Goal: Transaction & Acquisition: Purchase product/service

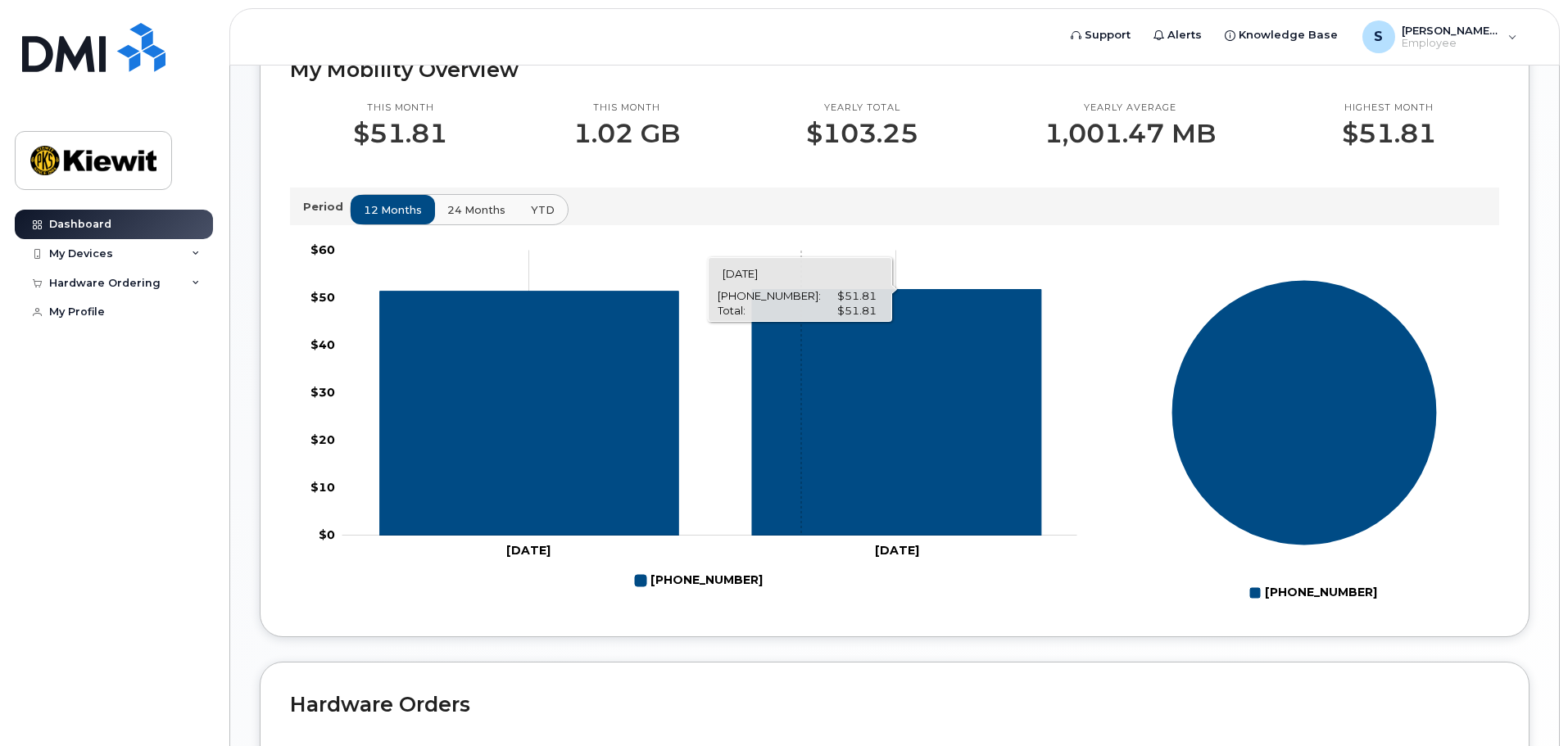
scroll to position [410, 0]
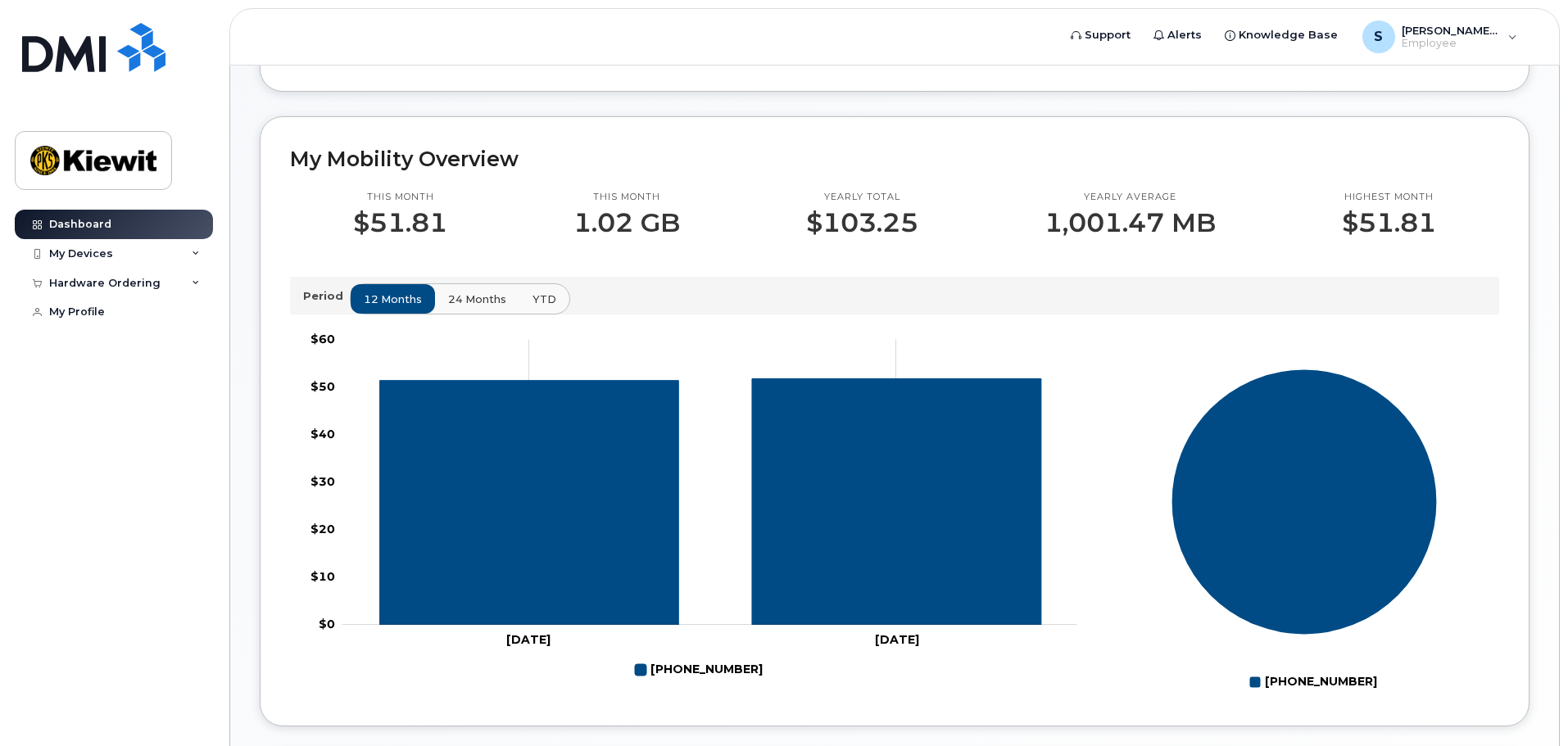
click at [468, 295] on span "24 months" at bounding box center [477, 299] width 58 height 15
click at [534, 294] on span "YTD" at bounding box center [544, 299] width 24 height 15
click at [472, 297] on span "24 months" at bounding box center [477, 299] width 58 height 15
click at [389, 296] on span "12 months" at bounding box center [393, 299] width 58 height 15
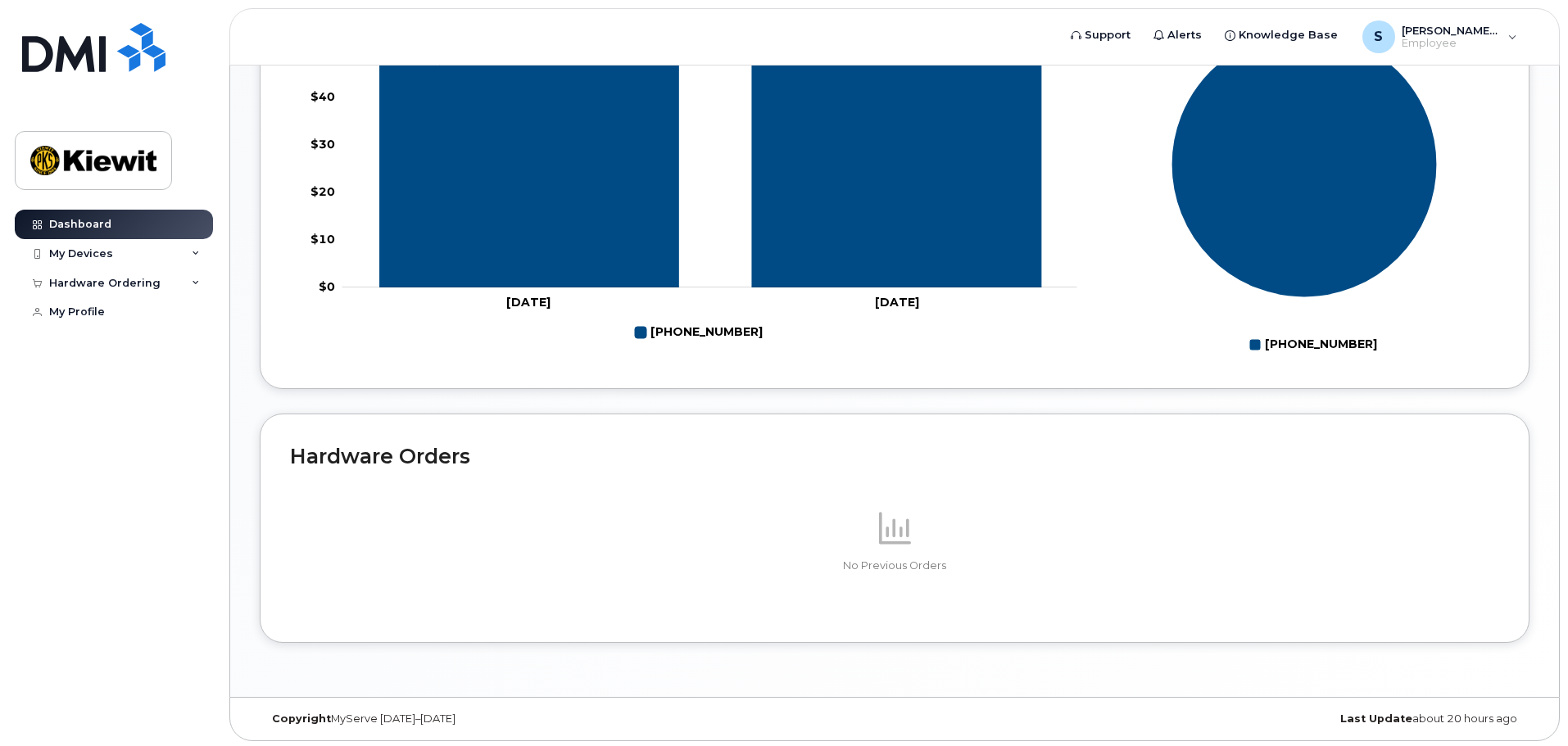
scroll to position [750, 0]
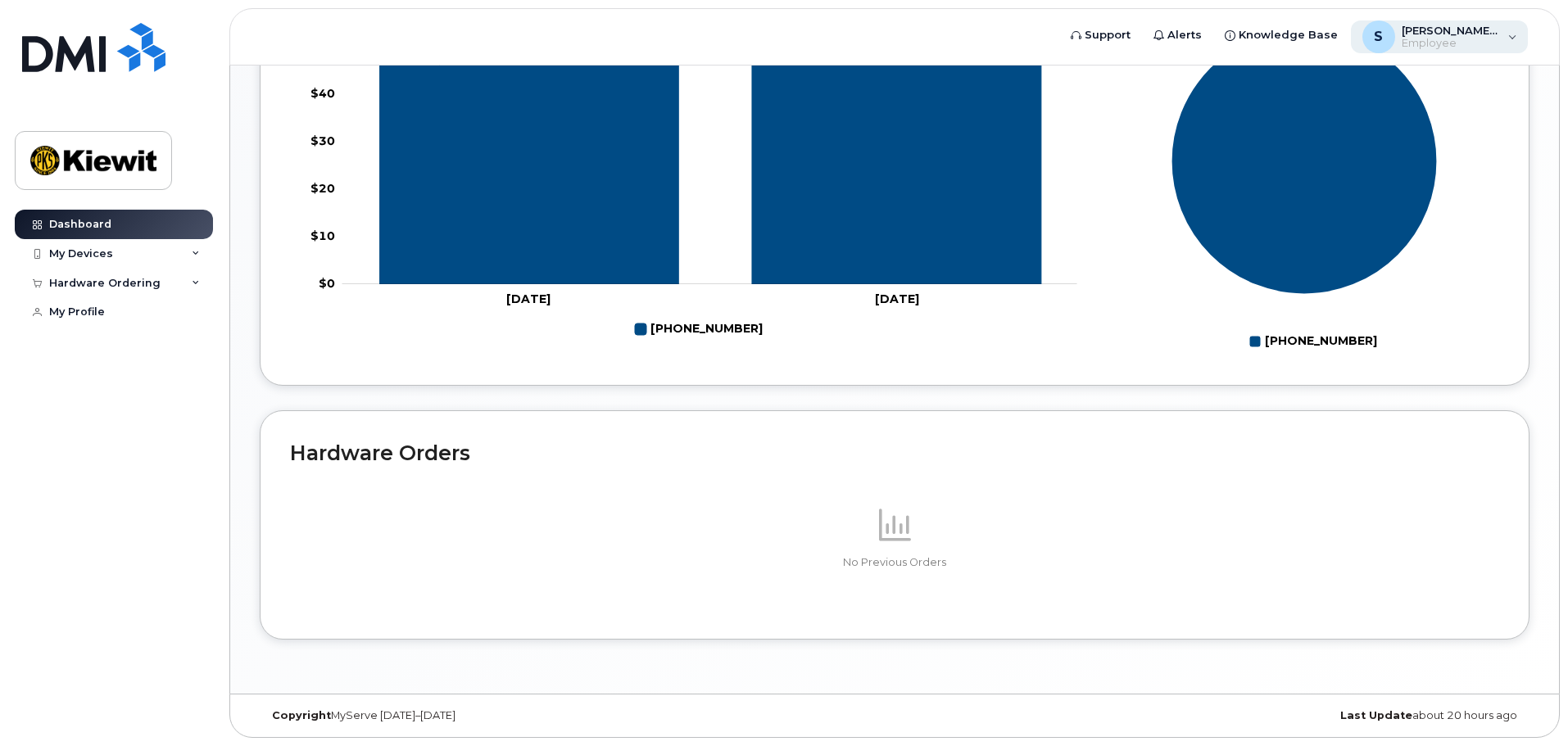
click at [1497, 32] on span "[PERSON_NAME].[PERSON_NAME]" at bounding box center [1452, 31] width 98 height 13
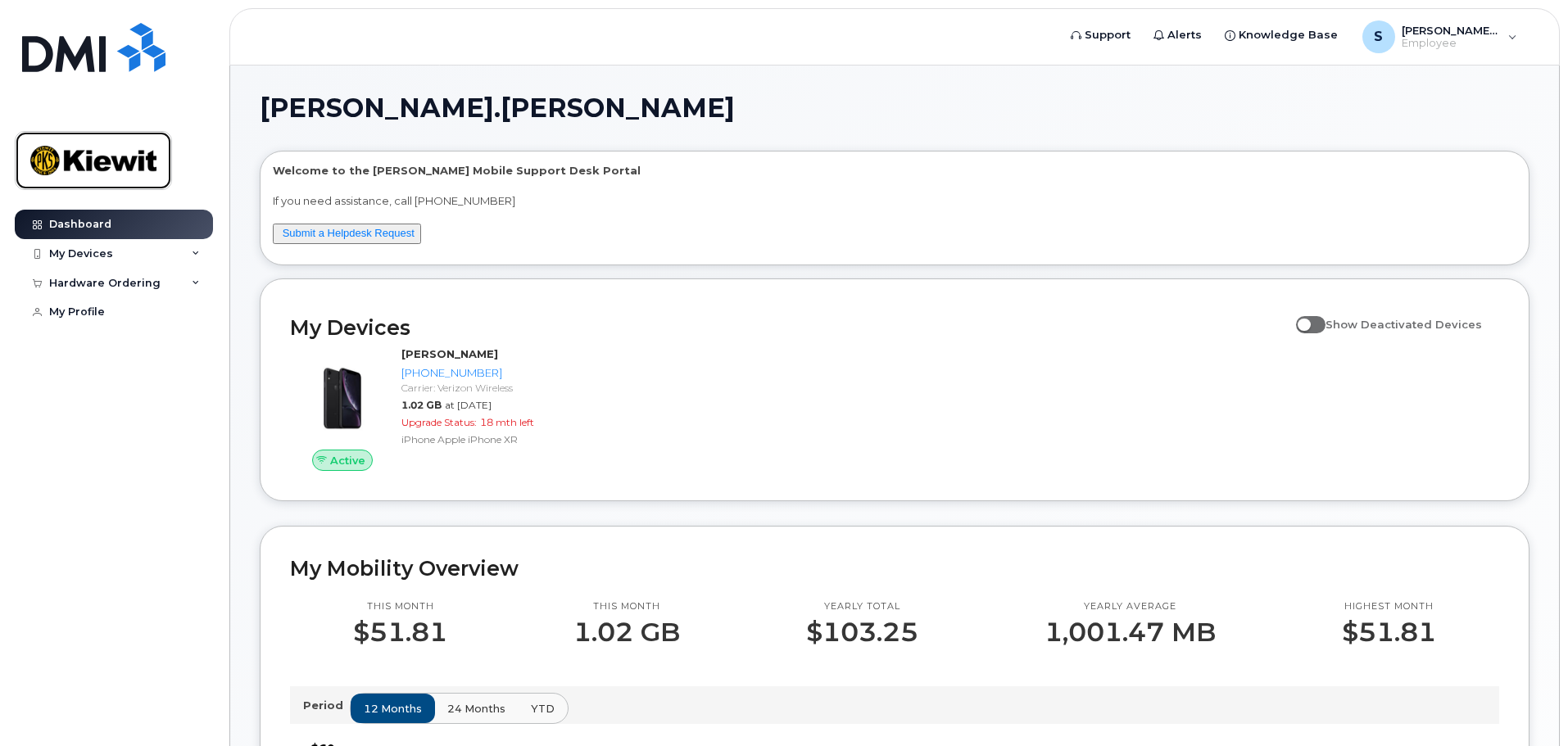
click at [78, 159] on img at bounding box center [93, 160] width 126 height 47
click at [335, 235] on link "Submit a Helpdesk Request" at bounding box center [348, 233] width 132 height 12
click at [194, 279] on icon at bounding box center [195, 283] width 9 height 9
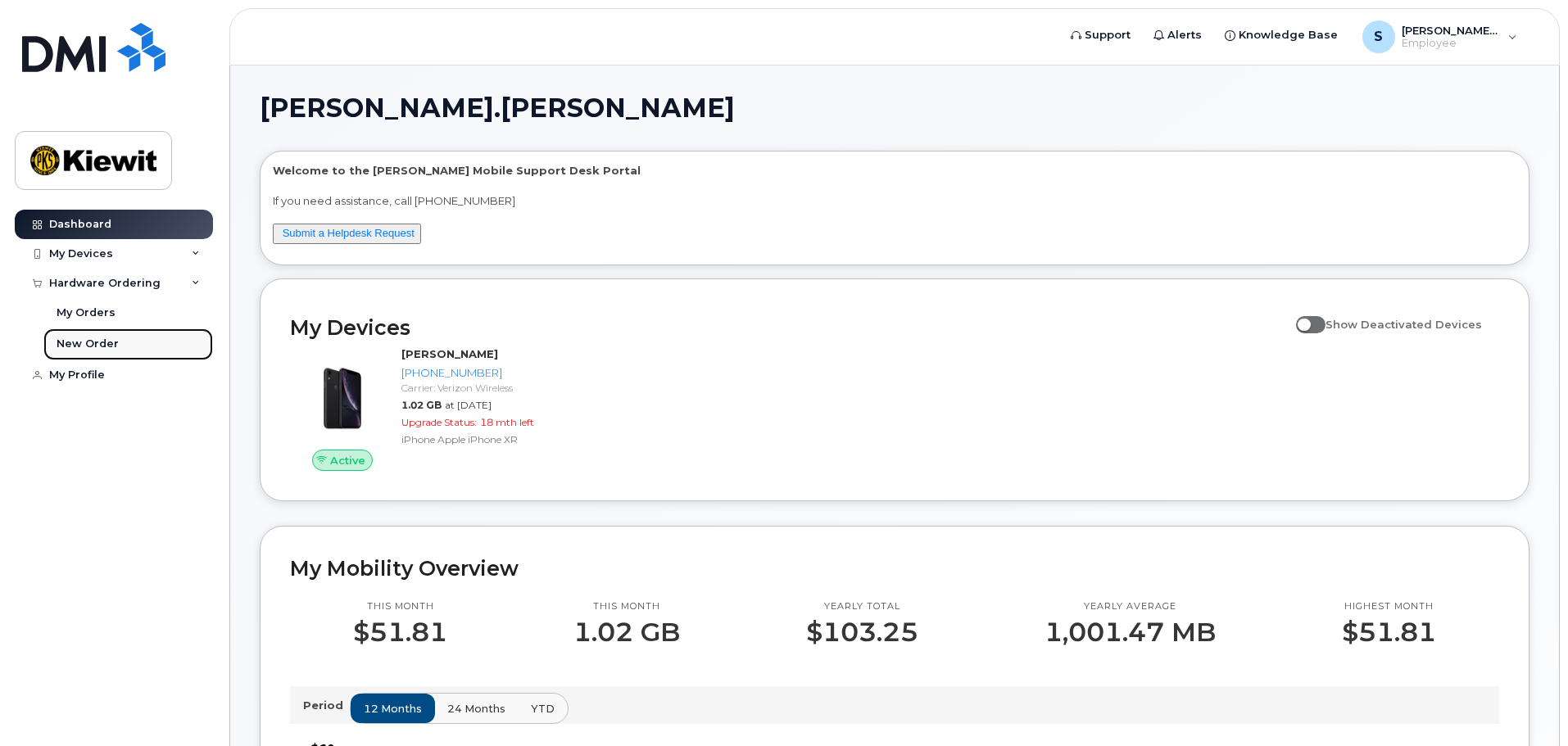
click at [80, 339] on div "New Order" at bounding box center [88, 343] width 63 height 14
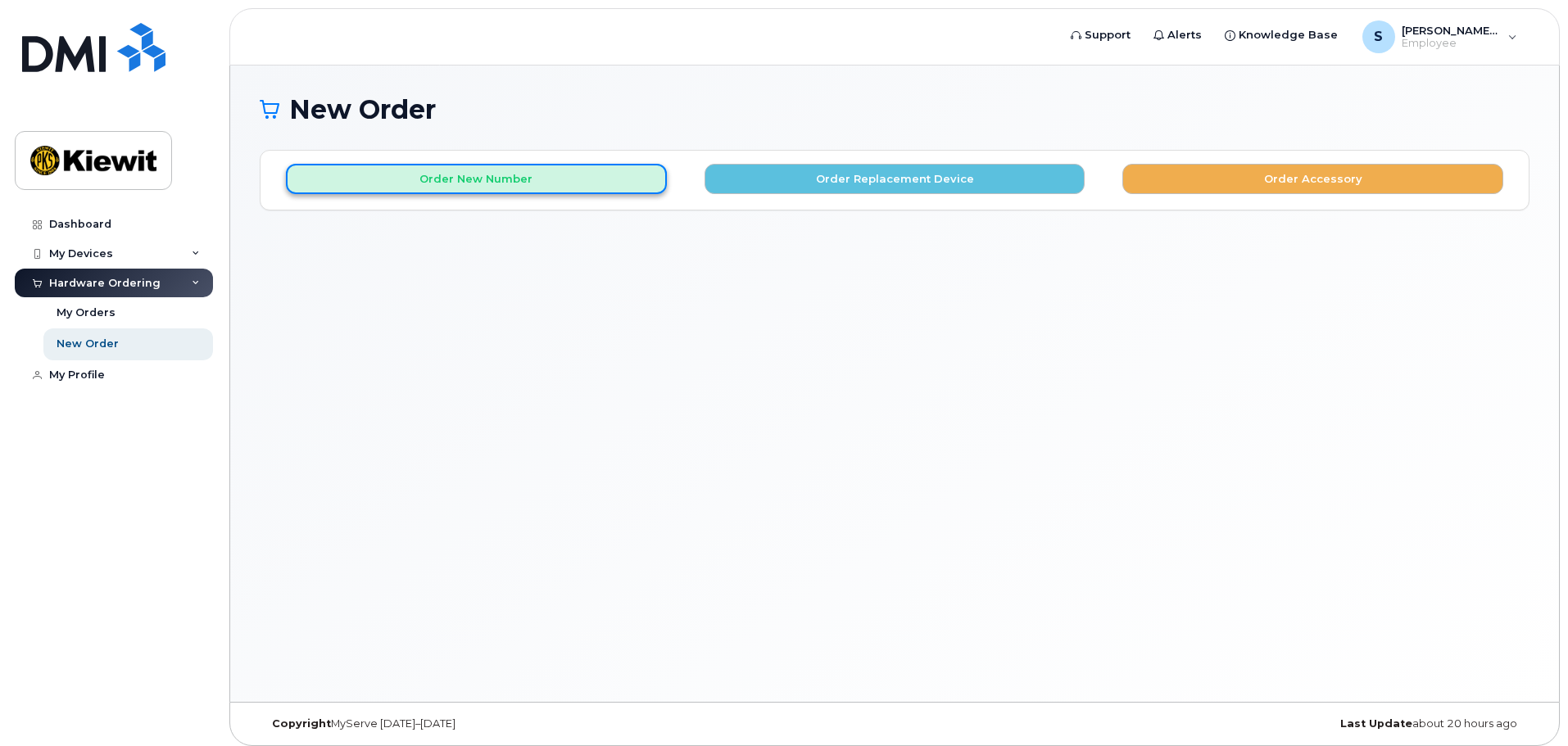
click at [429, 185] on button "Order New Number" at bounding box center [476, 179] width 381 height 31
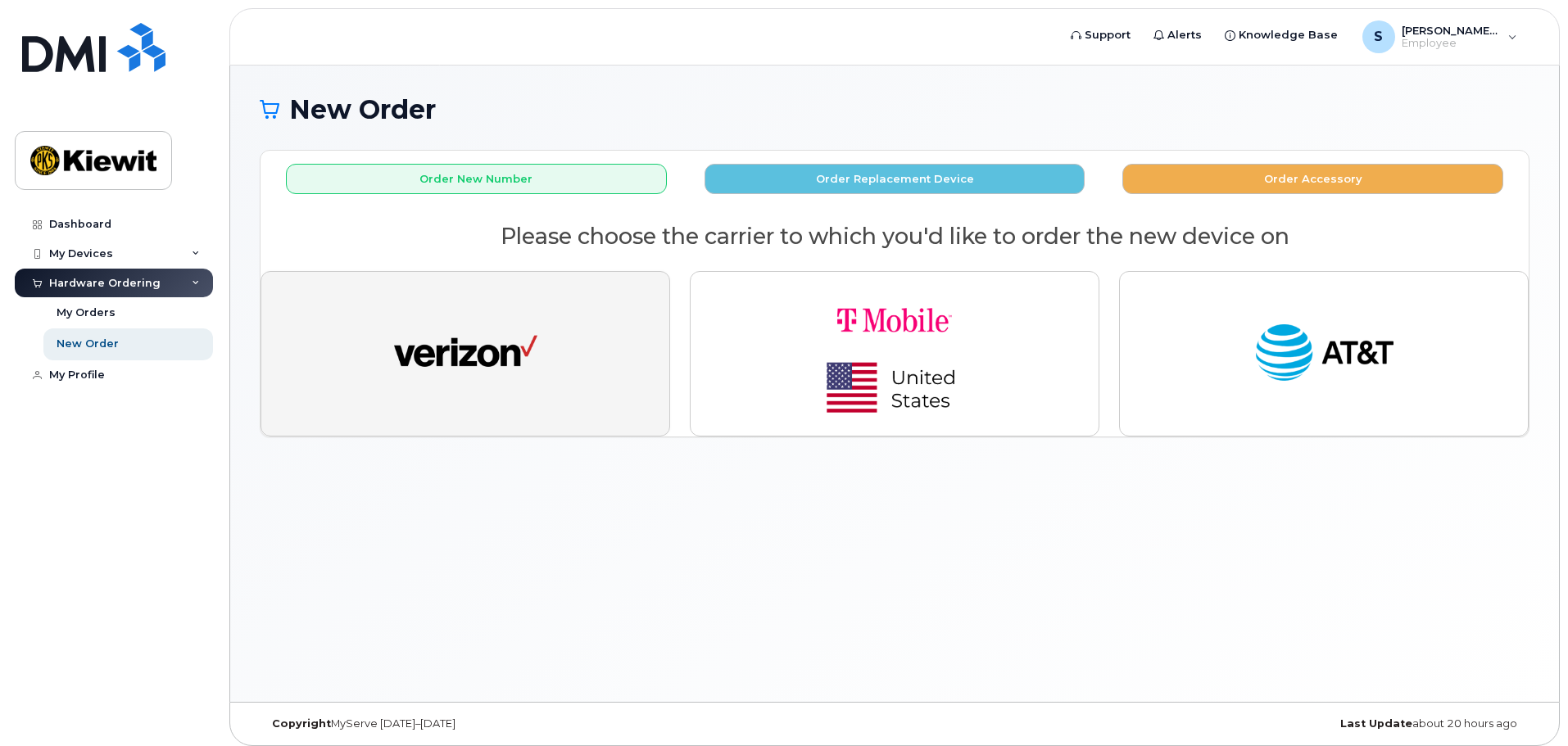
click at [421, 309] on button "button" at bounding box center [466, 354] width 410 height 165
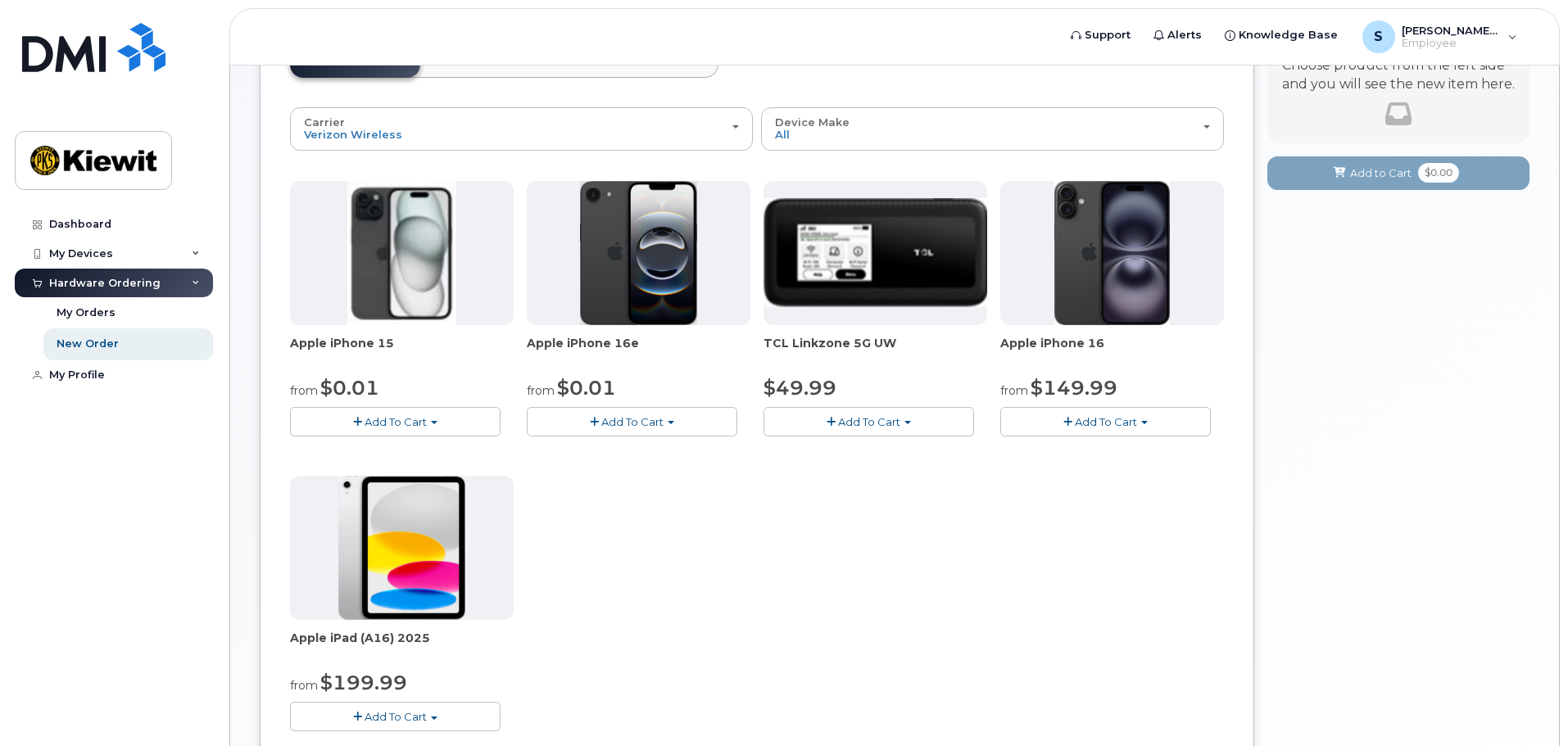
scroll to position [163, 0]
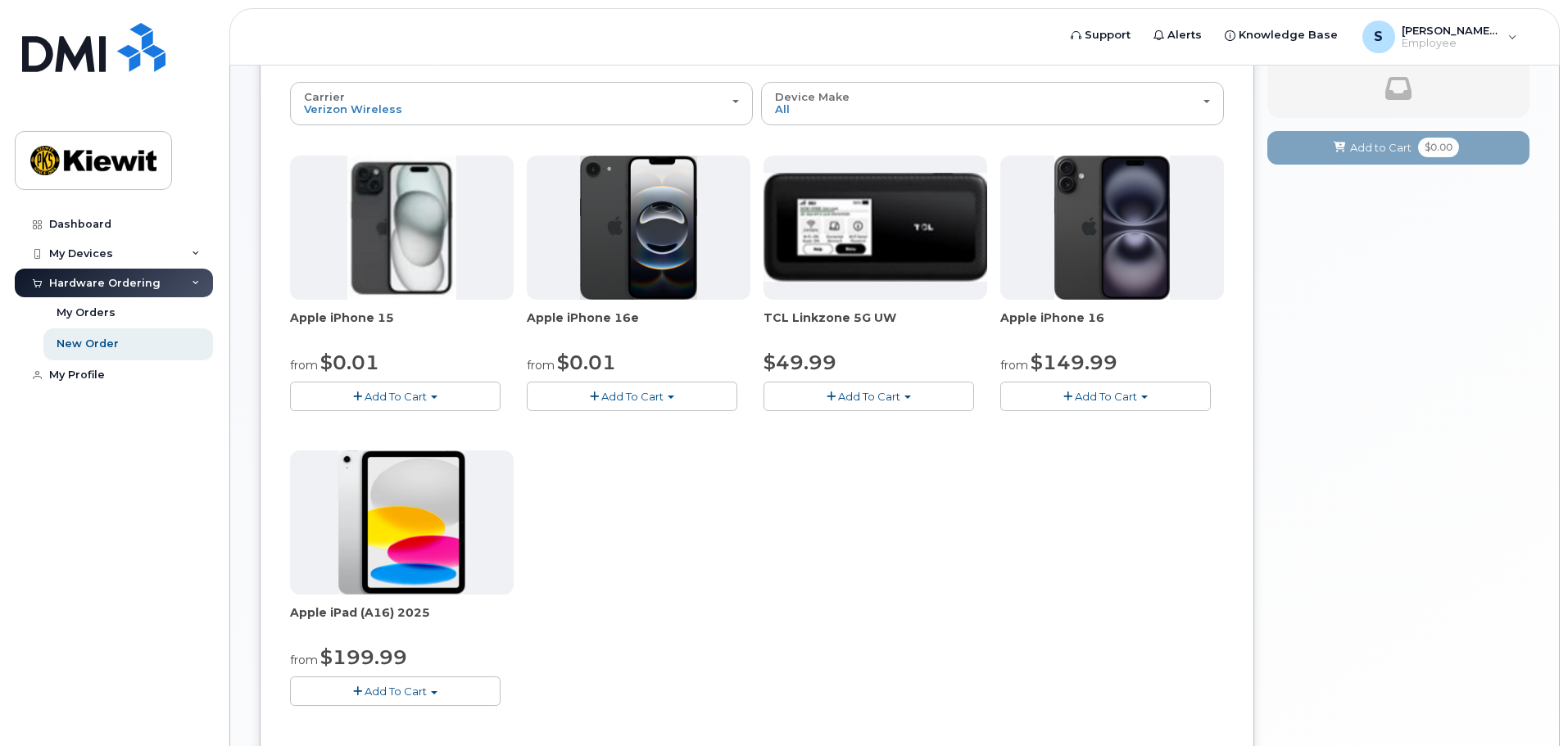
click at [650, 391] on span "Add To Cart" at bounding box center [632, 396] width 63 height 13
click at [635, 427] on link "$0.01 - 2 Year Activation (128GB)" at bounding box center [637, 427] width 212 height 20
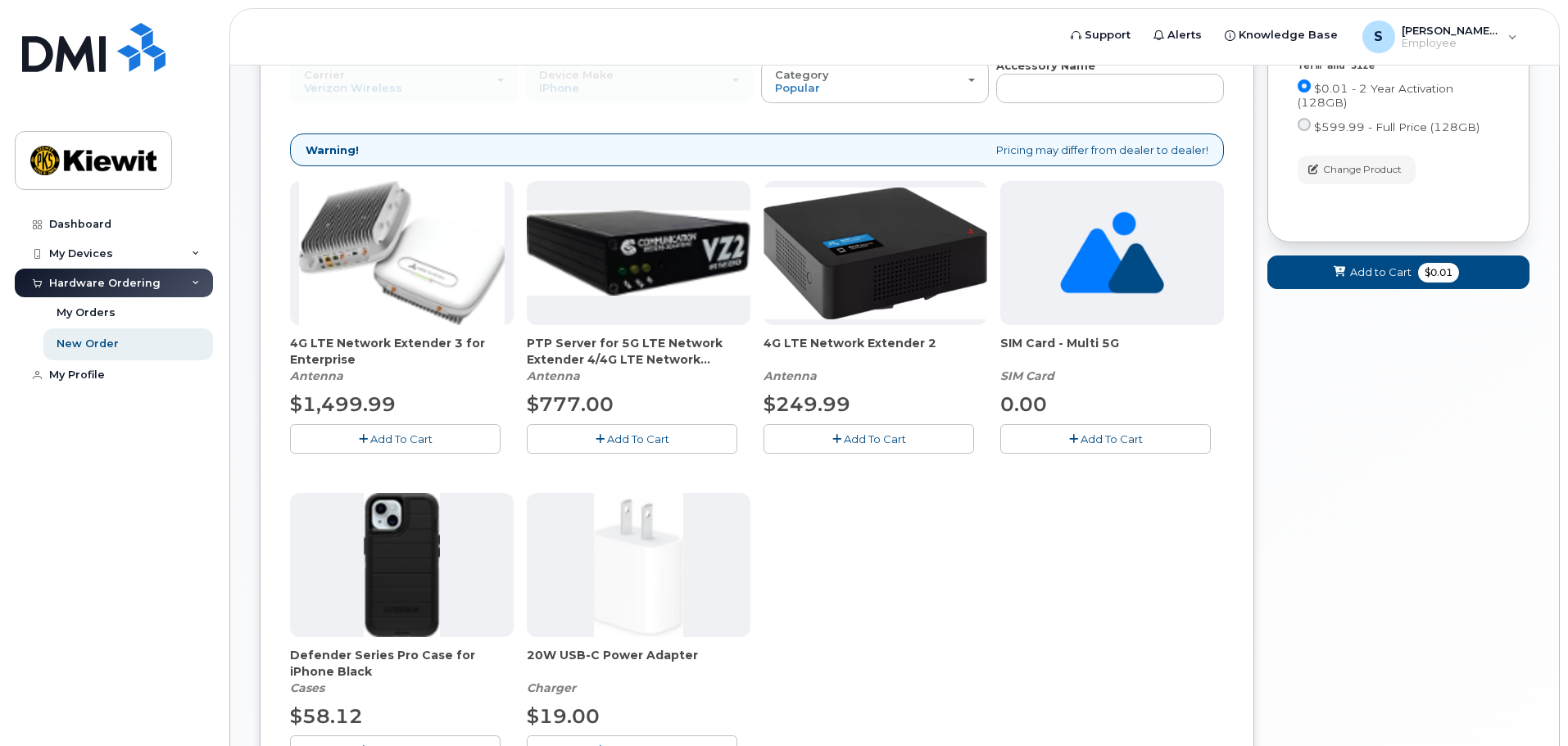
scroll to position [38, 0]
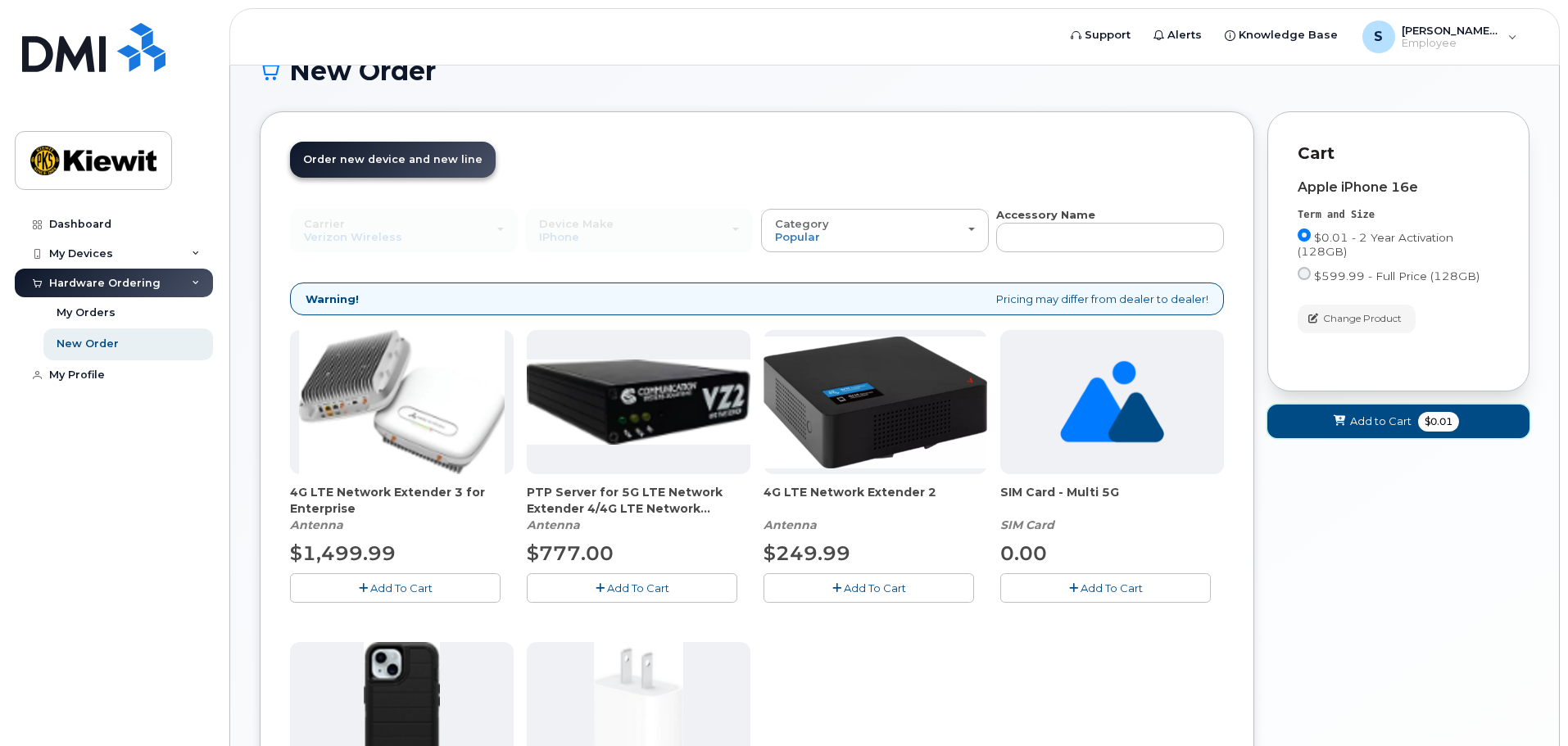
click at [1355, 416] on span "Add to Cart" at bounding box center [1381, 421] width 62 height 15
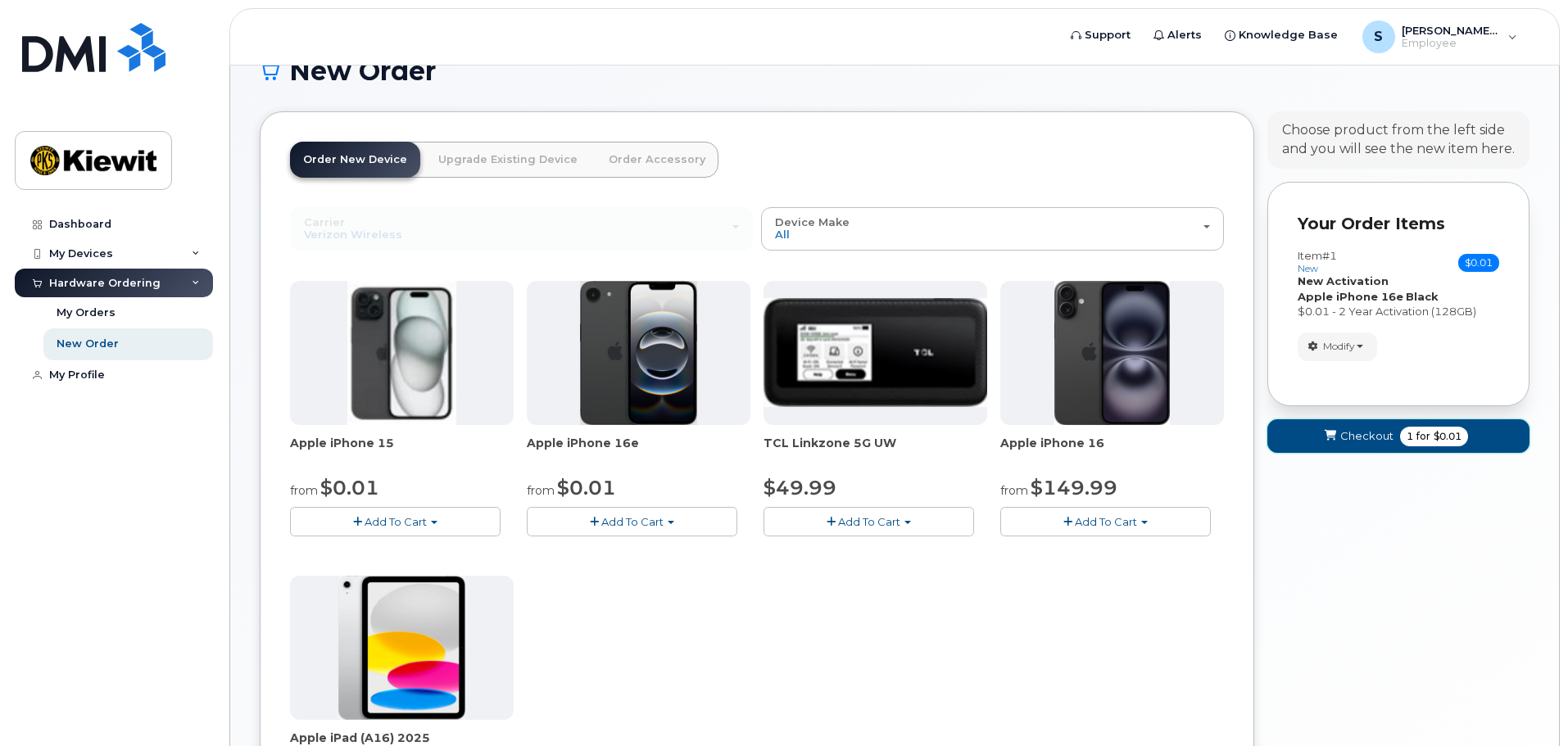
click at [1434, 435] on span "$0.01" at bounding box center [1448, 435] width 28 height 14
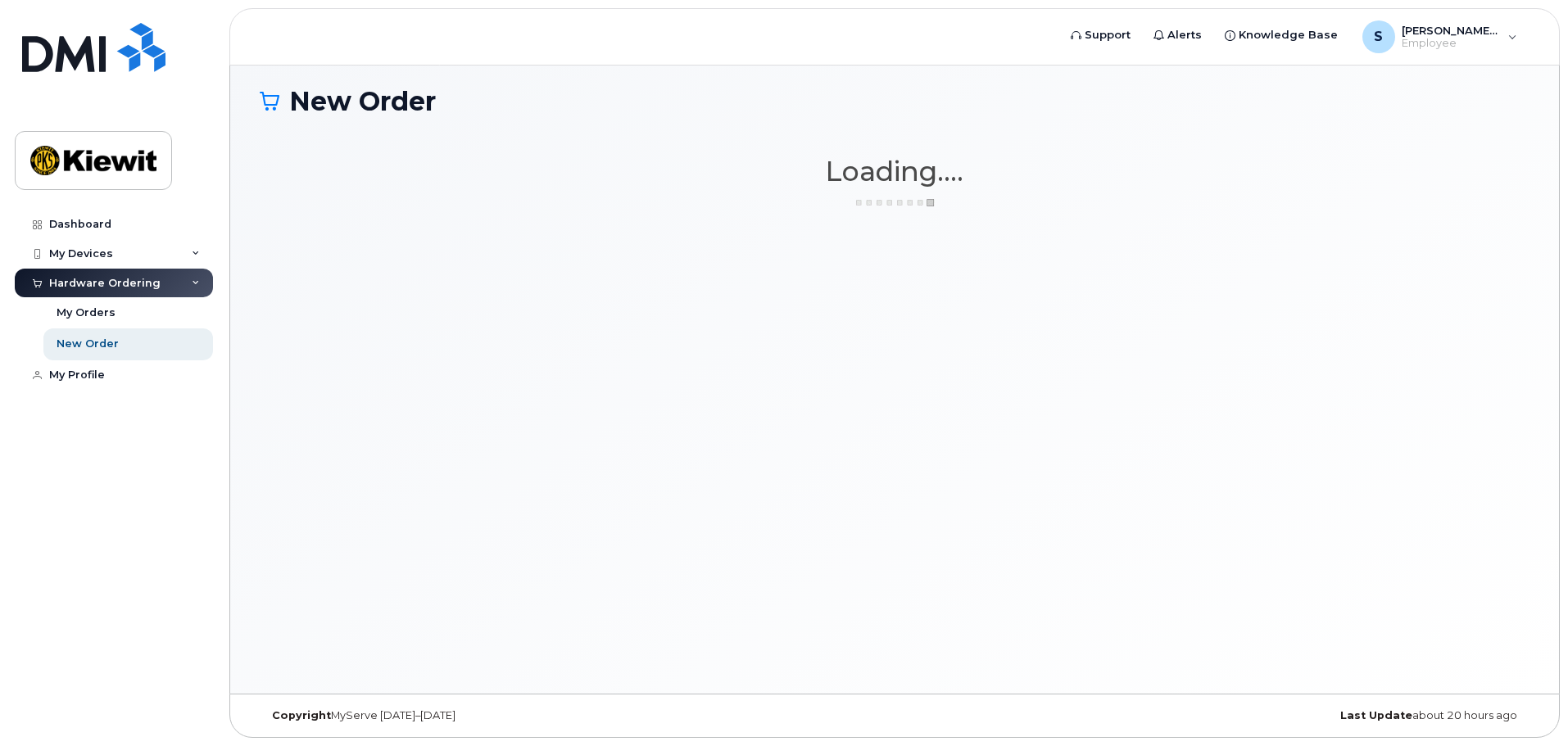
scroll to position [9, 0]
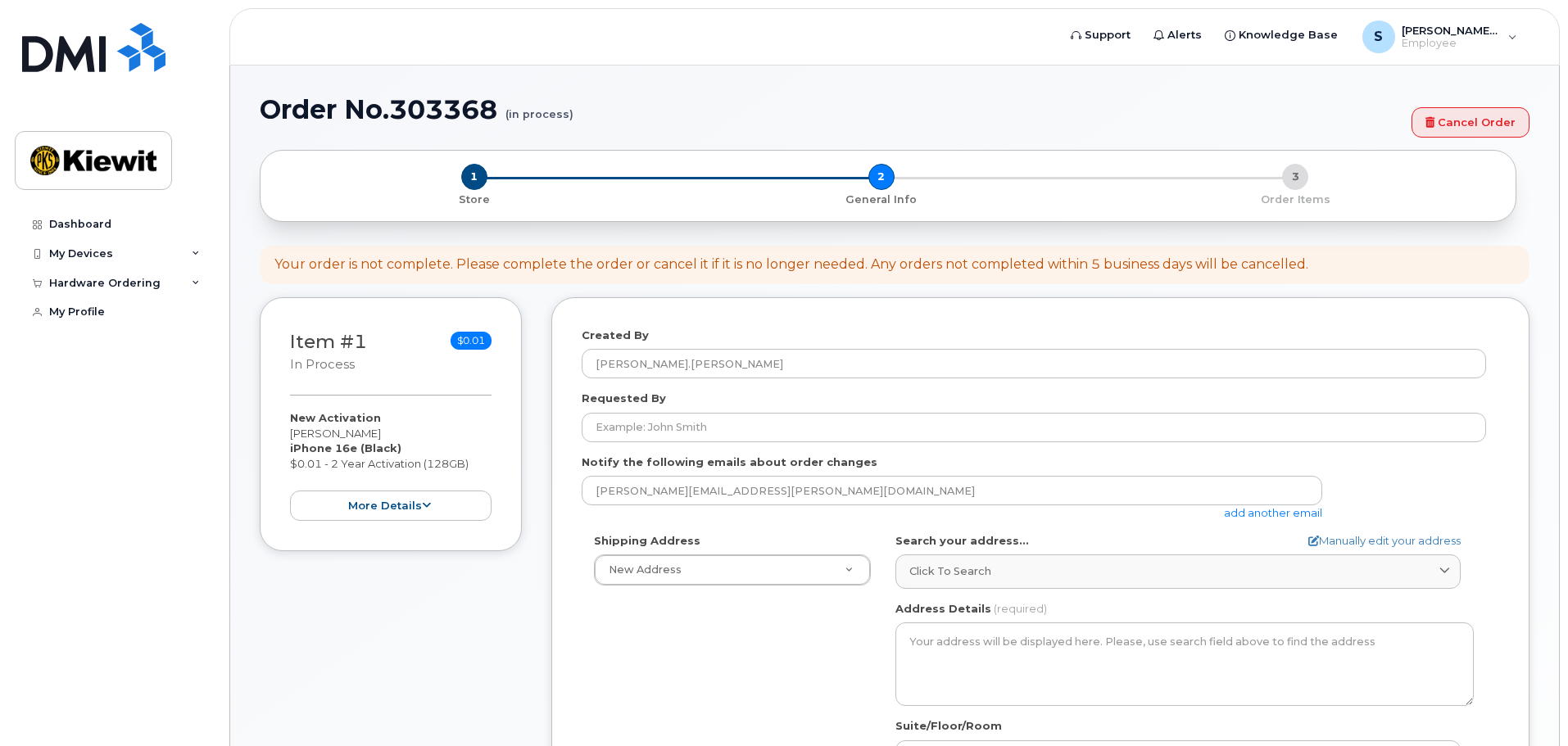
select select
drag, startPoint x: 1460, startPoint y: 112, endPoint x: 861, endPoint y: 53, distance: 601.9
click at [1460, 112] on link "Cancel Order" at bounding box center [1471, 123] width 118 height 31
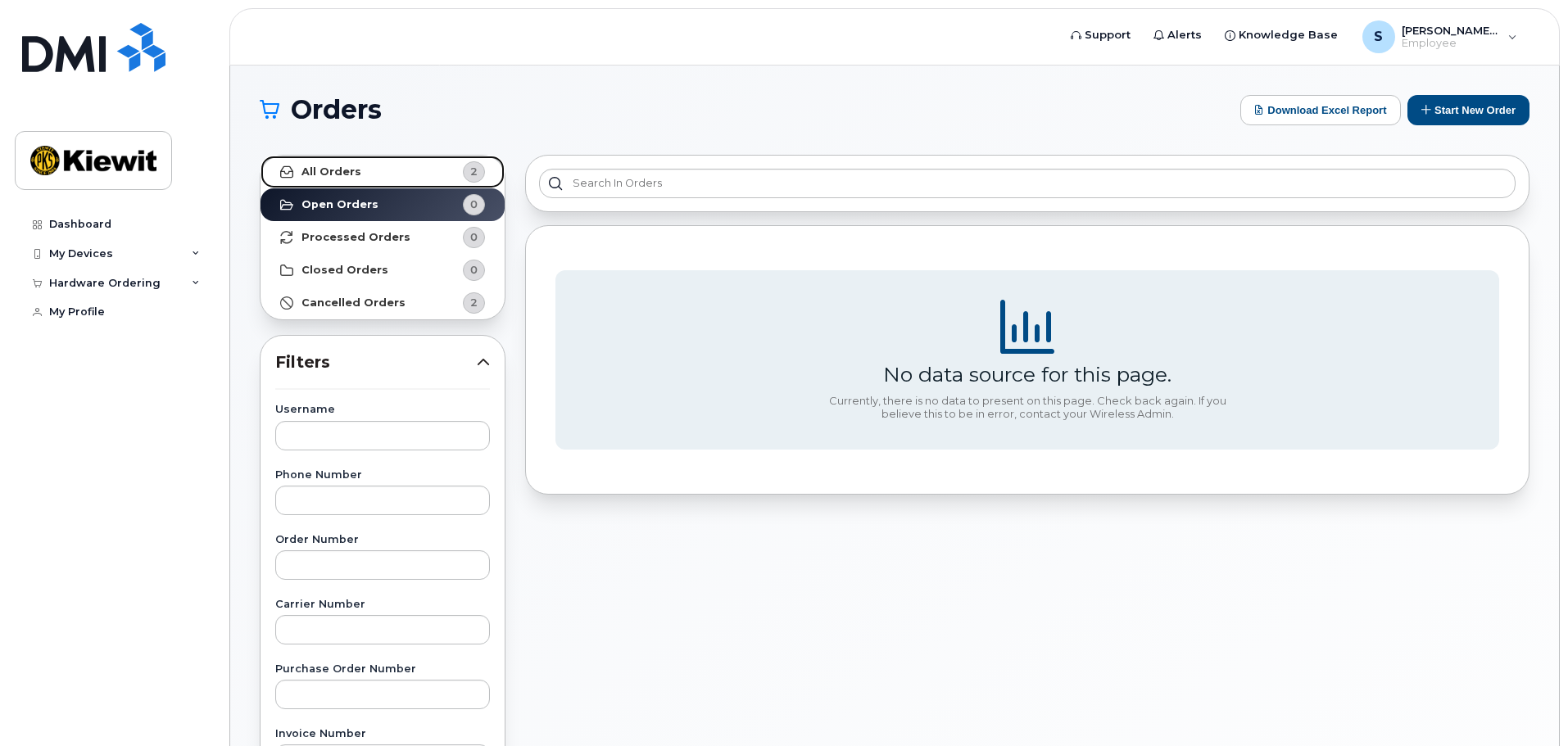
click at [413, 170] on link "All Orders 2" at bounding box center [383, 172] width 244 height 33
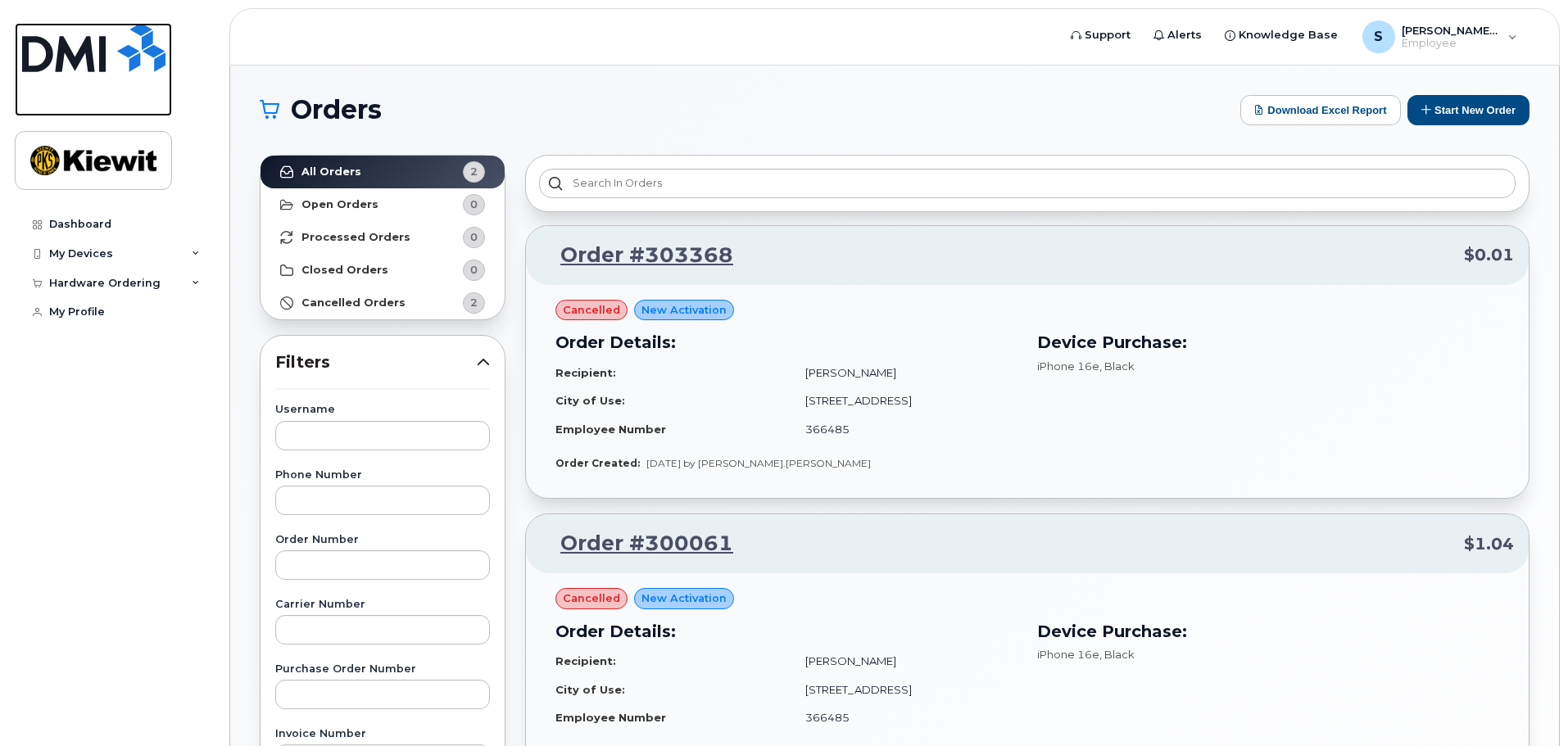
click at [74, 53] on img at bounding box center [93, 47] width 143 height 49
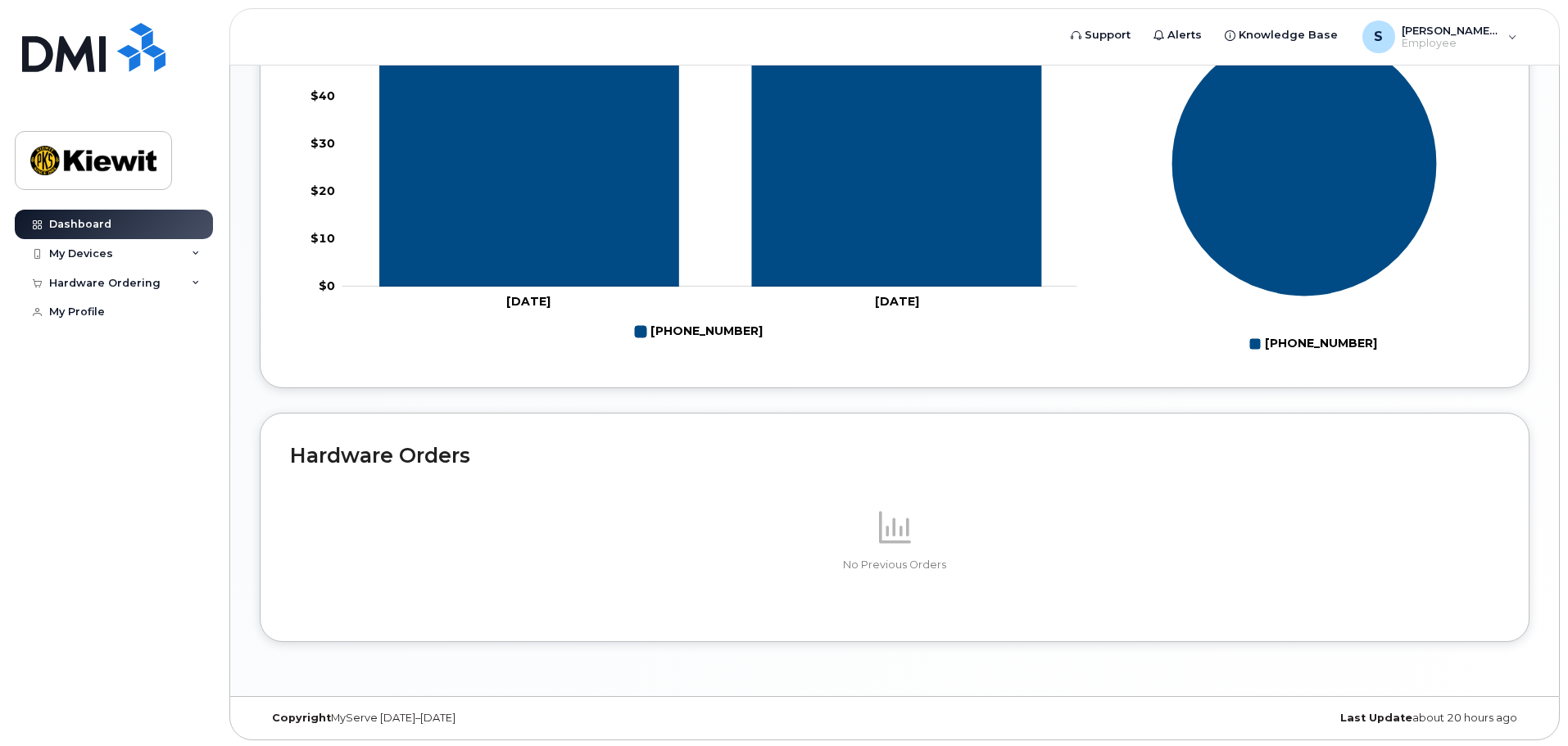
scroll to position [750, 0]
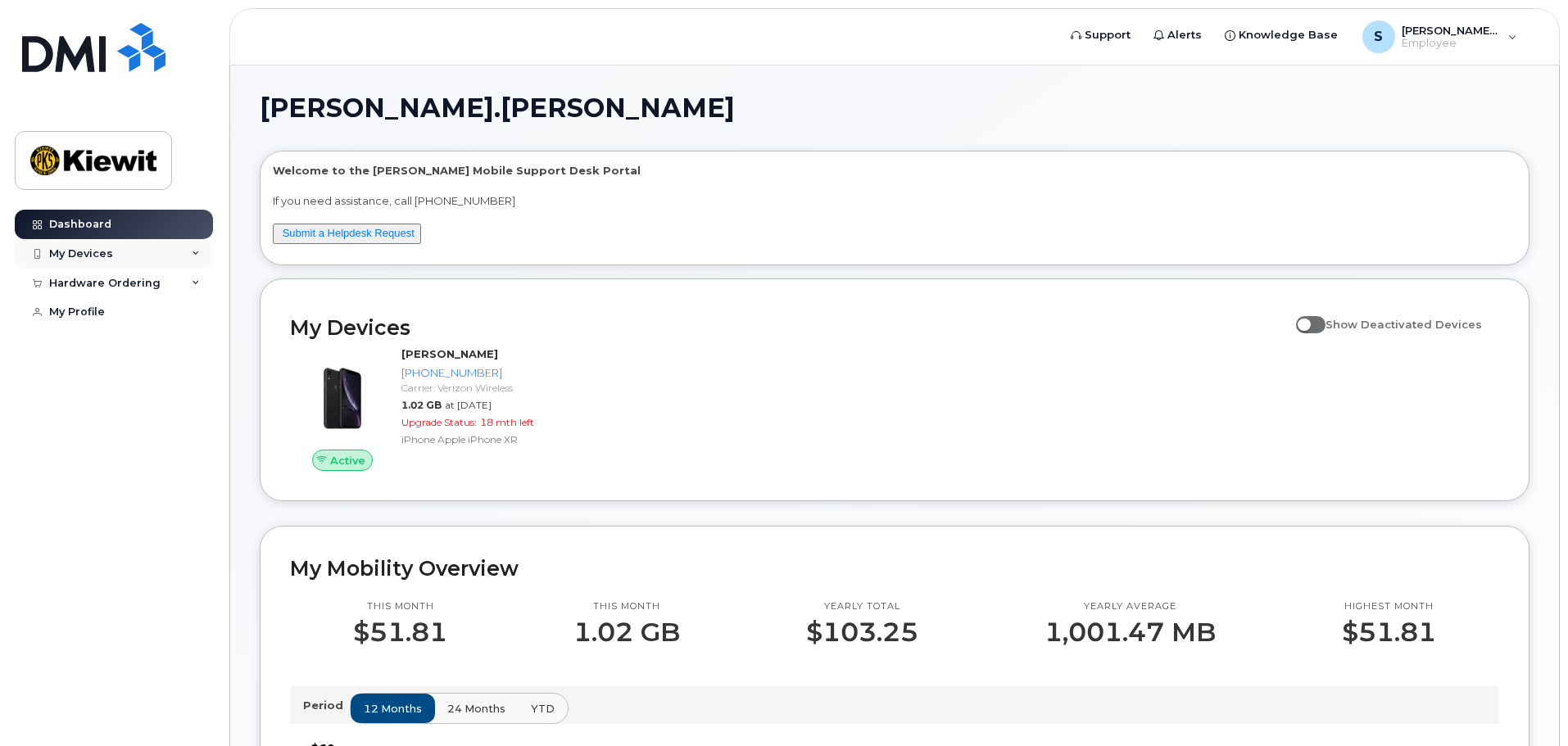
click at [193, 252] on icon at bounding box center [195, 254] width 9 height 9
click at [191, 284] on icon at bounding box center [195, 283] width 9 height 9
click at [79, 341] on div "New Order" at bounding box center [88, 343] width 63 height 14
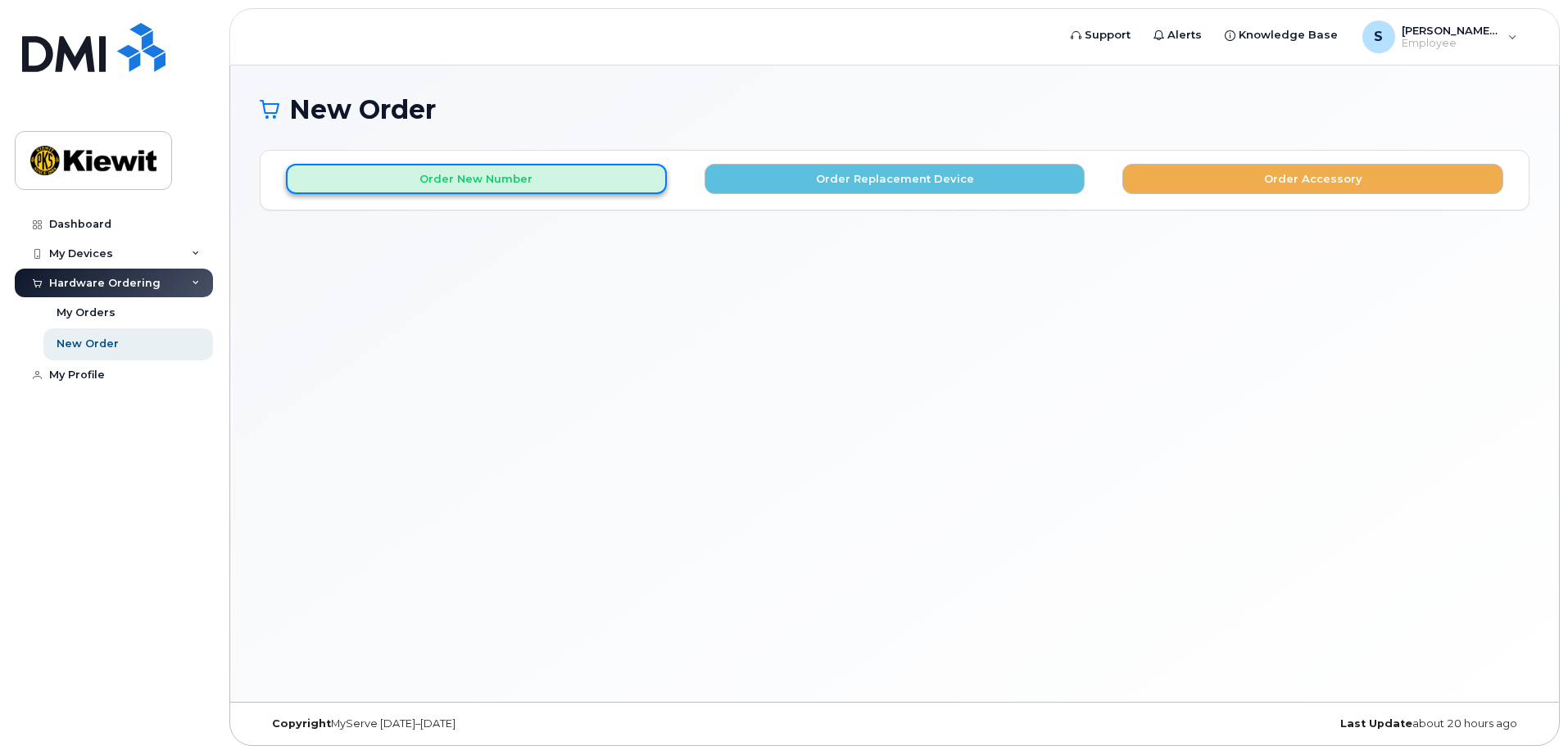
click at [445, 176] on button "Order New Number" at bounding box center [476, 179] width 381 height 31
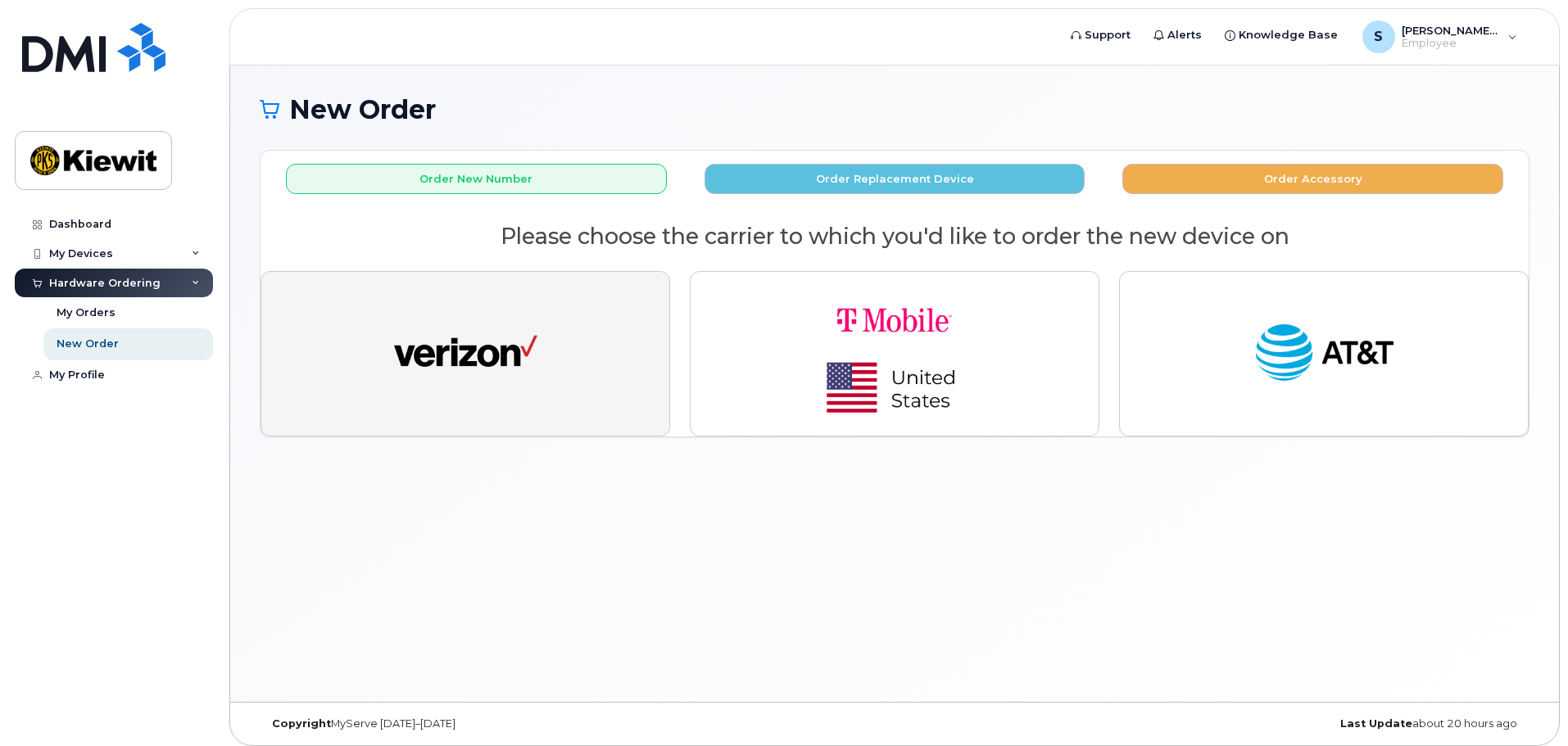
click at [487, 325] on img "button" at bounding box center [466, 354] width 143 height 74
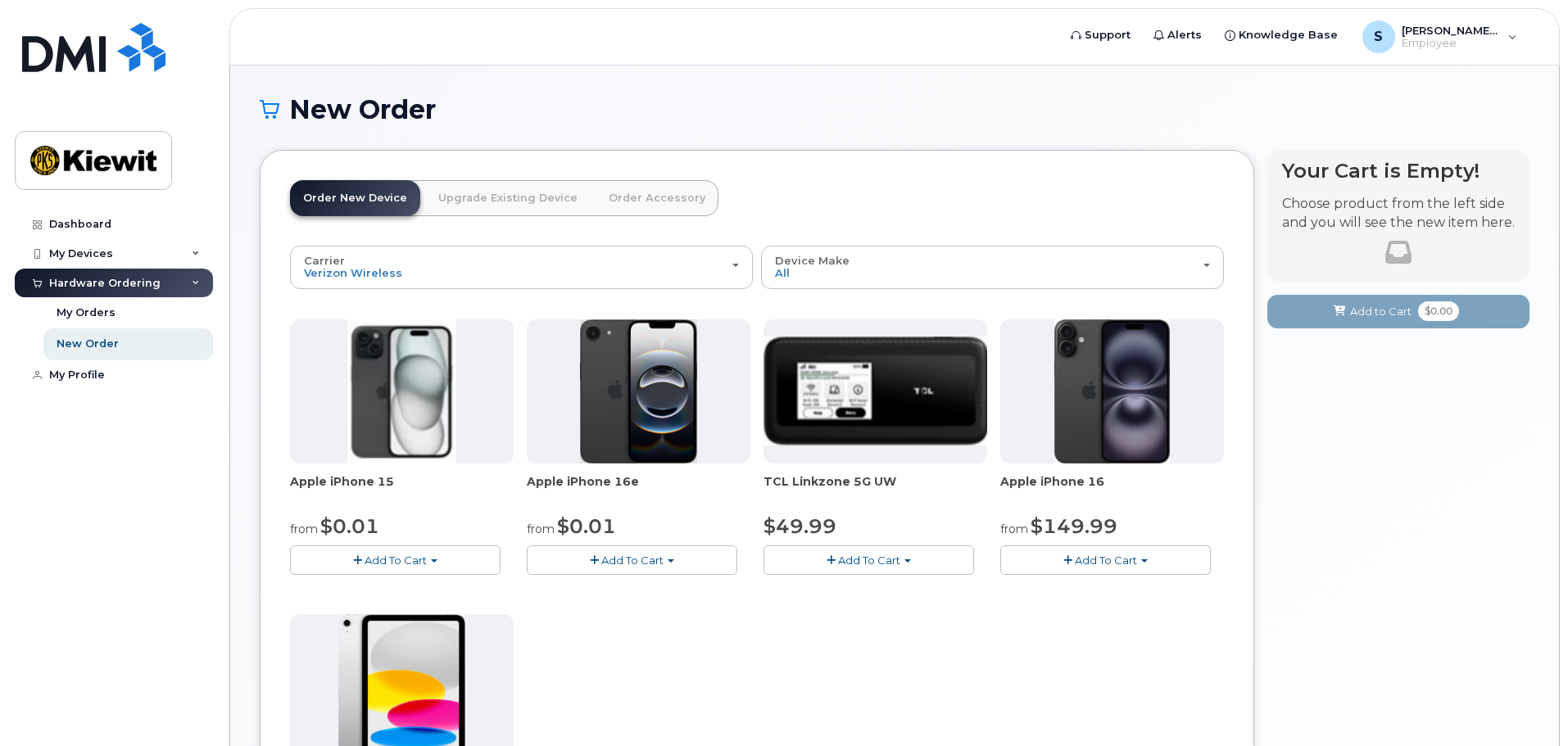
click at [633, 559] on span "Add To Cart" at bounding box center [632, 560] width 63 height 13
click at [623, 587] on link "$0.01 - 2 Year Activation (128GB)" at bounding box center [637, 590] width 212 height 20
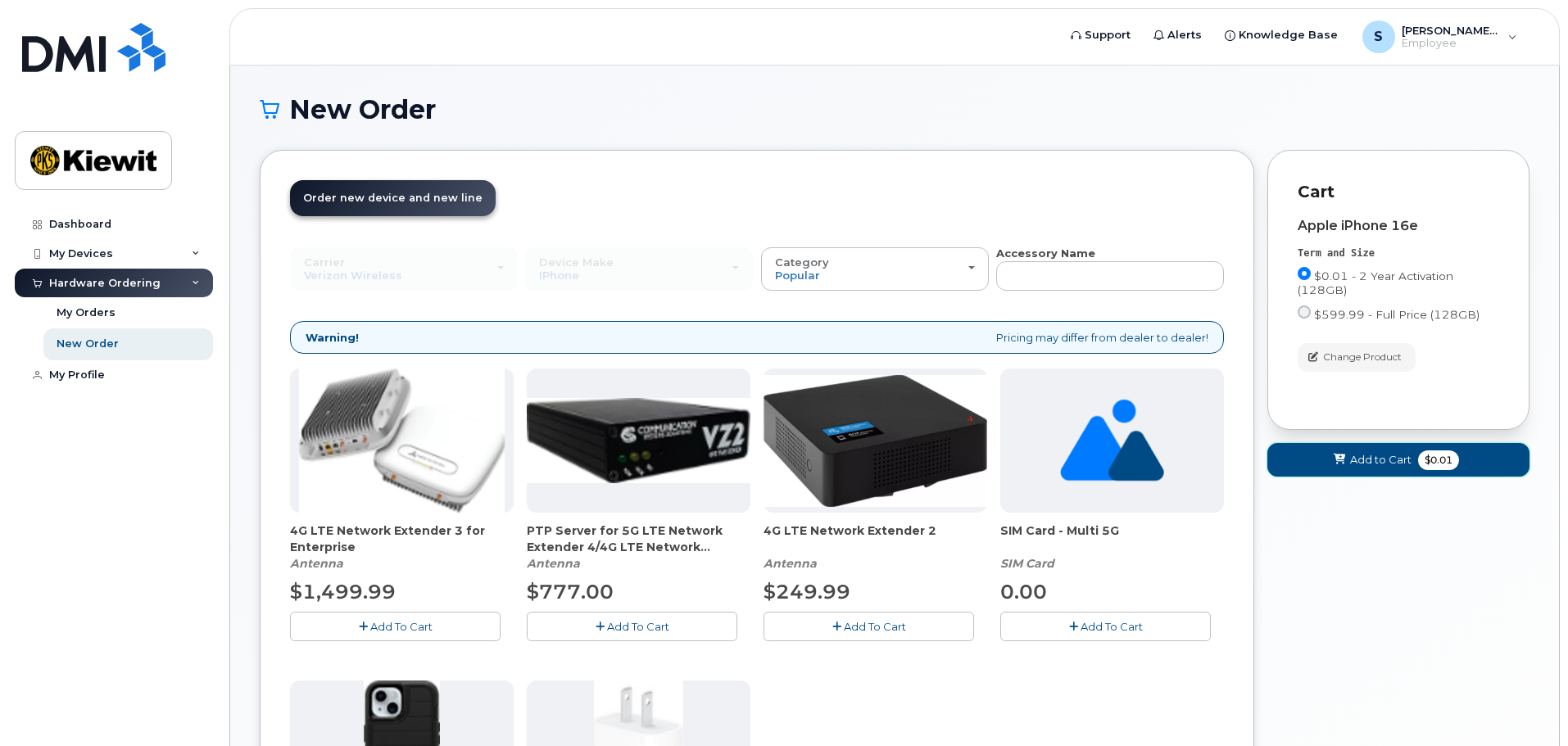
click at [1370, 453] on span "Add to Cart" at bounding box center [1381, 460] width 62 height 15
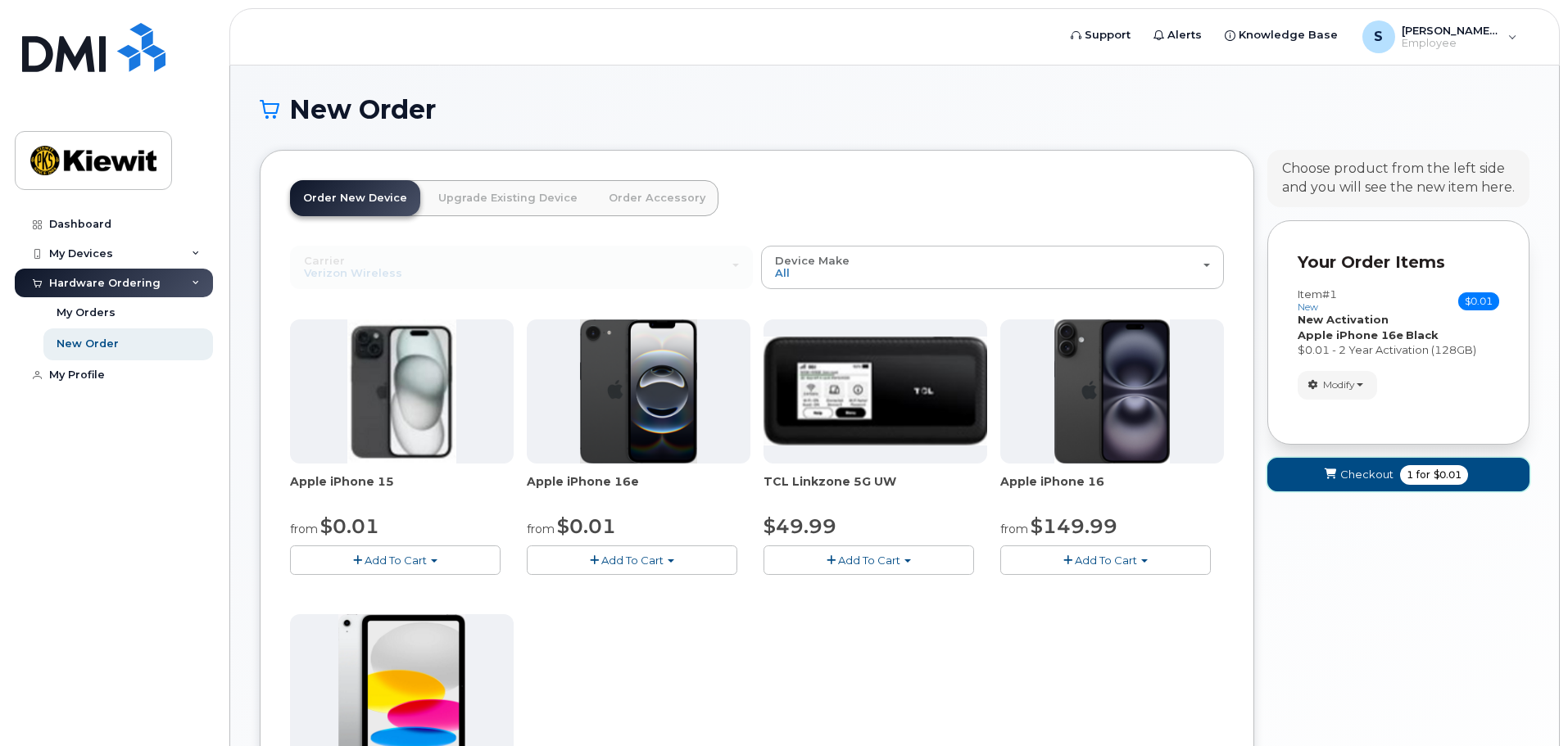
click at [1375, 473] on span "Checkout" at bounding box center [1367, 475] width 53 height 15
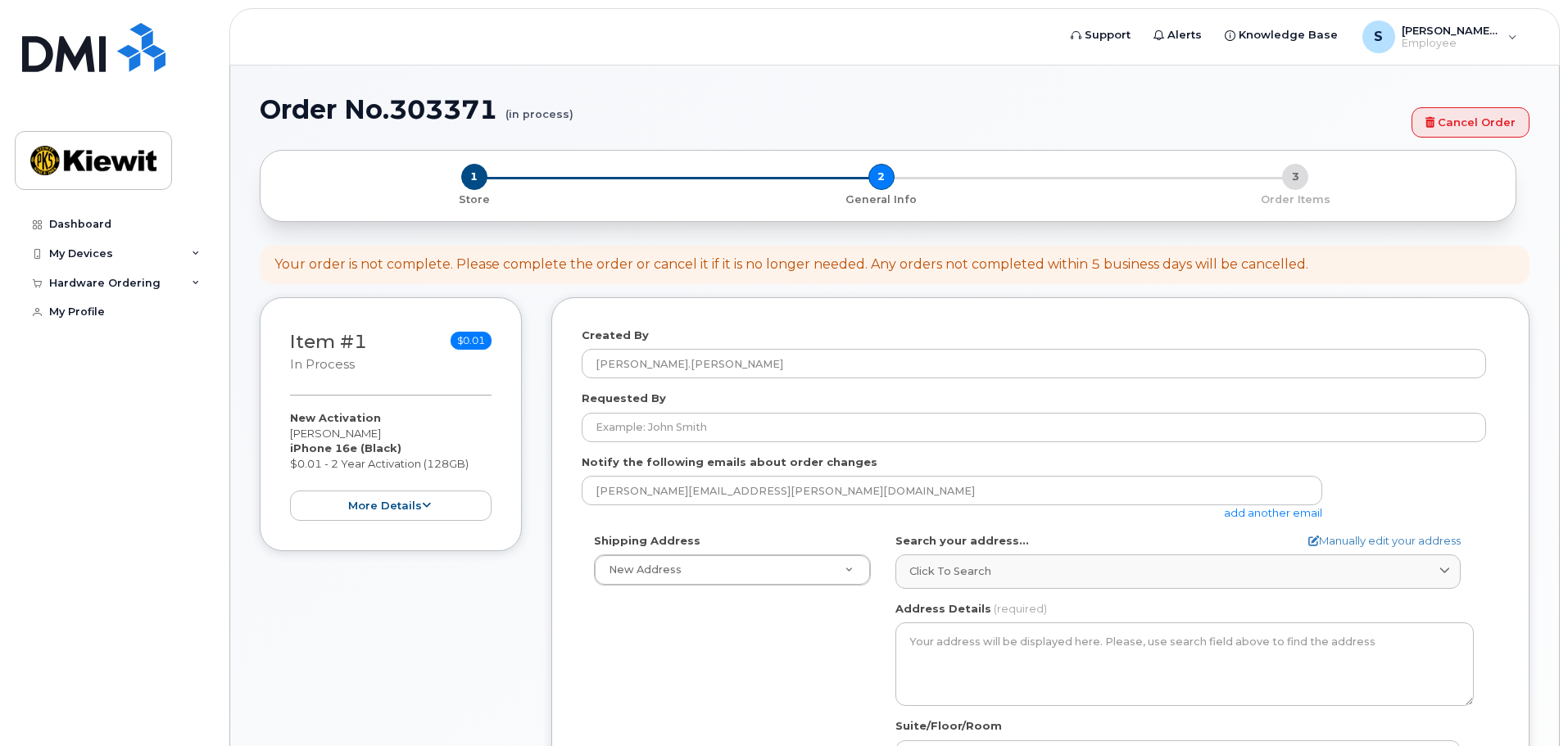
select select
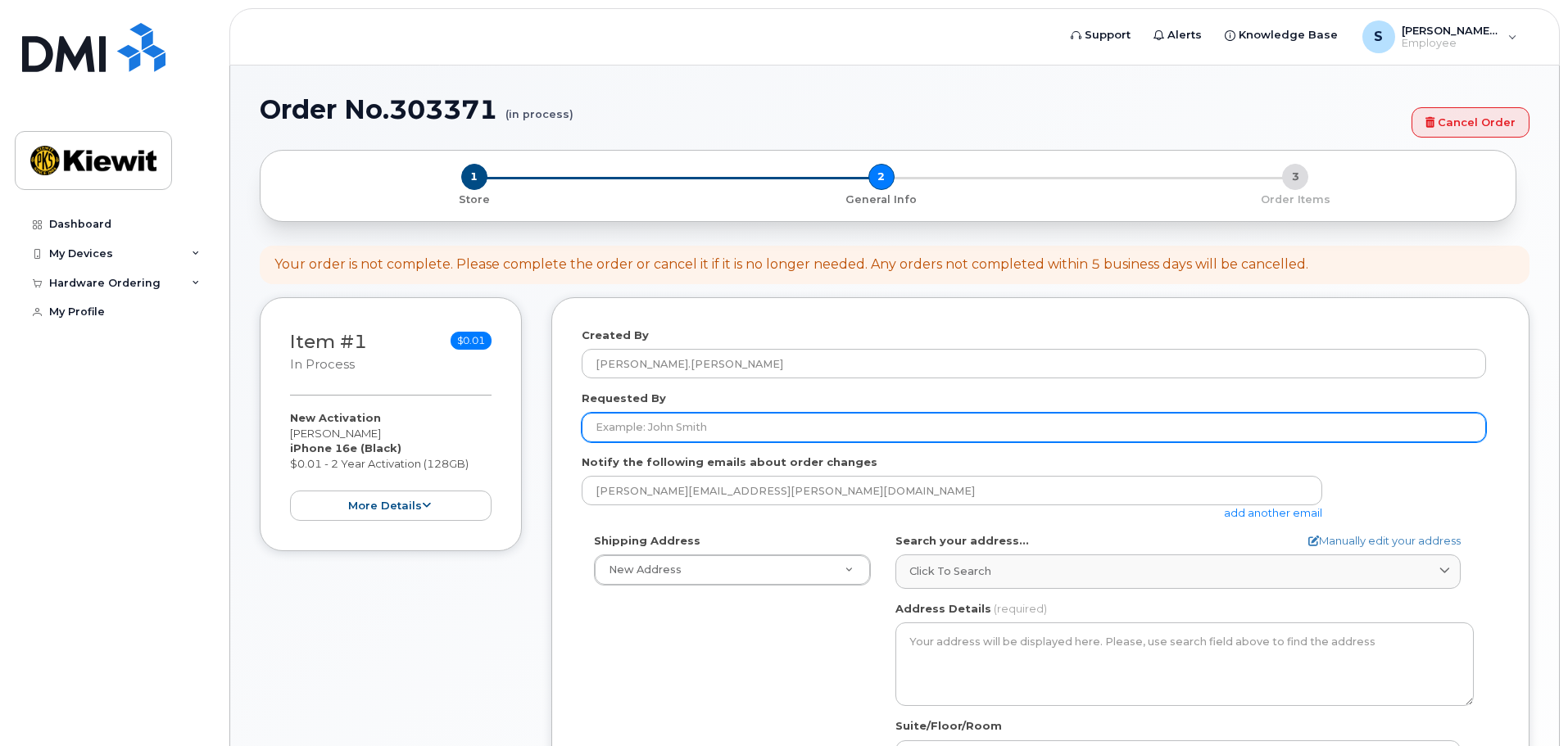
click at [613, 423] on input "Requested By" at bounding box center [1034, 427] width 904 height 30
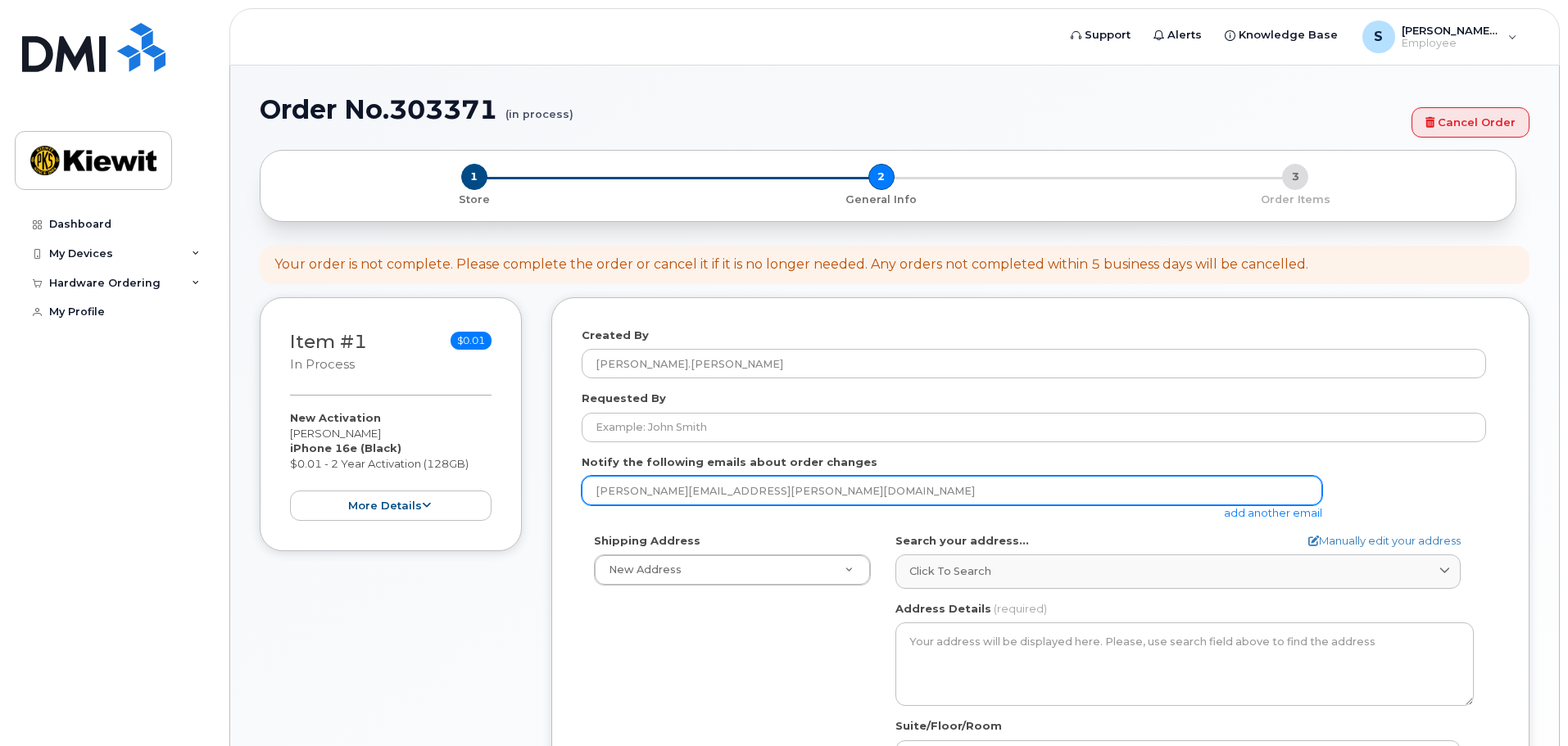
click at [594, 491] on input "sherri.rosener@continental-fire.com" at bounding box center [952, 490] width 741 height 30
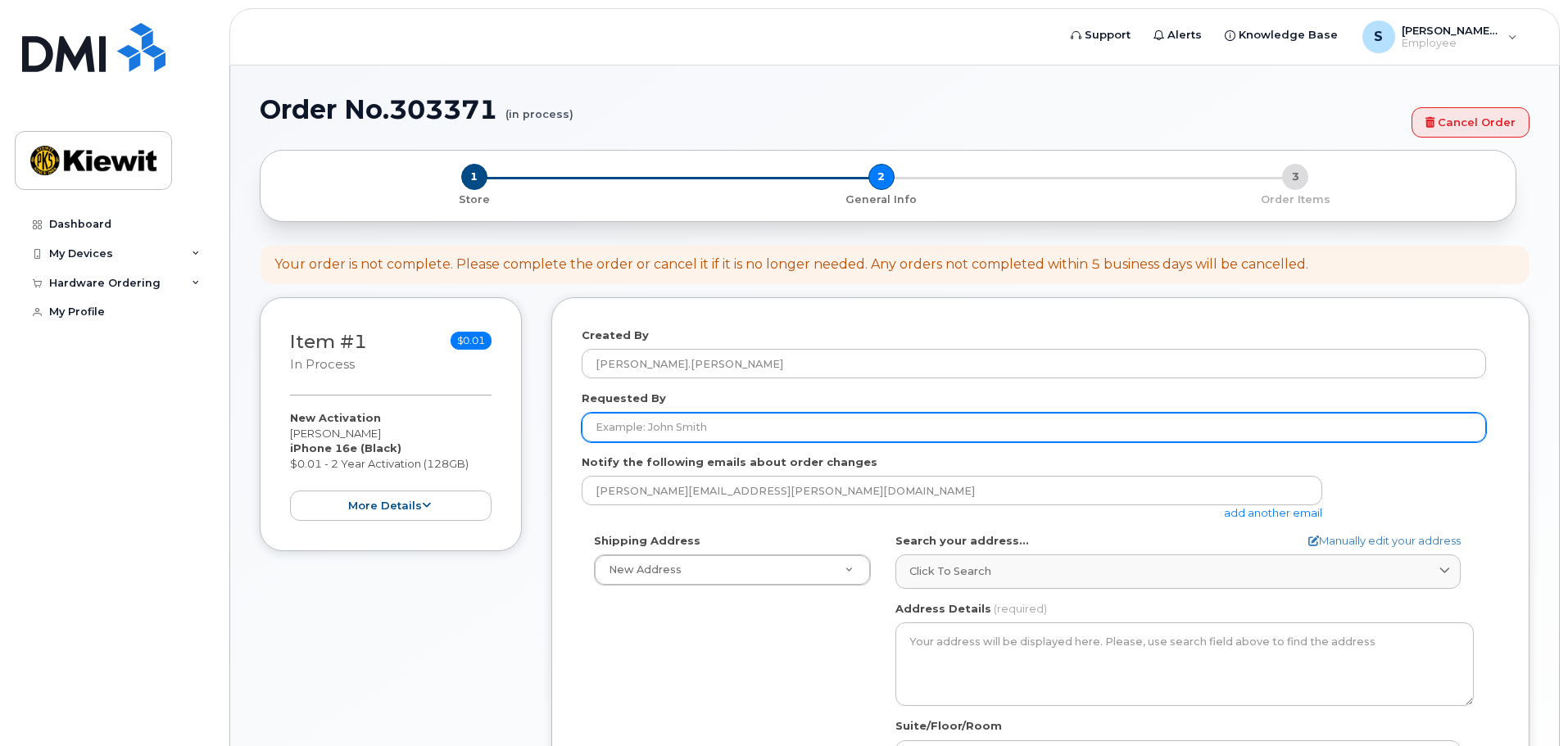
click at [671, 426] on input "Requested By" at bounding box center [1034, 427] width 904 height 30
type input "Scott Kritenbrink"
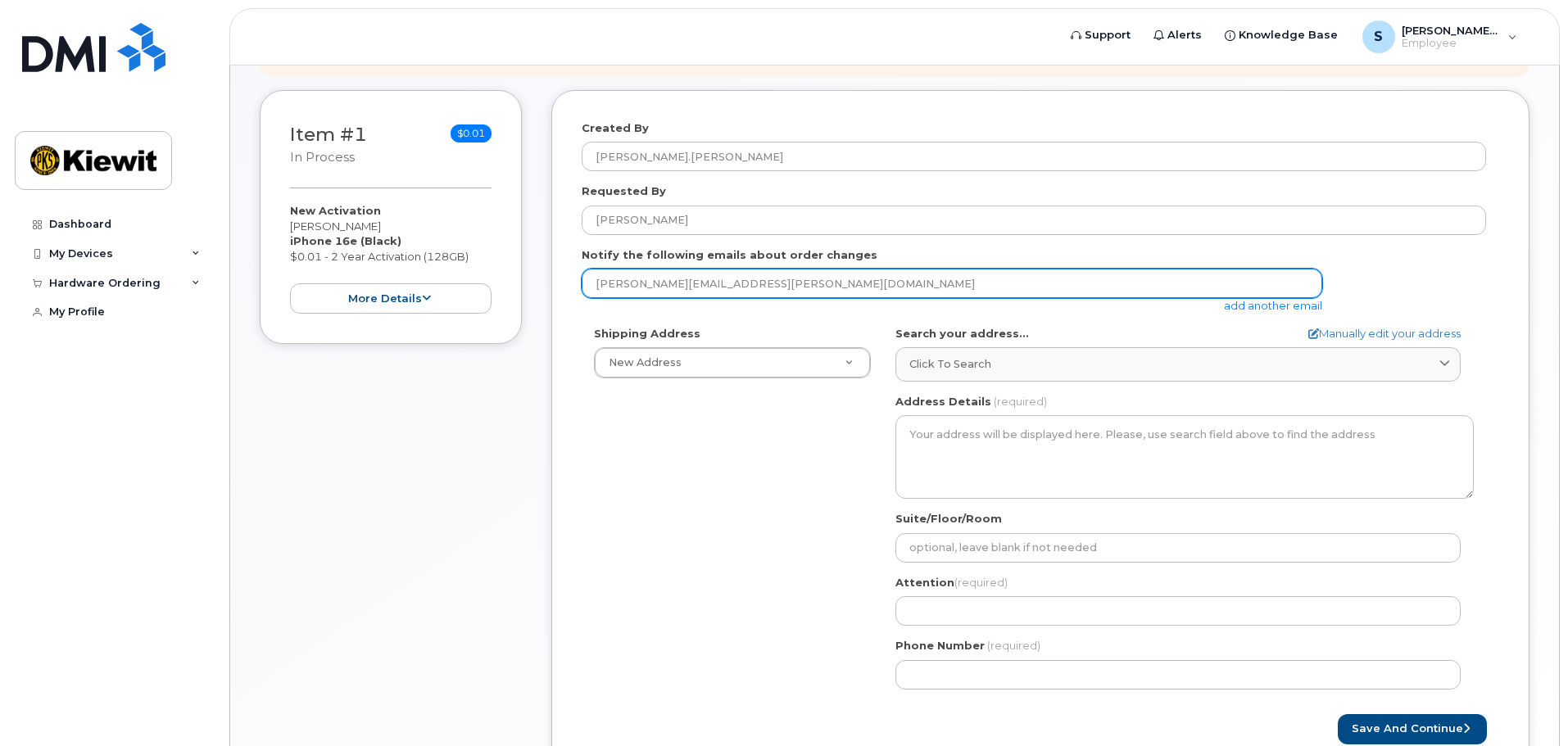
scroll to position [246, 0]
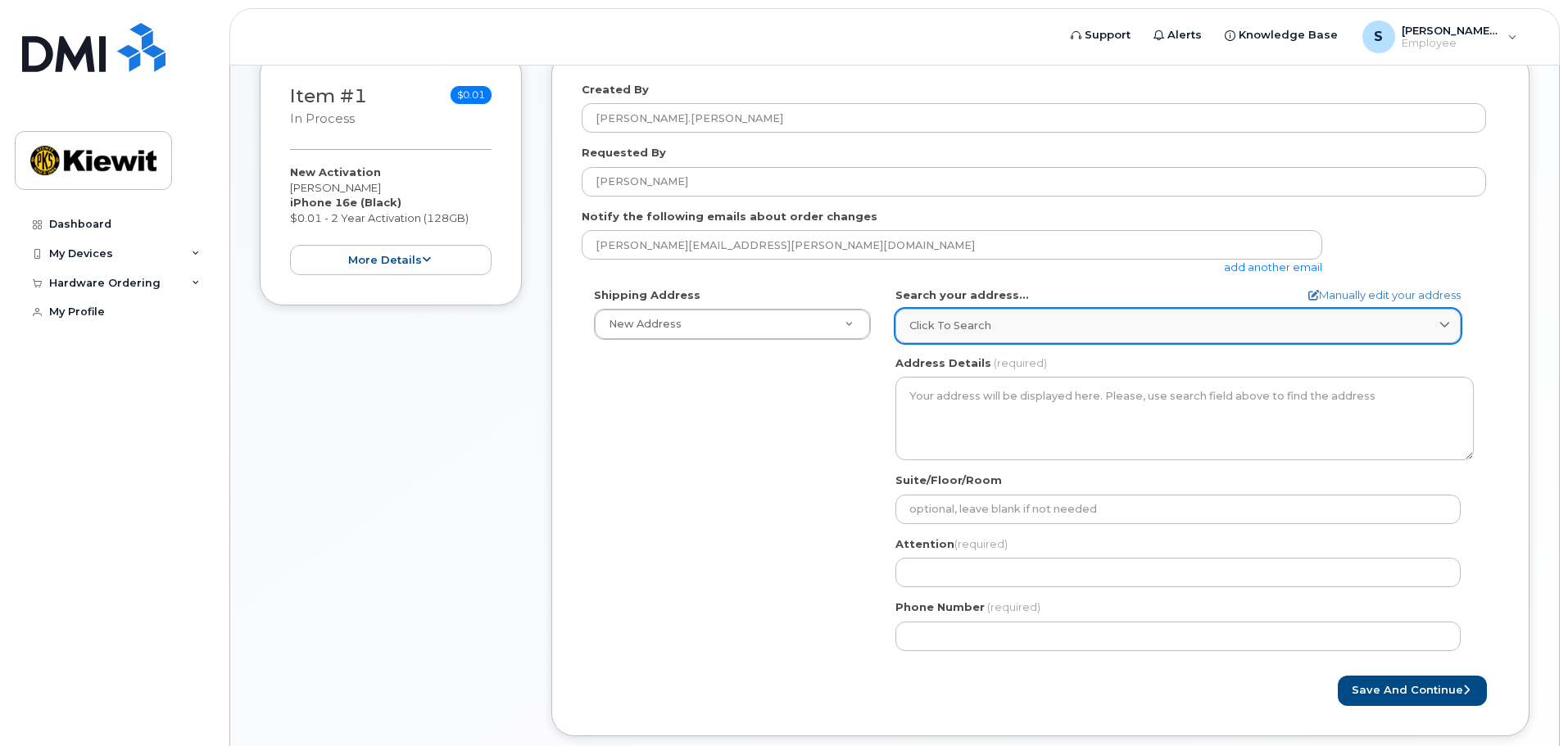
click at [925, 332] on span "Click to search" at bounding box center [950, 326] width 82 height 15
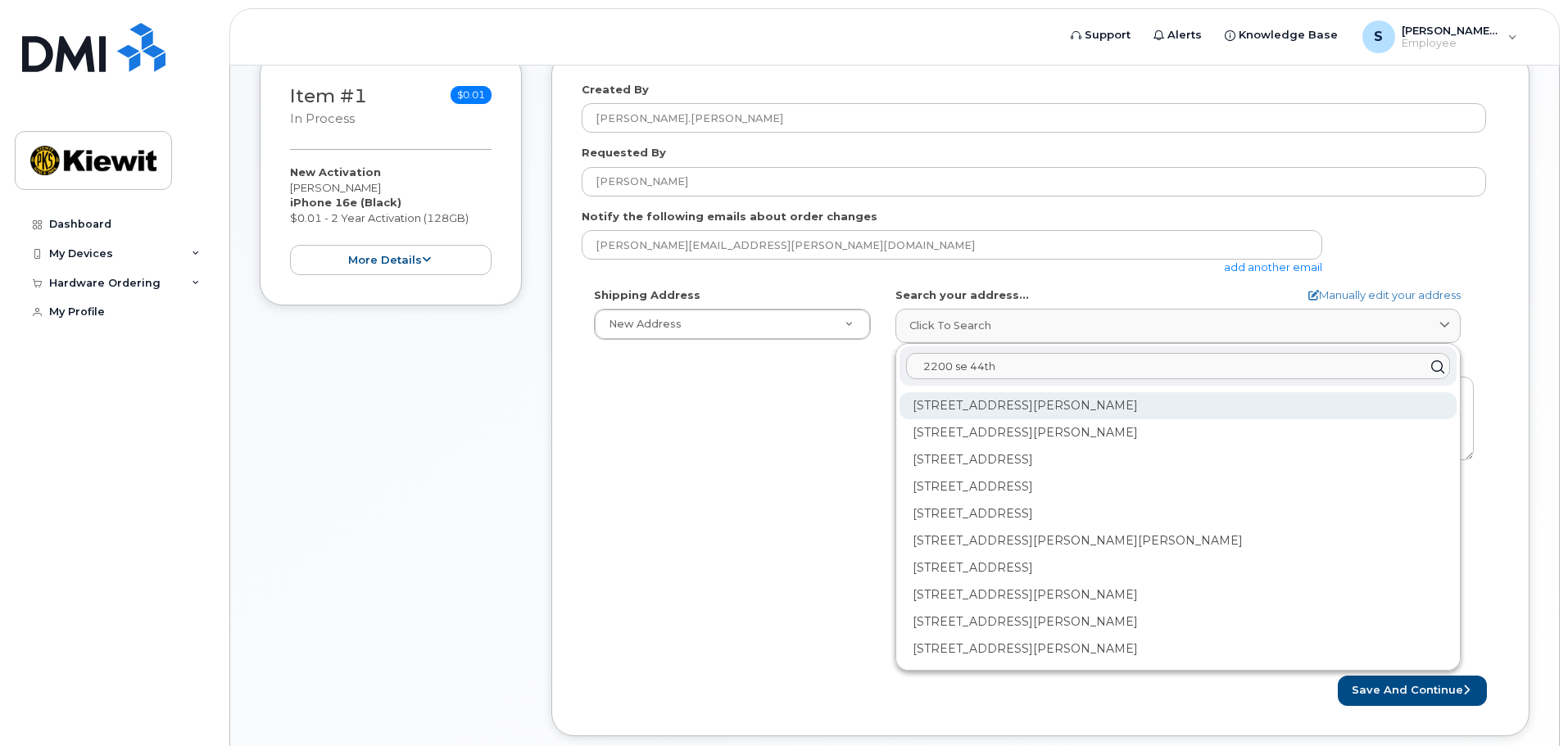
type input "2200 se 44th"
click at [958, 404] on div "2200 SE 44th Ct Grimes IA 50111-4933" at bounding box center [1177, 406] width 557 height 27
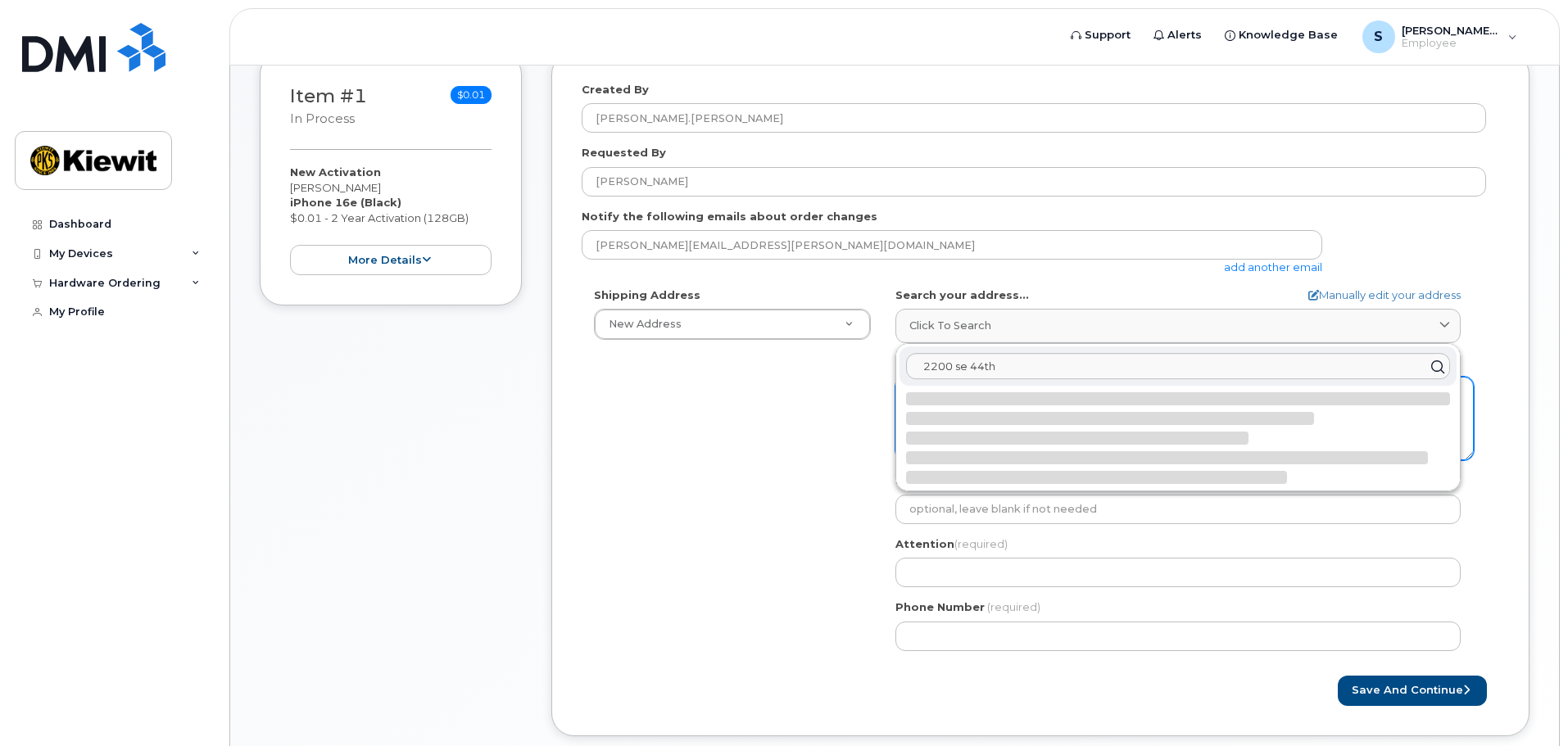
select select
type textarea "2200 SE 44th Ct GRIMES IA 50111-4933 UNITED STATES"
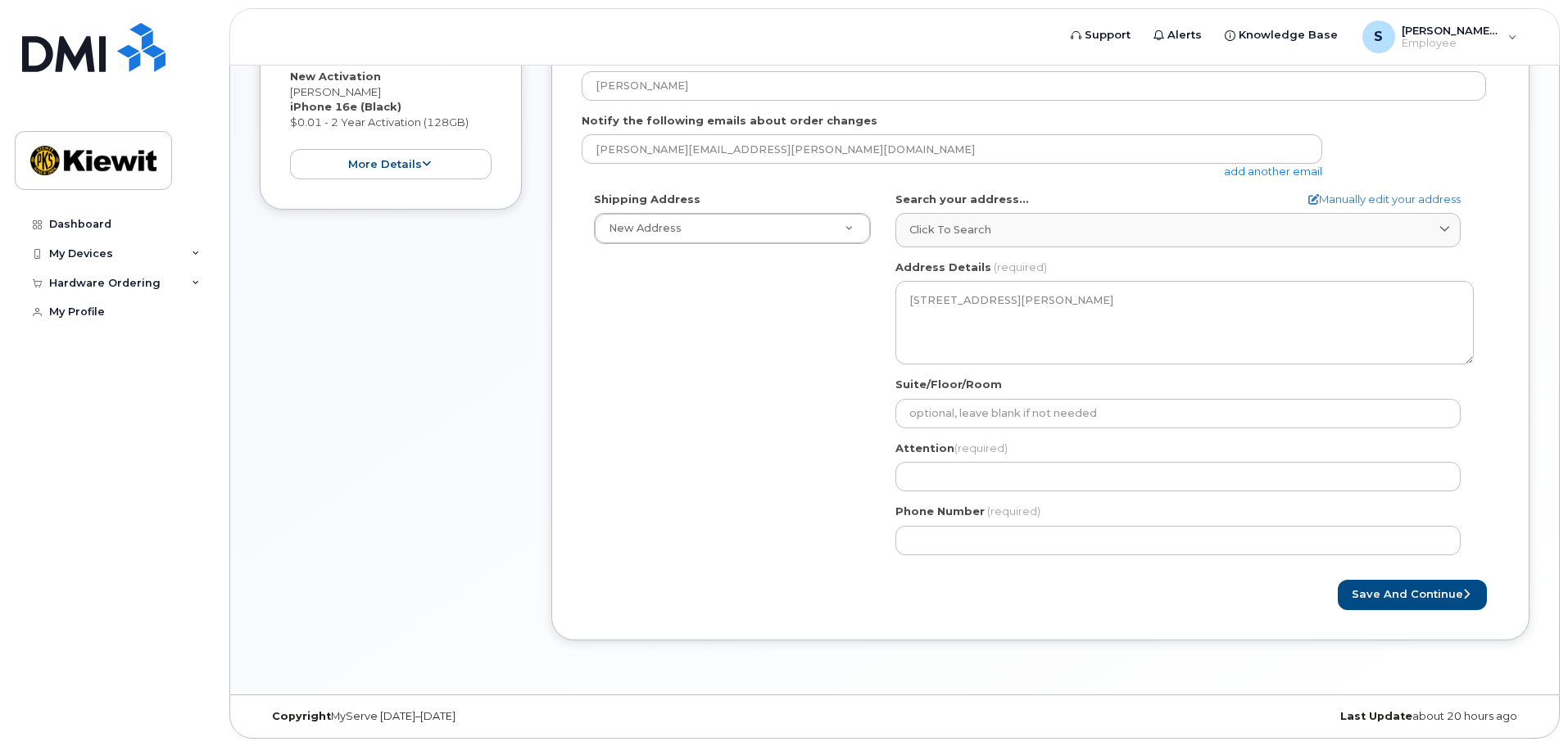
scroll to position [342, 0]
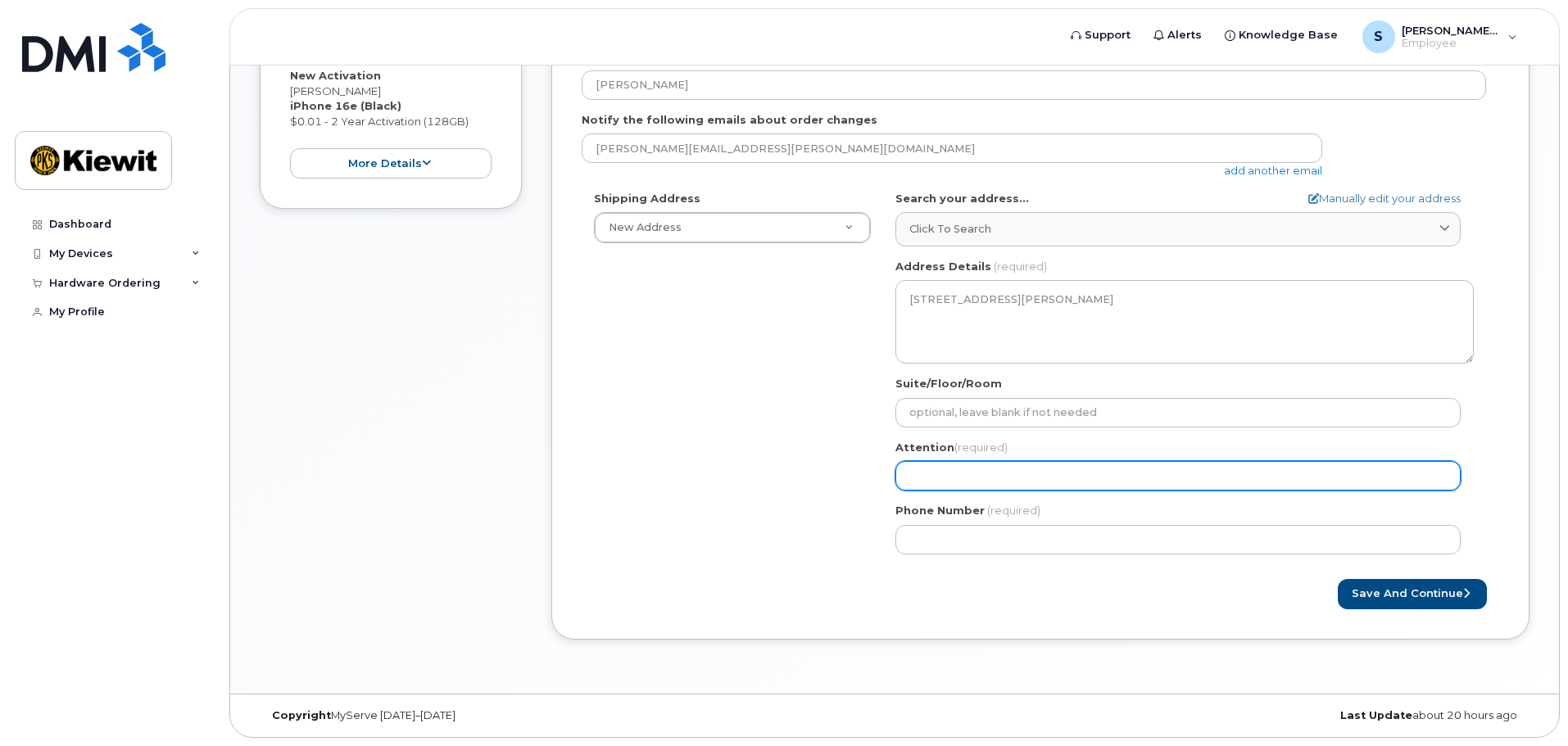
click at [918, 476] on input "Attention (required)" at bounding box center [1178, 476] width 566 height 30
select select
type input "S"
select select
type input "Sh"
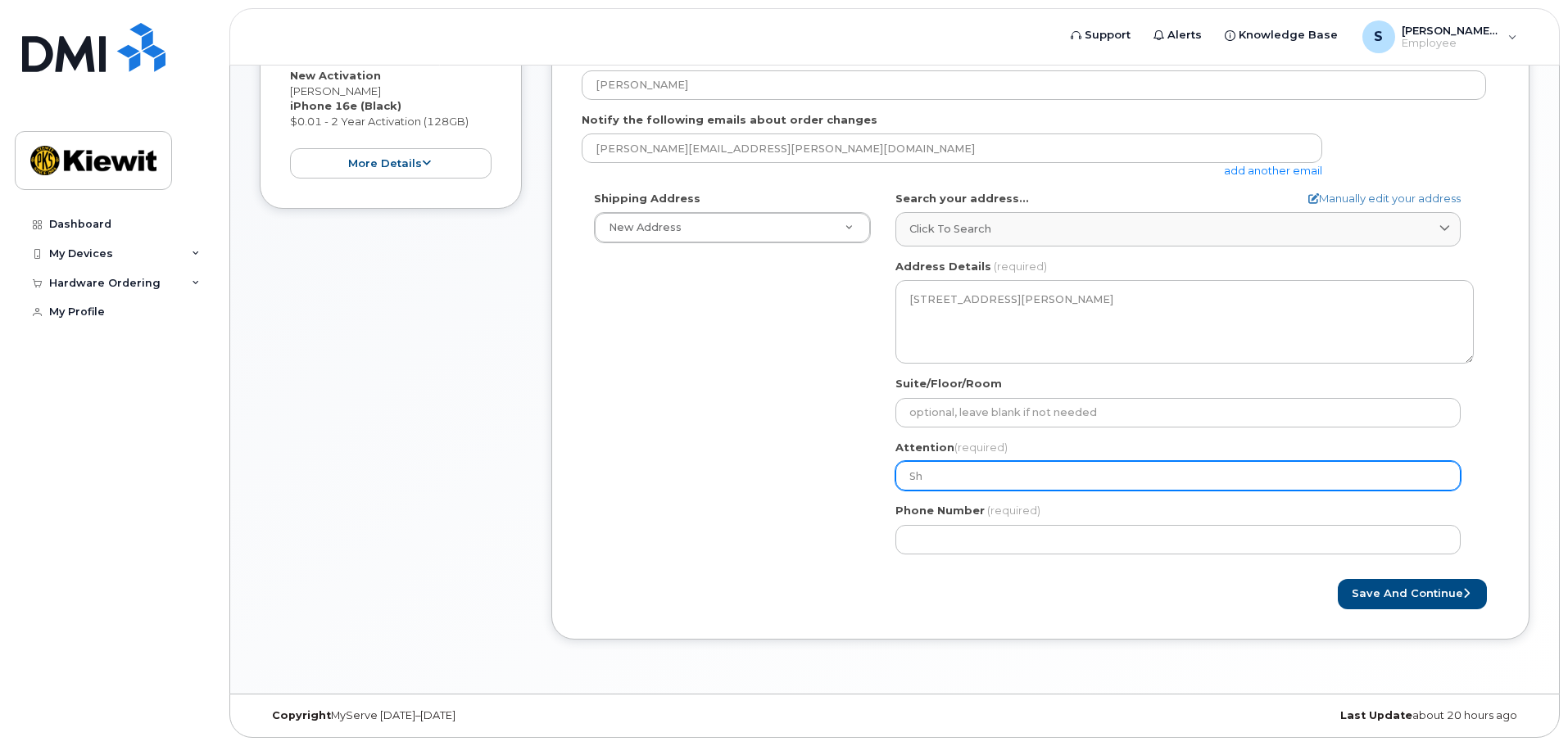
select select
type input "She"
select select
type input "Sher"
select select
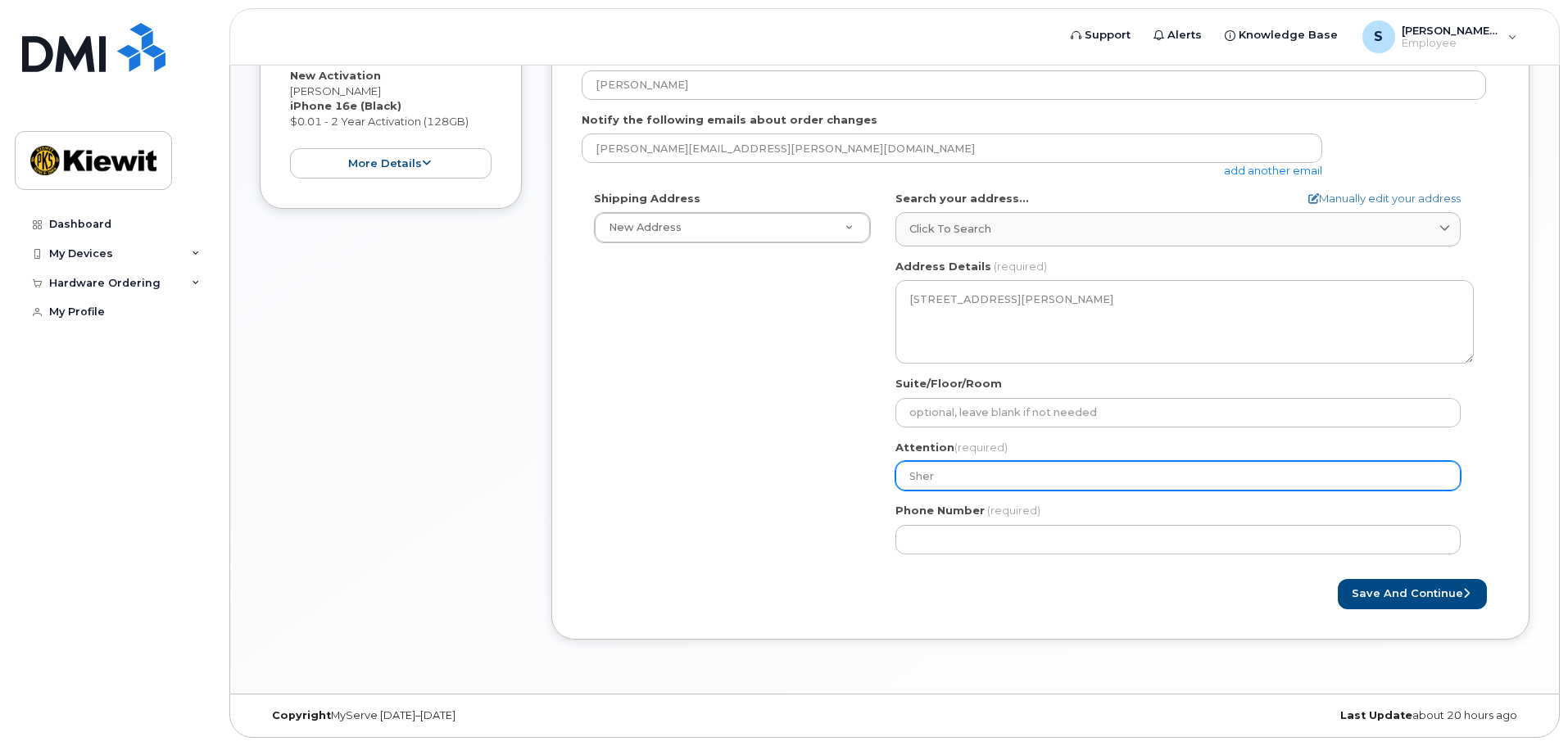
type input "Sherr"
select select
type input "Sherri"
select select
type input "Sherri R"
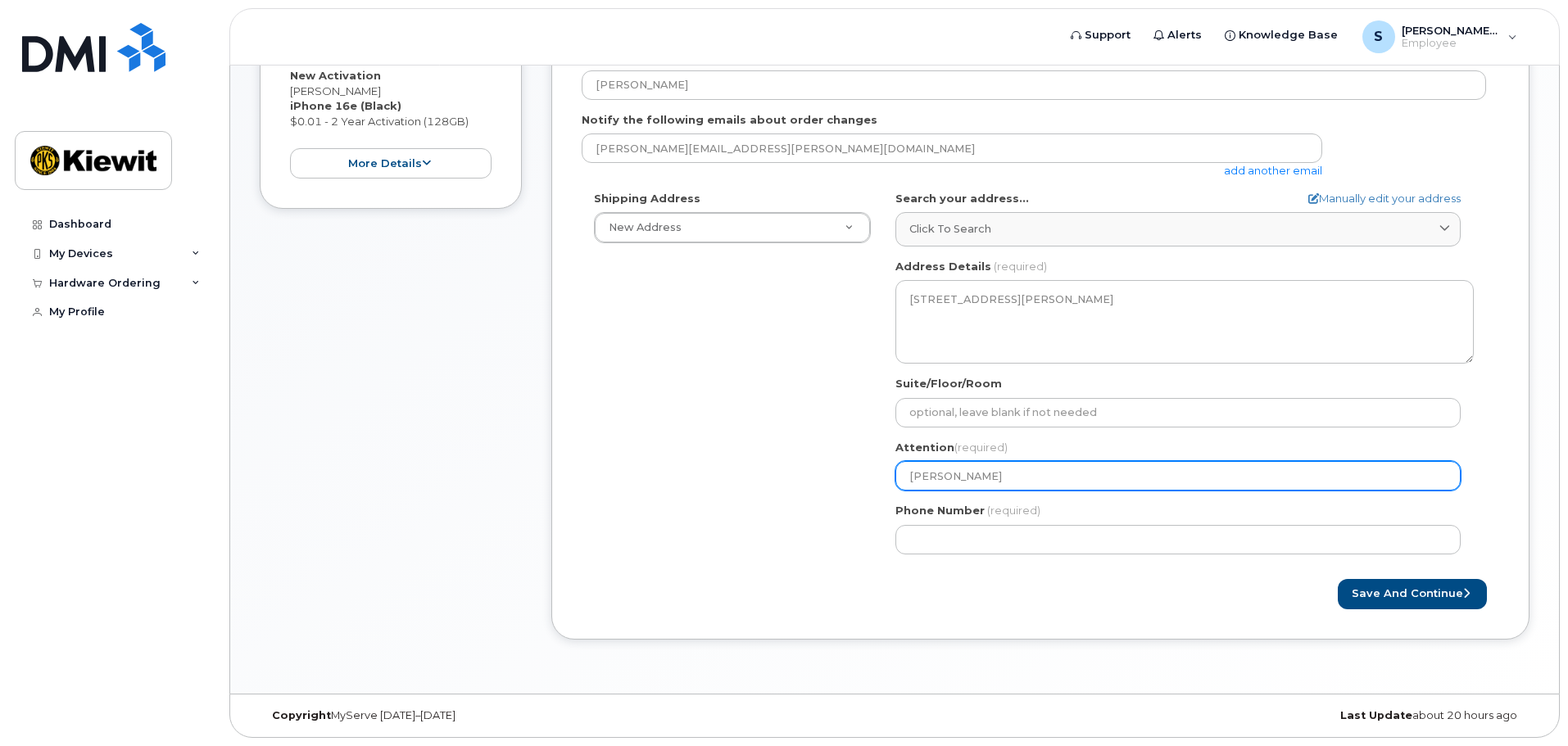
select select
type input "Sherri Ro"
select select
type input "Sherri Ros"
select select
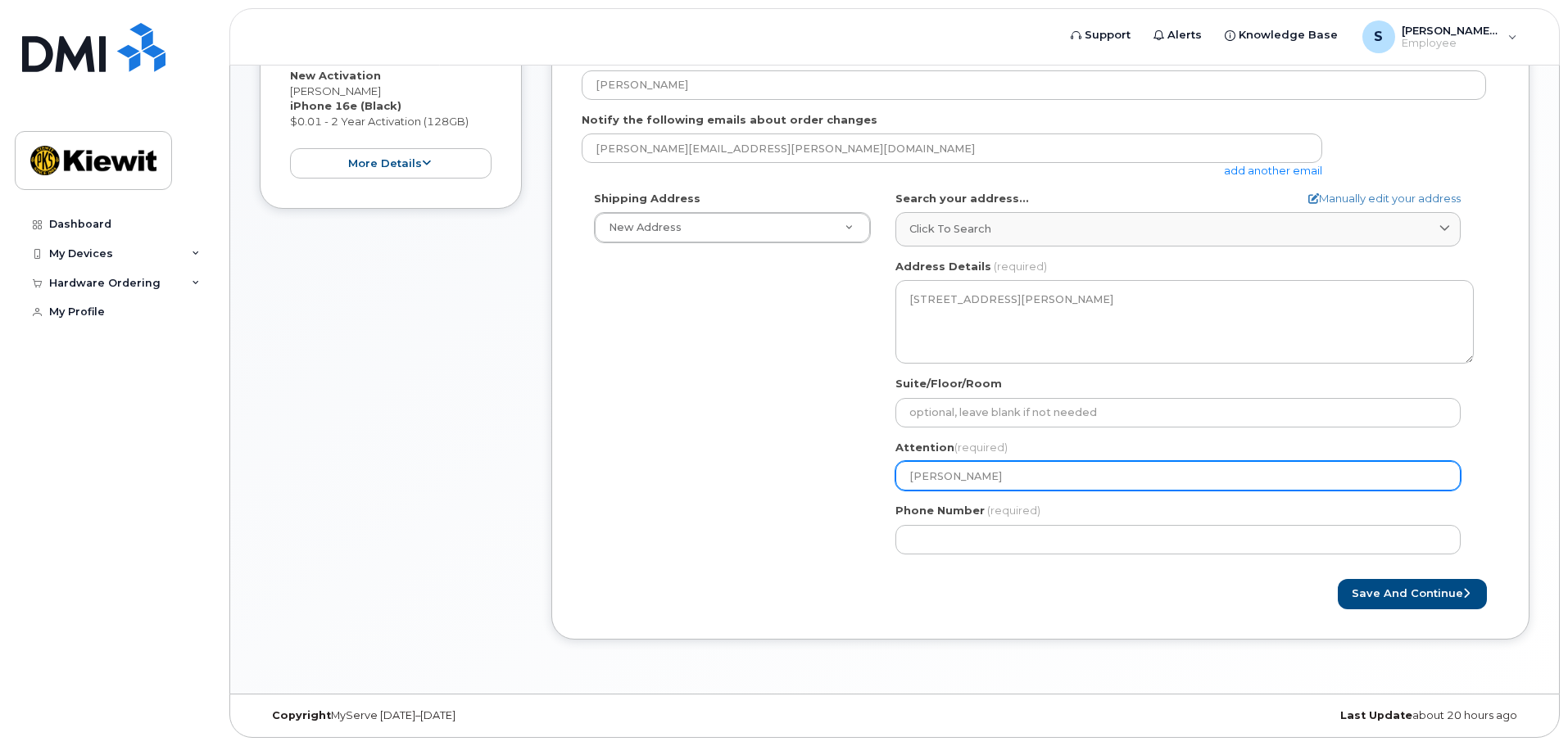
type input "Sherri Rose"
select select
type input "Sherri Rosen"
select select
type input "Sherri Rosene"
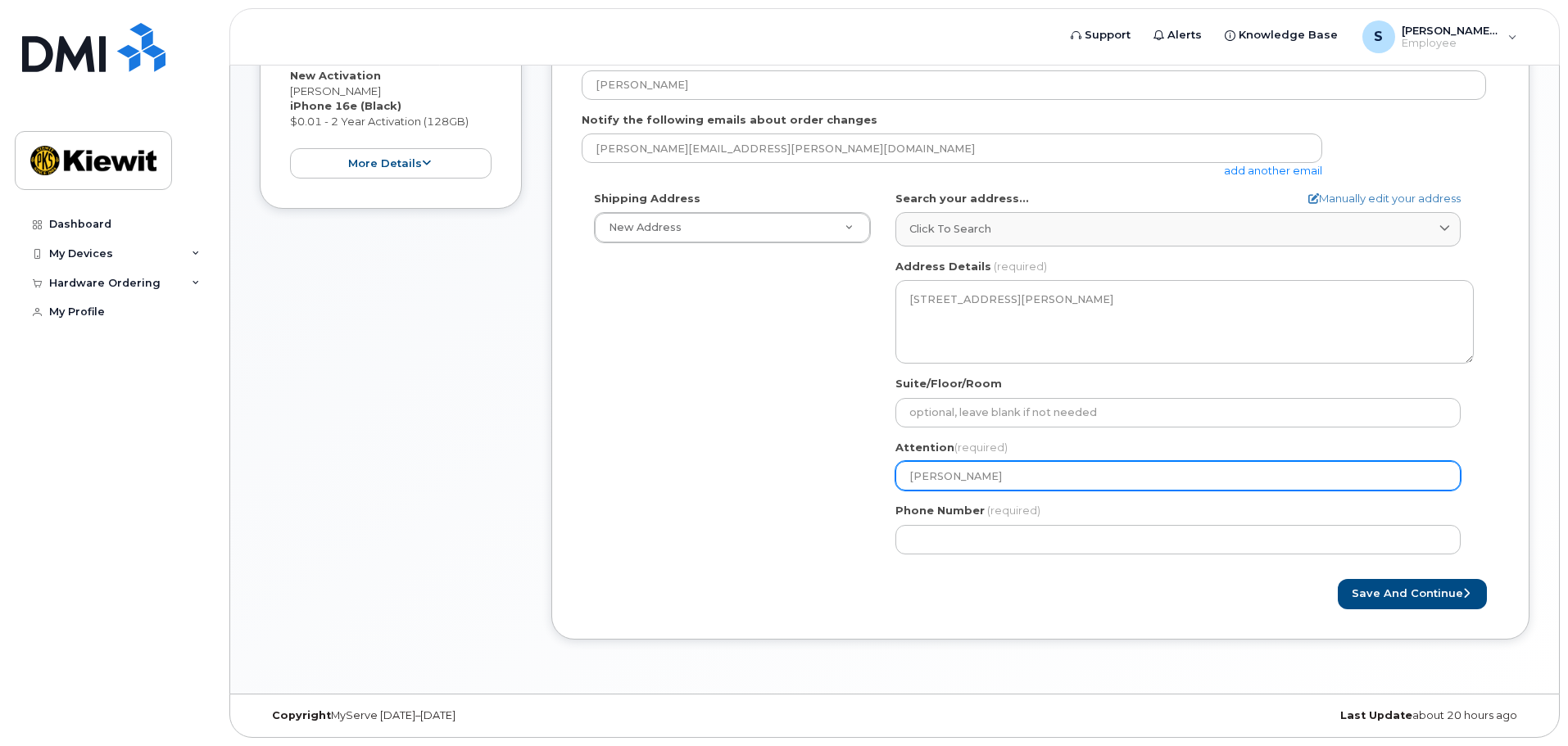
select select
type input "Sherri Rosener"
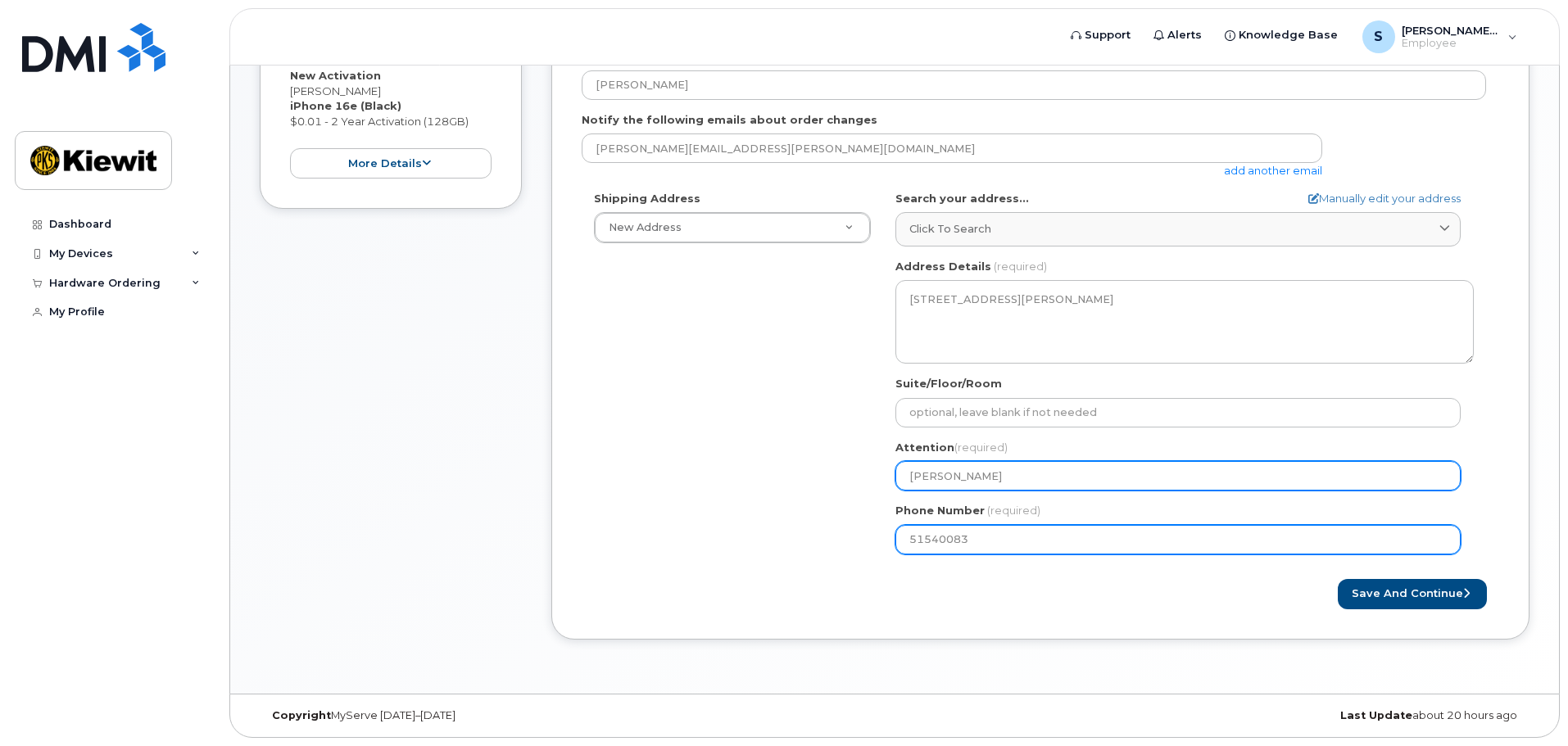
type input "515400833"
select select
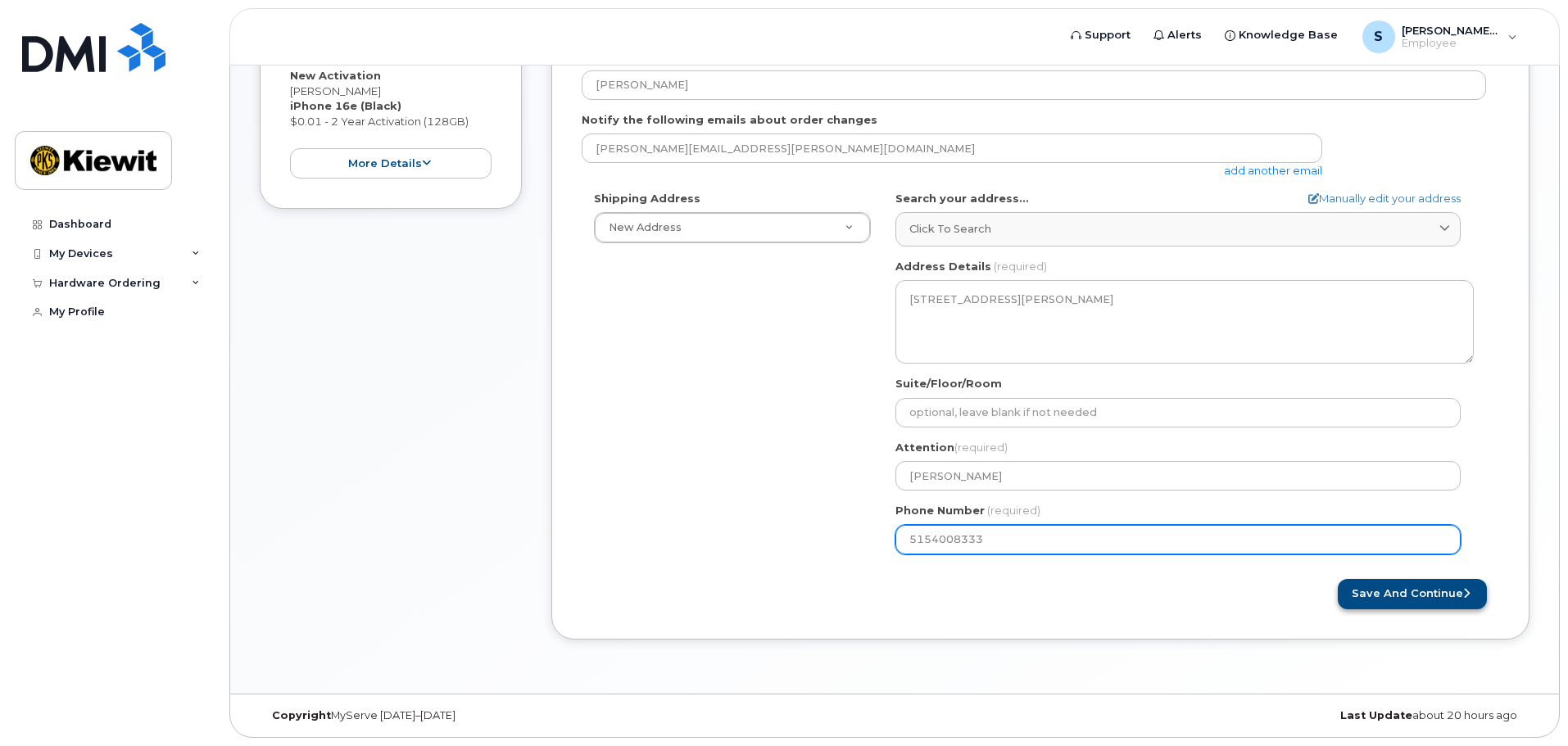
type input "5154008333"
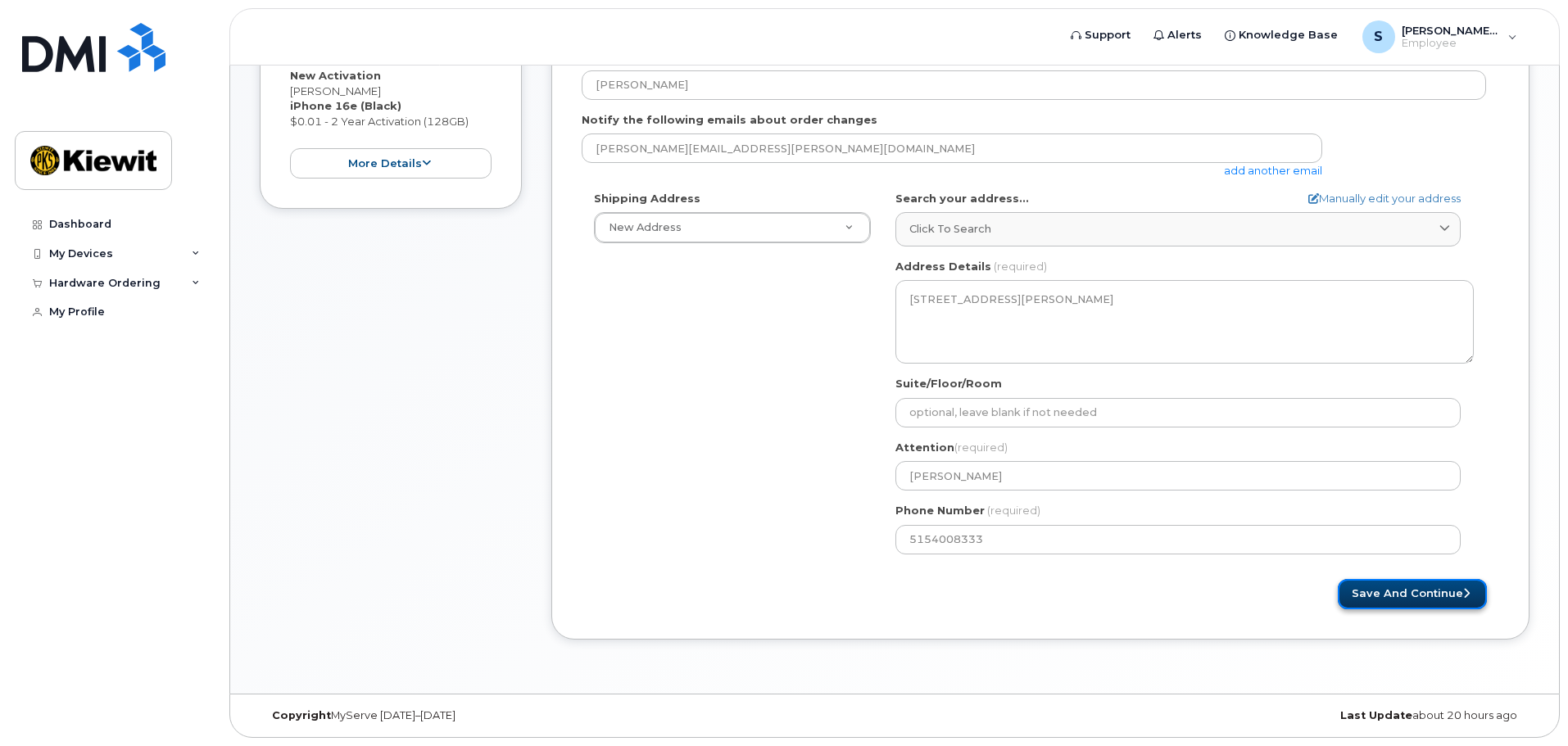
click at [1373, 594] on button "Save and Continue" at bounding box center [1412, 594] width 149 height 31
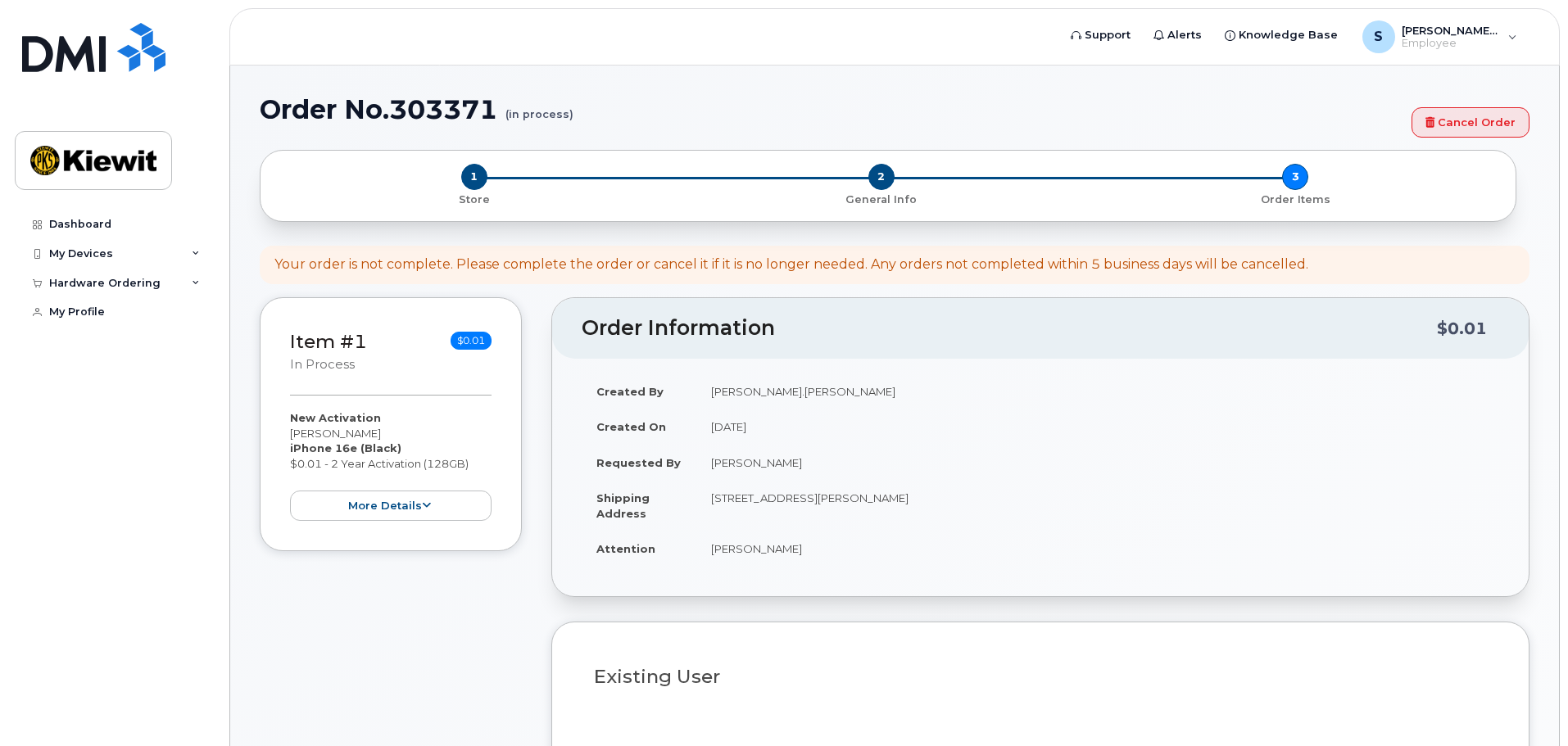
select select
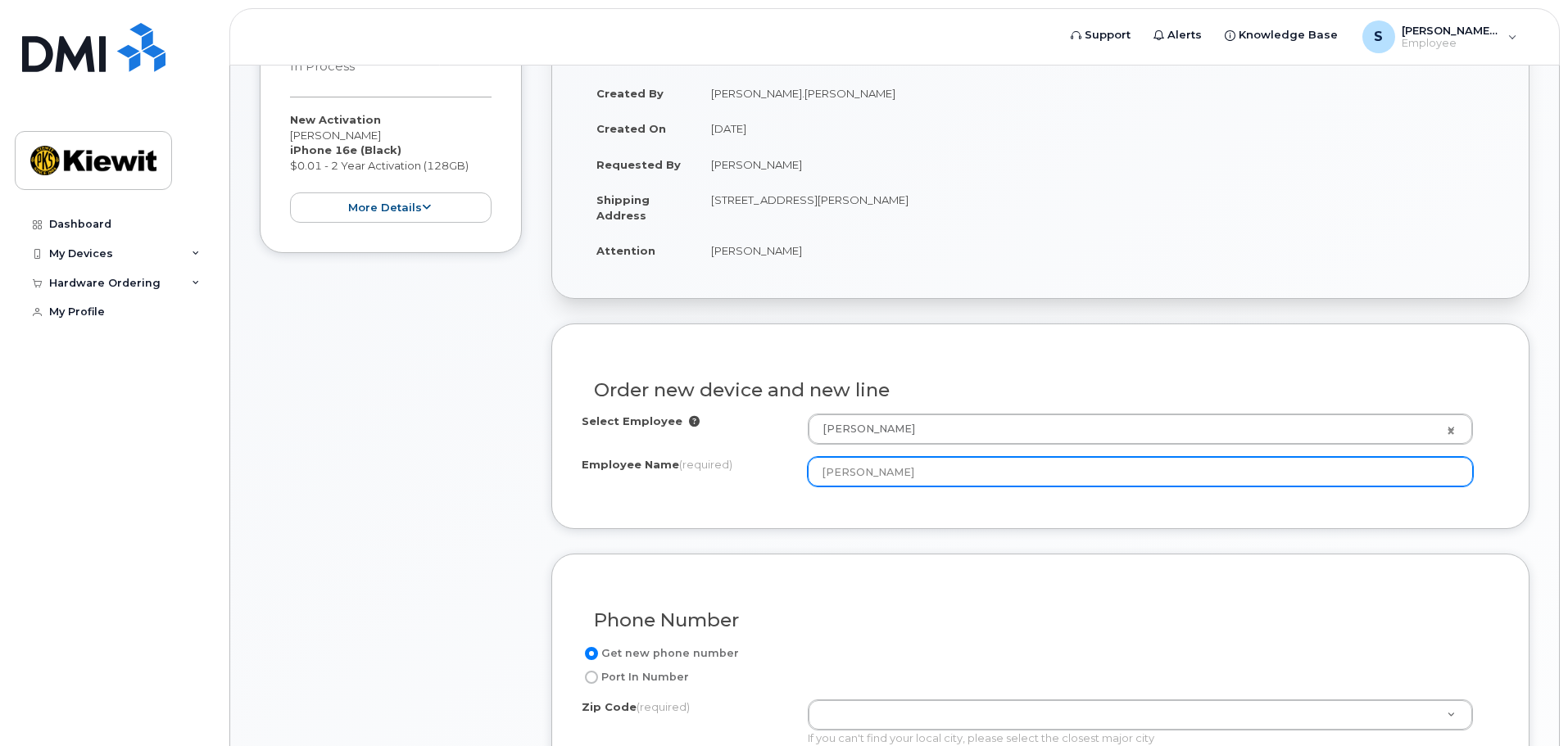
scroll to position [328, 0]
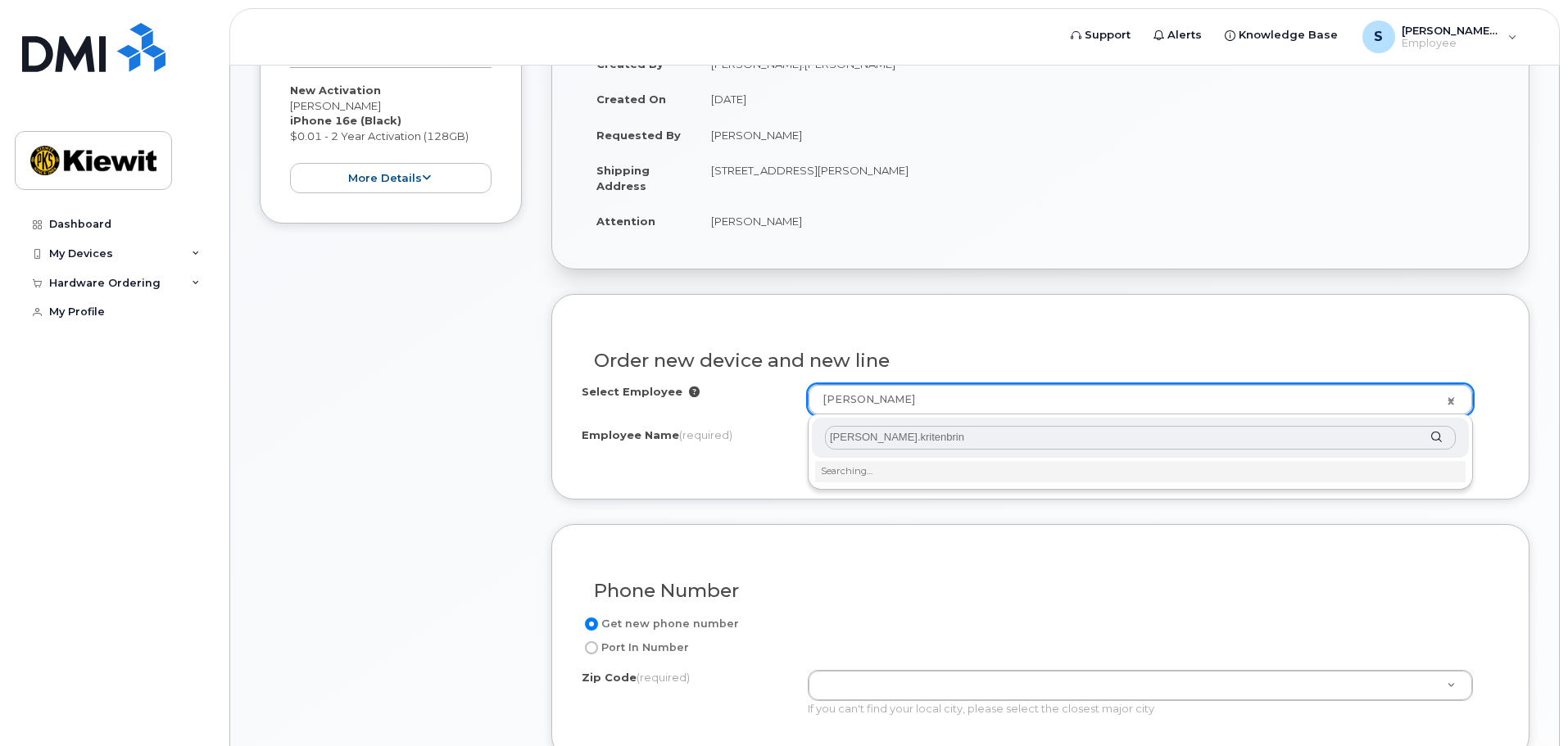
type input "[PERSON_NAME].[PERSON_NAME]"
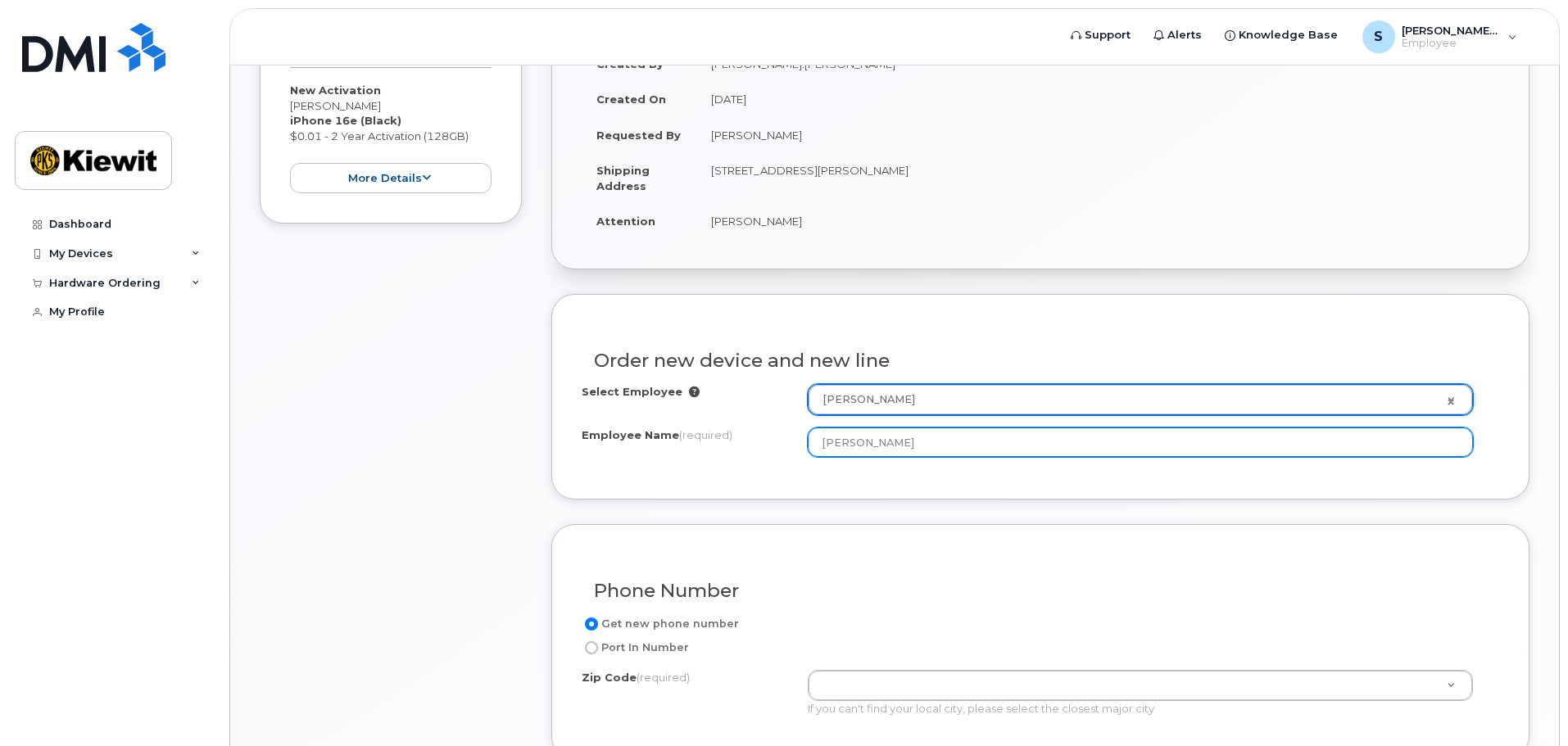
click at [844, 443] on input "[PERSON_NAME]" at bounding box center [1141, 442] width 666 height 30
drag, startPoint x: 914, startPoint y: 440, endPoint x: 806, endPoint y: 445, distance: 108.1
click at [806, 445] on div "Employee Name (required) Sherri Rosener" at bounding box center [1041, 442] width 918 height 30
type input "s"
type input "[PERSON_NAME]"
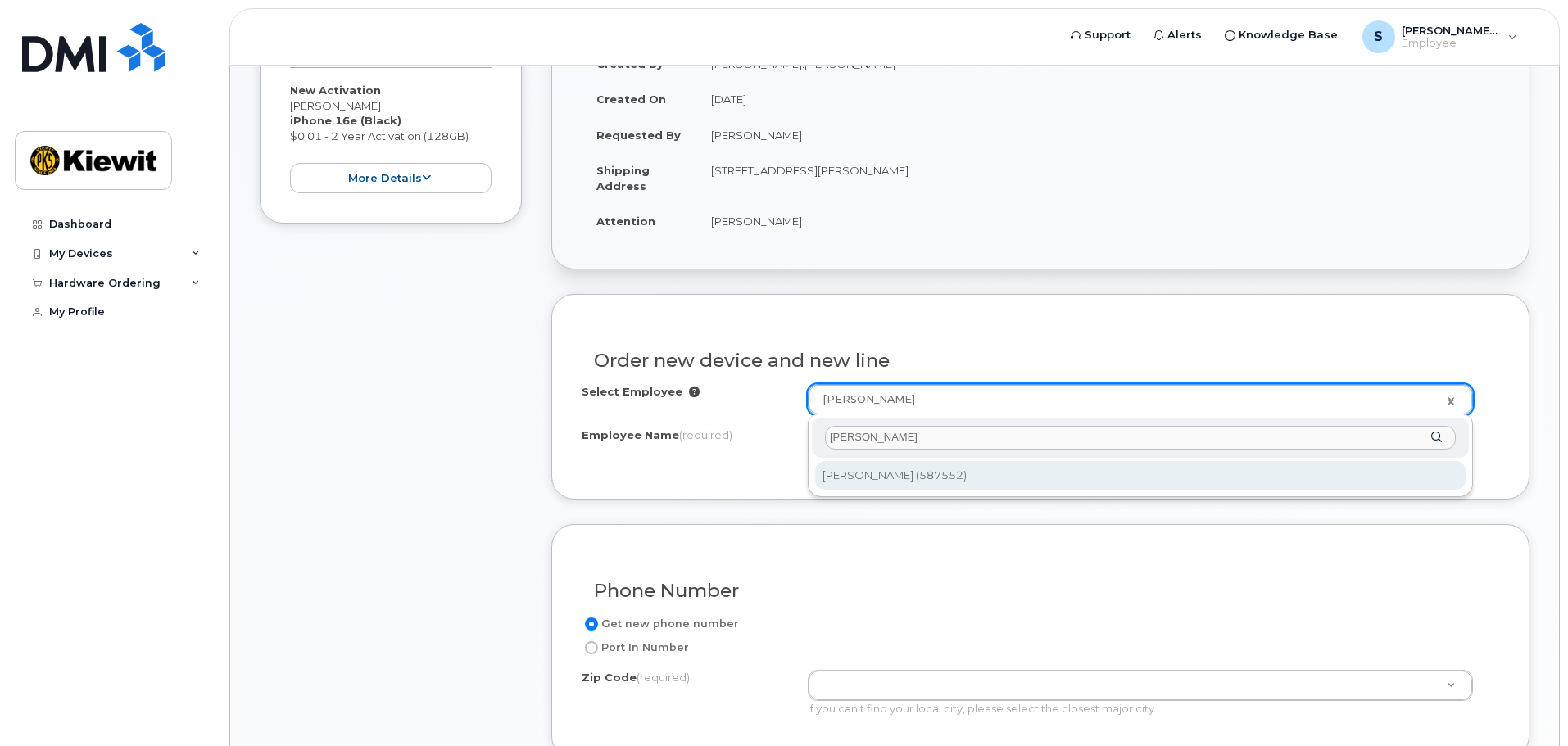
type input "scott kritenbrink"
type input "3015160"
type input "4518 S 133RD ST"
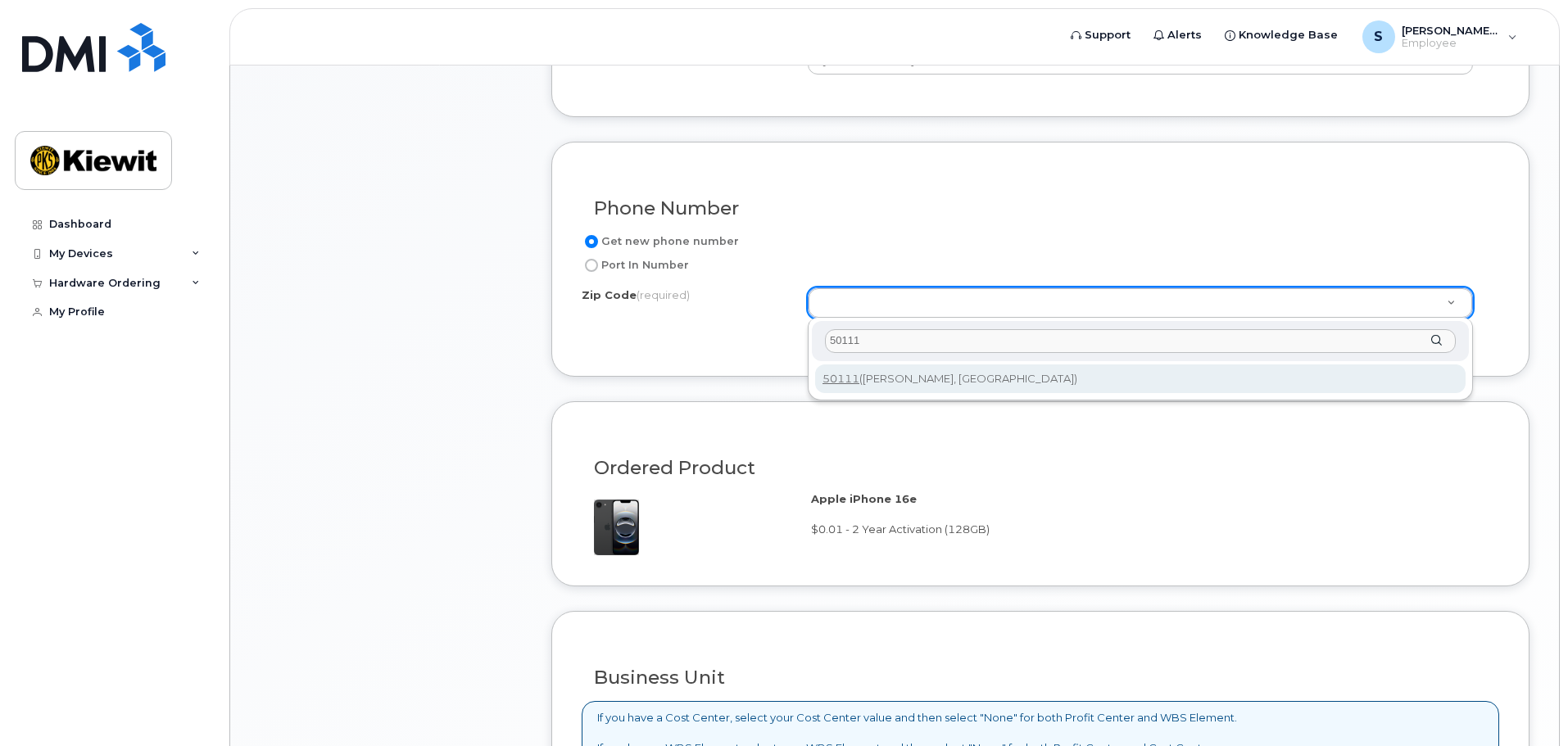
scroll to position [737, 0]
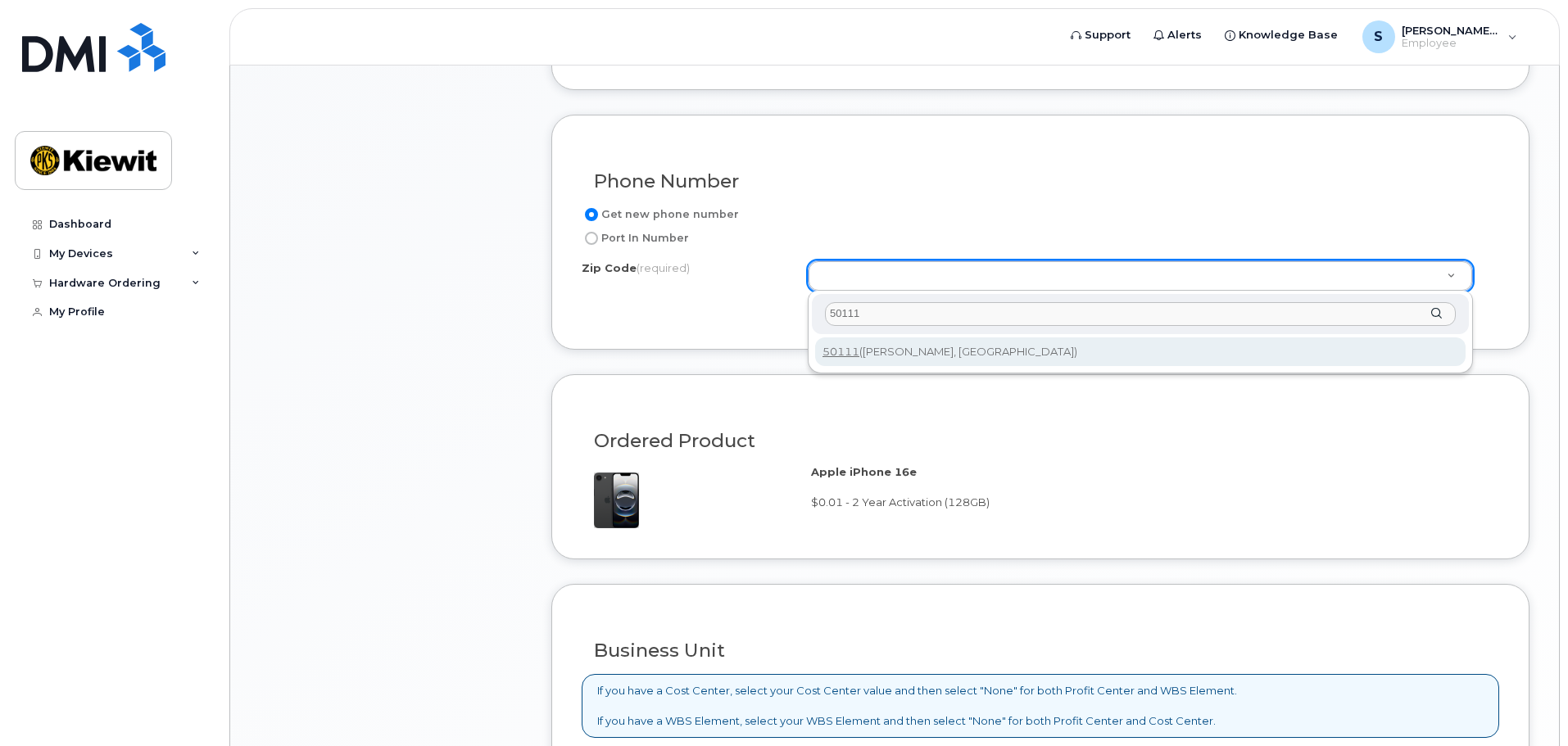
type input "50111"
type input "50111 (Grimes, IA)"
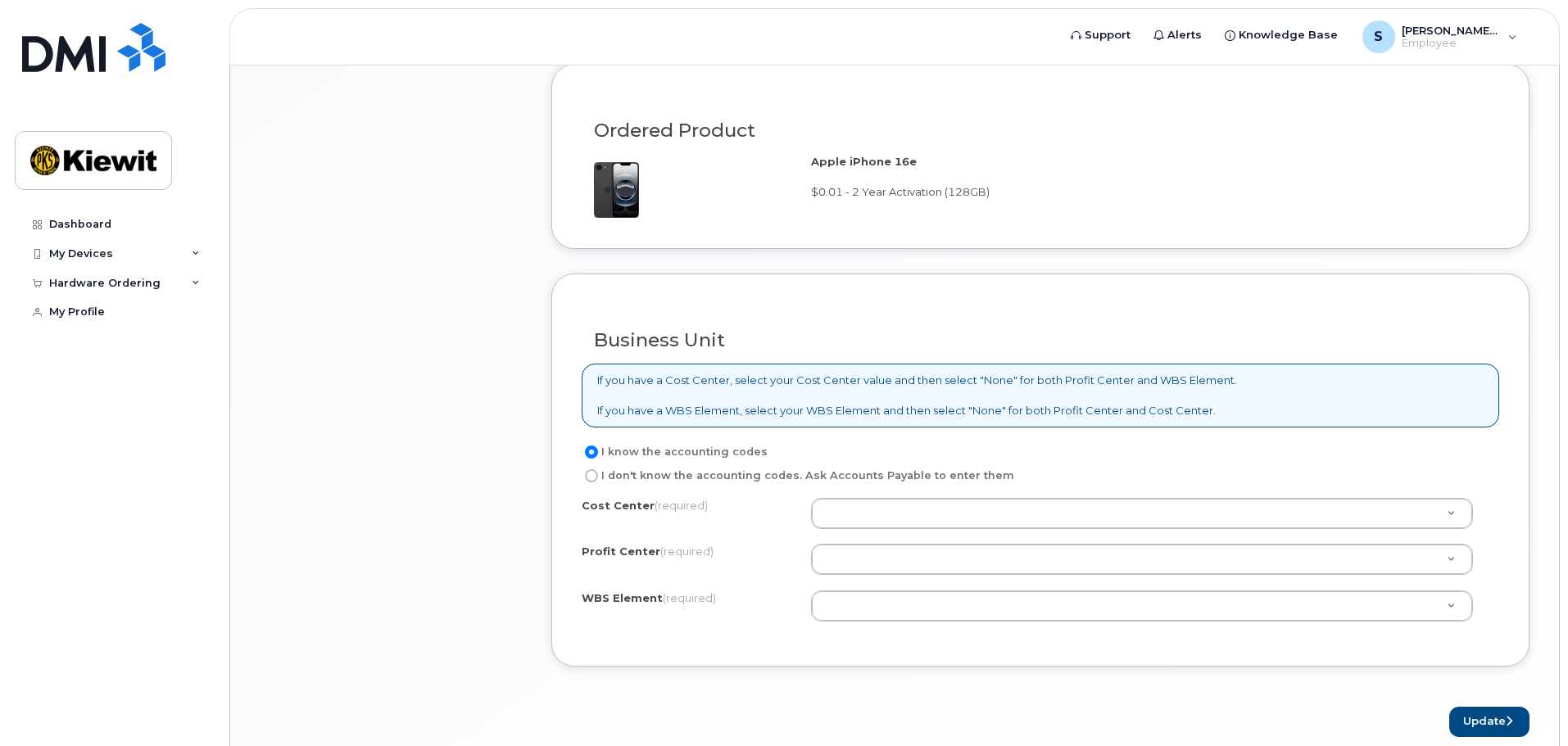
scroll to position [1064, 0]
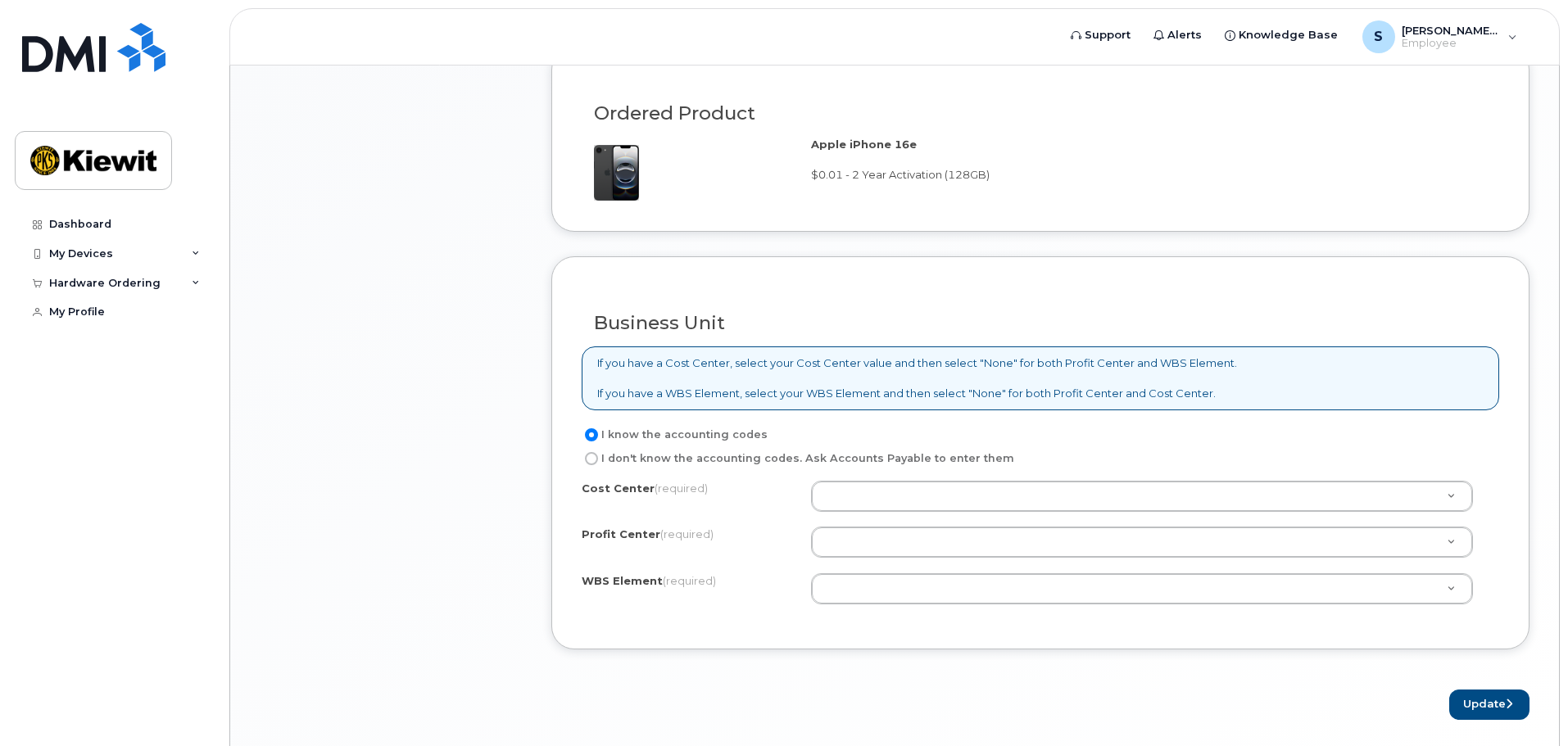
click at [901, 86] on div "Ordered Product" at bounding box center [1041, 107] width 918 height 60
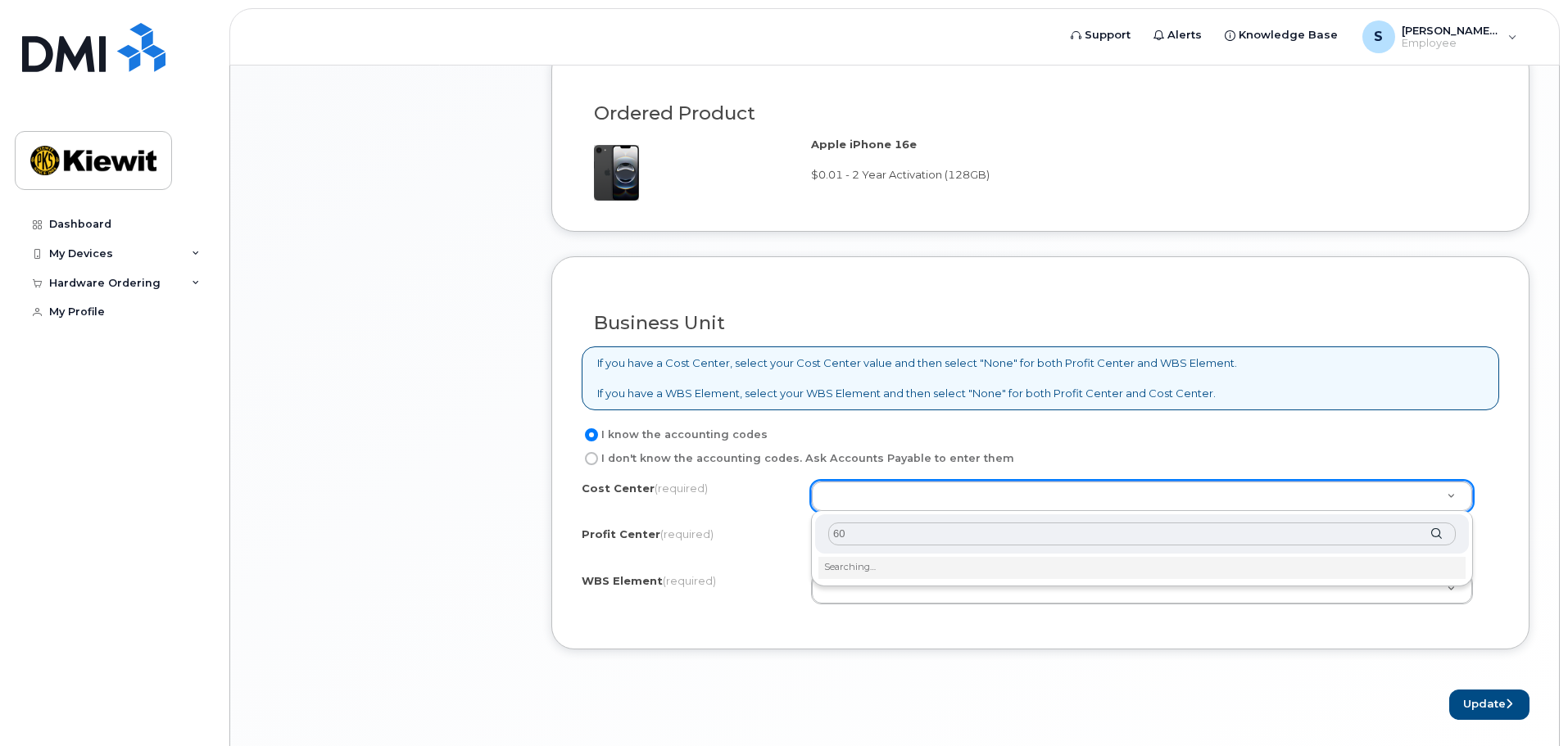
type input "600"
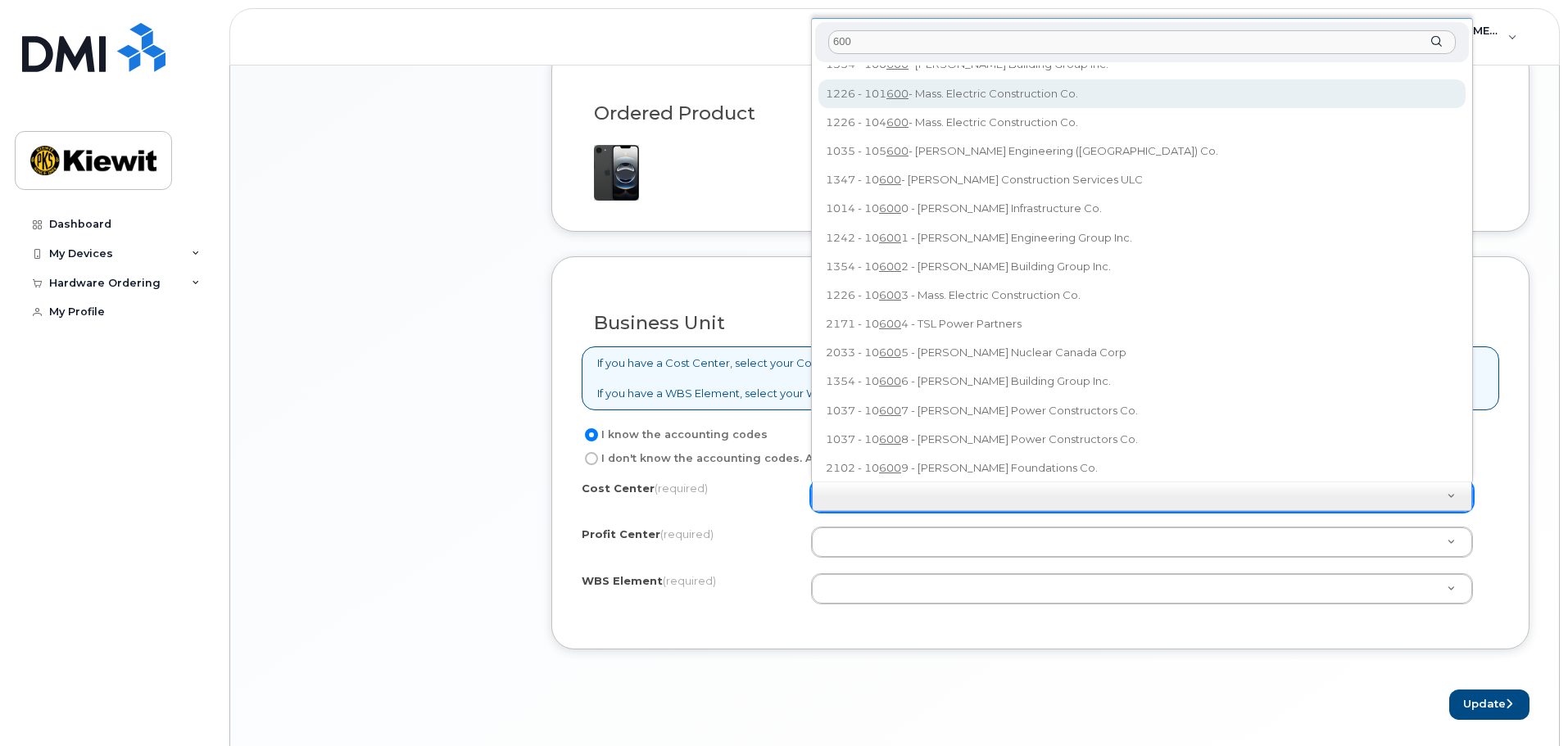
scroll to position [0, 0]
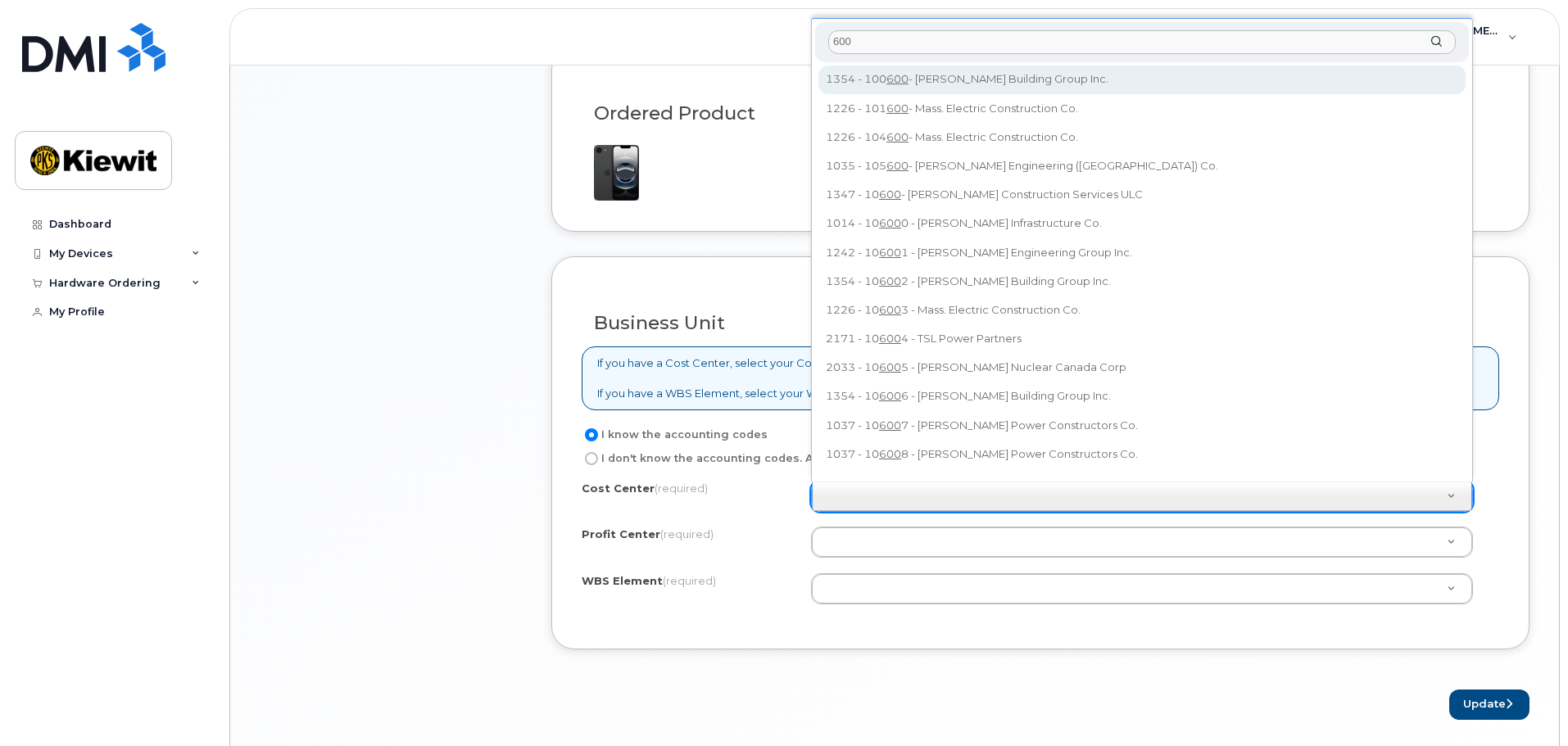
drag, startPoint x: 857, startPoint y: 37, endPoint x: 794, endPoint y: 44, distance: 63.4
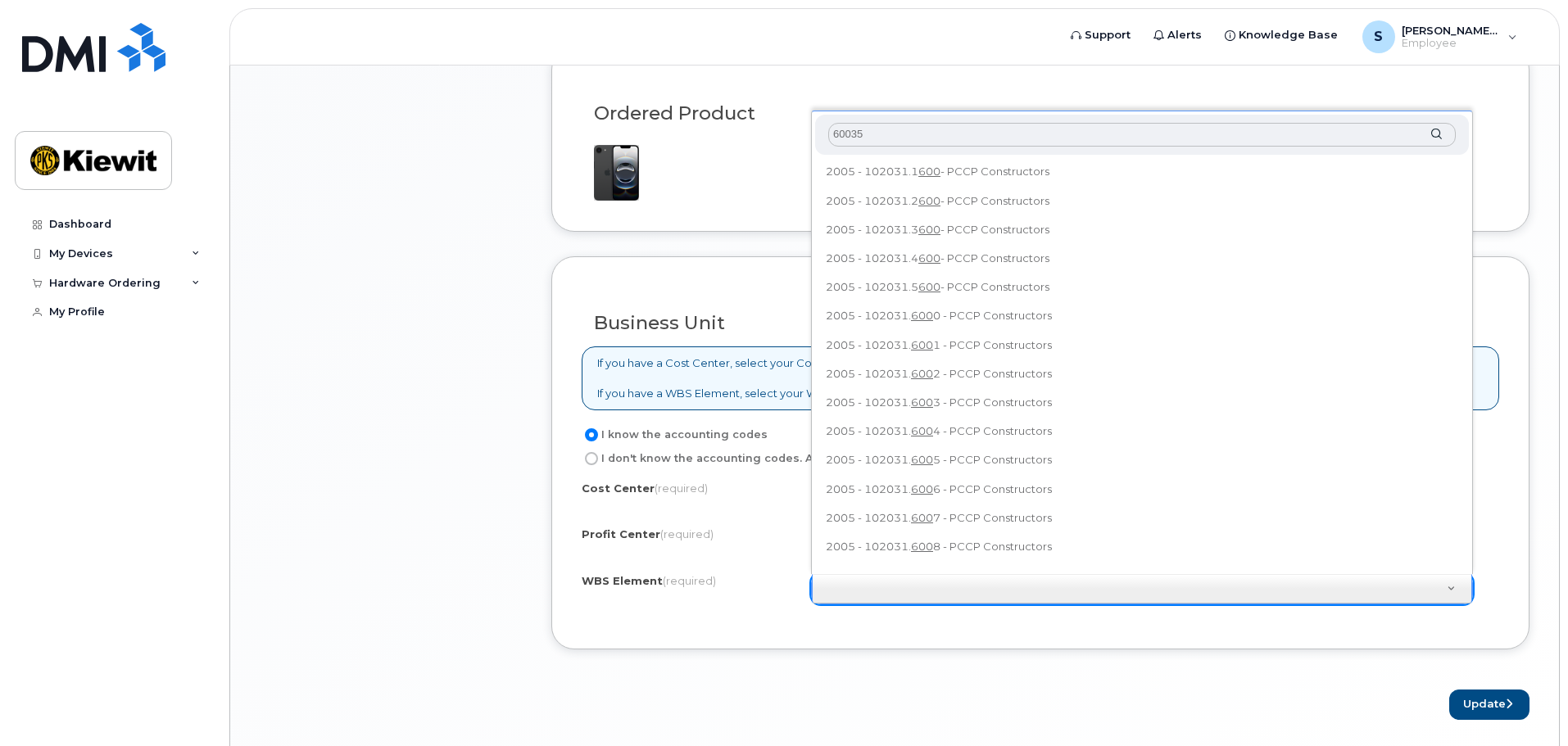
type input "600353"
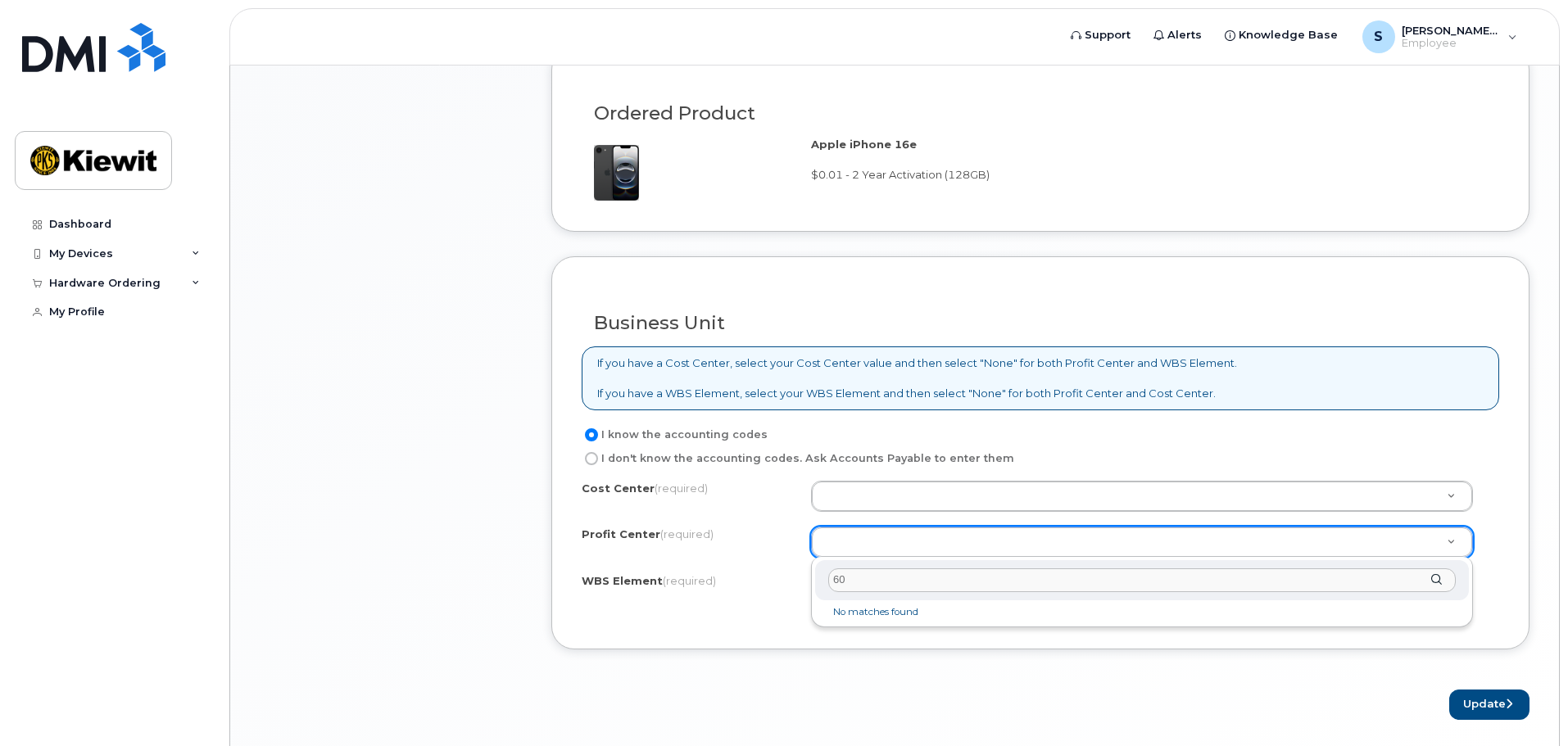
type input "600"
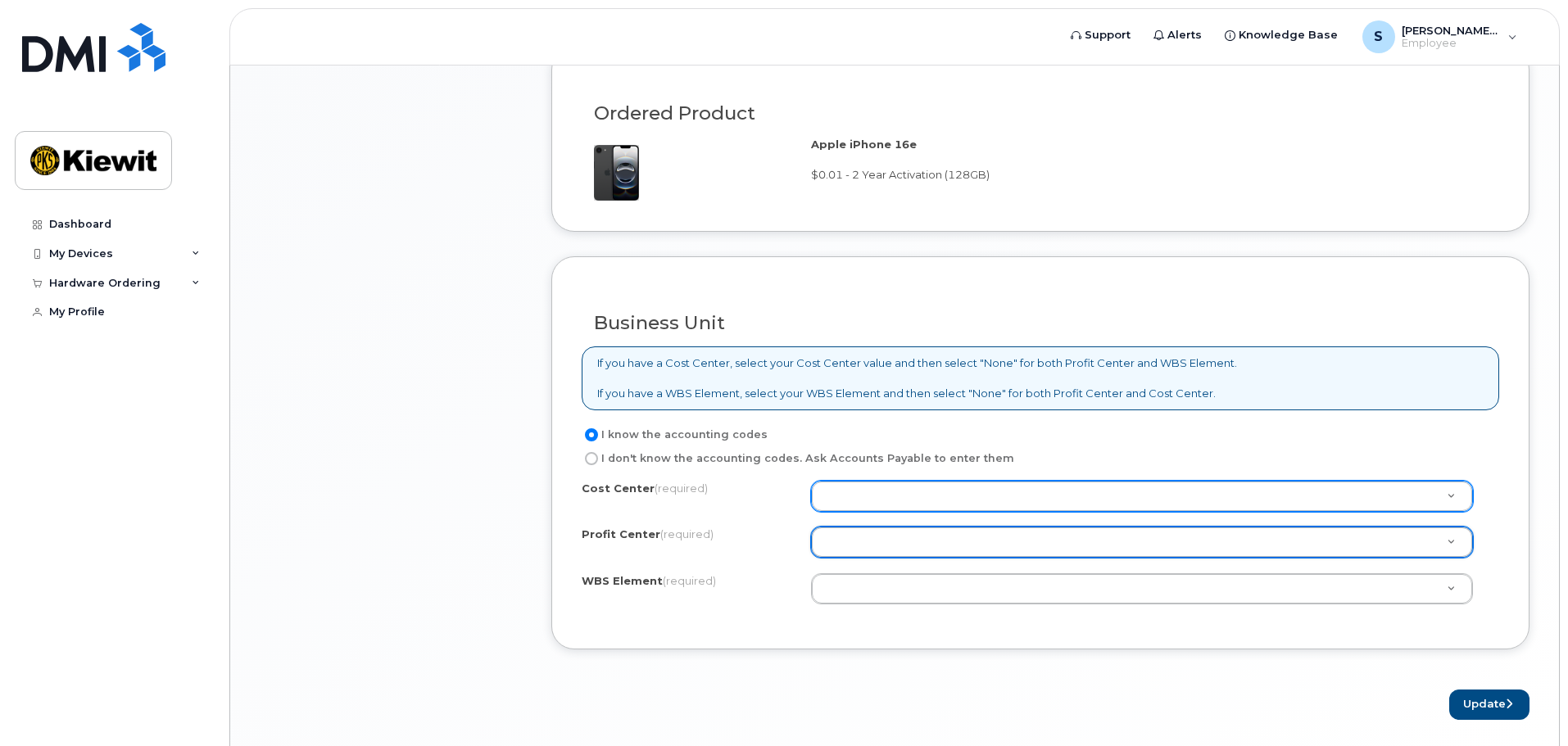
type input "1"
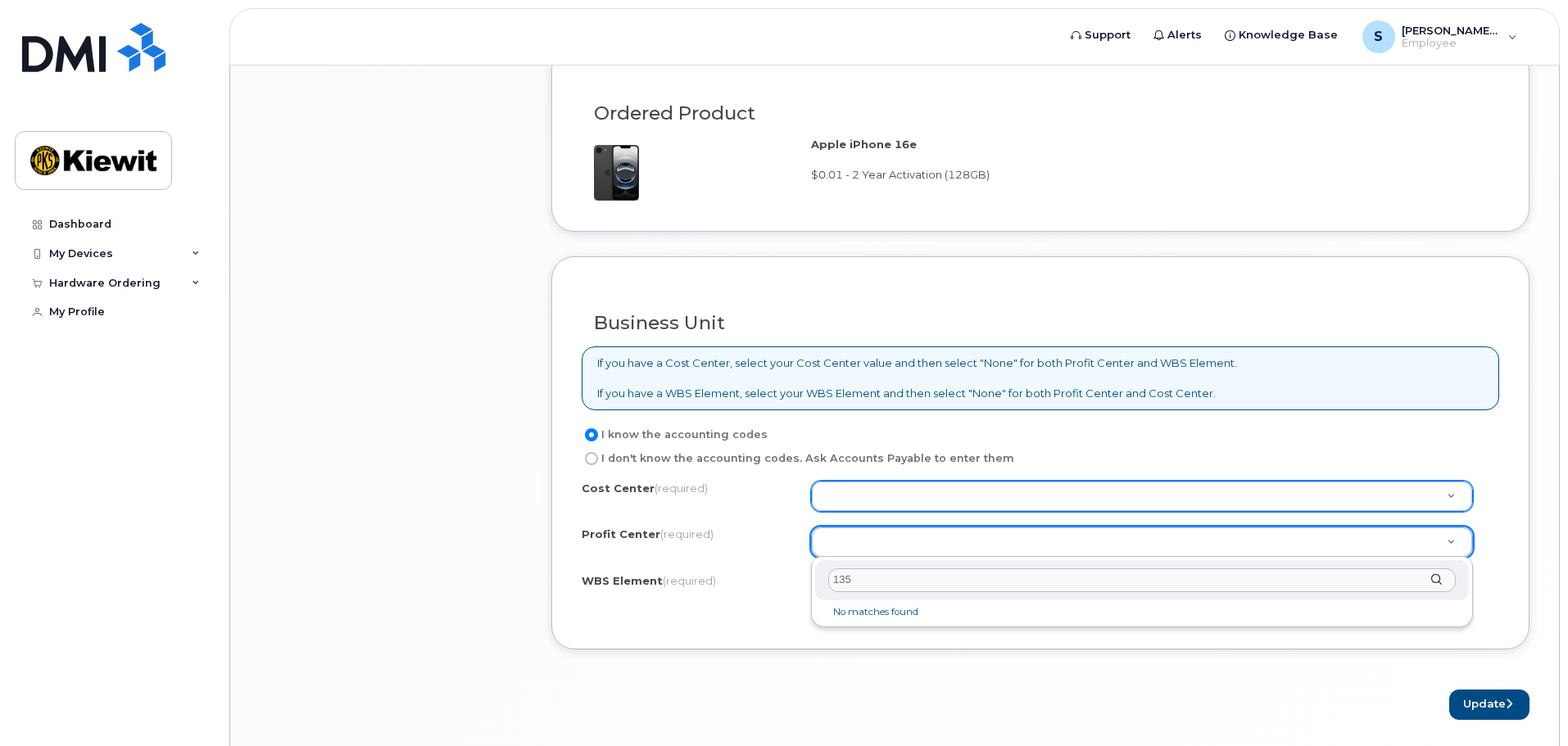
type input "1353"
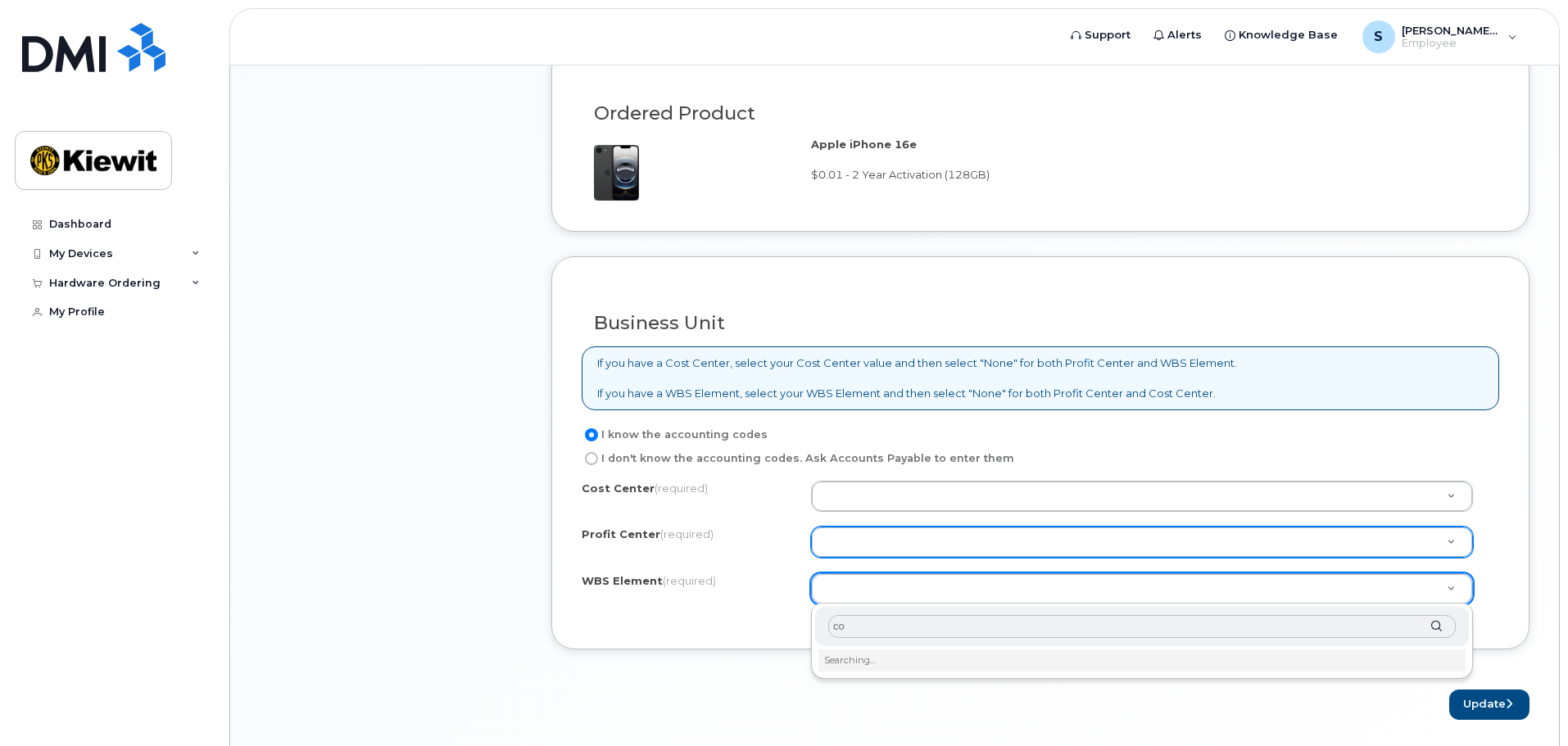
type input "c"
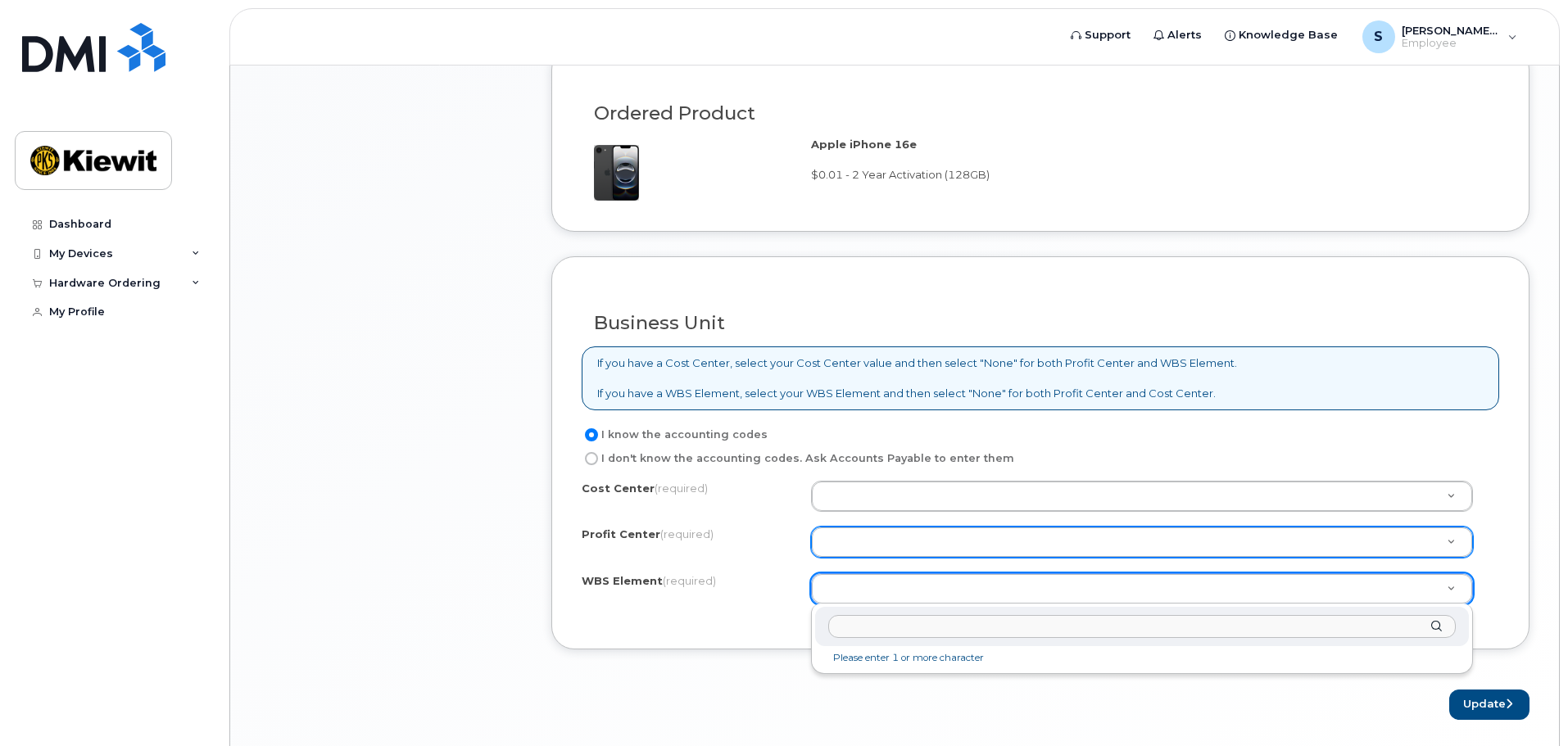
type input "f"
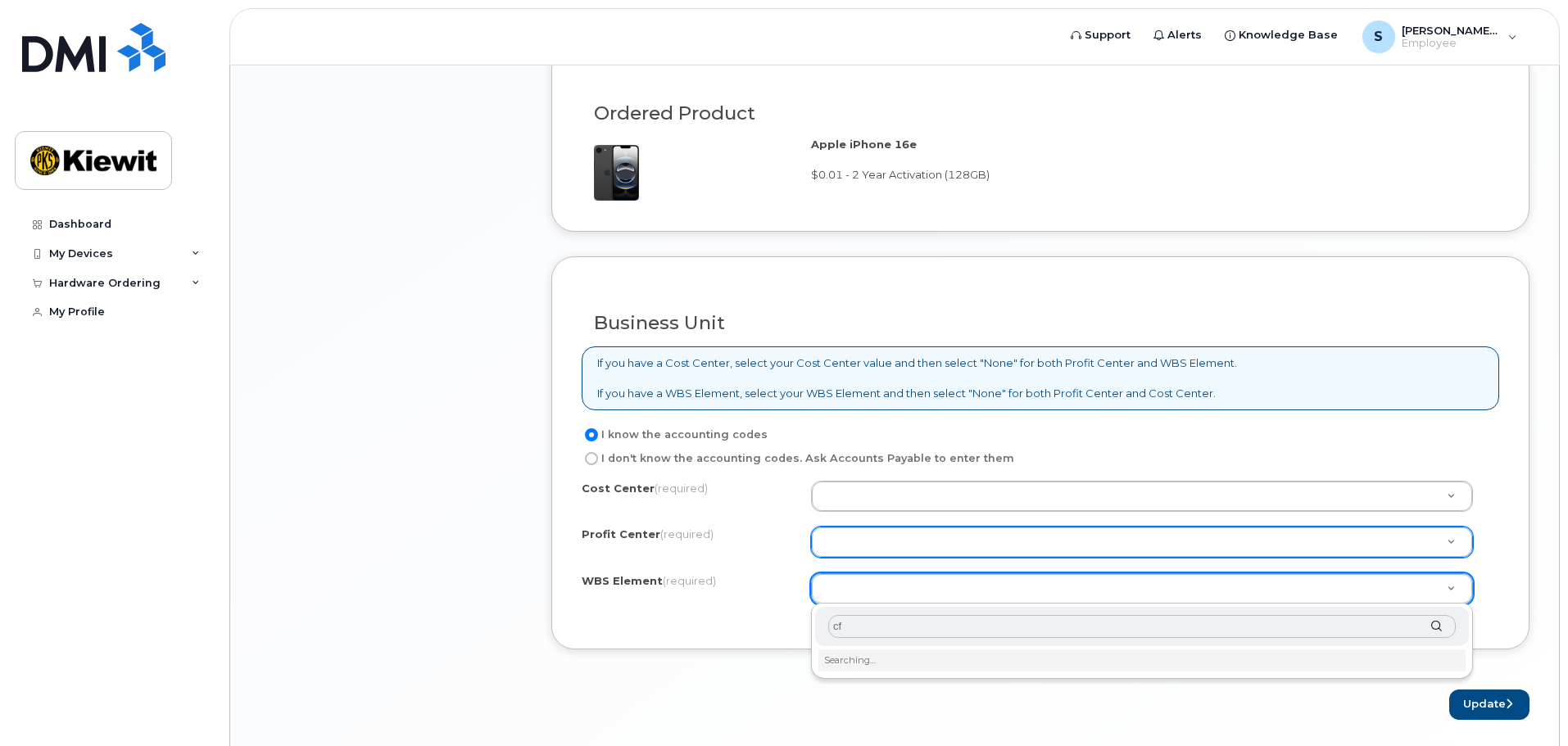
type input "c"
type input "3"
type input "1353"
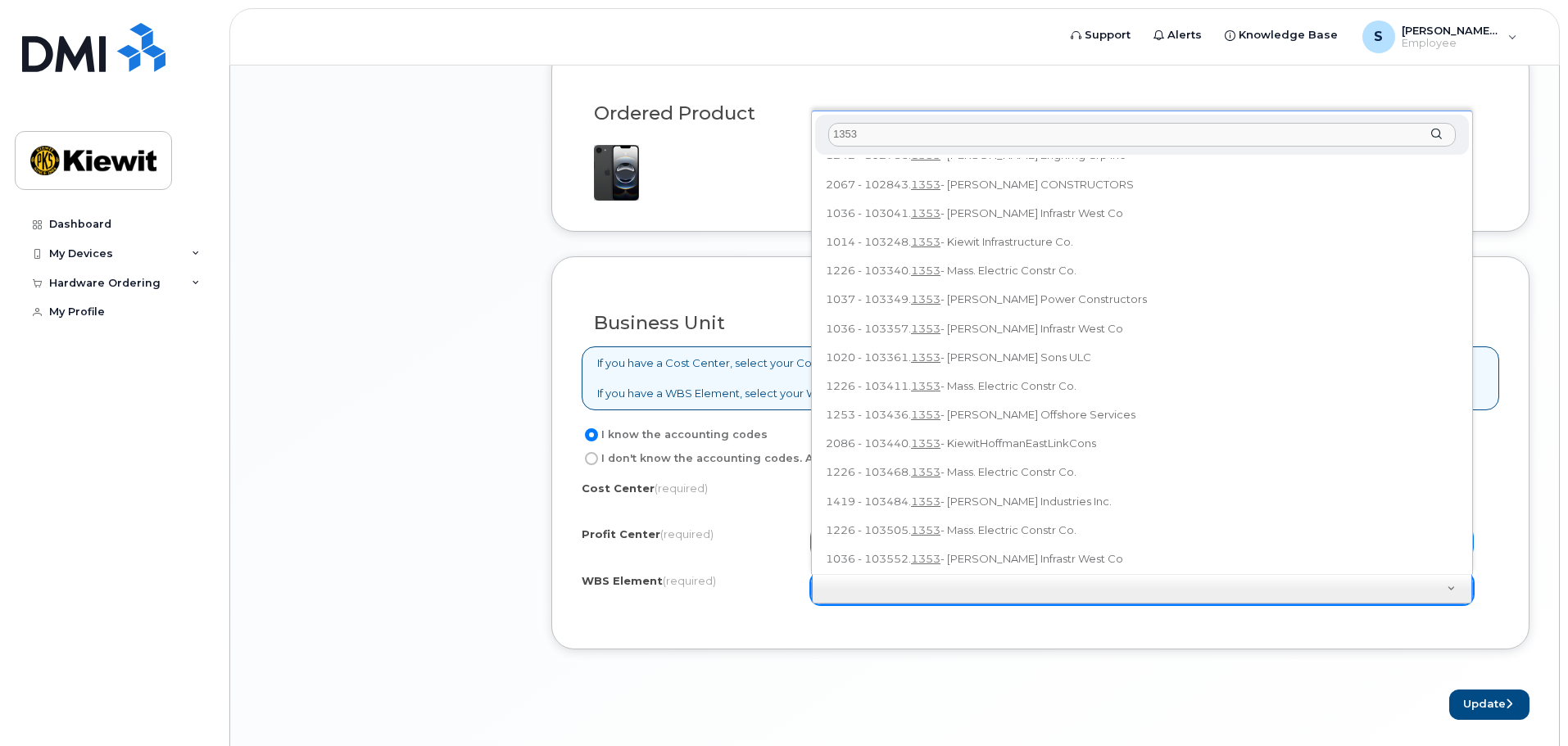
scroll to position [166, 0]
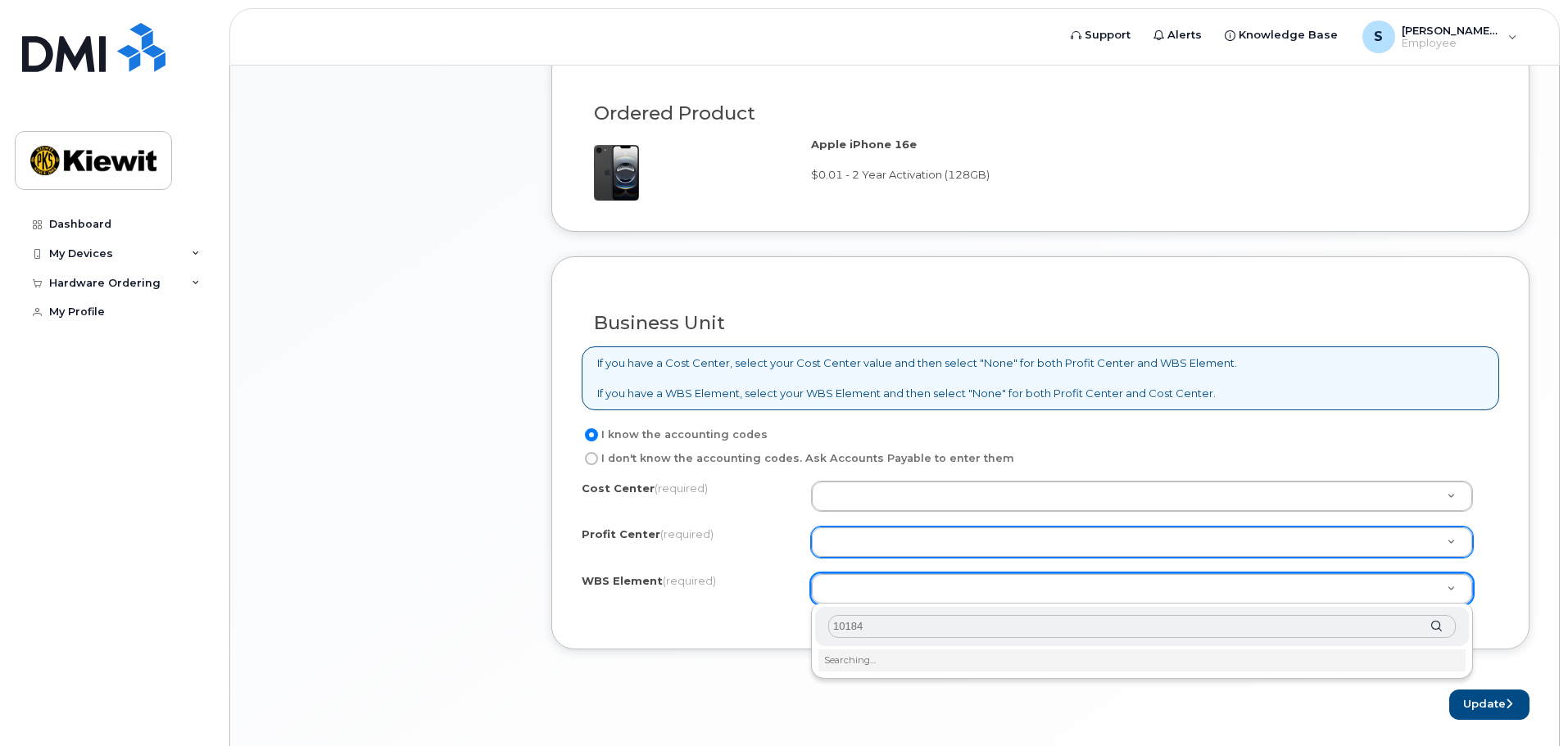
type input "101842"
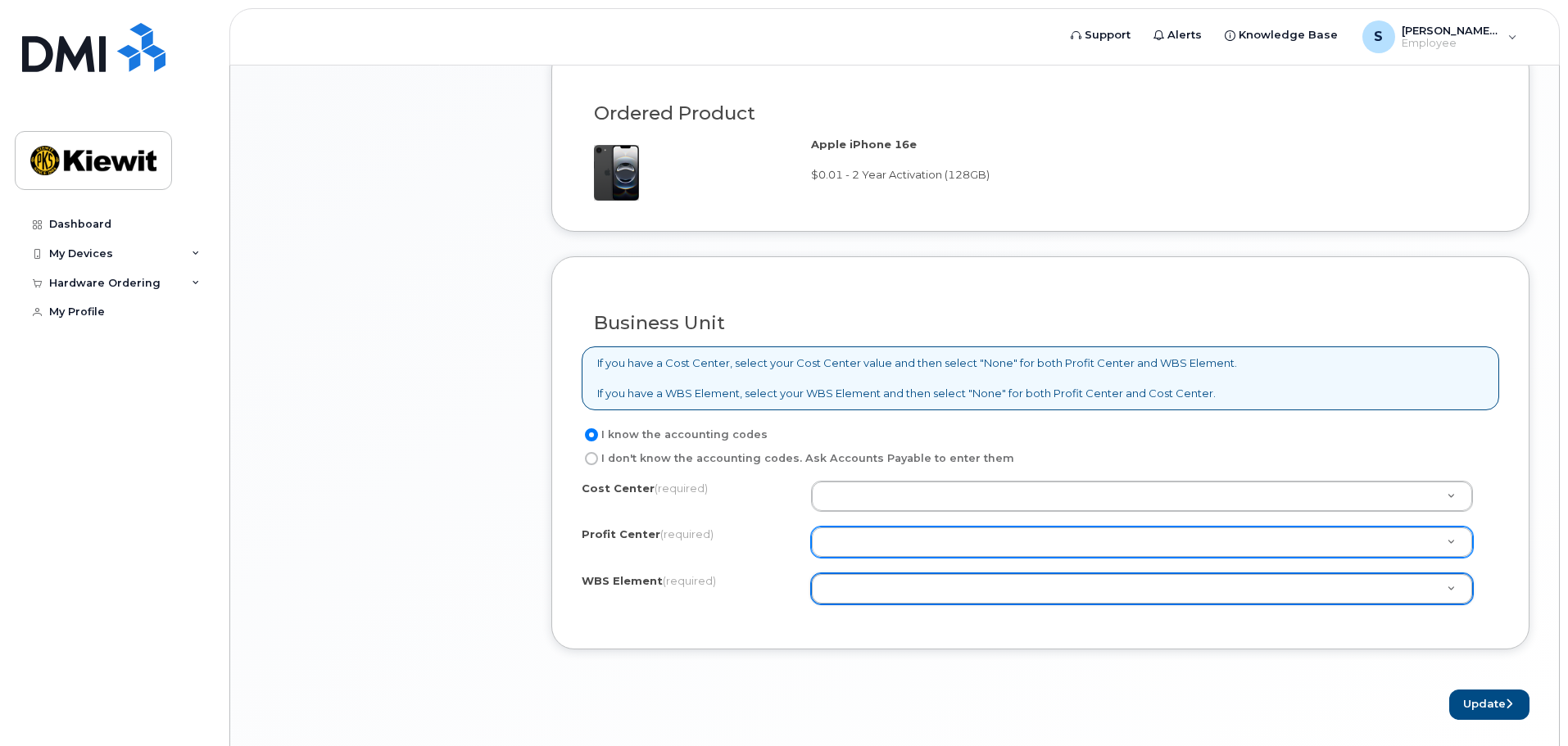
type input "3"
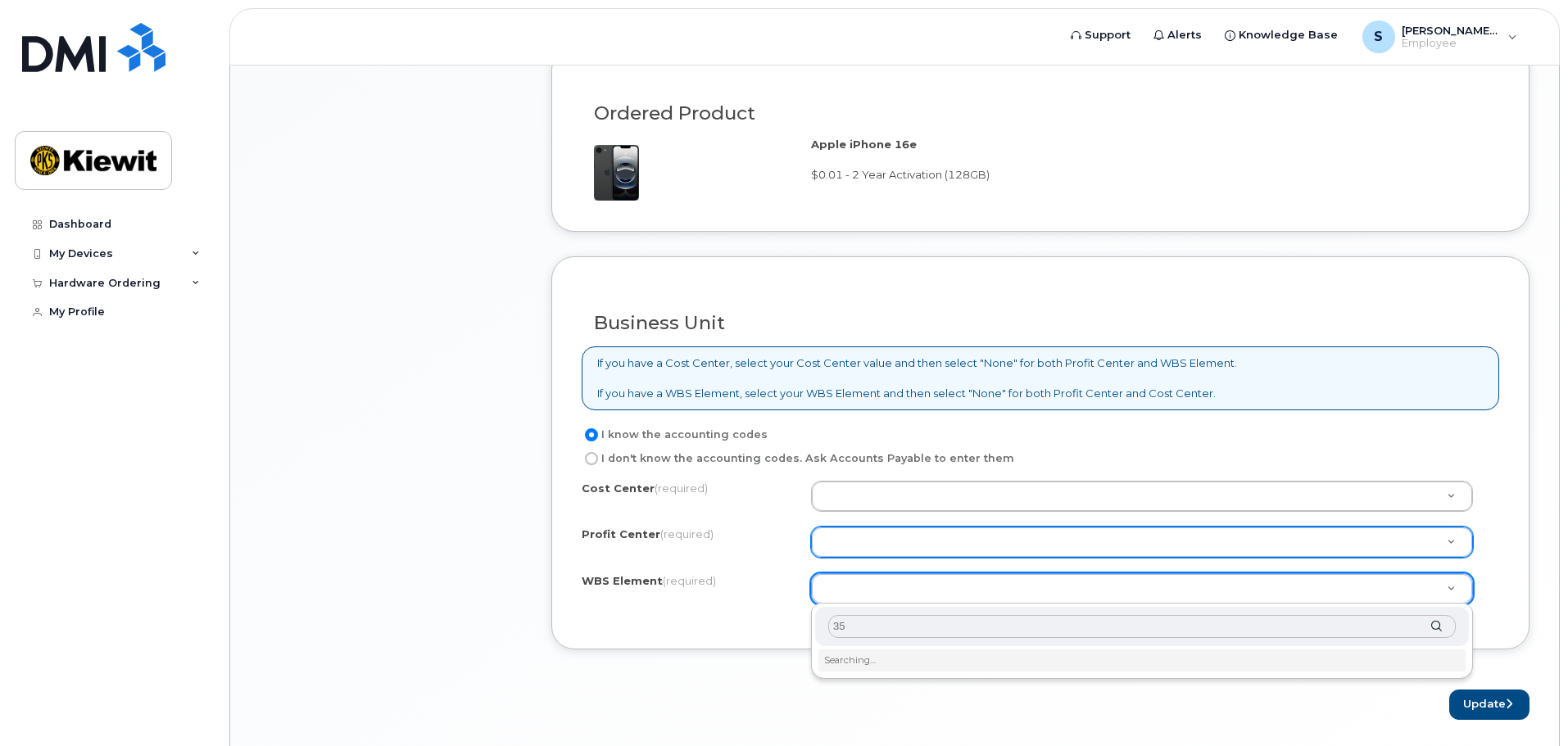
type input "353"
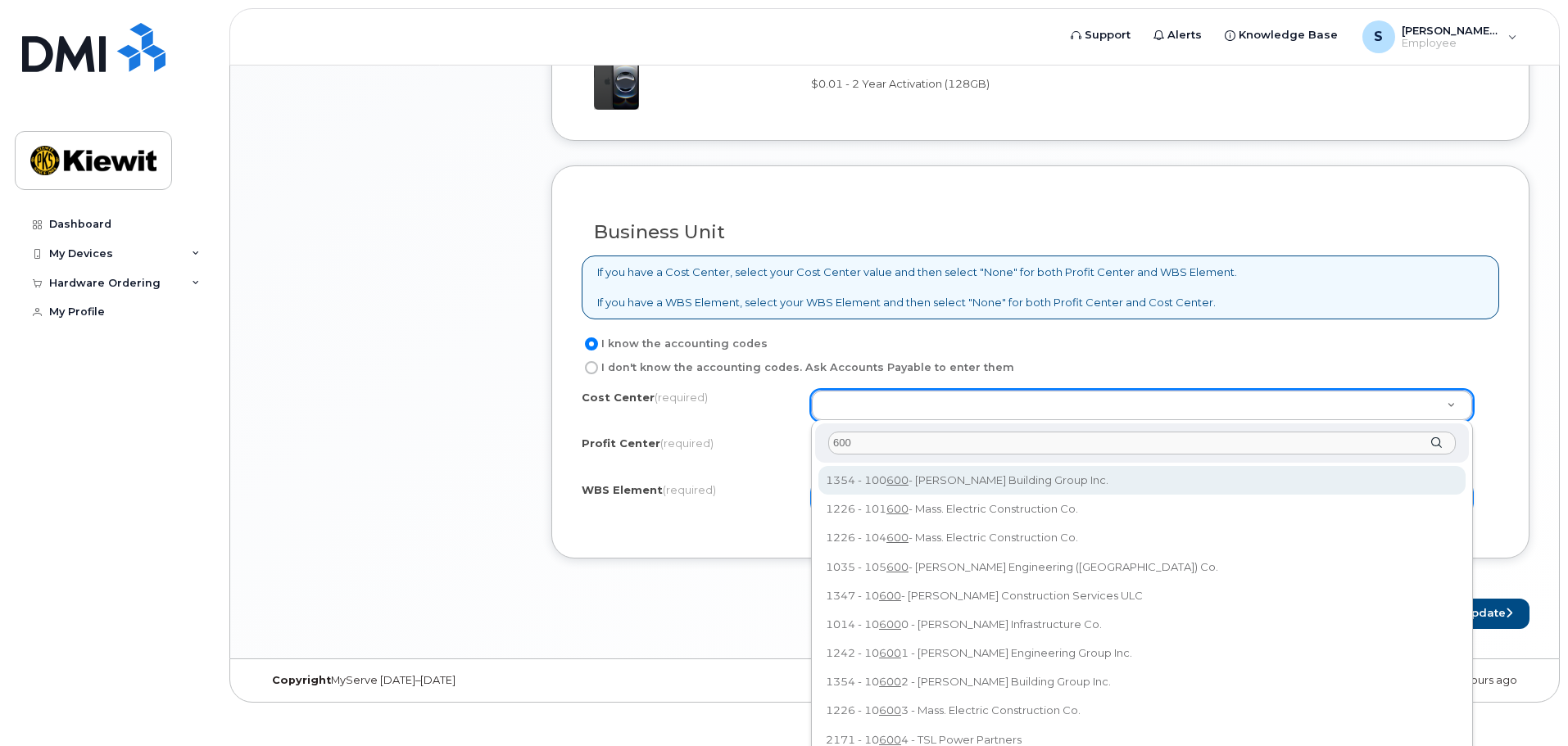
scroll to position [1203, 0]
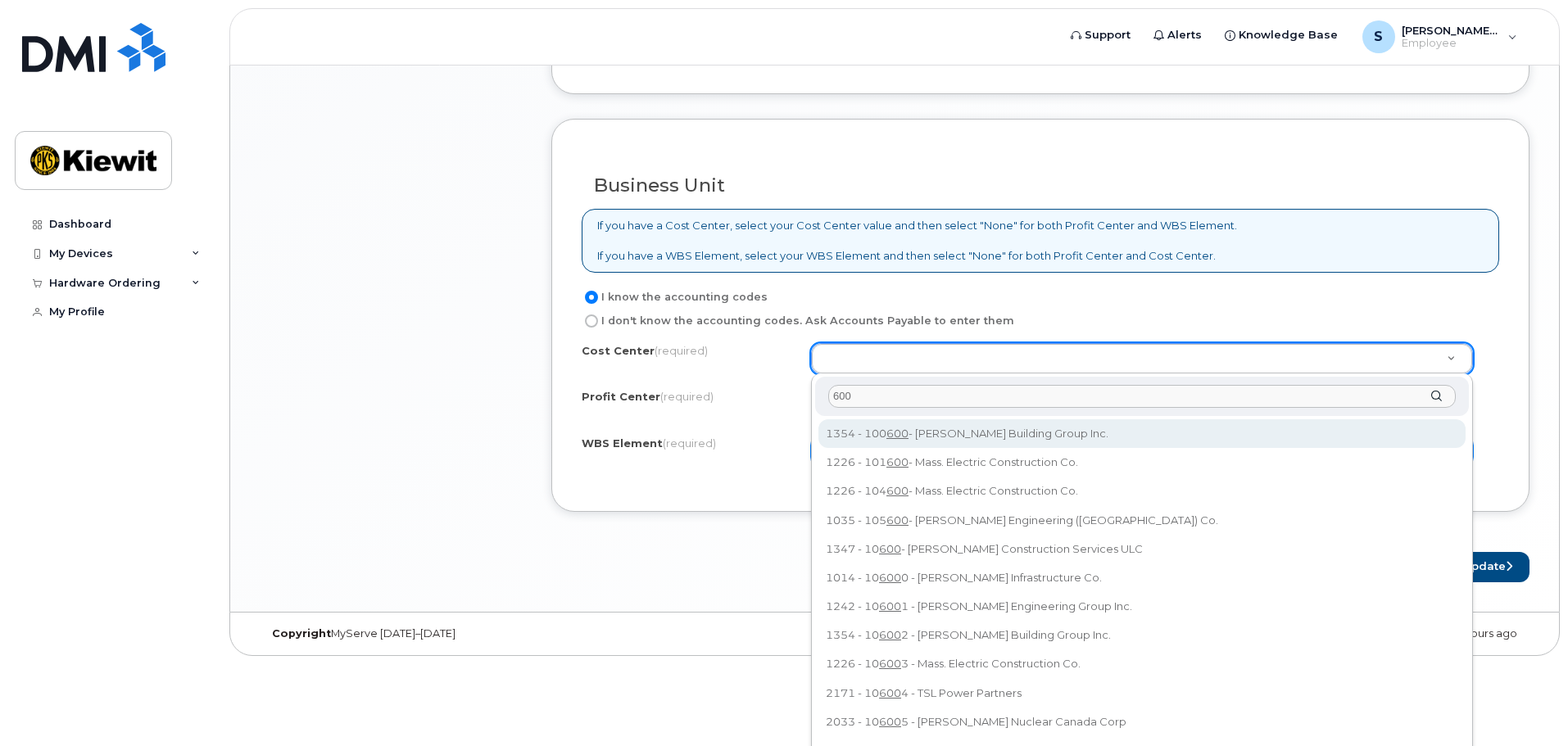
drag, startPoint x: 857, startPoint y: 394, endPoint x: 815, endPoint y: 400, distance: 42.4
click at [815, 400] on div "600 1354 - 100 600 - Kiewit Building Group Inc. 1226 - 101 600 - Mass. Electric…" at bounding box center [1142, 605] width 662 height 463
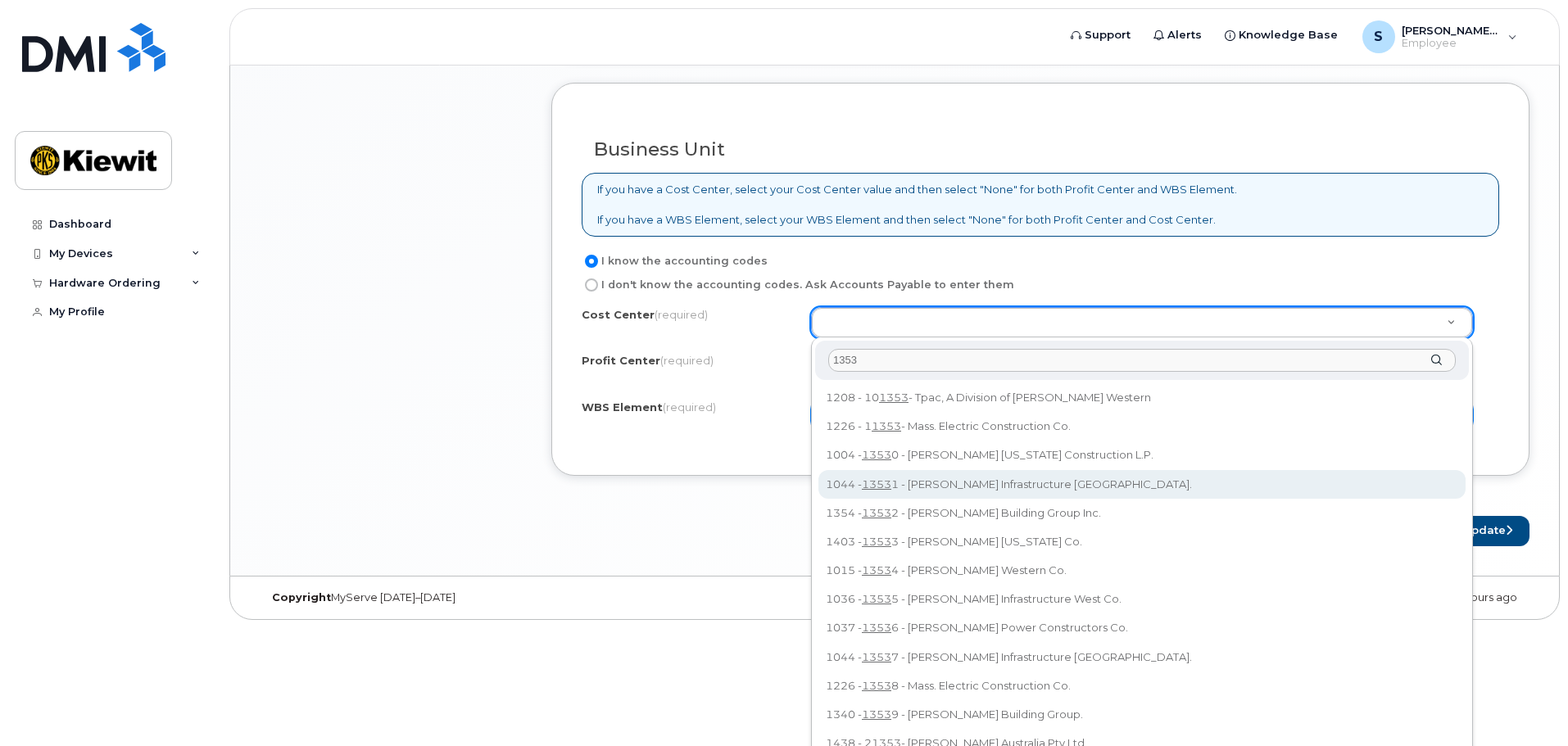
scroll to position [1257, 0]
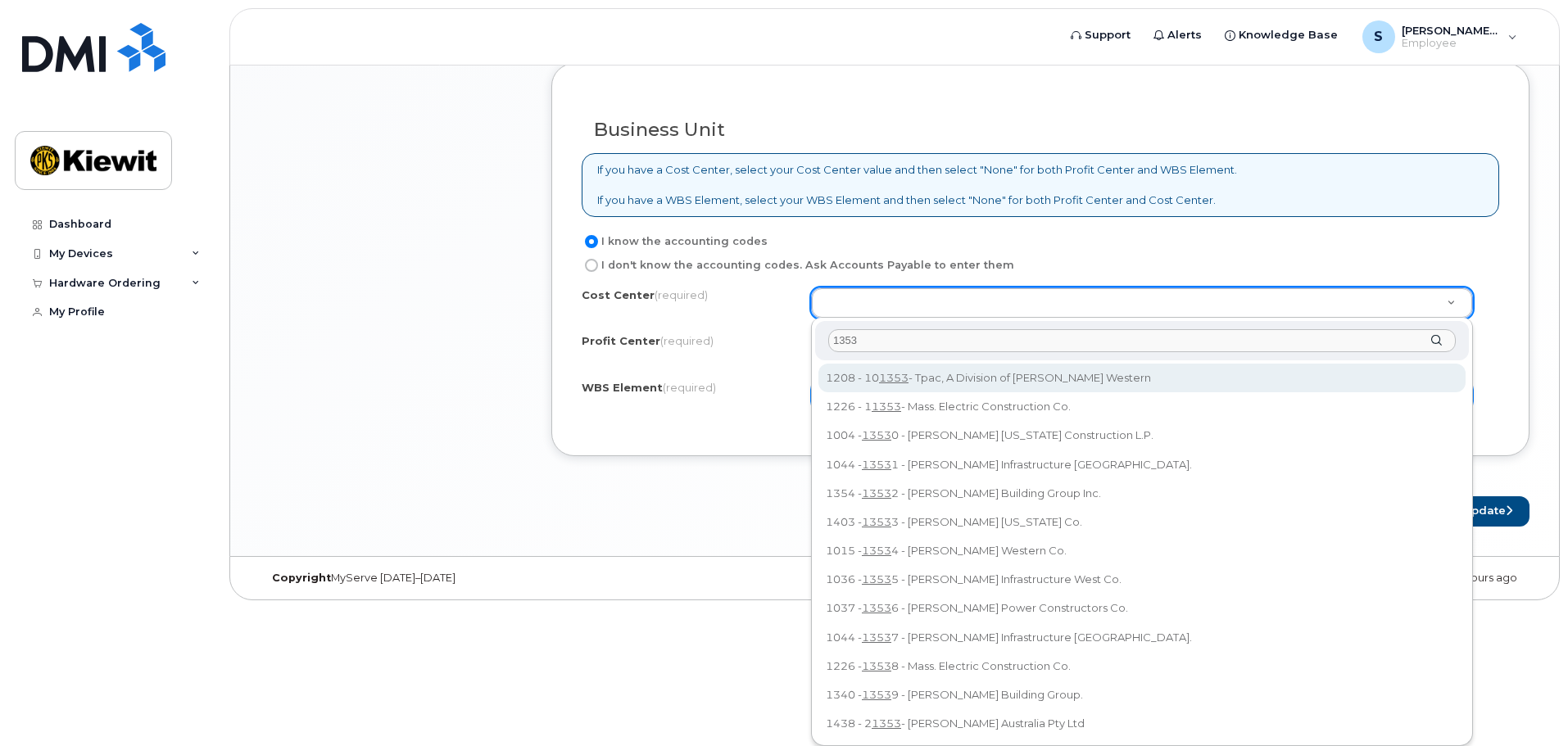
drag, startPoint x: 875, startPoint y: 342, endPoint x: 822, endPoint y: 342, distance: 53.0
click at [822, 342] on div "1353" at bounding box center [1143, 341] width 654 height 40
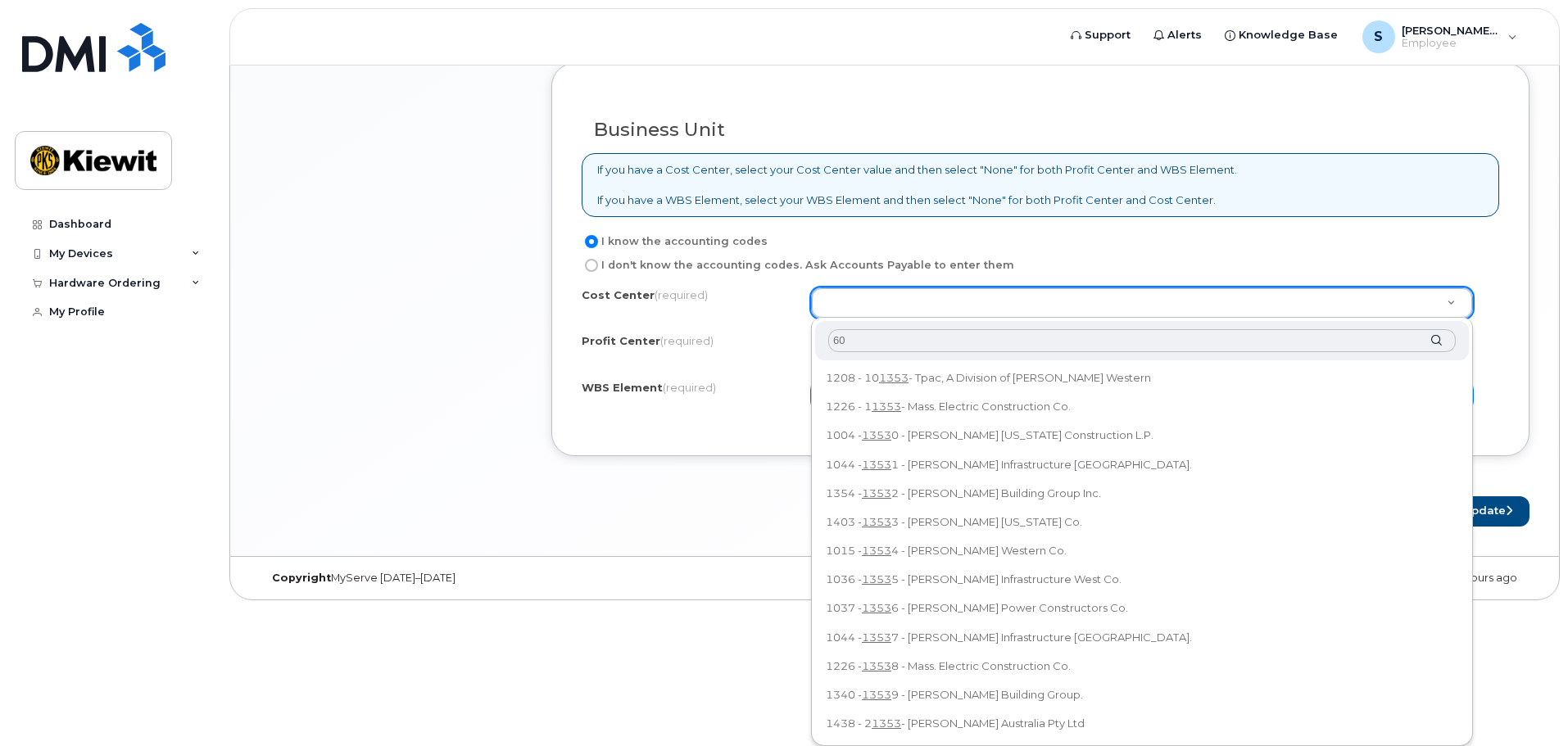
type input "600"
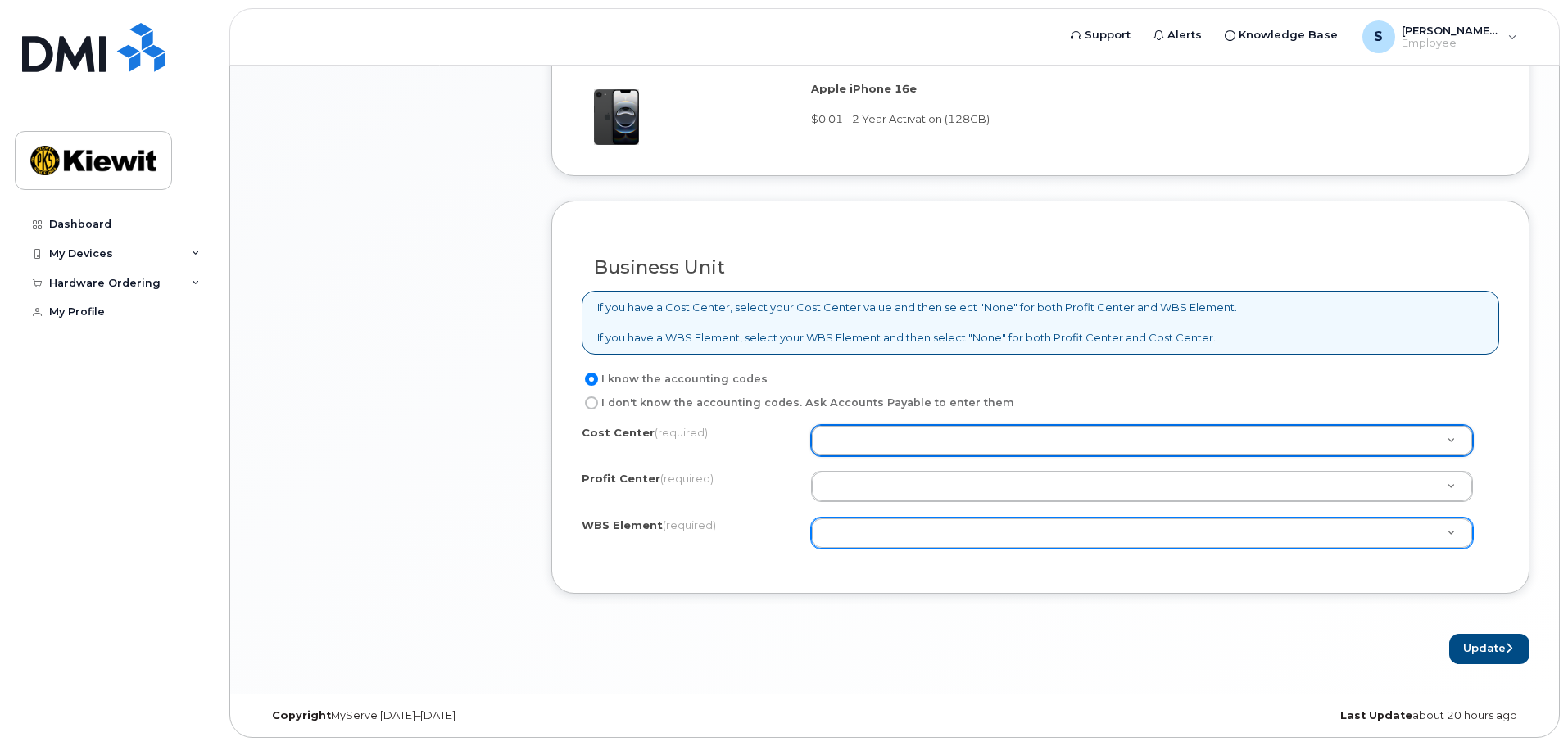
scroll to position [1120, 0]
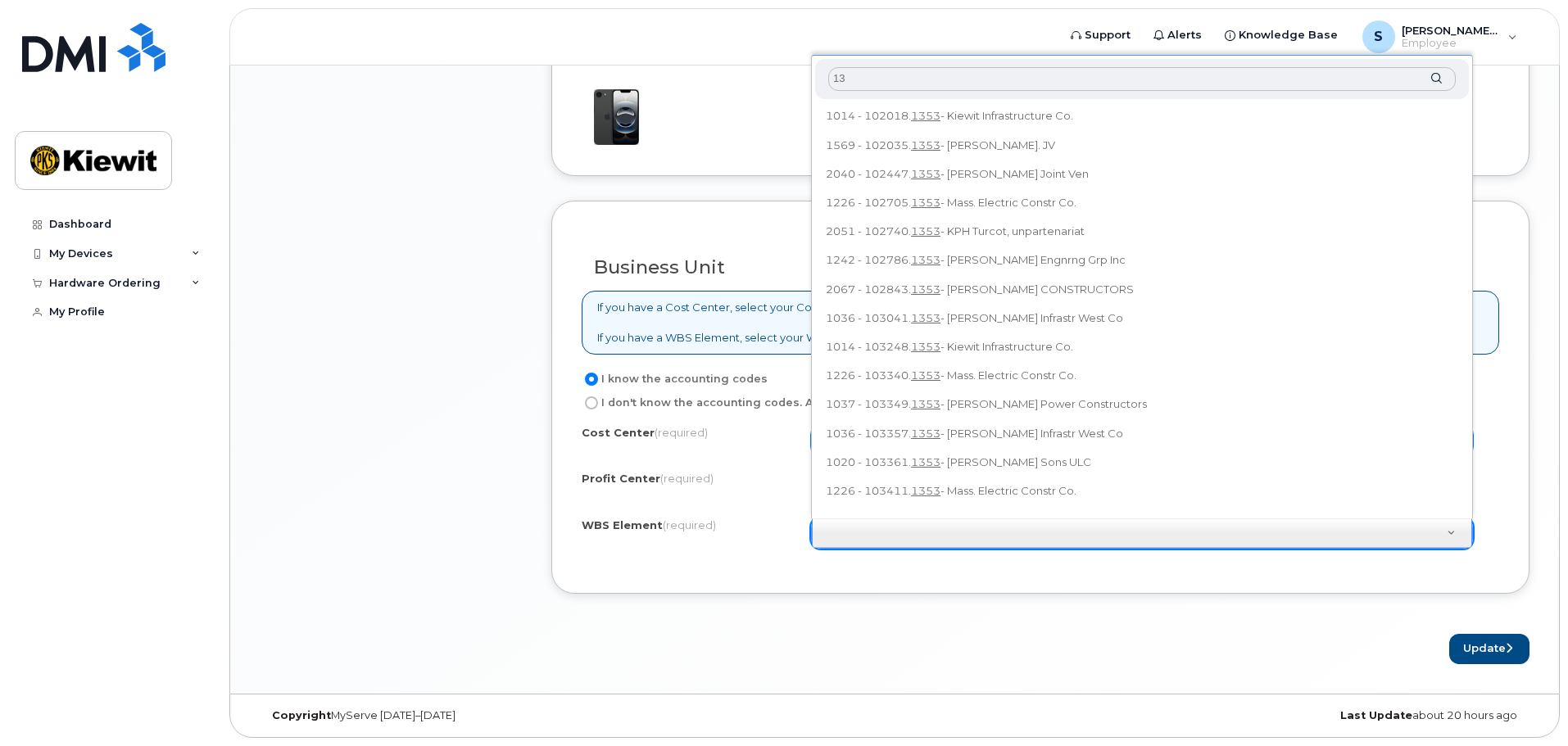
type input "1"
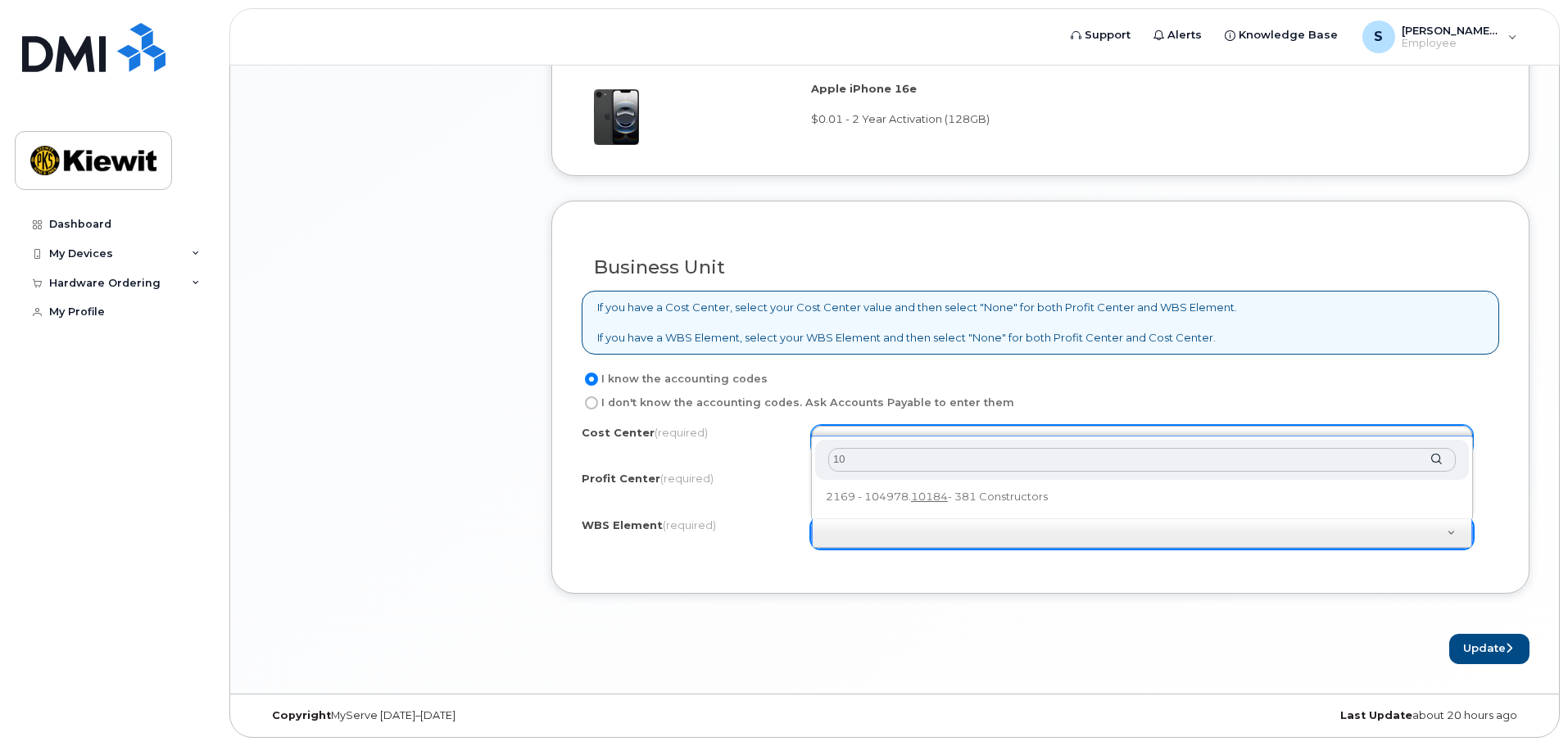
type input "1"
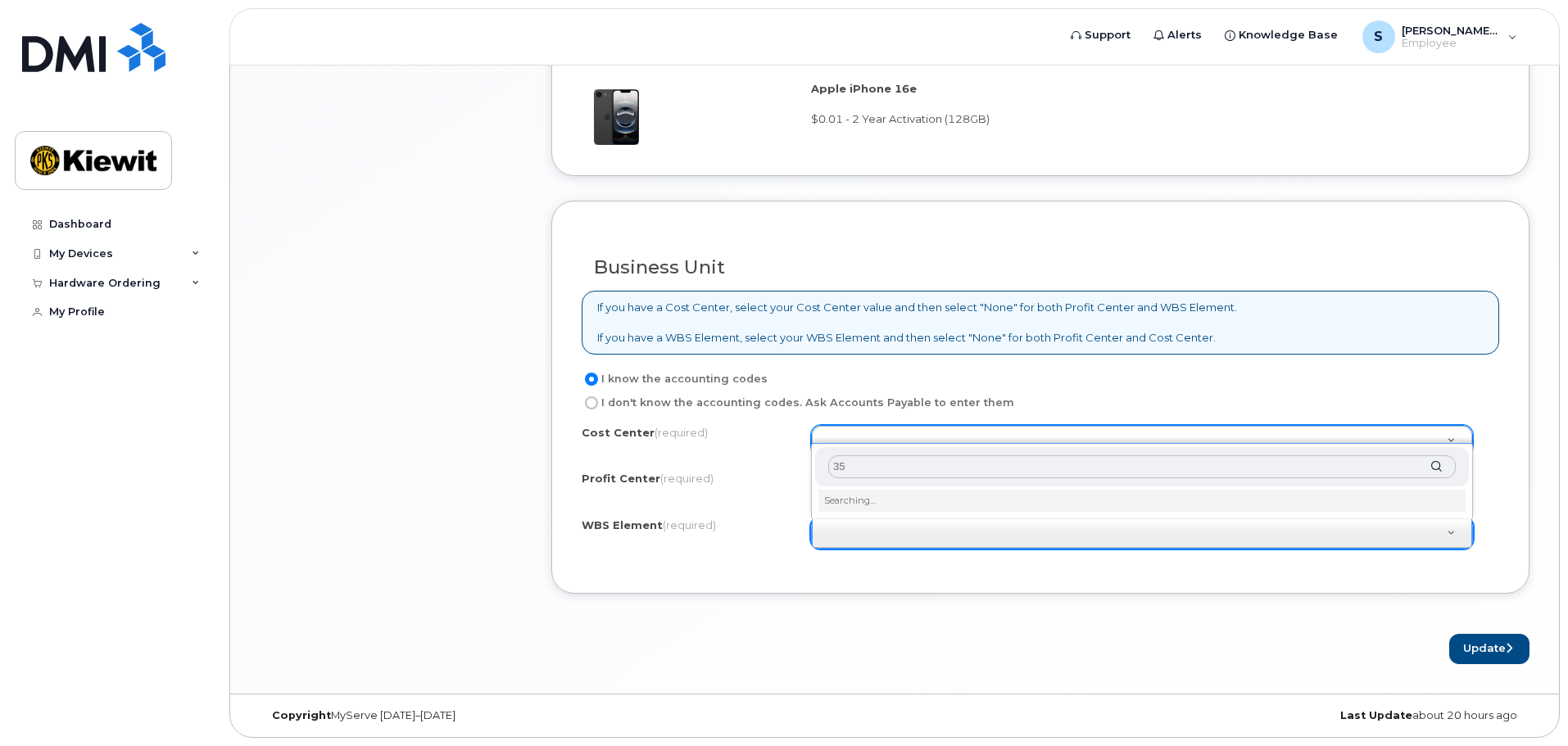
type input "353"
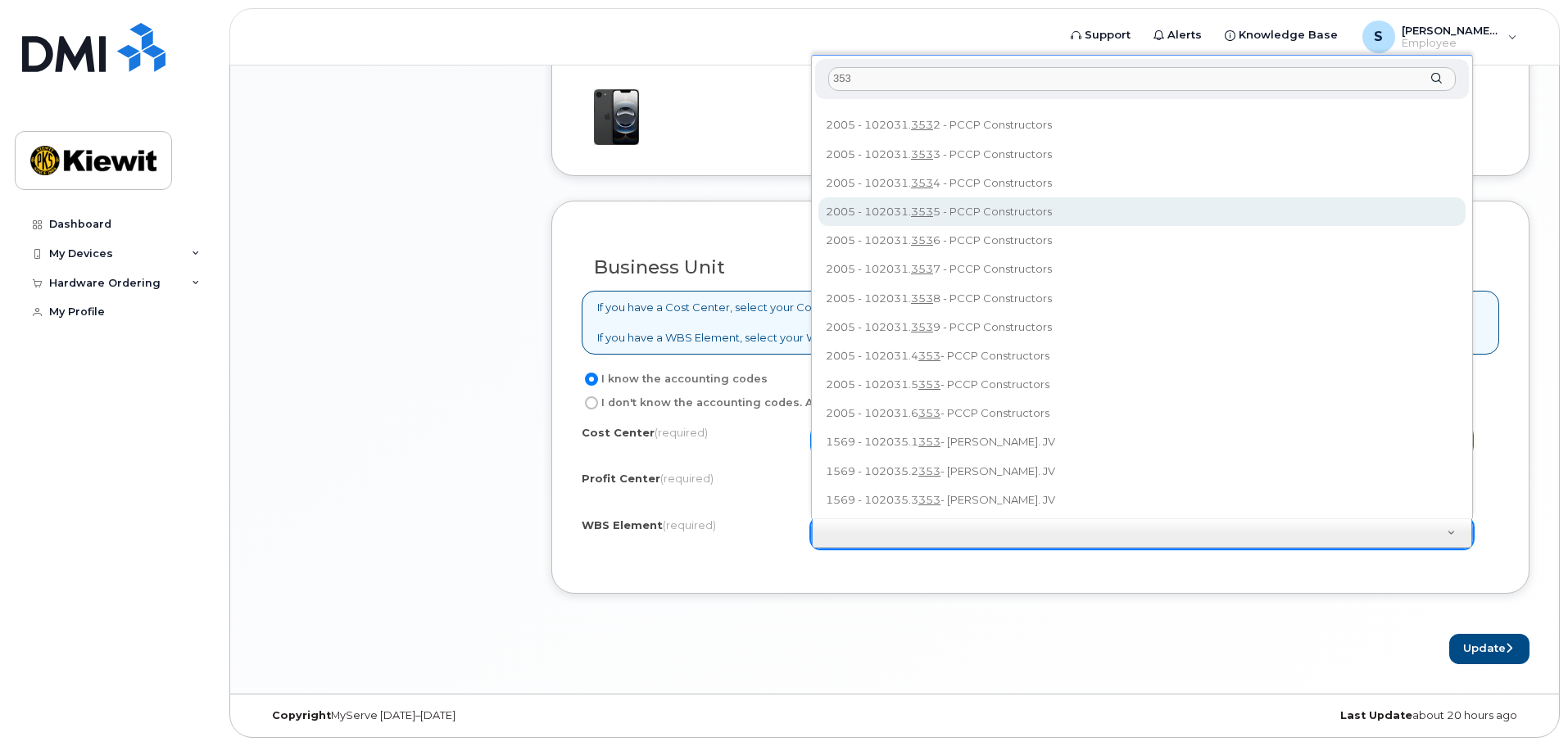
scroll to position [166, 0]
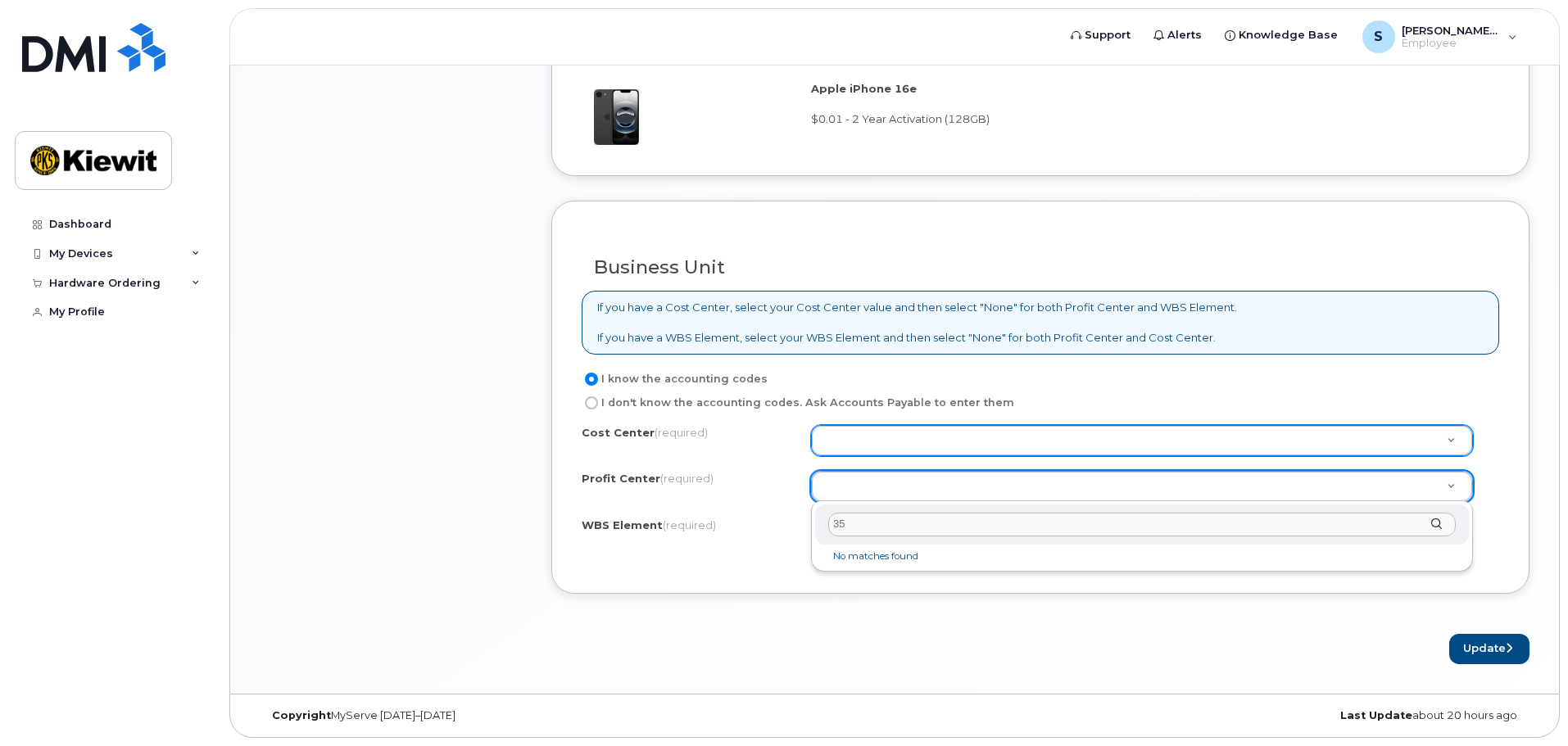
type input "353"
drag, startPoint x: 854, startPoint y: 524, endPoint x: 806, endPoint y: 517, distance: 48.5
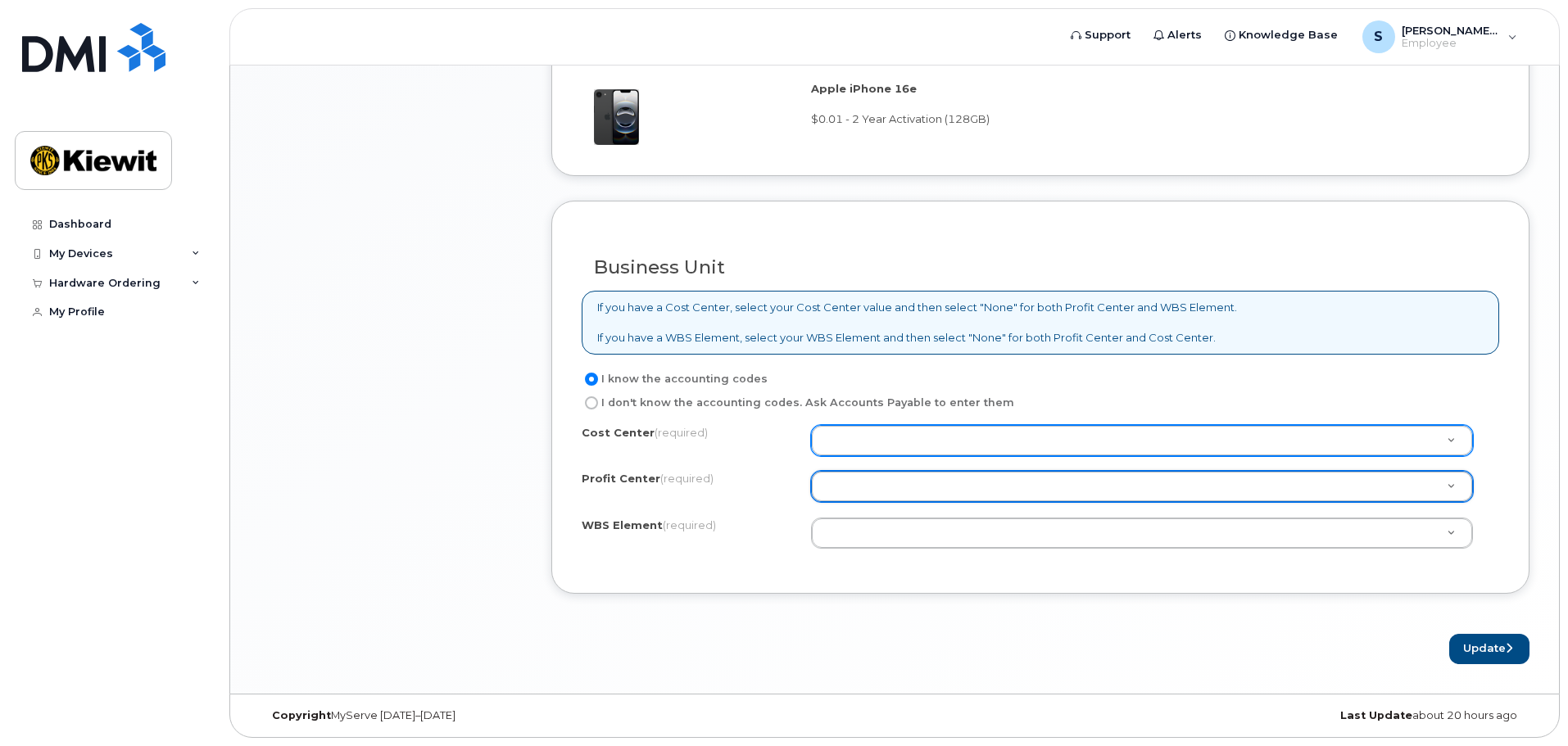
type input "3"
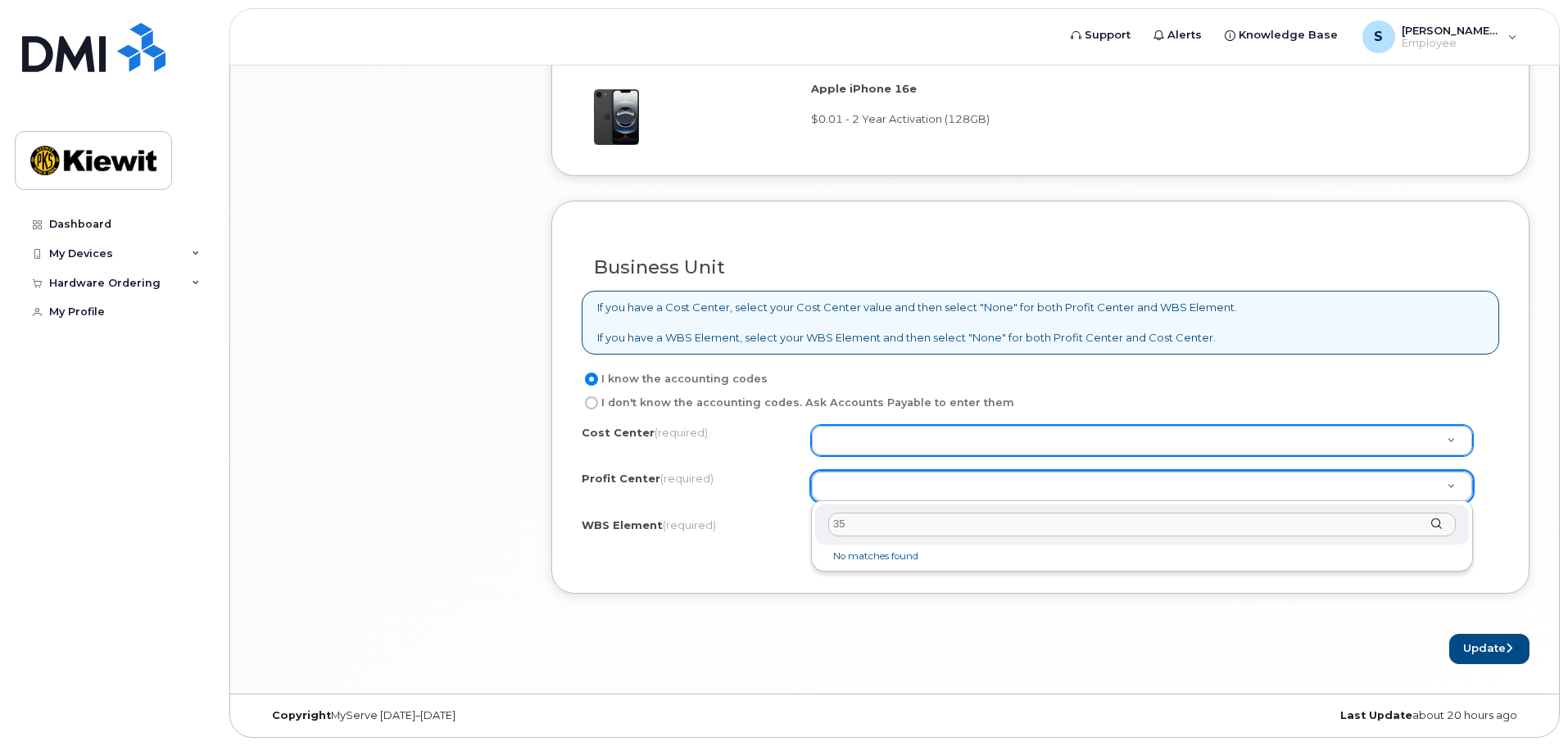
type input "353"
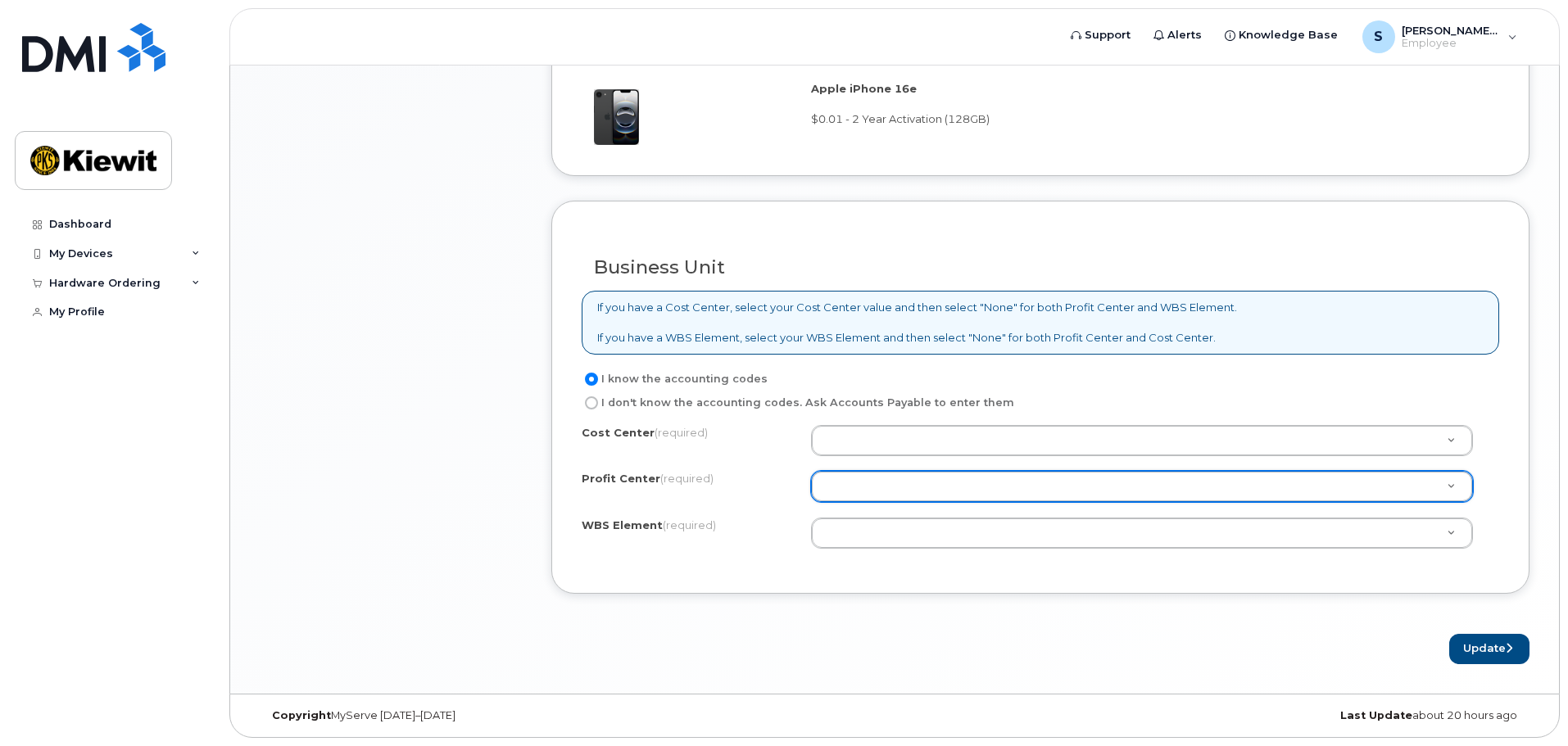
click at [594, 404] on input "I don't know the accounting codes. Ask Accounts Payable to enter them" at bounding box center [592, 403] width 13 height 13
radio input "true"
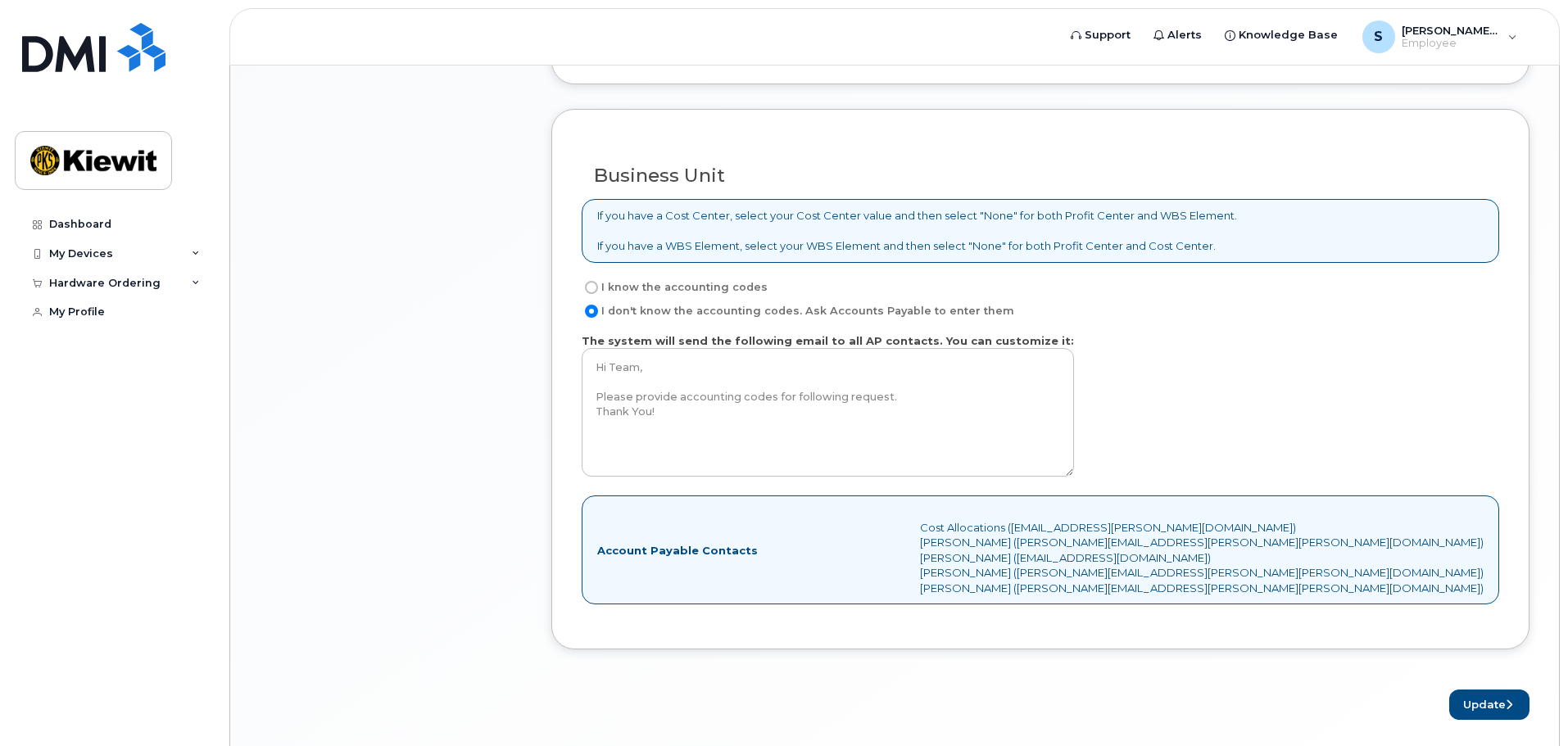
scroll to position [1185, 0]
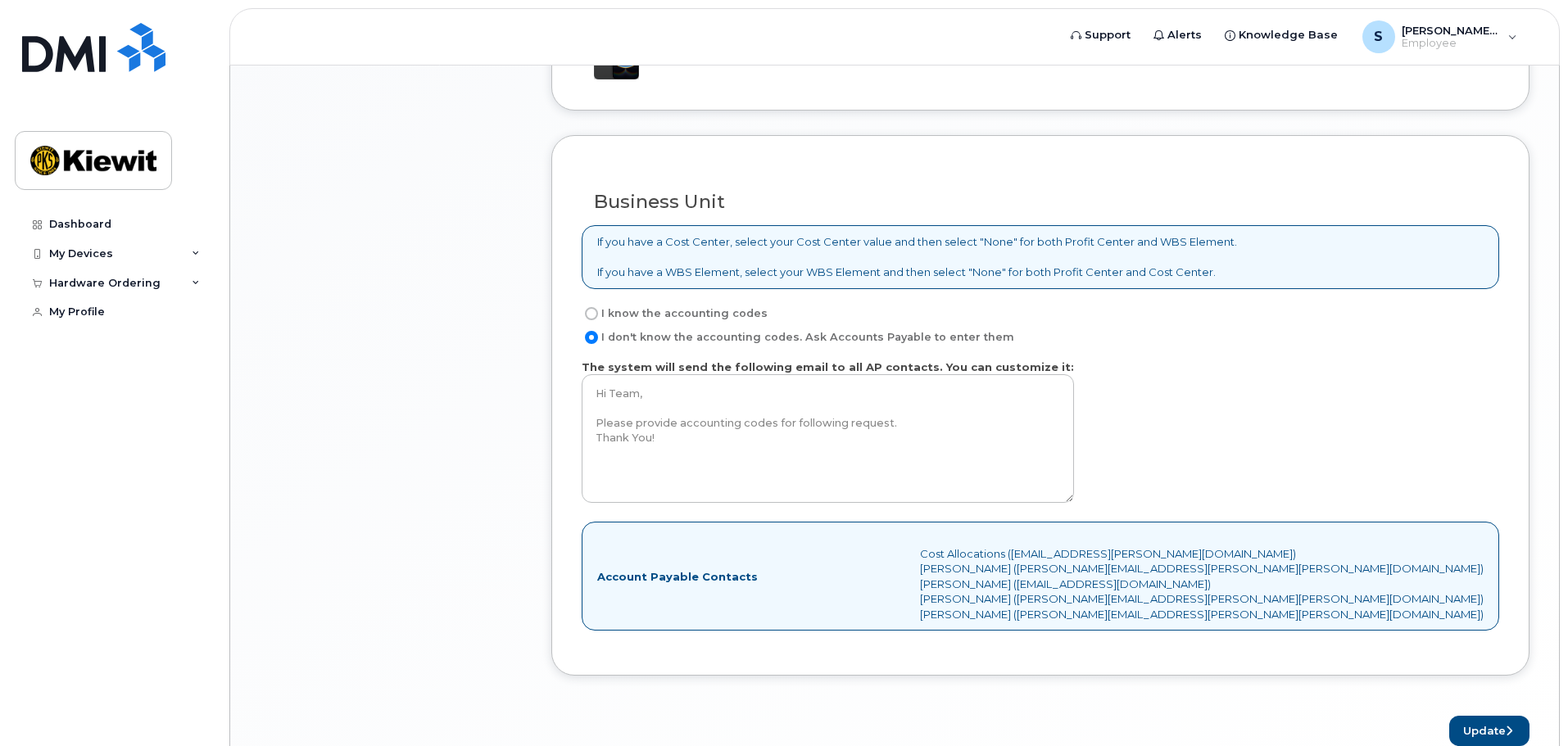
click at [586, 317] on input "I know the accounting codes" at bounding box center [592, 313] width 13 height 13
radio input "true"
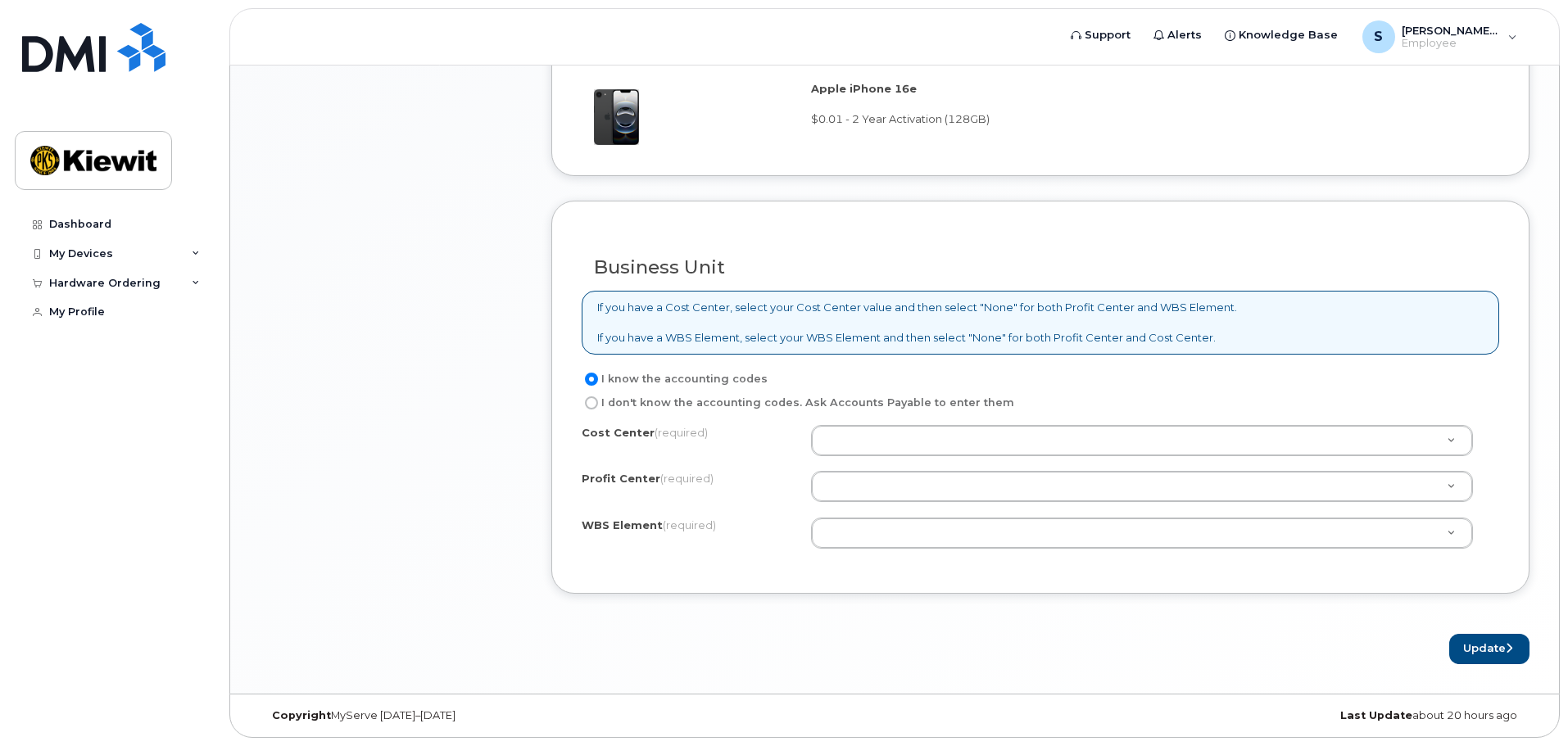
scroll to position [1117, 0]
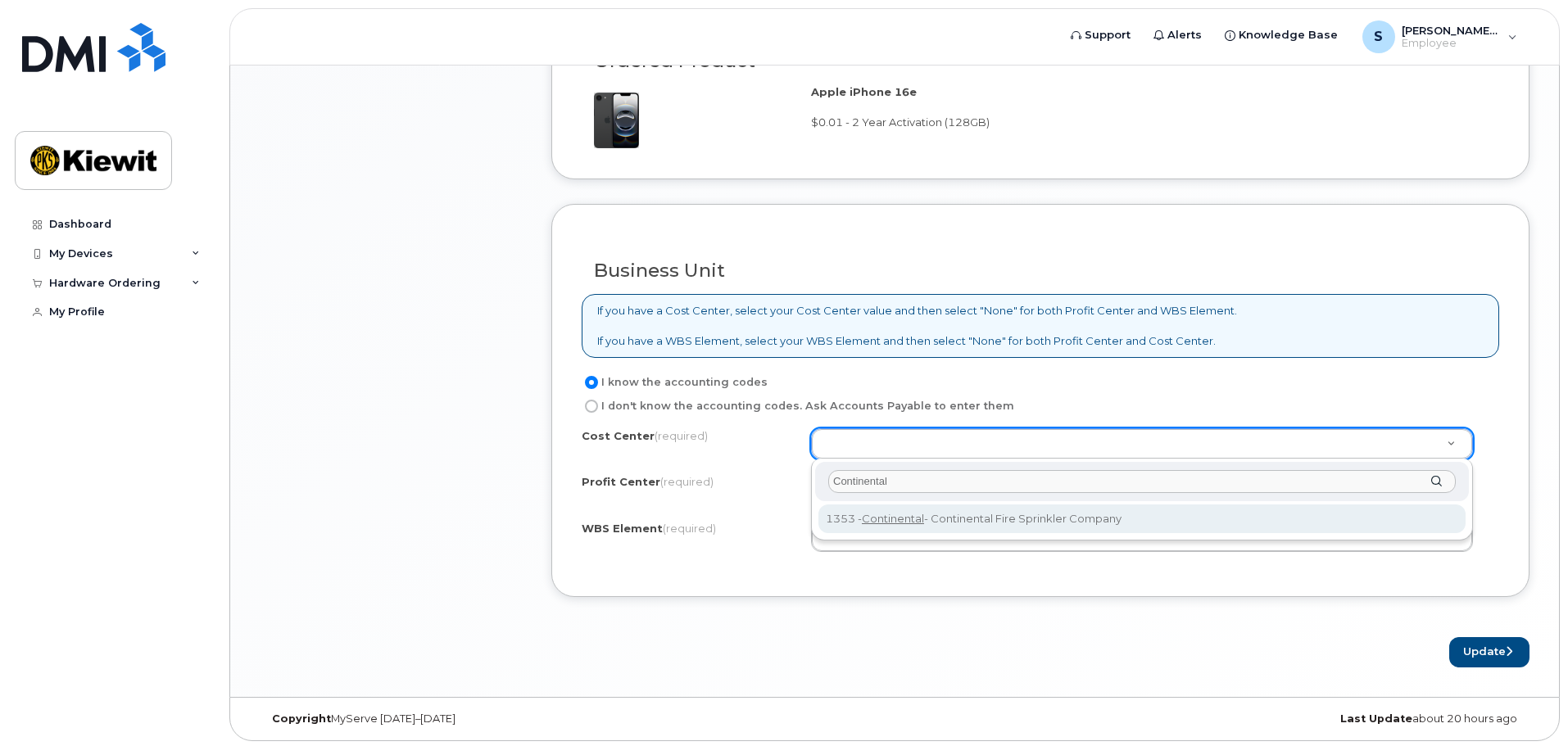
type input "Continental"
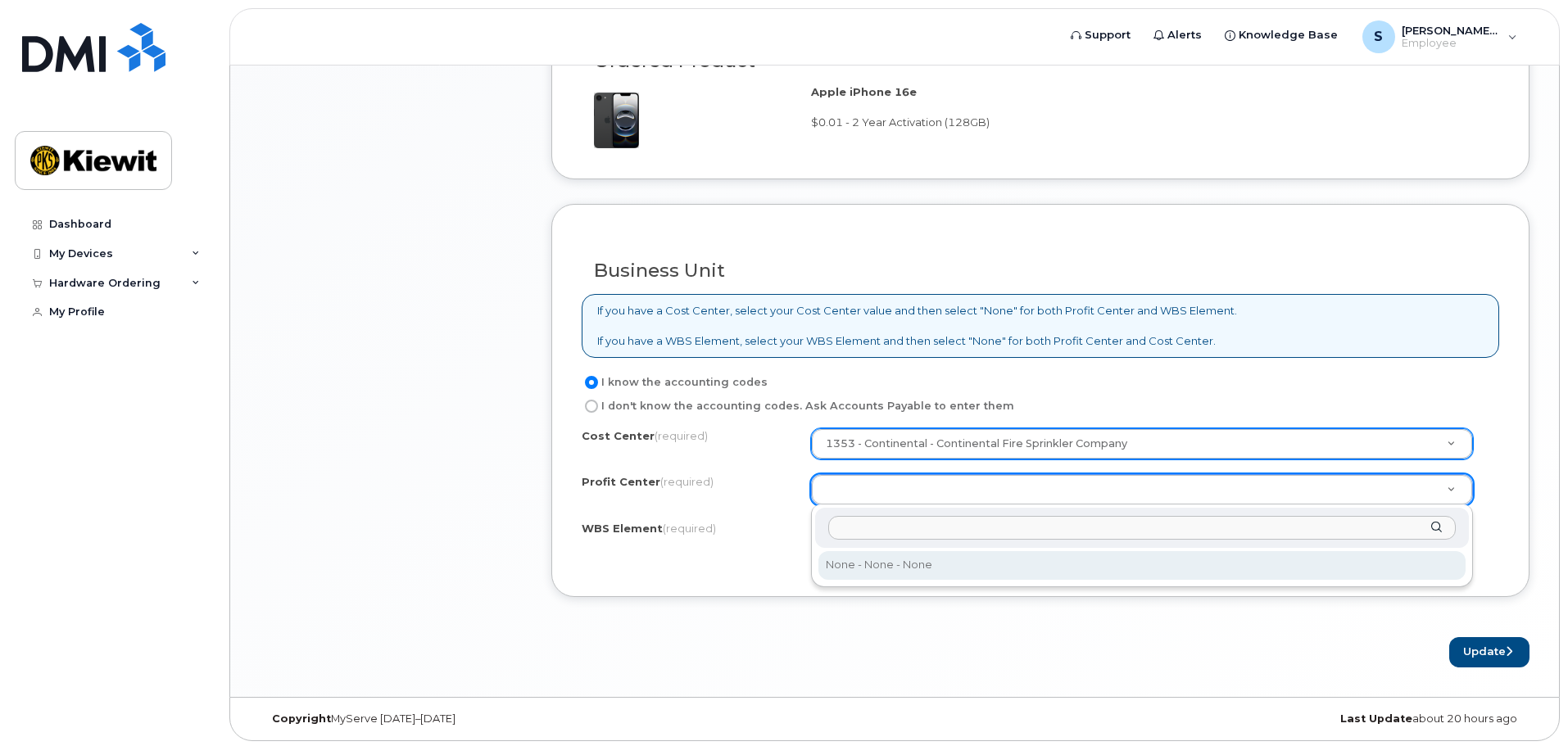
select select "None"
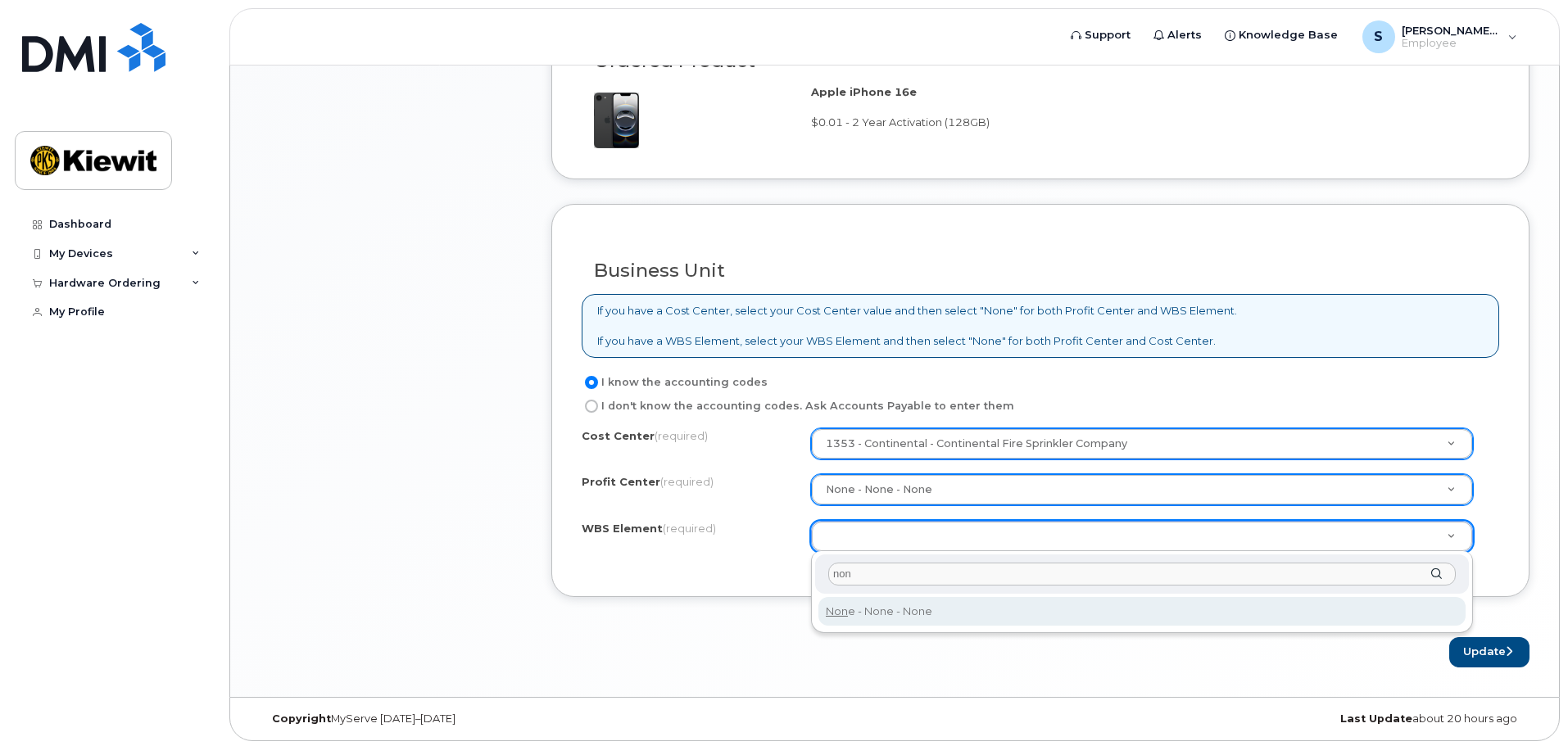
type input "non"
type input "None"
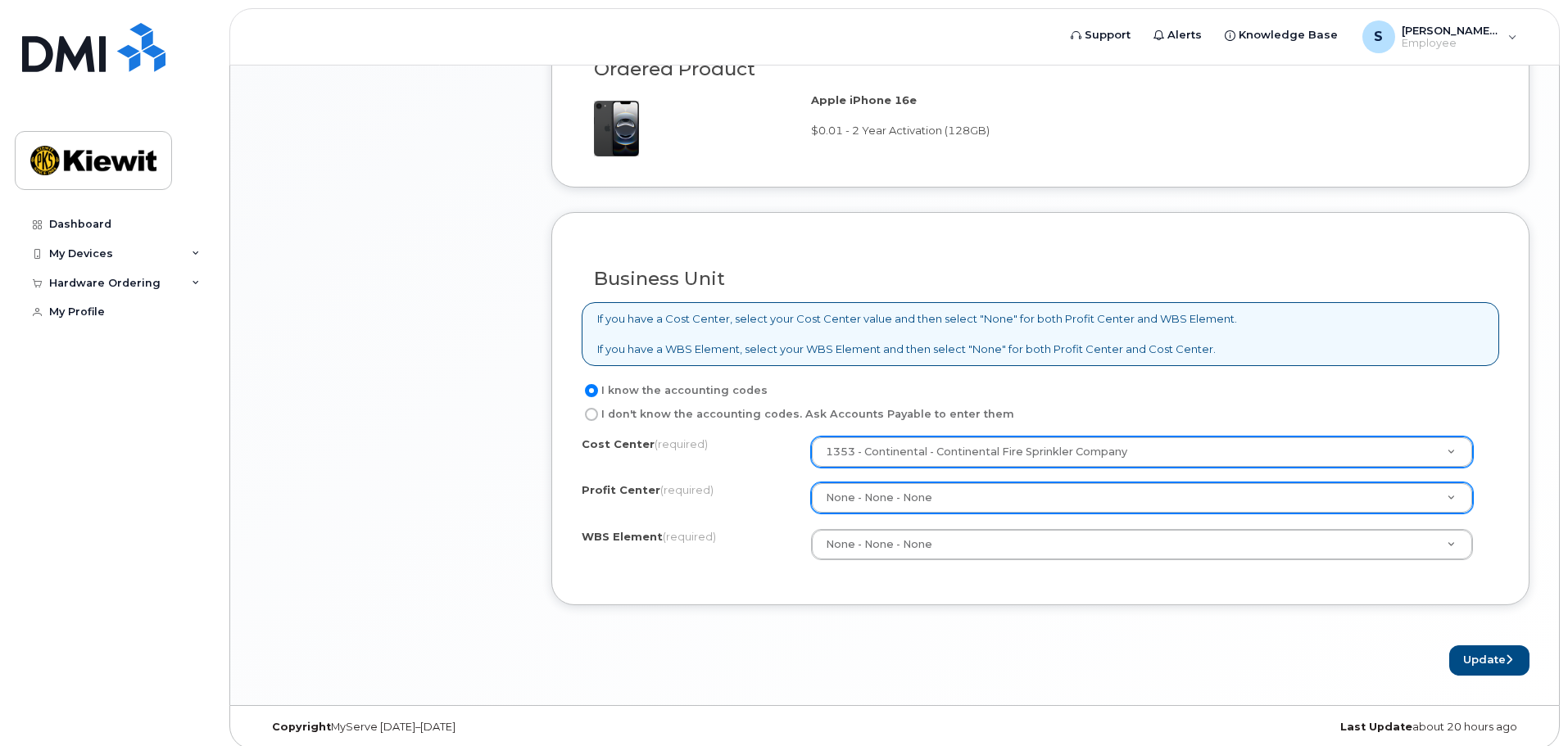
scroll to position [1120, 0]
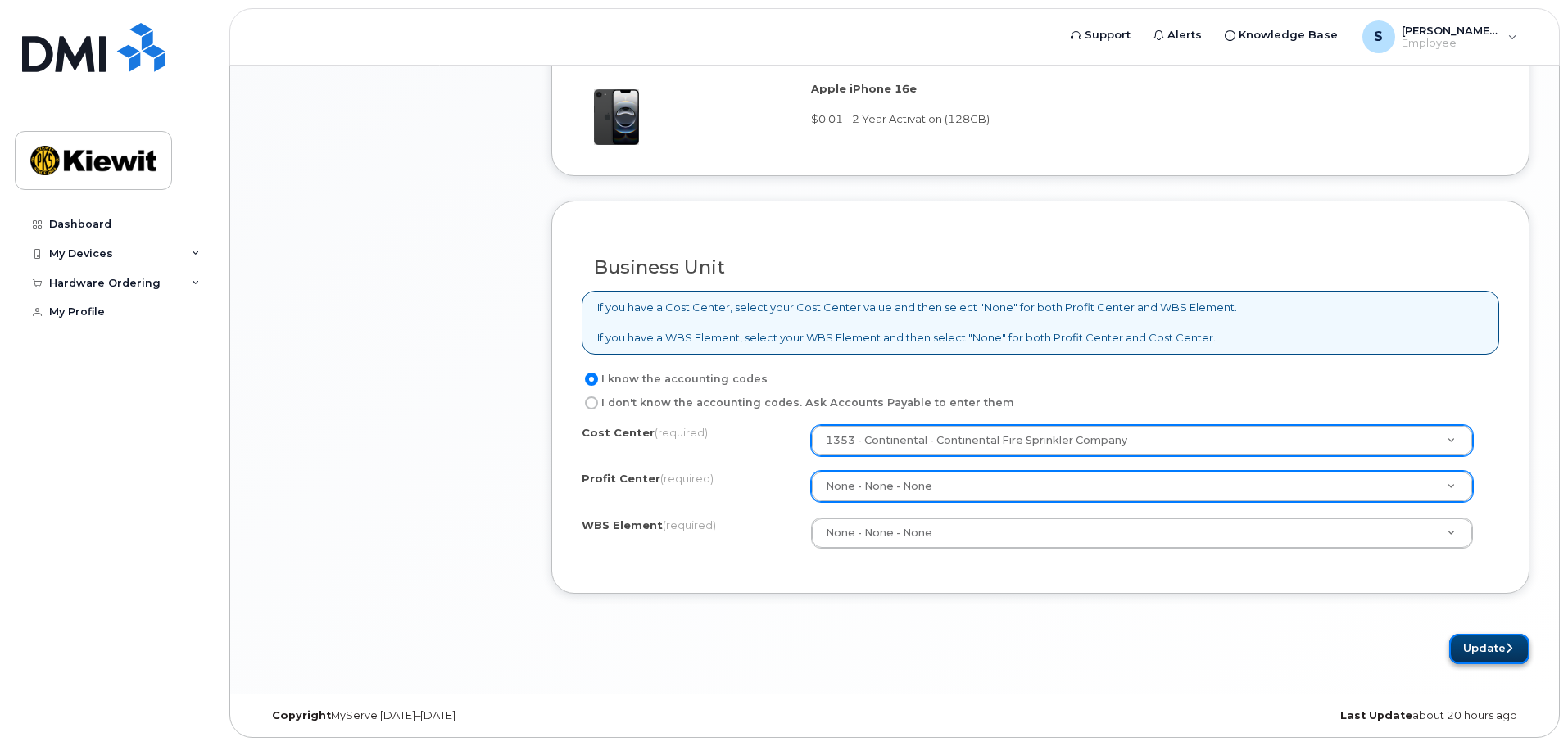
click at [1475, 649] on button "Update" at bounding box center [1489, 649] width 80 height 31
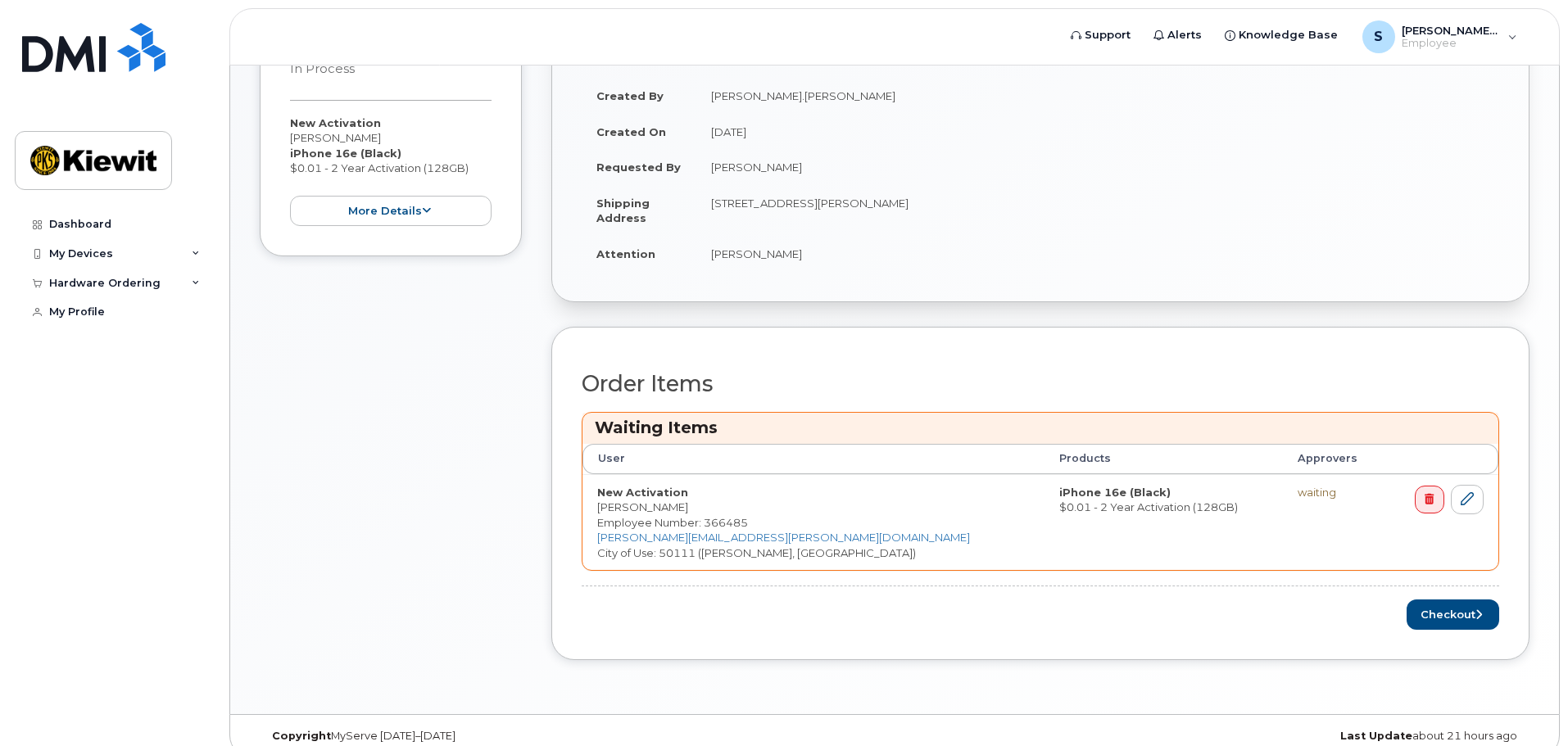
scroll to position [385, 0]
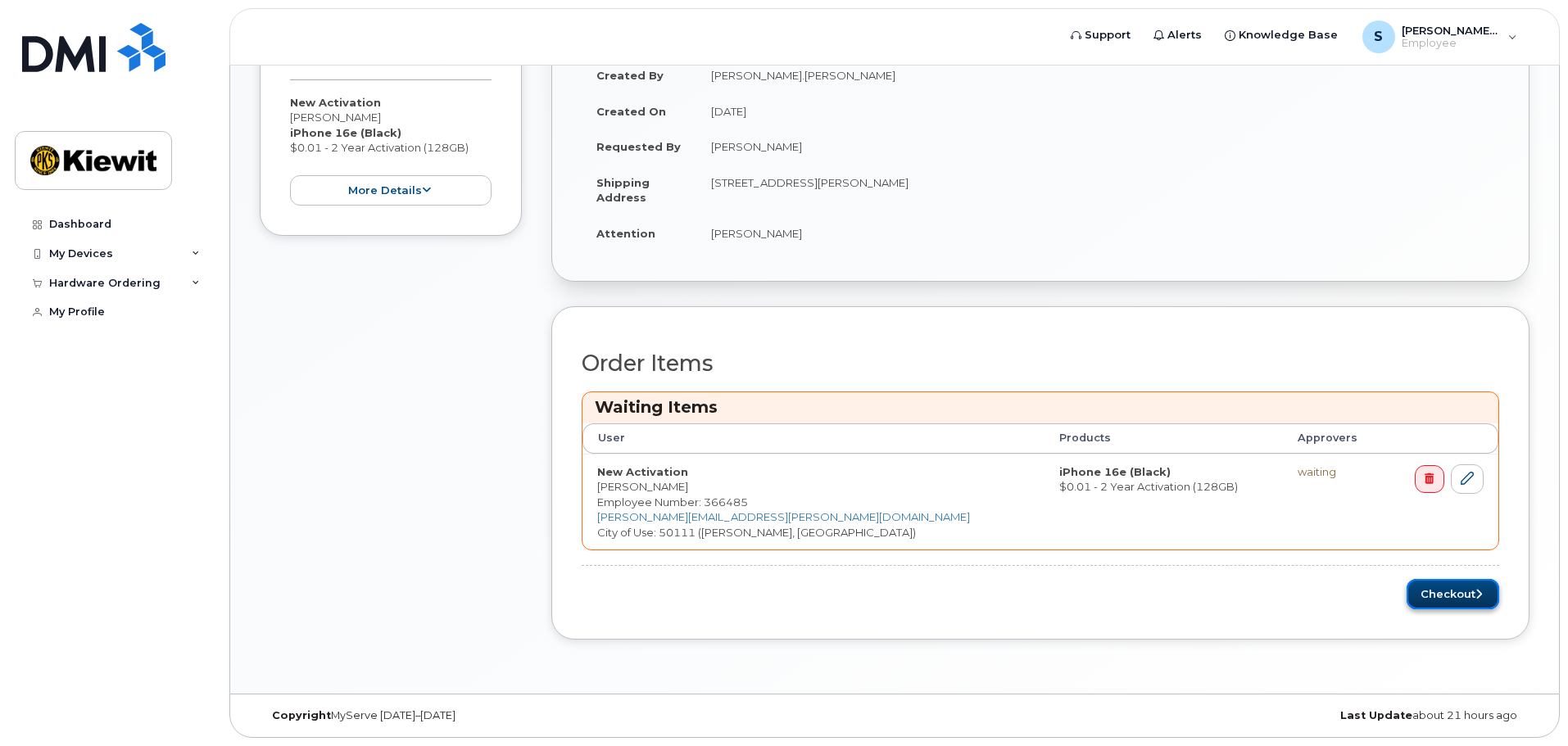
click at [1464, 588] on button "Checkout" at bounding box center [1454, 594] width 92 height 31
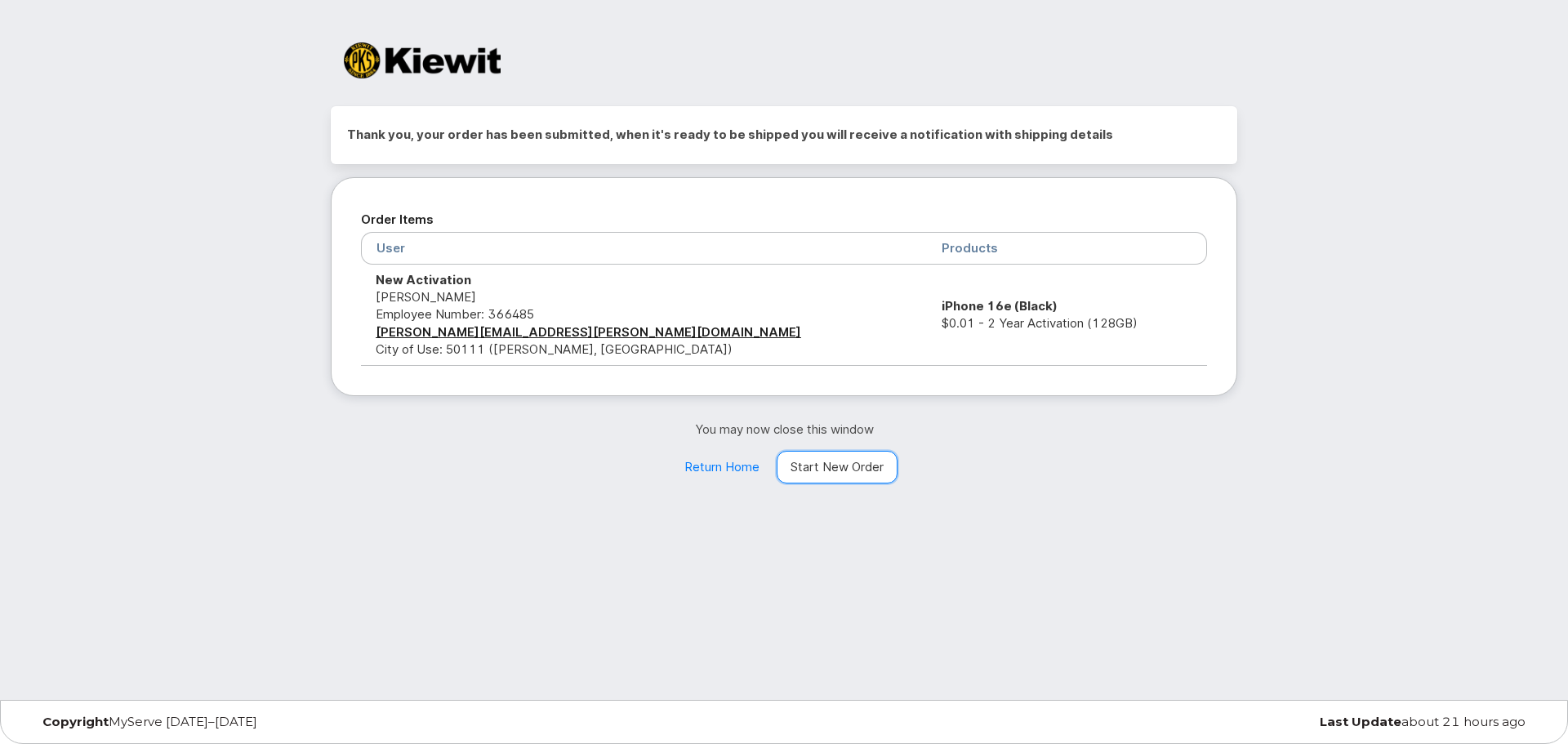
click at [838, 466] on link "Start New Order" at bounding box center [837, 467] width 121 height 33
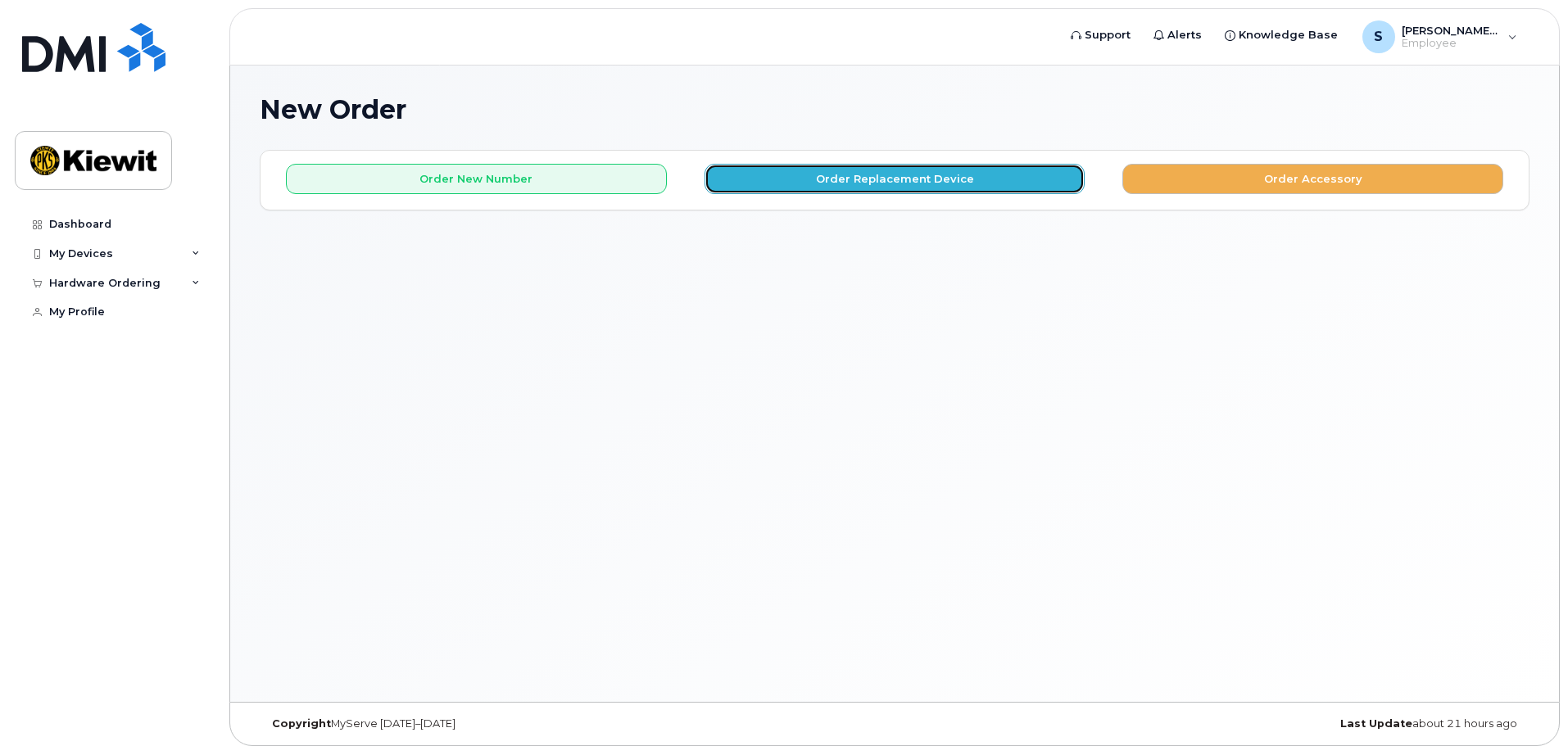
click at [896, 182] on button "Order Replacement Device" at bounding box center [896, 179] width 381 height 31
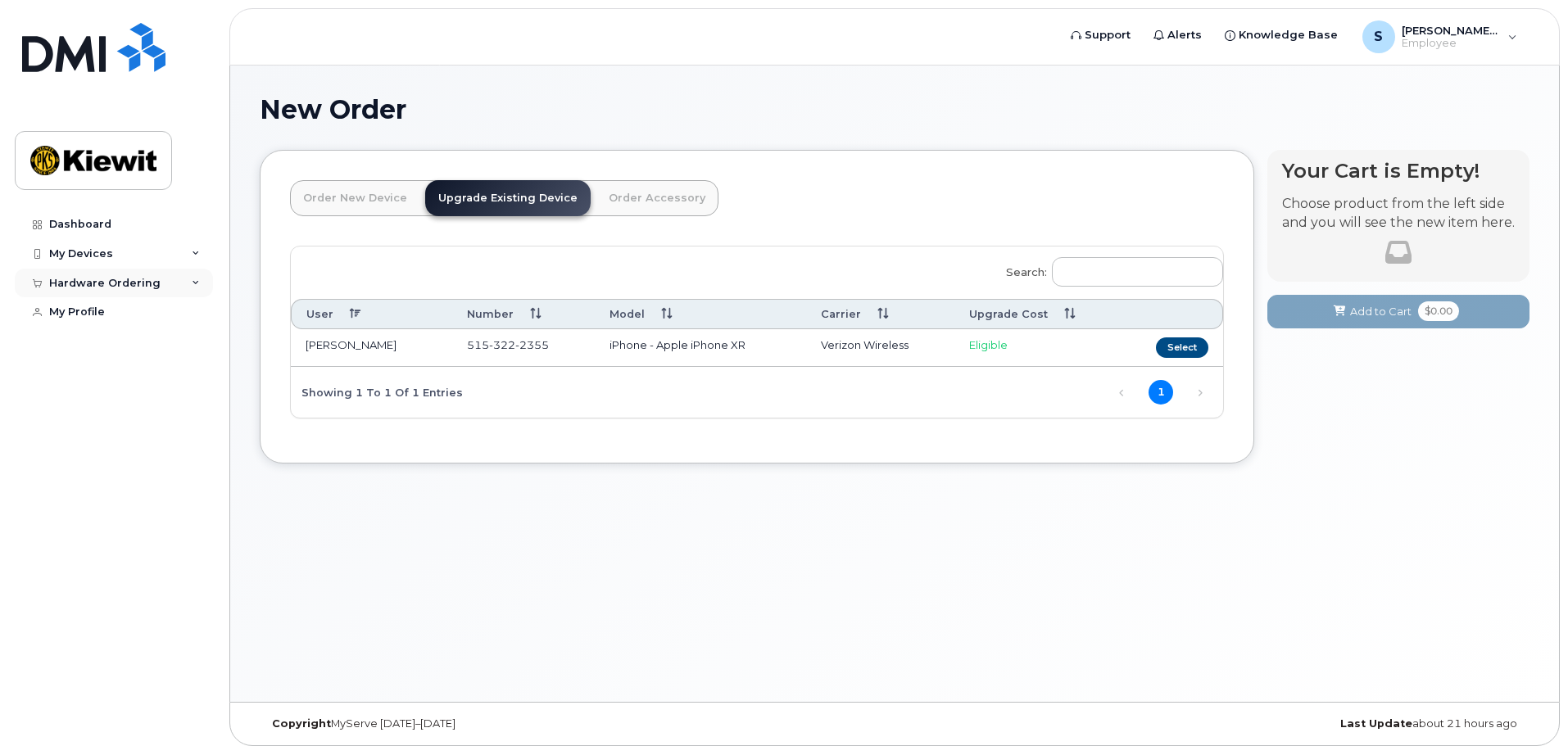
click at [141, 280] on div "Hardware Ordering" at bounding box center [105, 284] width 112 height 13
click at [100, 340] on div "New Order" at bounding box center [88, 343] width 63 height 14
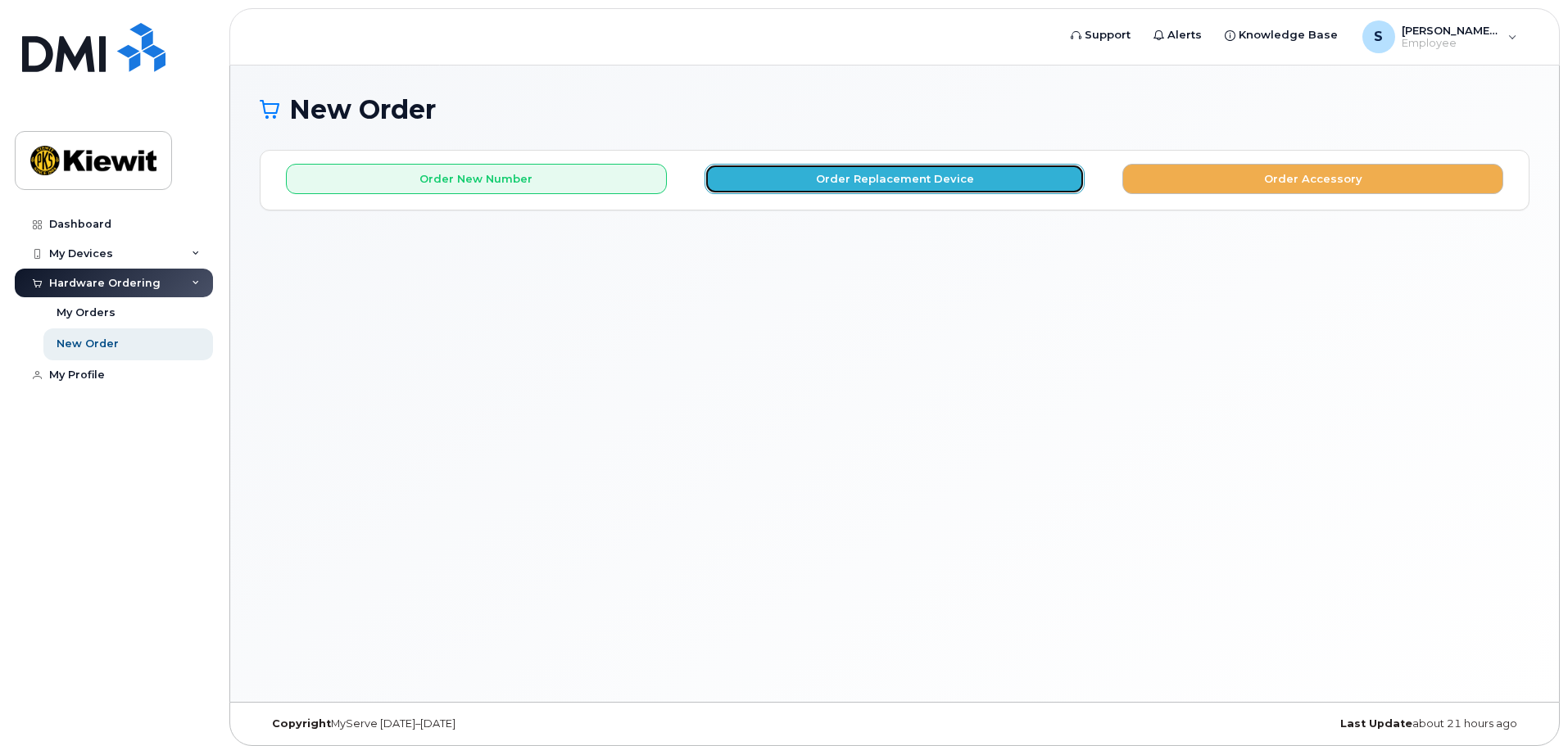
click at [827, 186] on button "Order Replacement Device" at bounding box center [896, 179] width 381 height 31
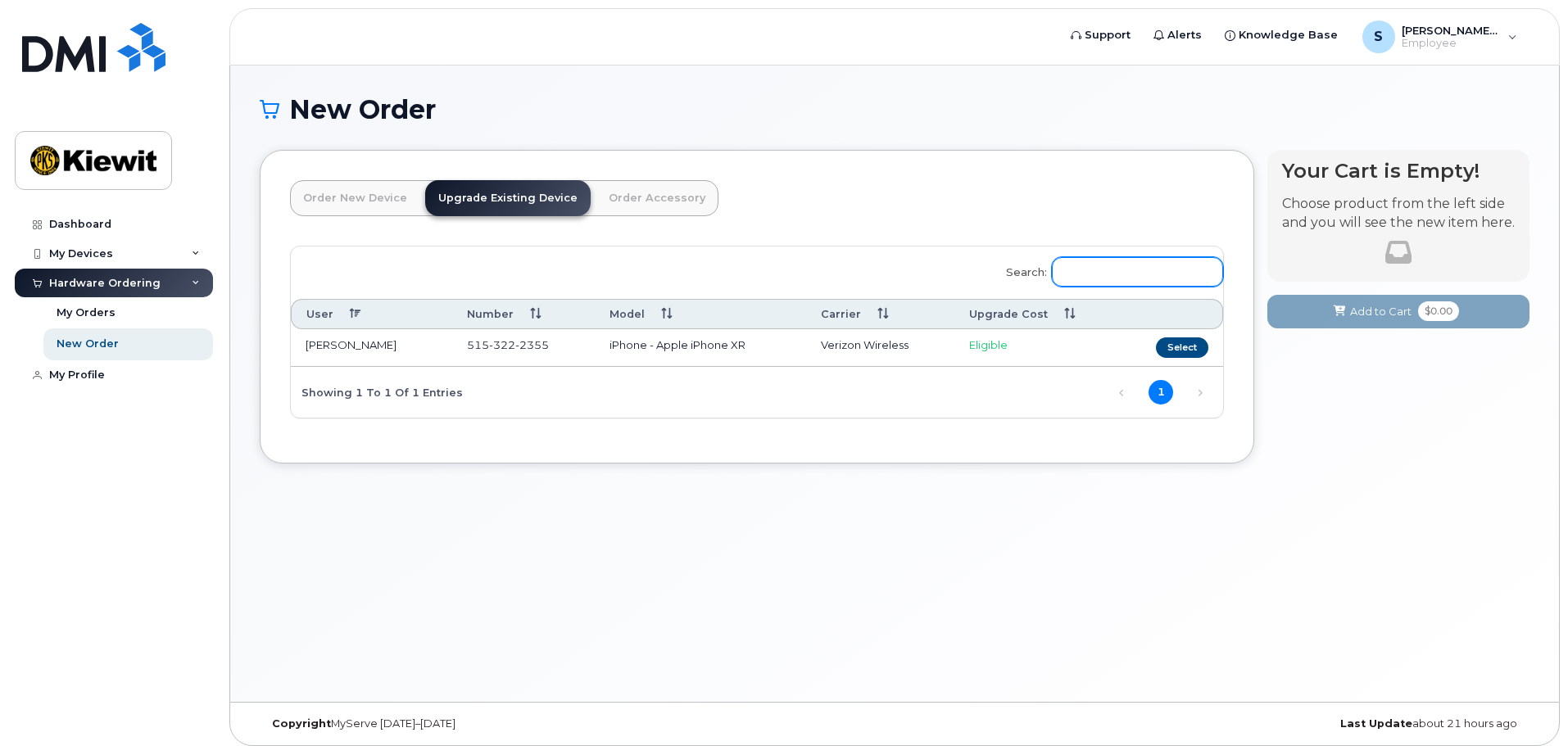
click at [1140, 272] on input "Search:" at bounding box center [1138, 271] width 171 height 30
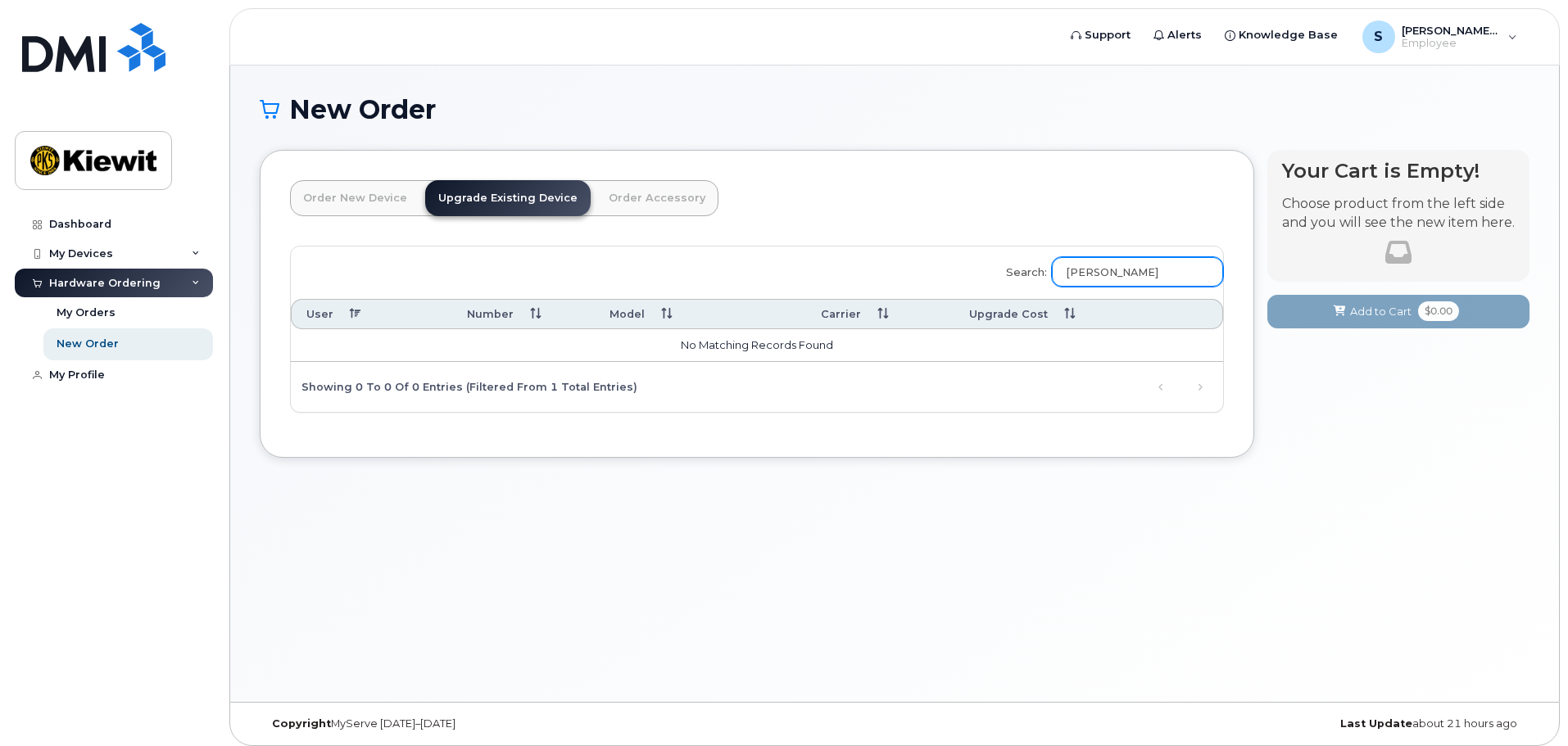
type input "[PERSON_NAME]"
drag, startPoint x: 1145, startPoint y: 272, endPoint x: 1019, endPoint y: 270, distance: 126.0
click at [1020, 270] on label "Search: [PERSON_NAME]" at bounding box center [1109, 269] width 228 height 46
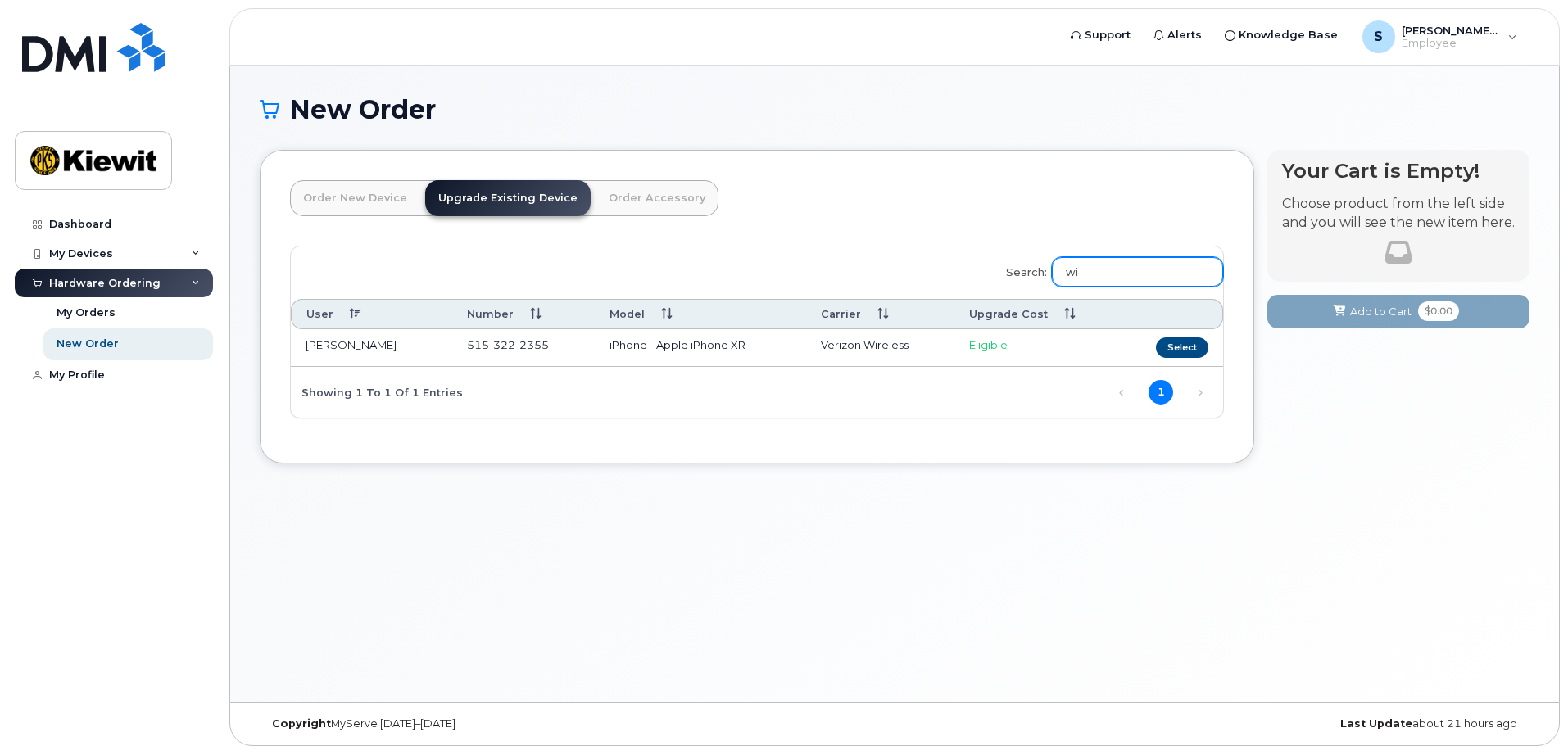
type input "w"
click at [600, 196] on link "Order Accessory" at bounding box center [657, 197] width 123 height 36
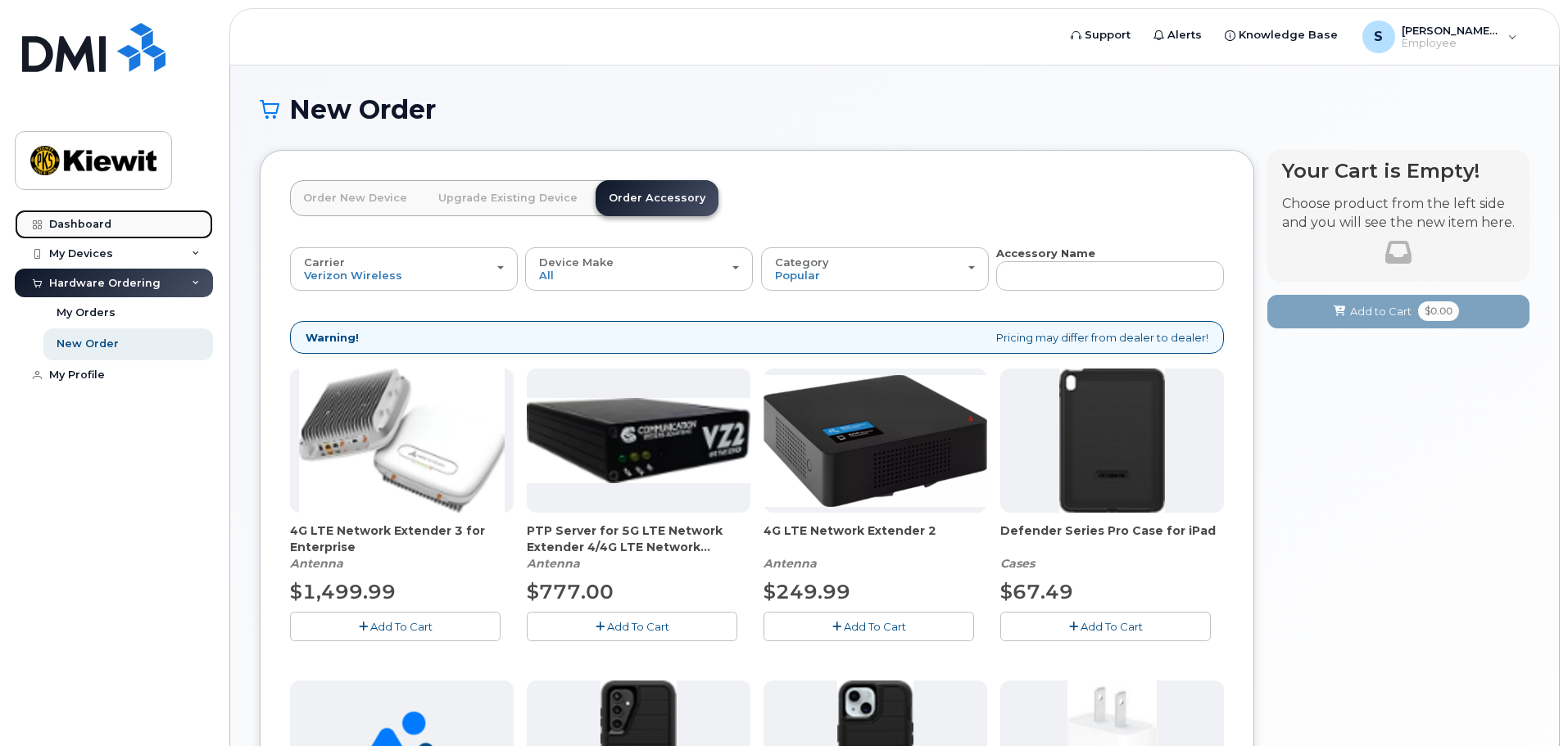
click at [88, 221] on div "Dashboard" at bounding box center [80, 225] width 63 height 13
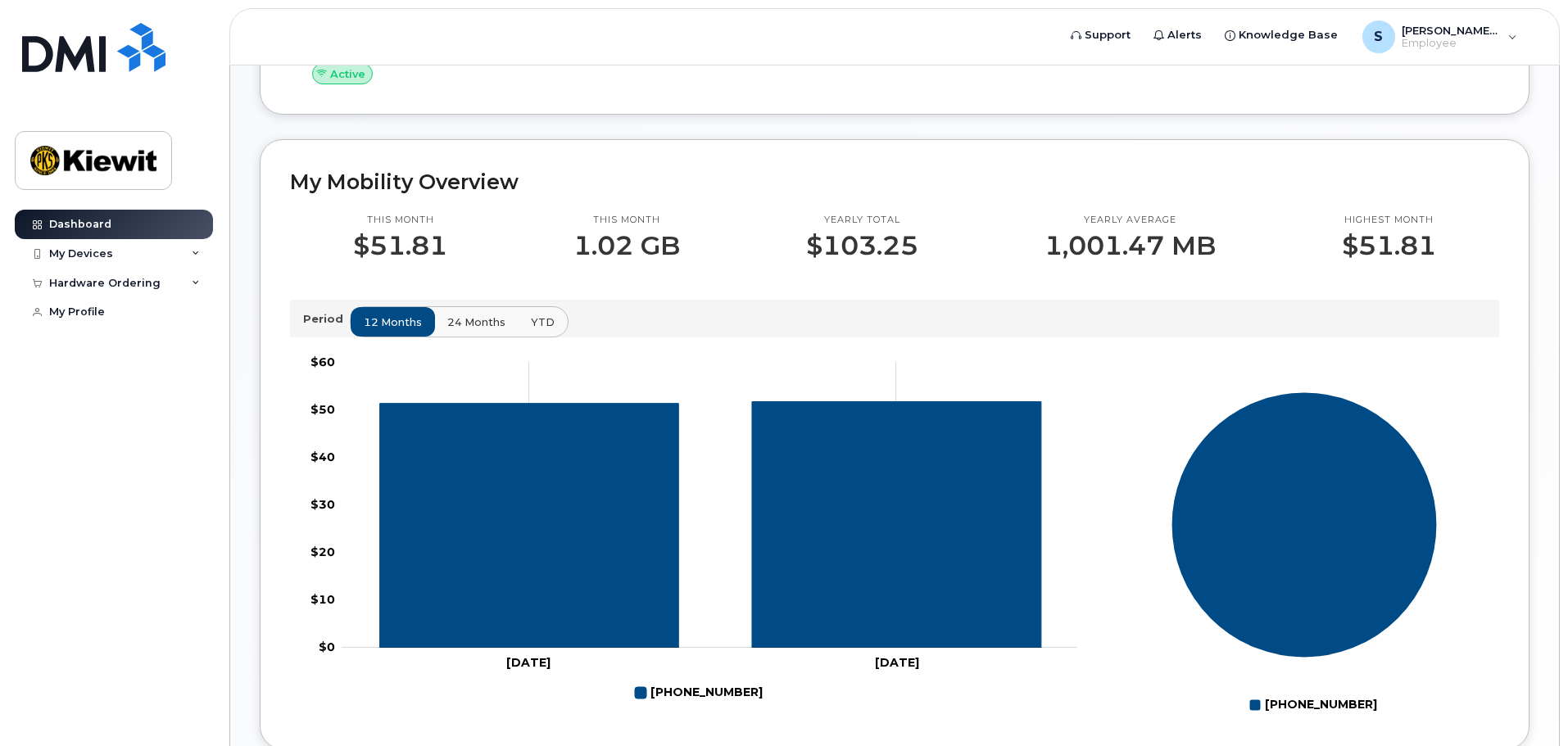
scroll to position [340, 0]
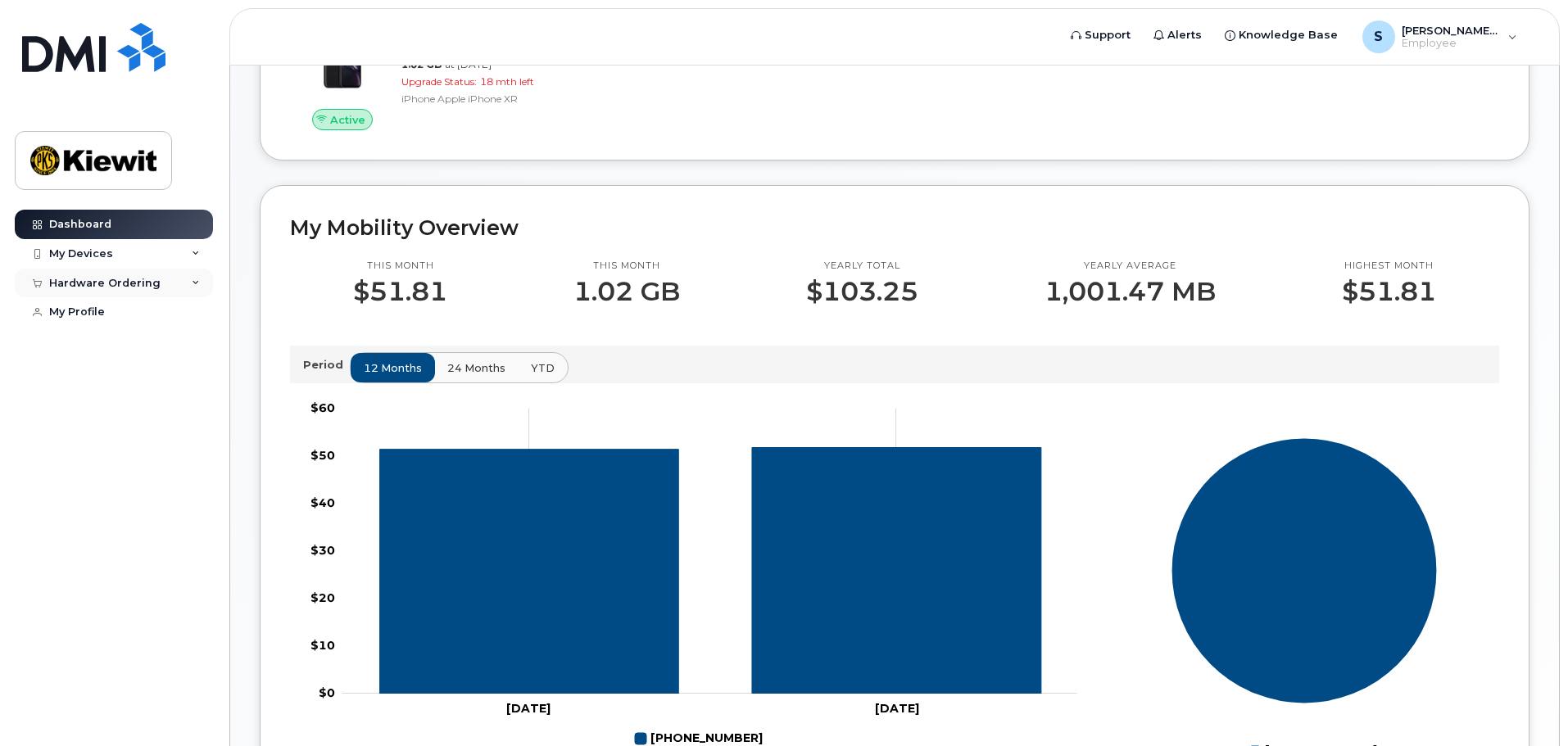
click at [135, 278] on div "Hardware Ordering" at bounding box center [105, 284] width 112 height 13
click at [88, 303] on link "My Orders" at bounding box center [128, 312] width 169 height 31
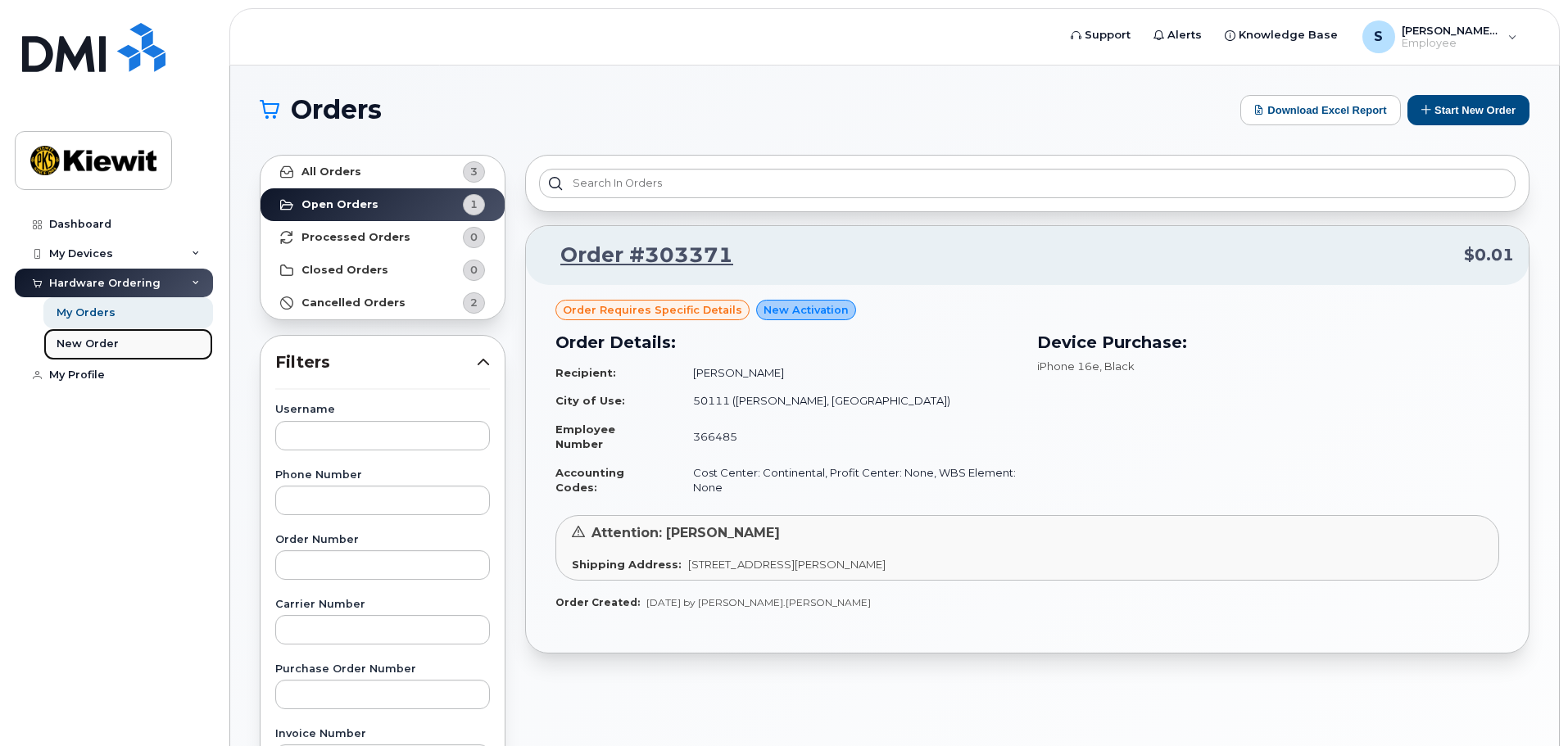
click at [83, 340] on div "New Order" at bounding box center [88, 343] width 63 height 14
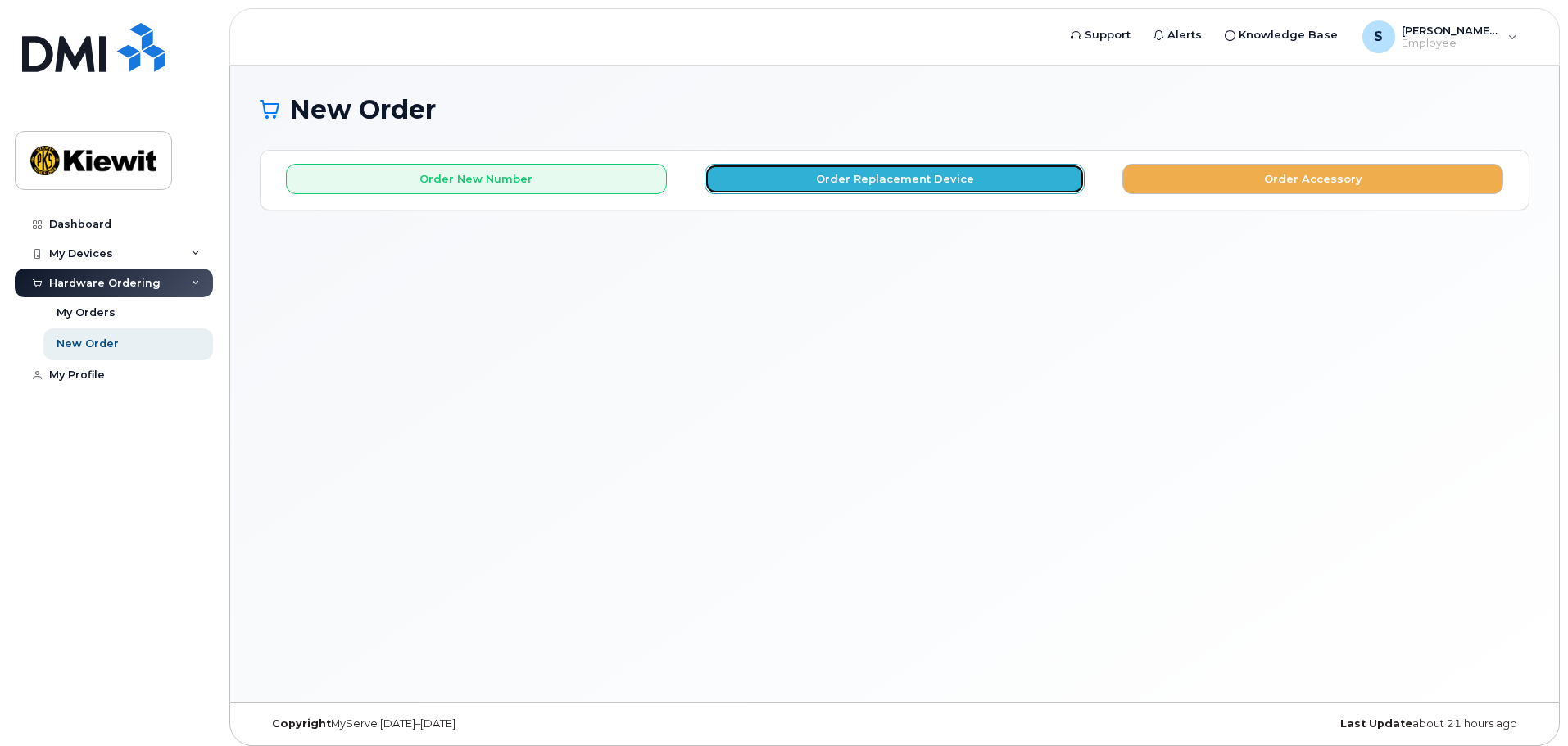
click at [895, 179] on button "Order Replacement Device" at bounding box center [896, 179] width 381 height 31
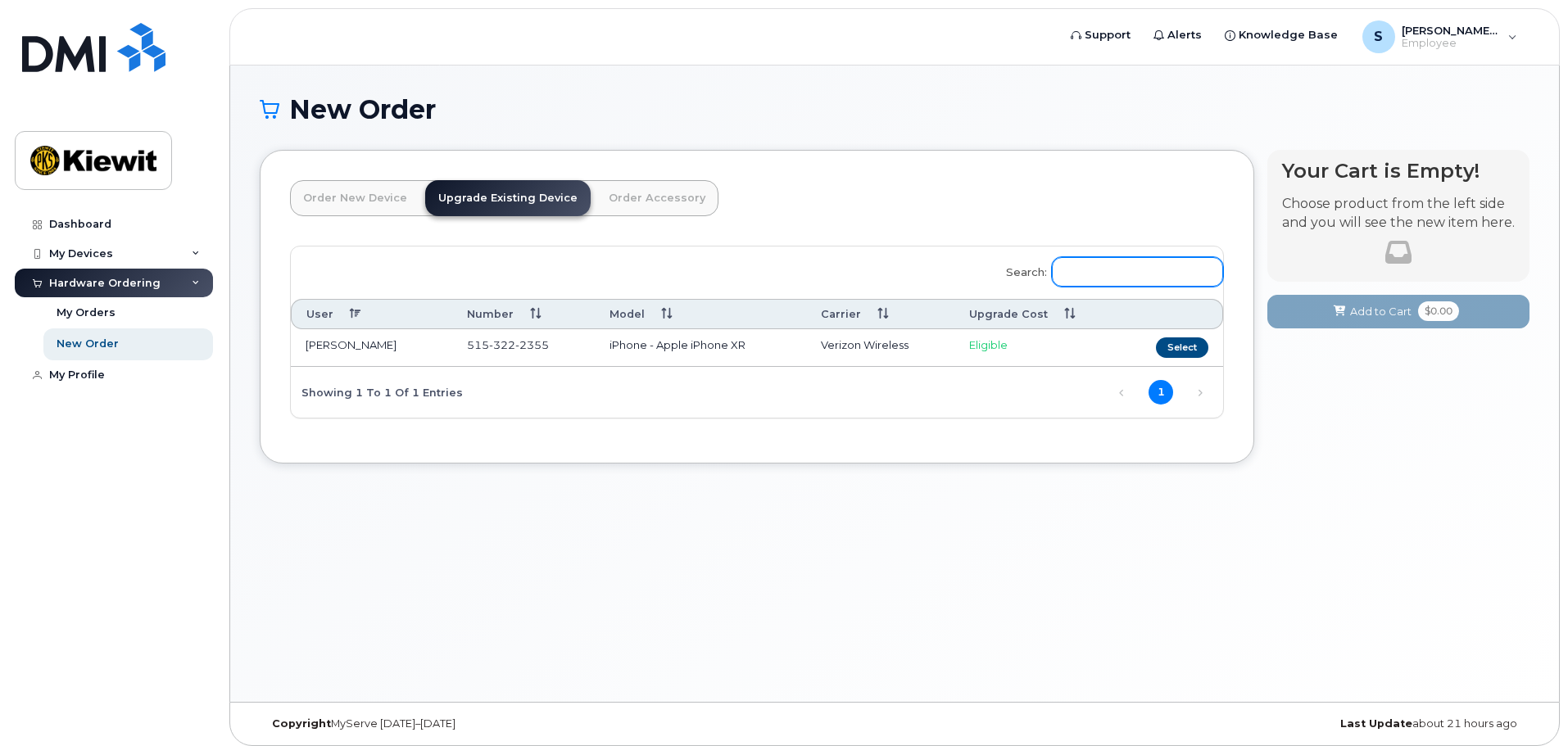
click at [1084, 266] on input "Search:" at bounding box center [1138, 271] width 171 height 30
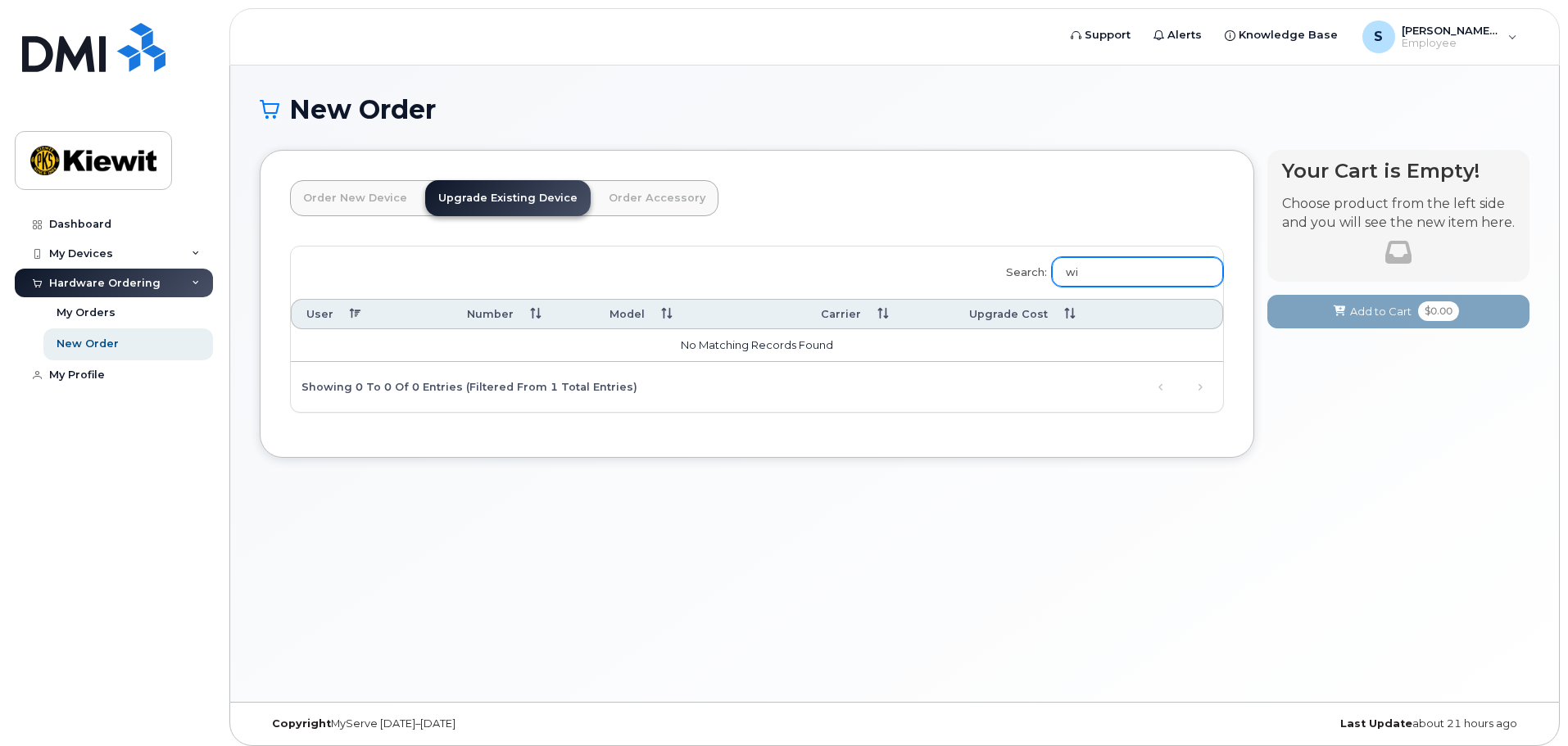
type input "w"
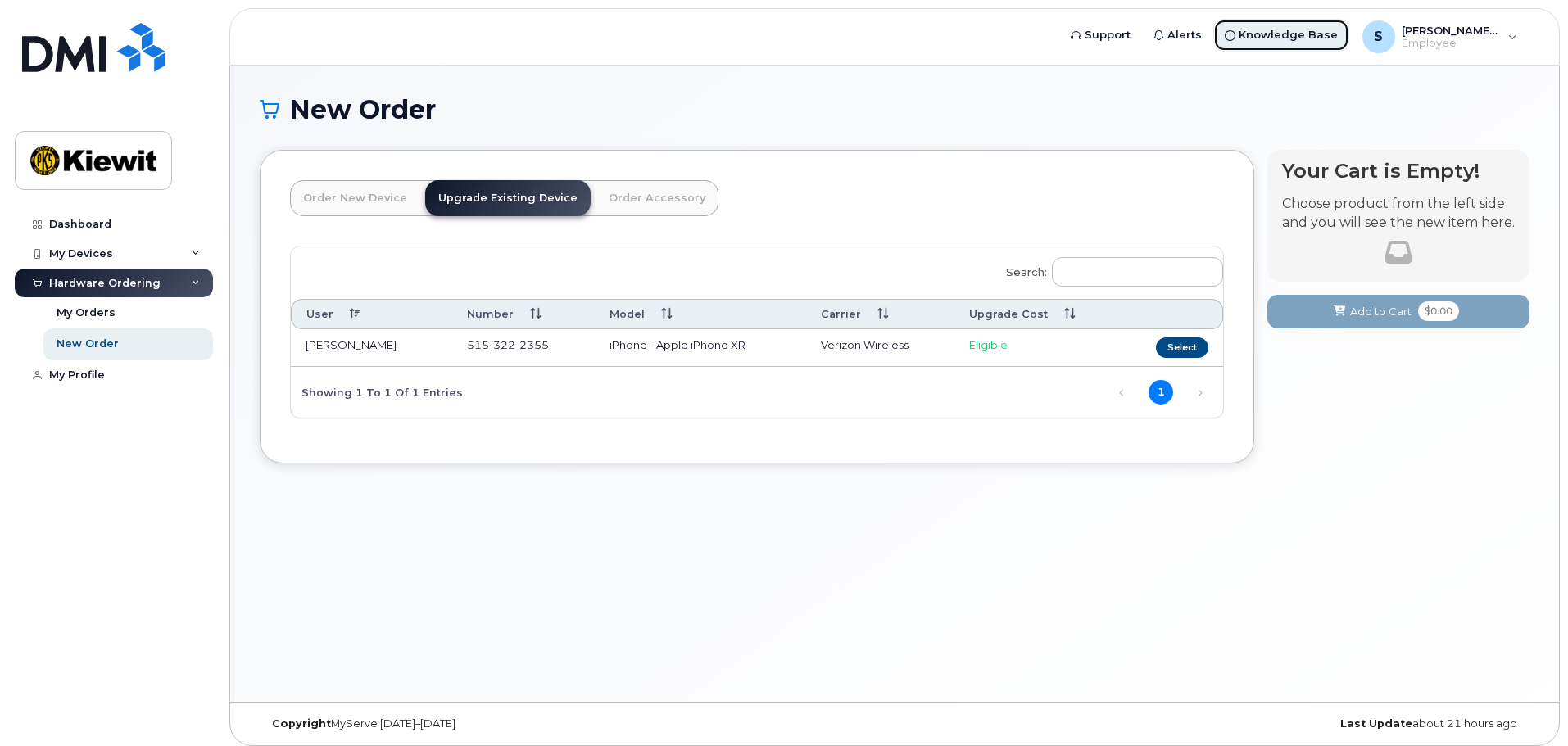
click at [1280, 31] on span "Knowledge Base" at bounding box center [1288, 35] width 99 height 16
click at [1487, 36] on span "[PERSON_NAME].[PERSON_NAME]" at bounding box center [1452, 31] width 98 height 13
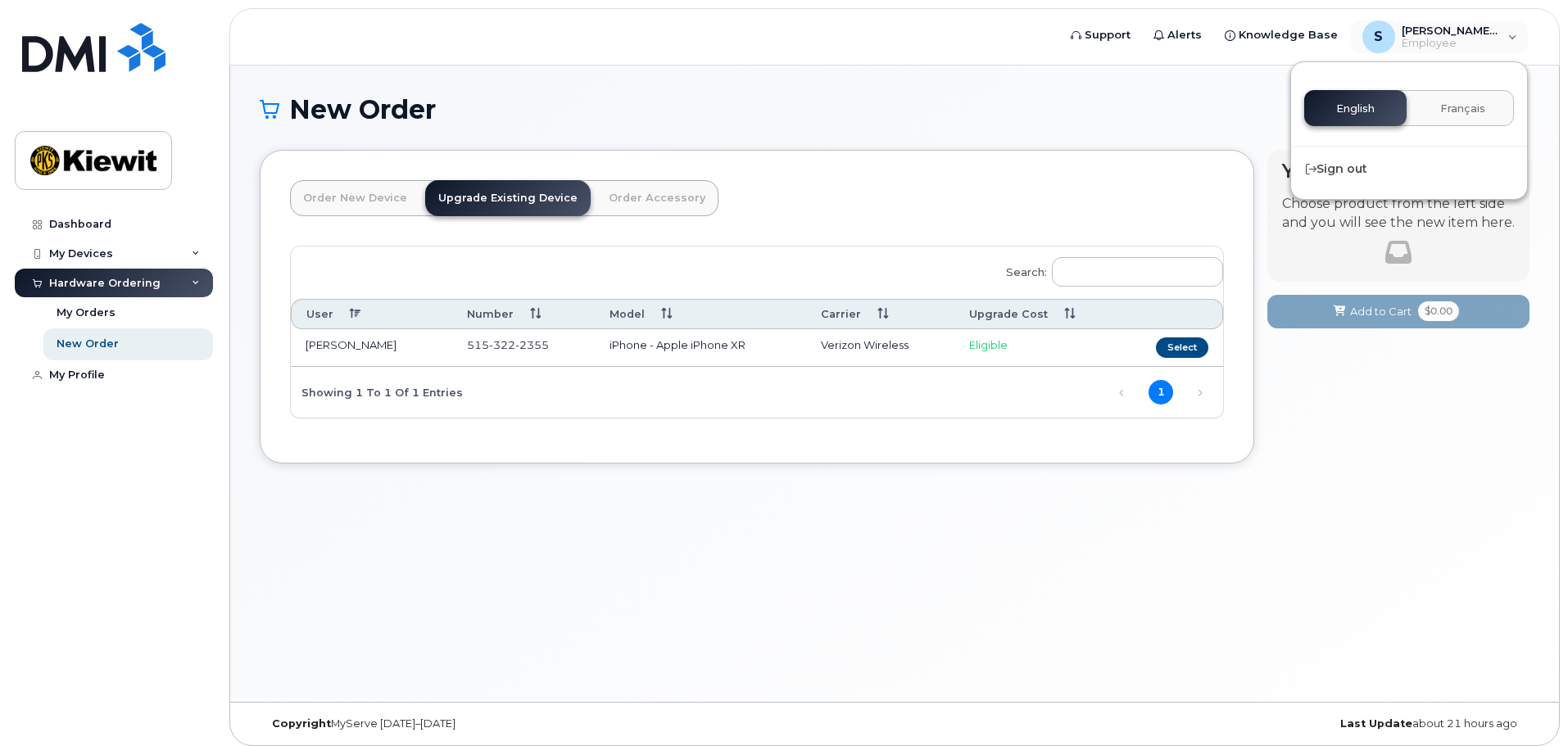
click at [996, 141] on div "New Order" at bounding box center [895, 122] width 1270 height 55
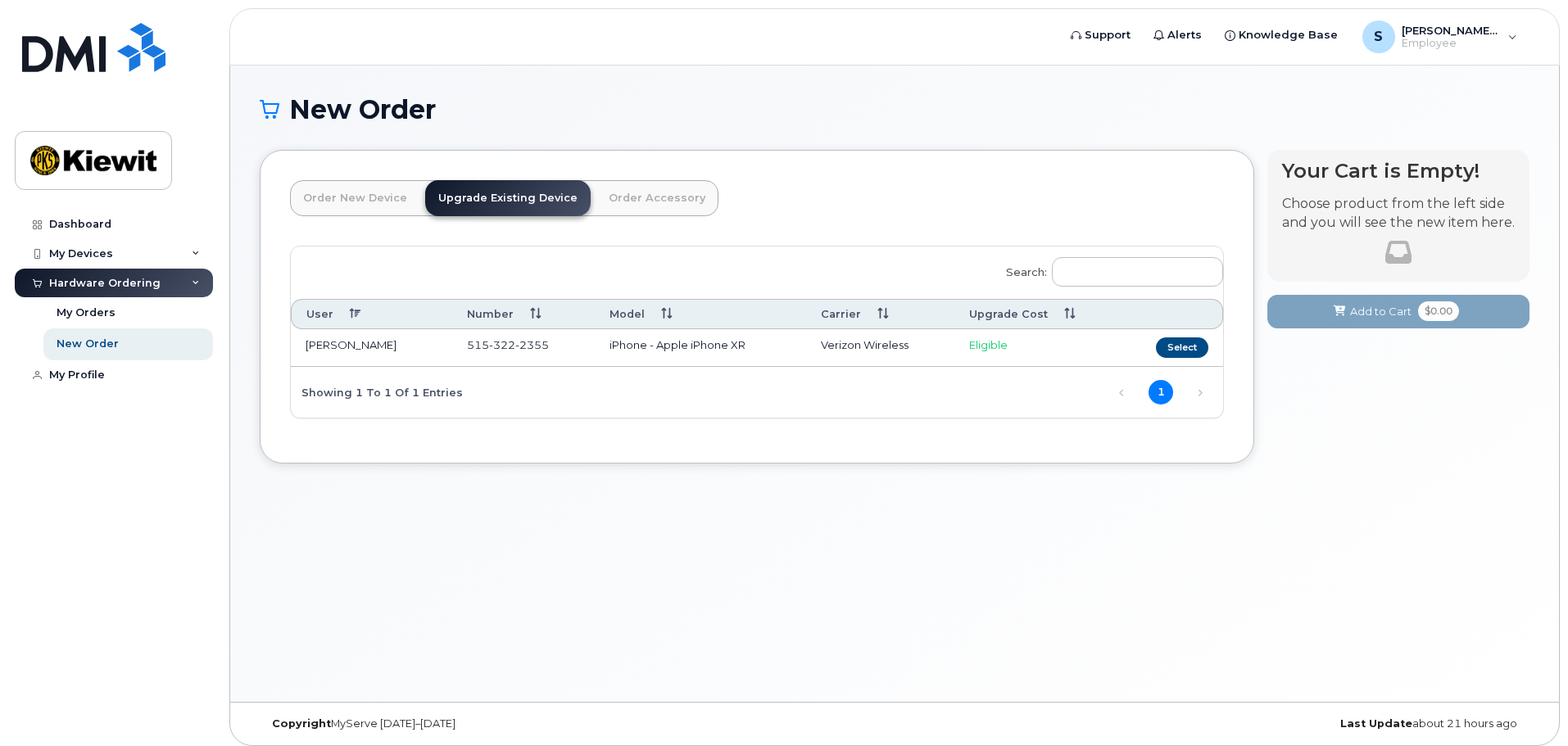
scroll to position [9, 0]
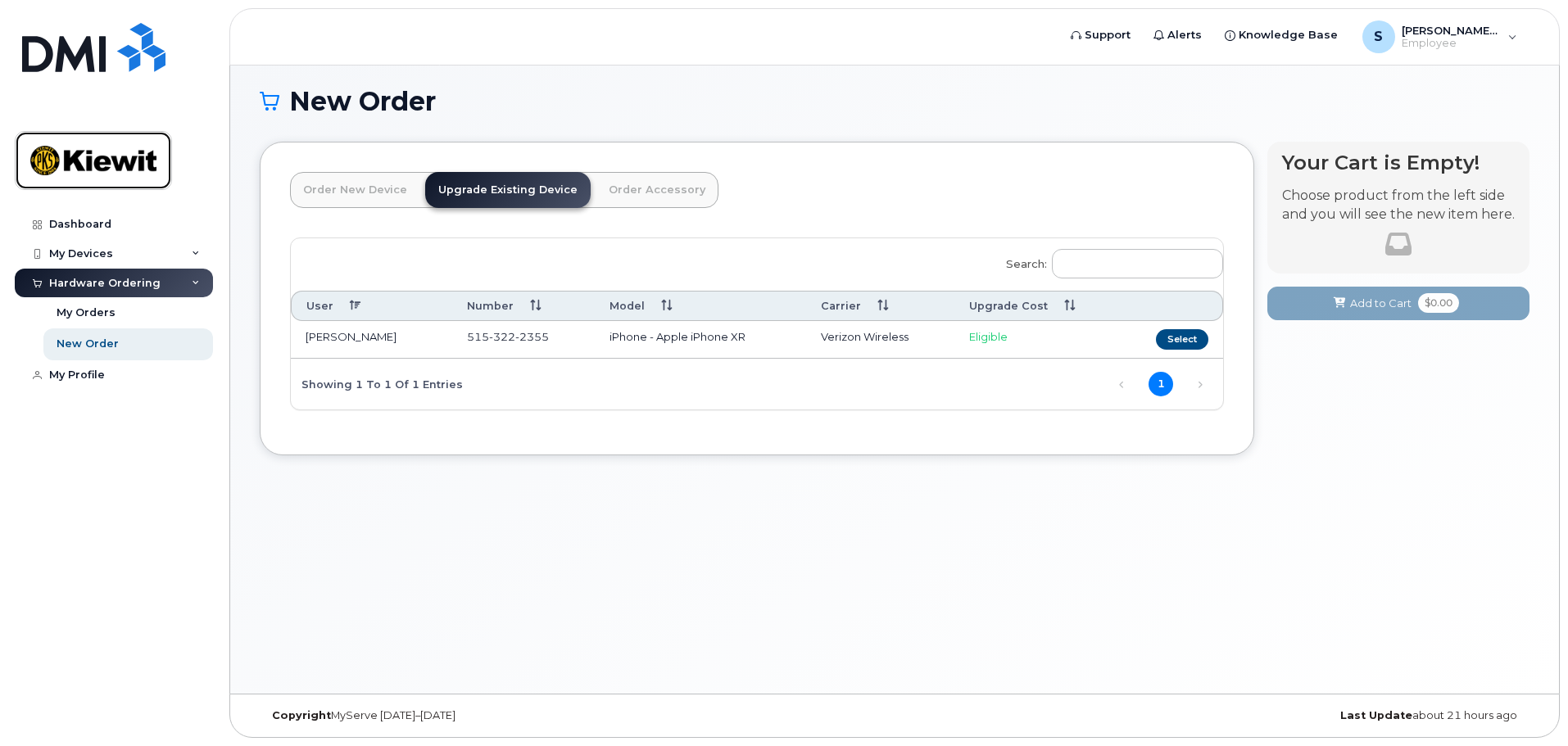
click at [89, 152] on img at bounding box center [93, 160] width 126 height 47
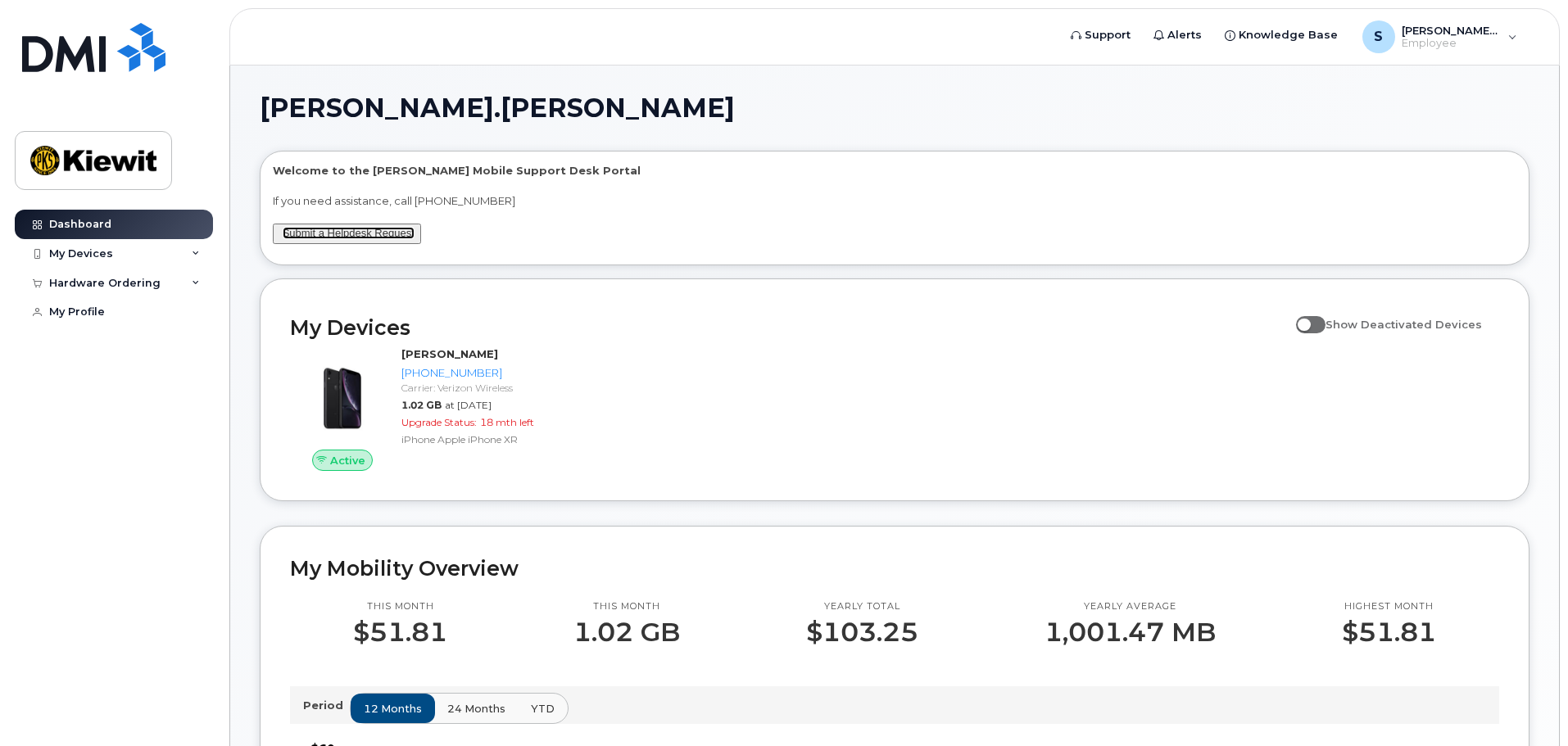
click at [345, 229] on link "Submit a Helpdesk Request" at bounding box center [348, 233] width 132 height 12
click at [116, 280] on div "Hardware Ordering" at bounding box center [105, 284] width 112 height 13
click at [90, 339] on div "New Order" at bounding box center [88, 343] width 63 height 14
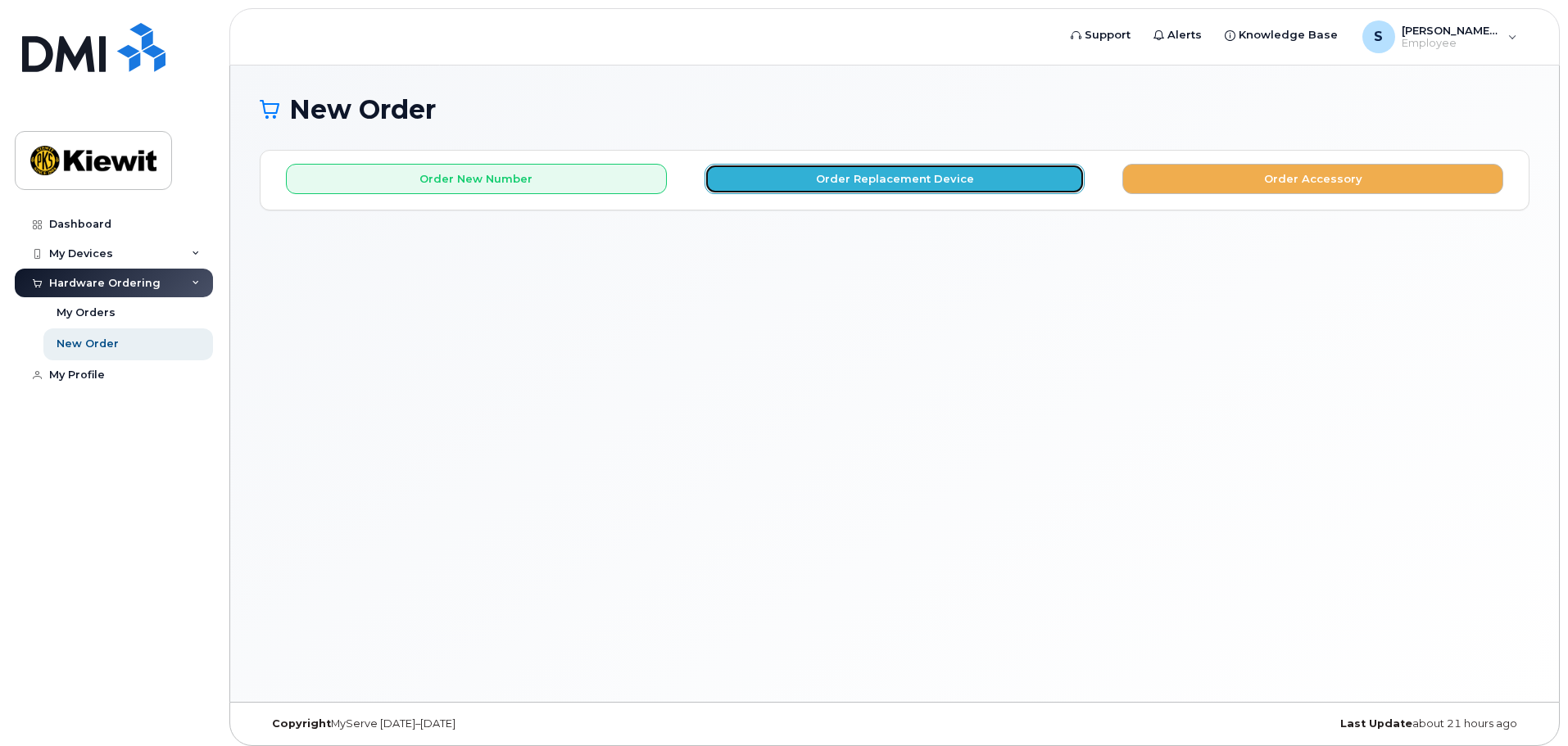
click at [814, 176] on button "Order Replacement Device" at bounding box center [896, 179] width 381 height 31
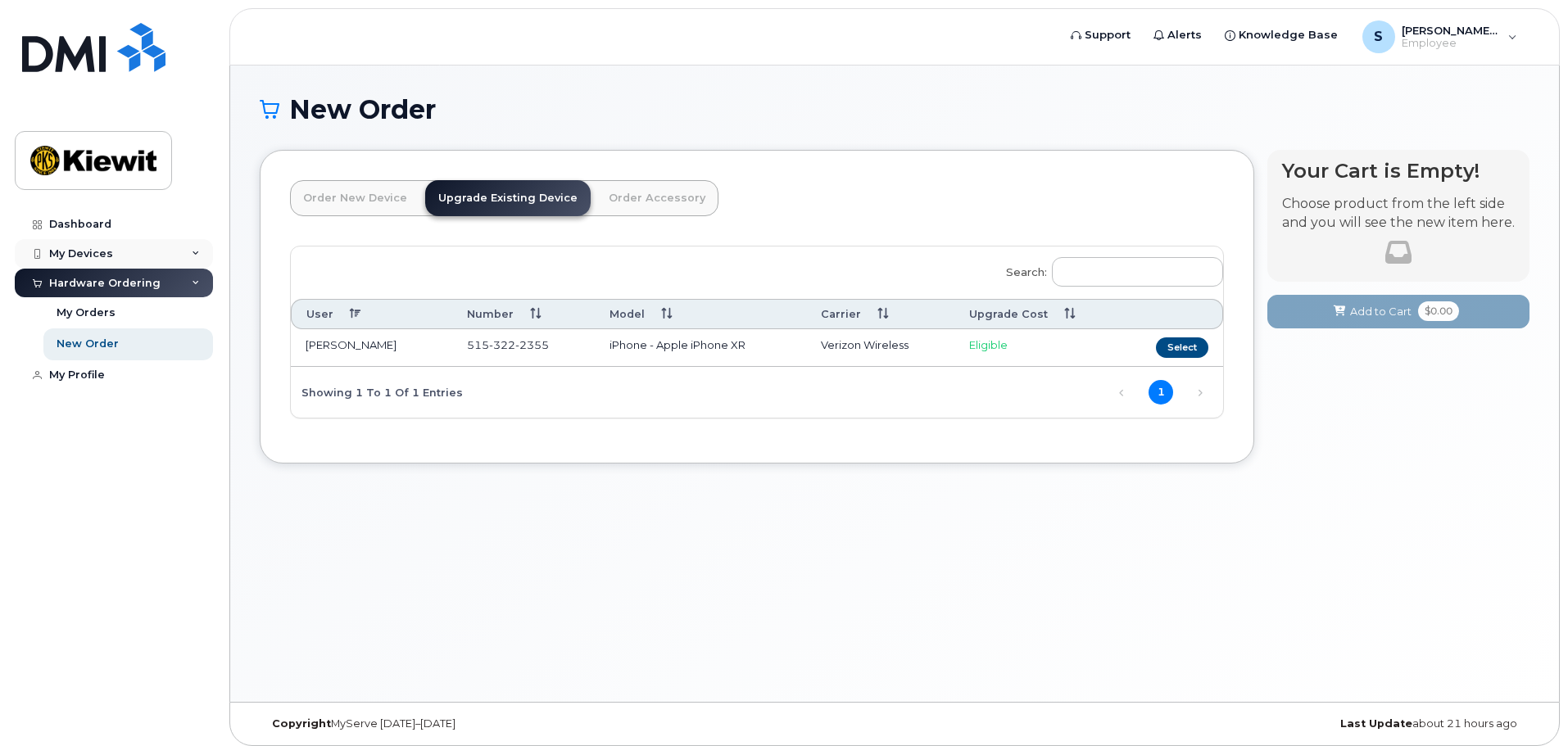
click at [112, 246] on div "My Devices" at bounding box center [114, 254] width 198 height 30
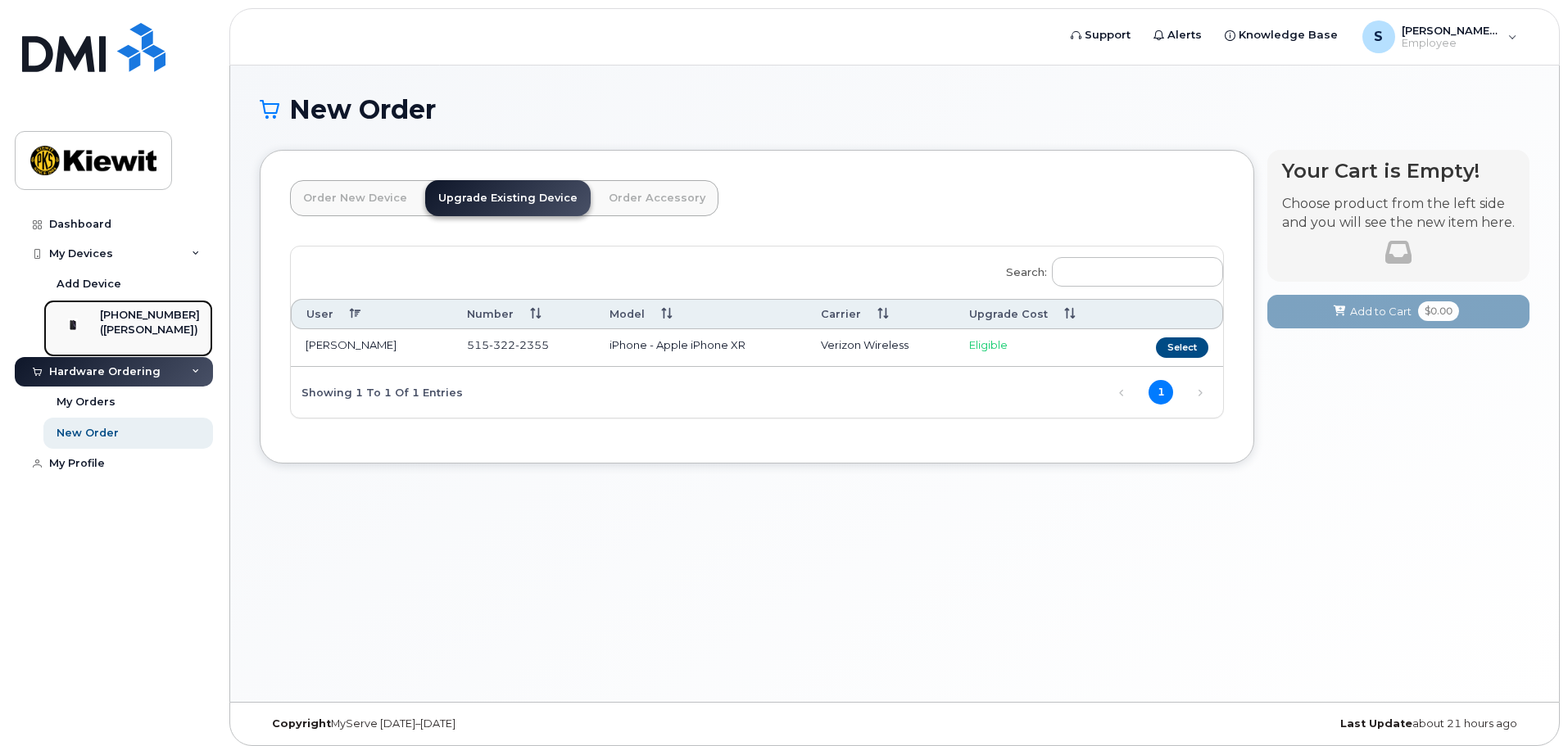
click at [123, 329] on div "([PERSON_NAME])" at bounding box center [150, 330] width 100 height 14
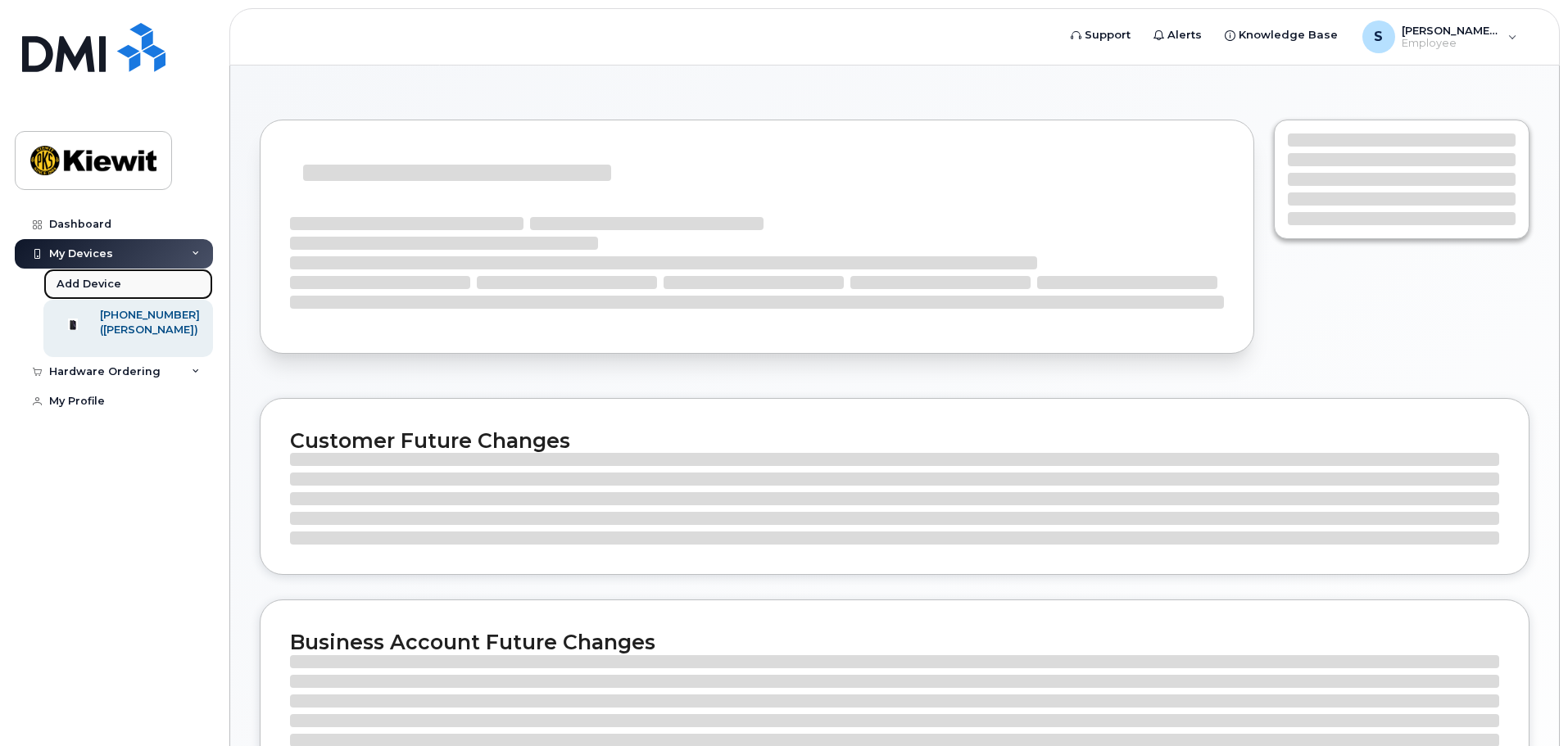
click at [80, 285] on div "Add Device" at bounding box center [89, 284] width 64 height 14
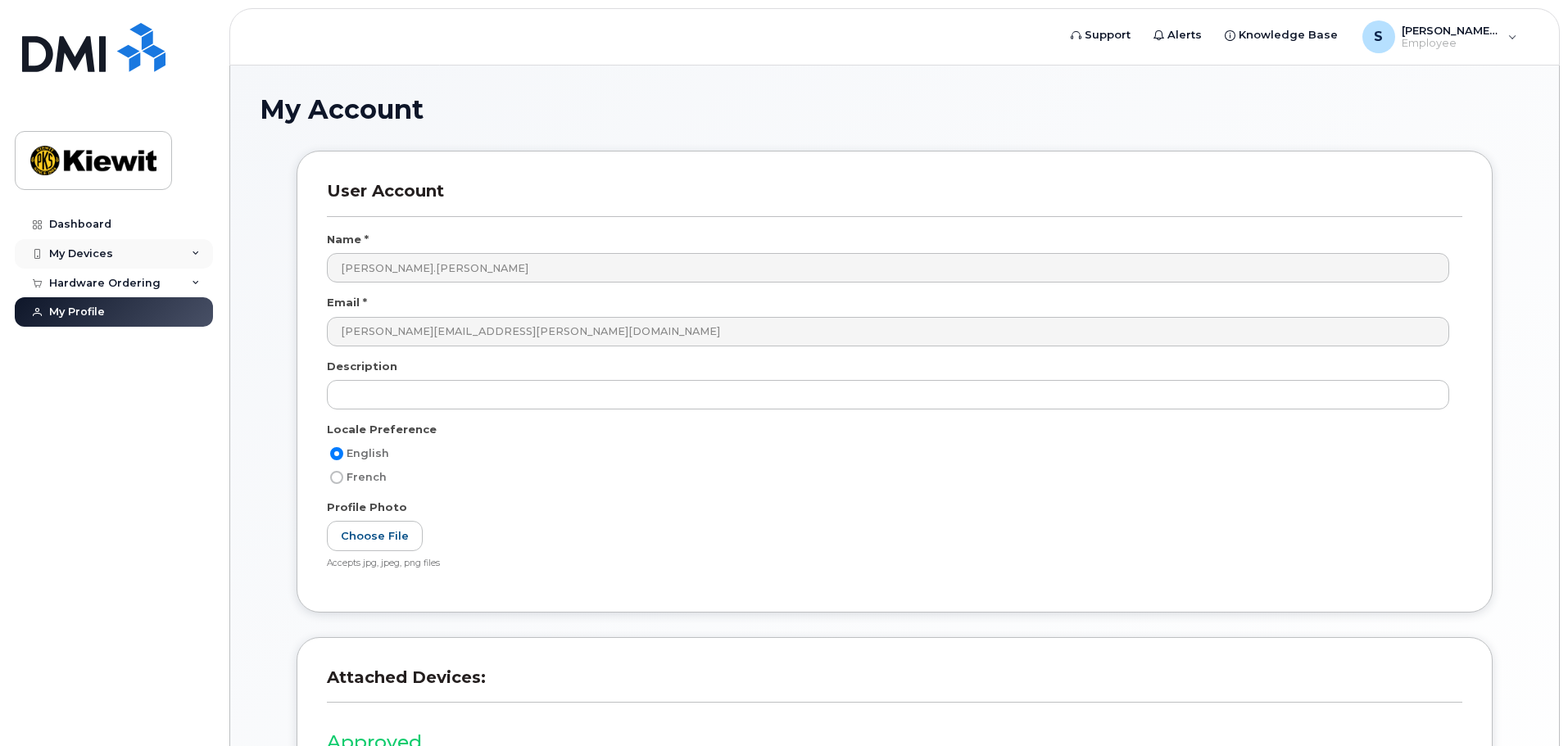
click at [74, 252] on div "My Devices" at bounding box center [81, 254] width 63 height 13
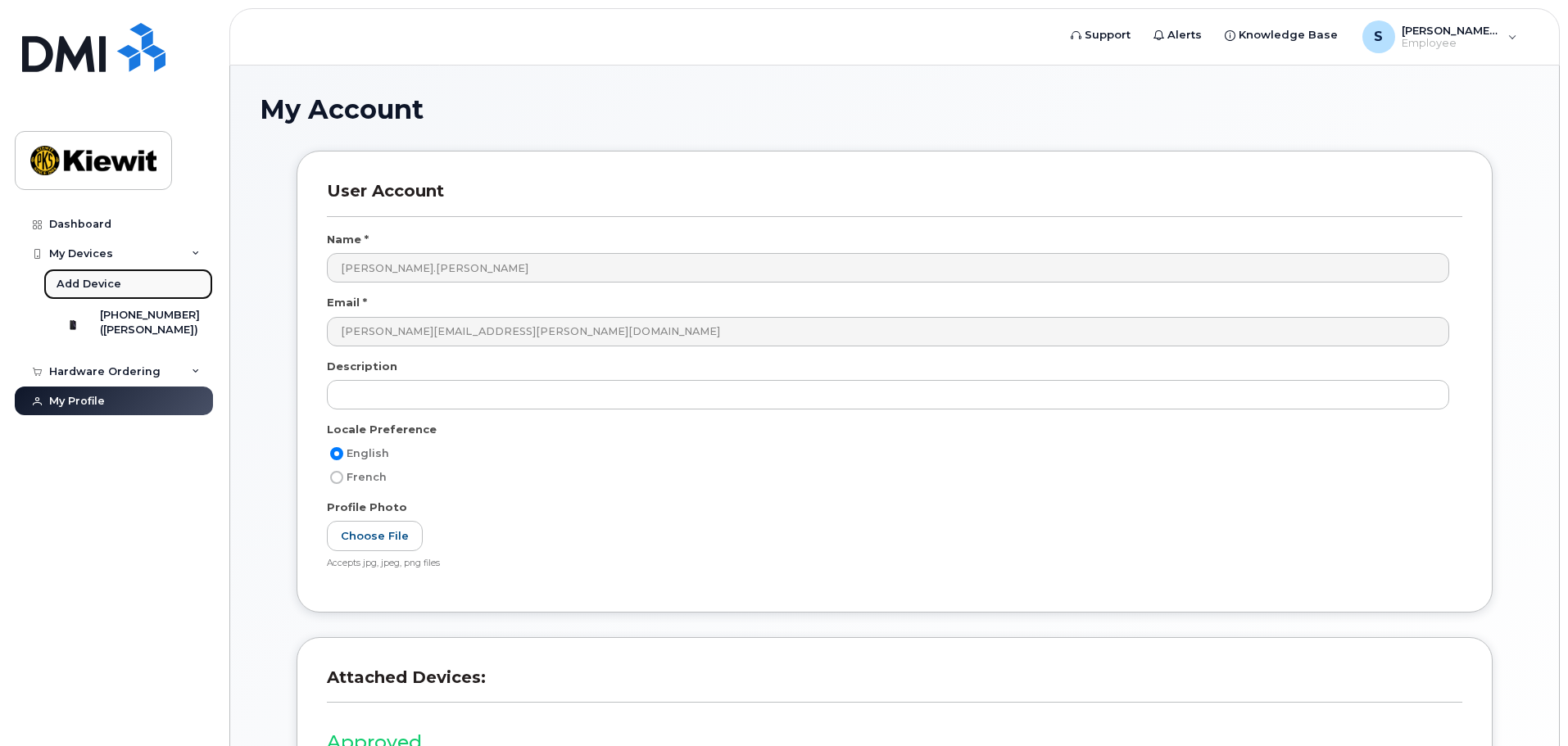
click at [89, 285] on div "Add Device" at bounding box center [89, 284] width 64 height 14
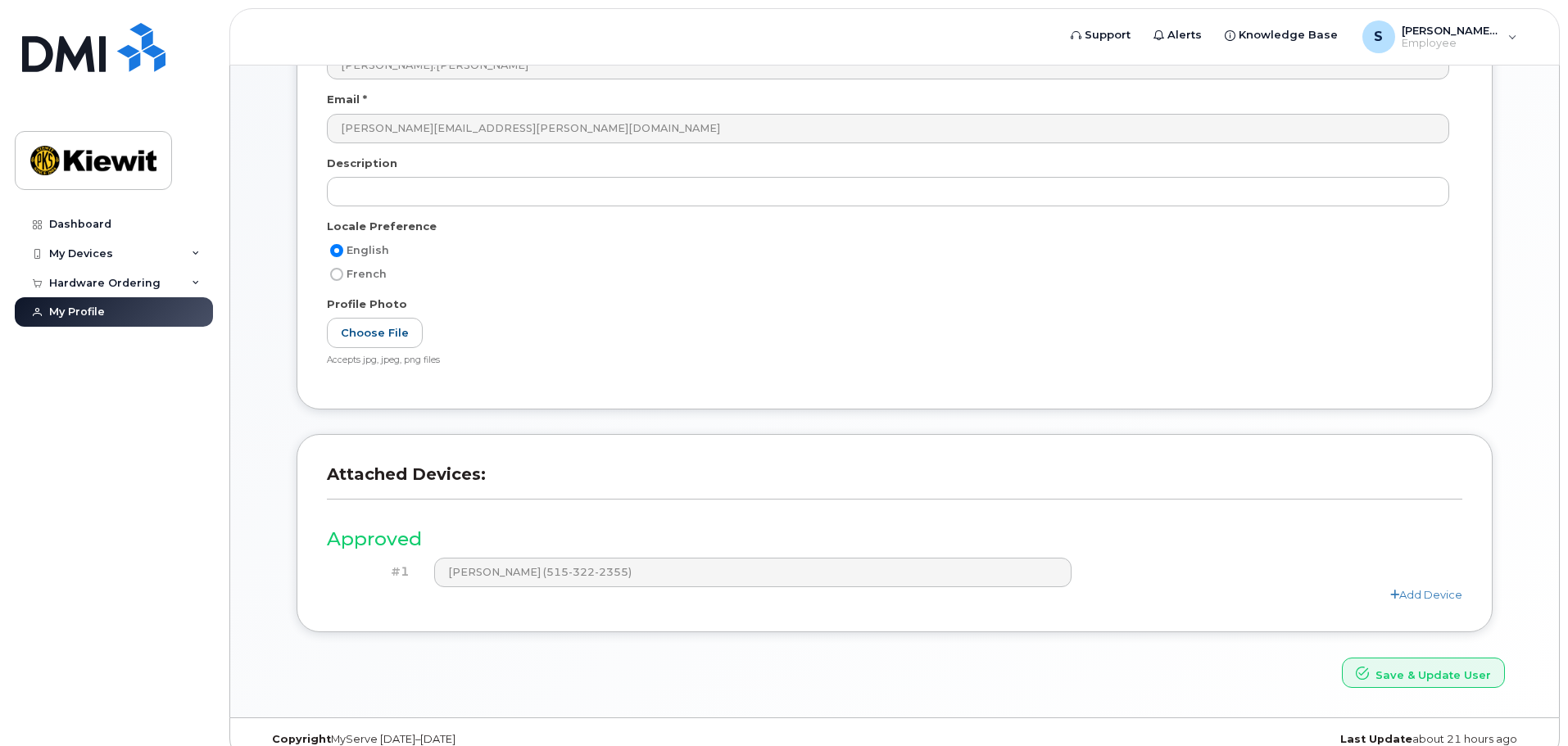
scroll to position [227, 0]
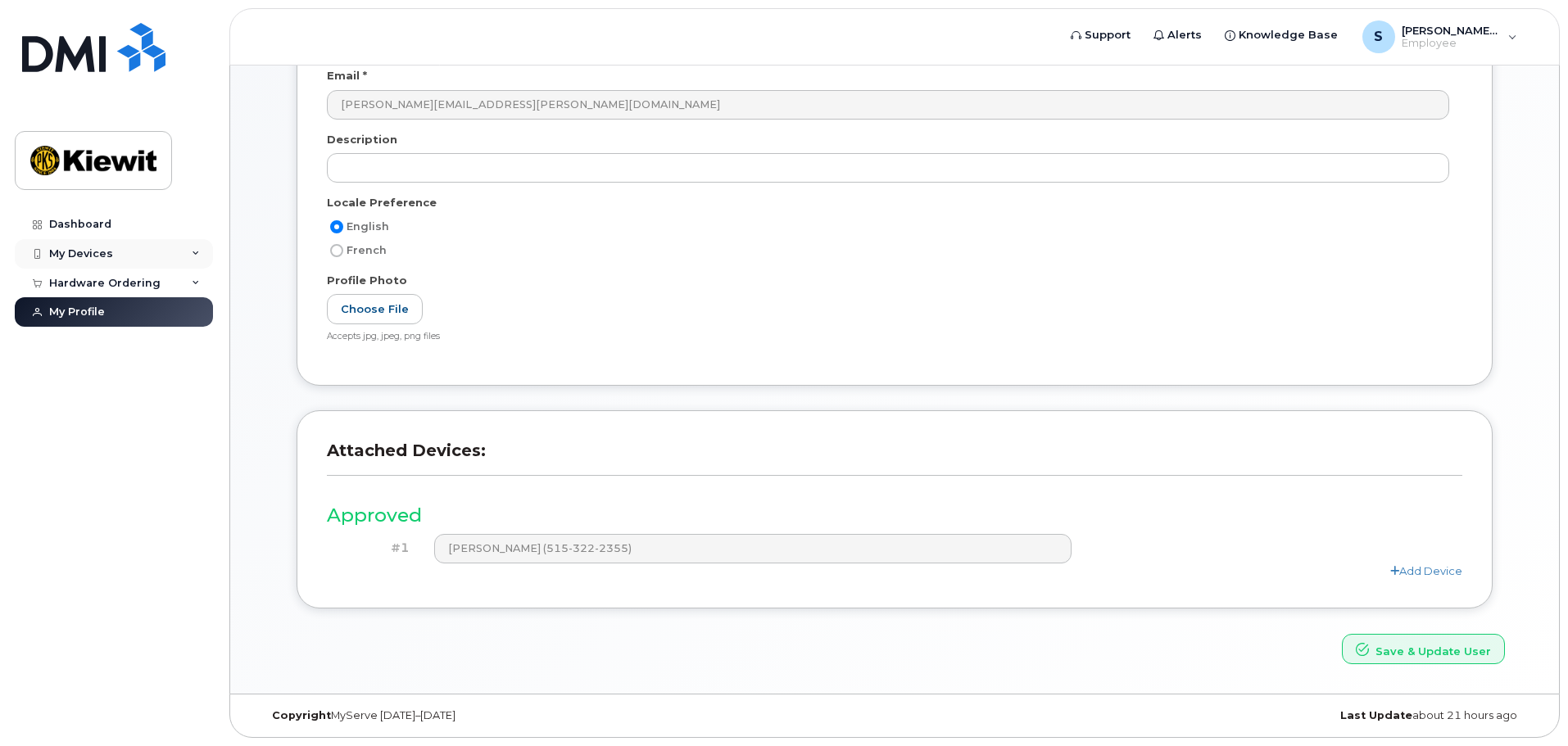
click at [74, 256] on div "My Devices" at bounding box center [81, 254] width 63 height 13
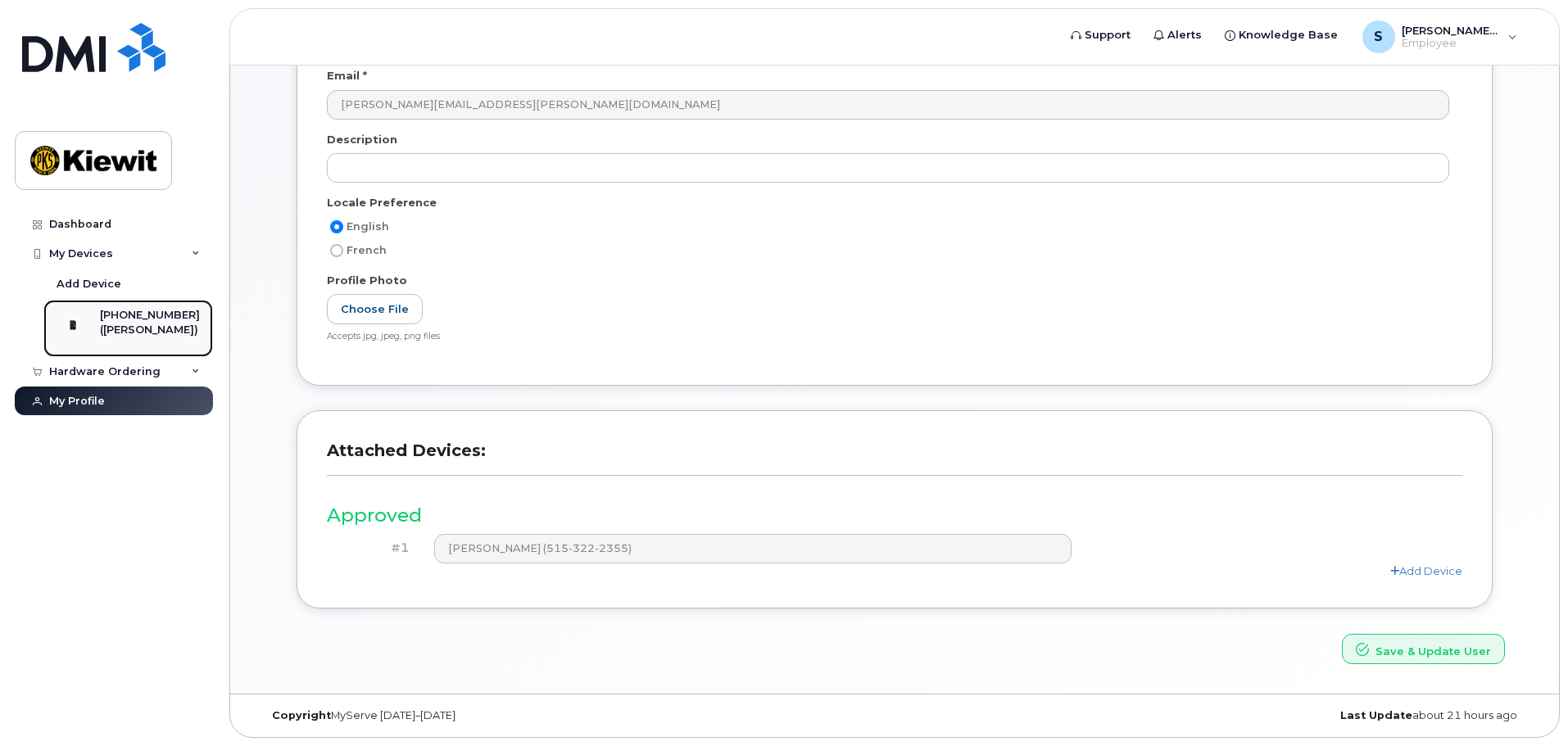
click at [130, 329] on div "([PERSON_NAME])" at bounding box center [150, 330] width 100 height 14
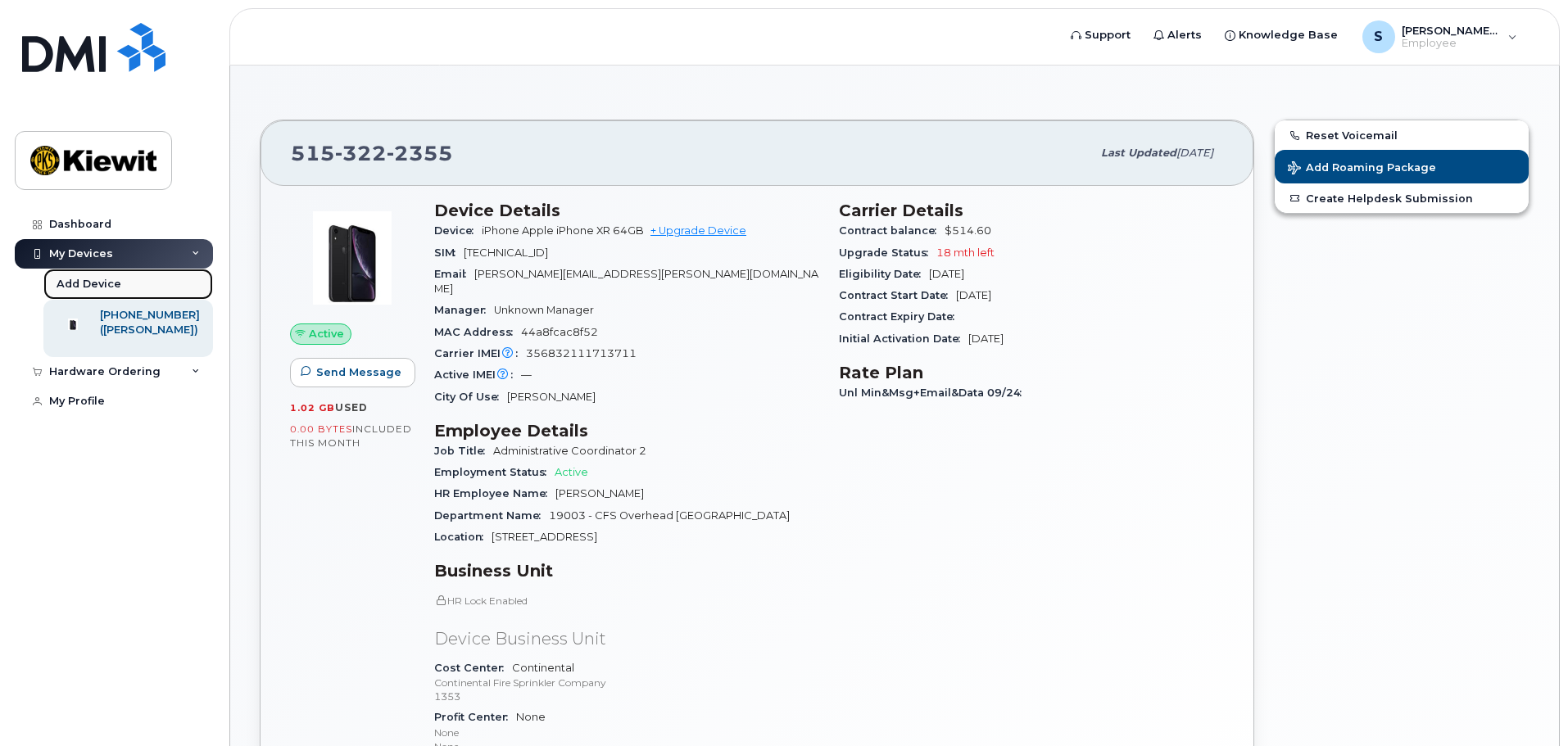
click at [80, 279] on div "Add Device" at bounding box center [89, 284] width 64 height 14
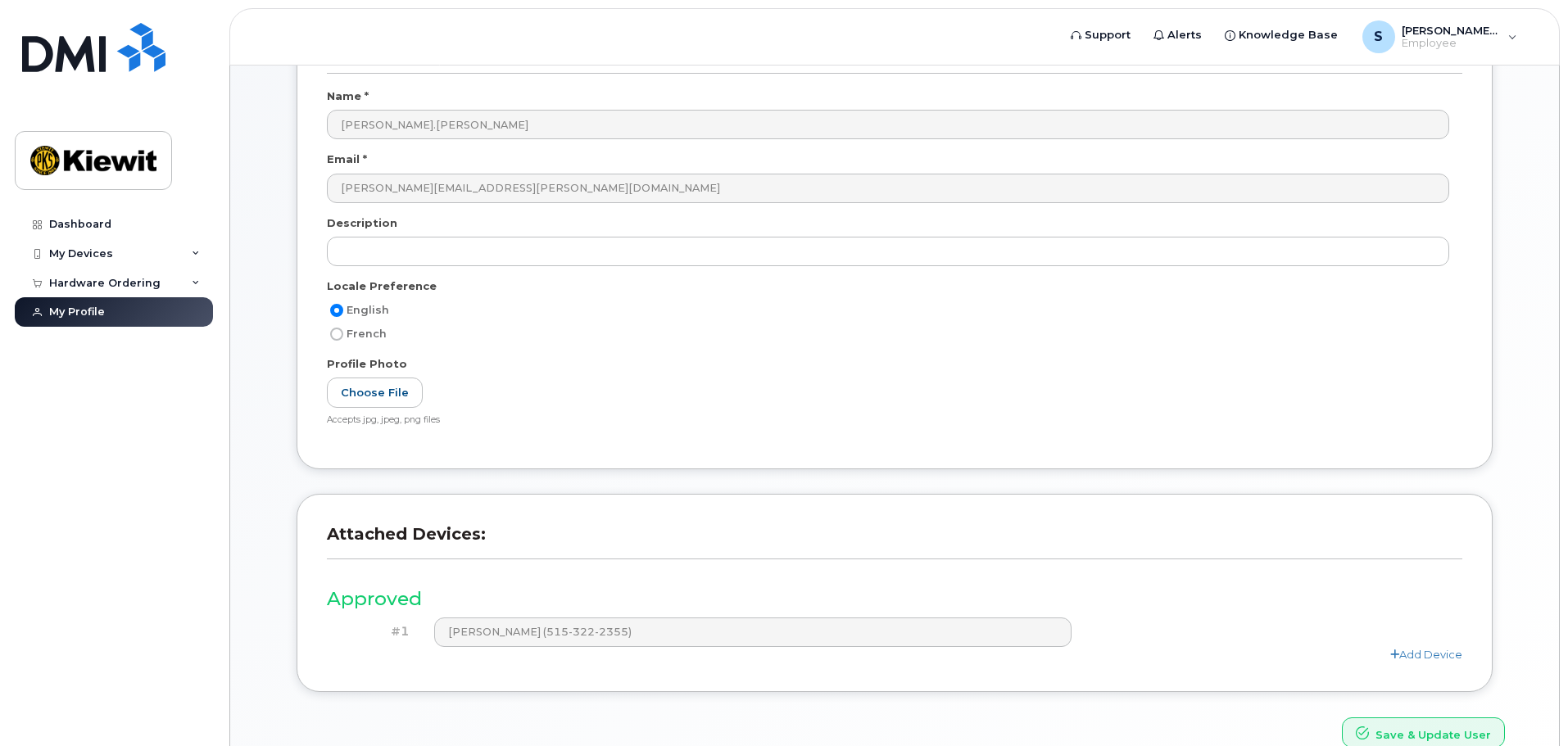
scroll to position [163, 0]
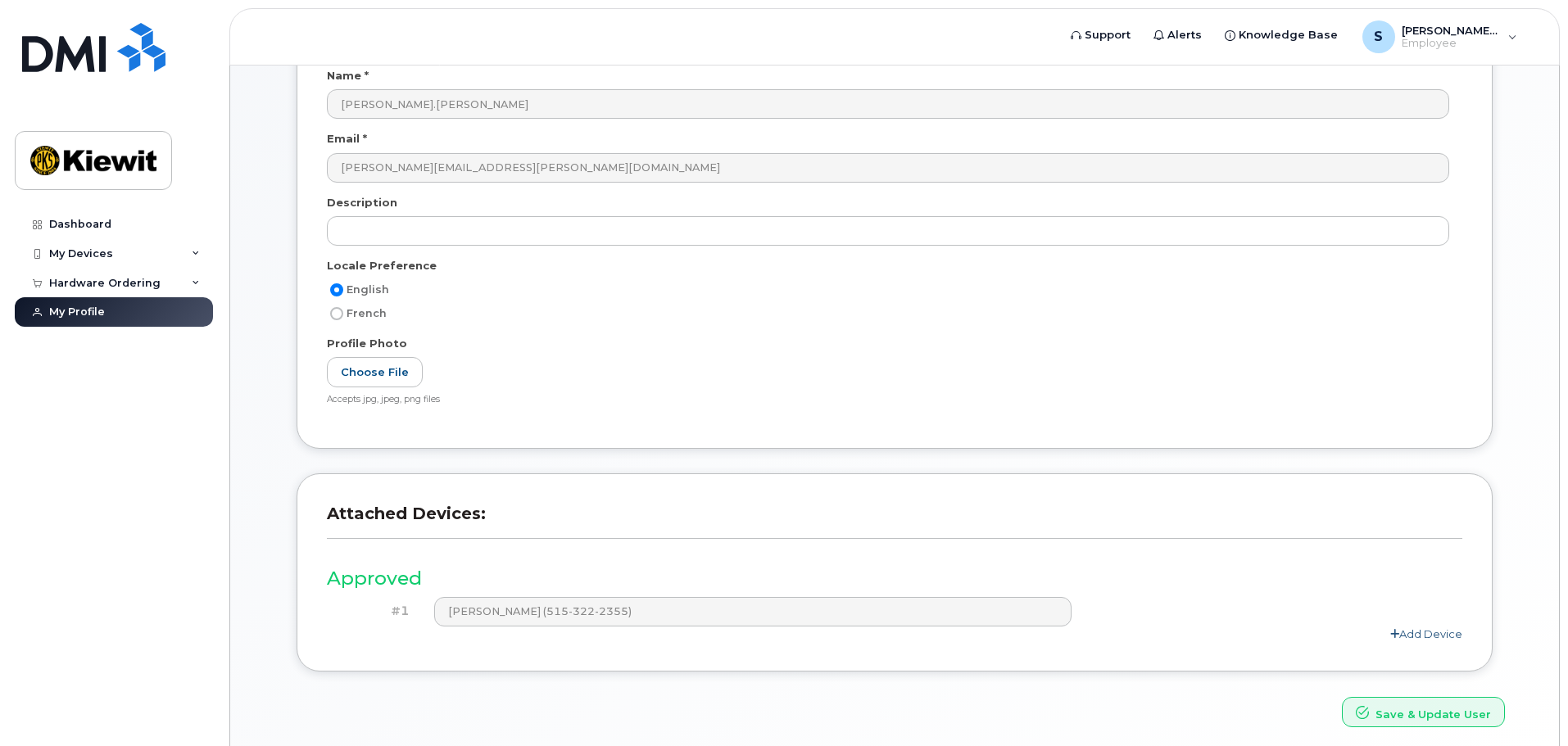
click at [1430, 629] on link "Add Device" at bounding box center [1427, 634] width 72 height 13
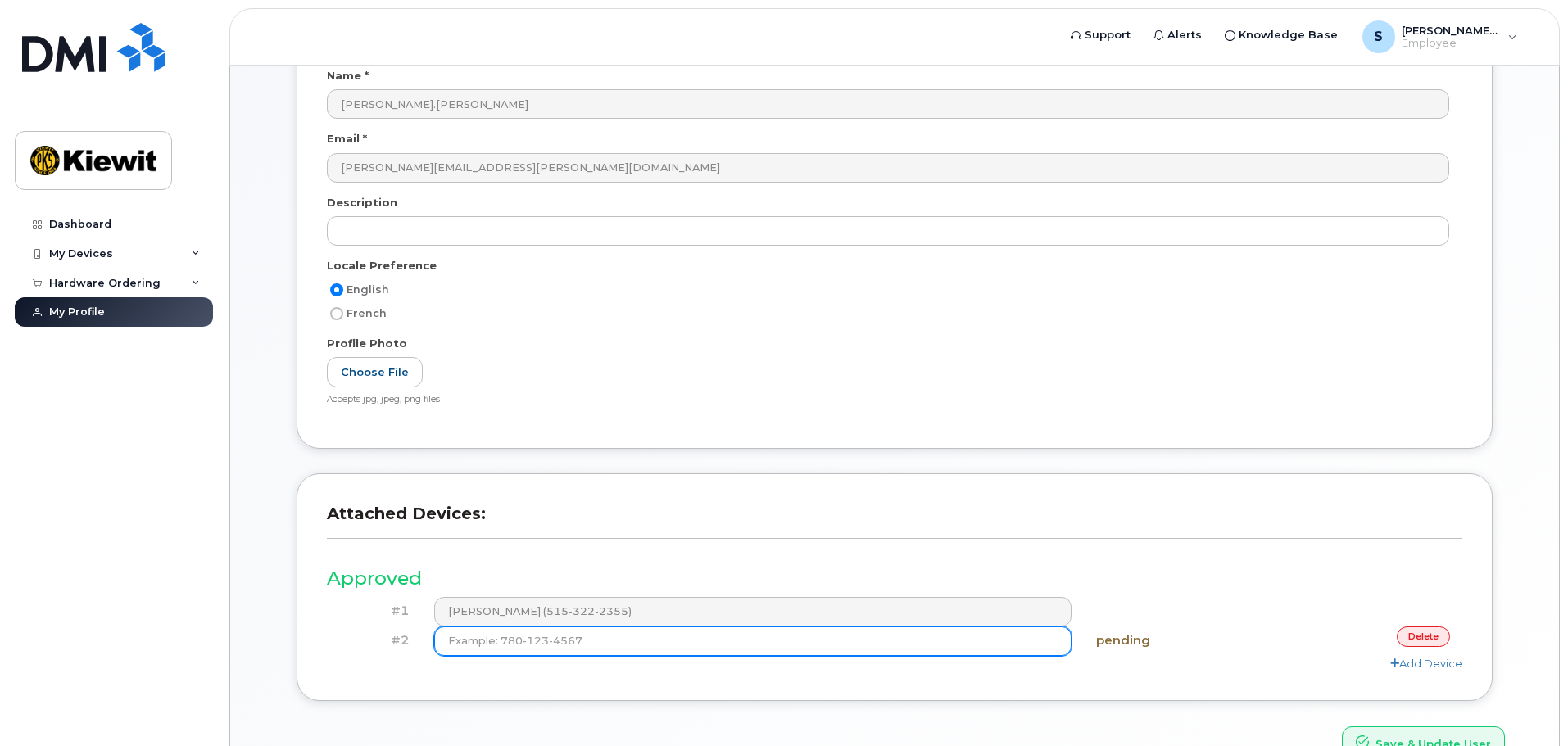
click at [452, 644] on input at bounding box center [753, 641] width 639 height 30
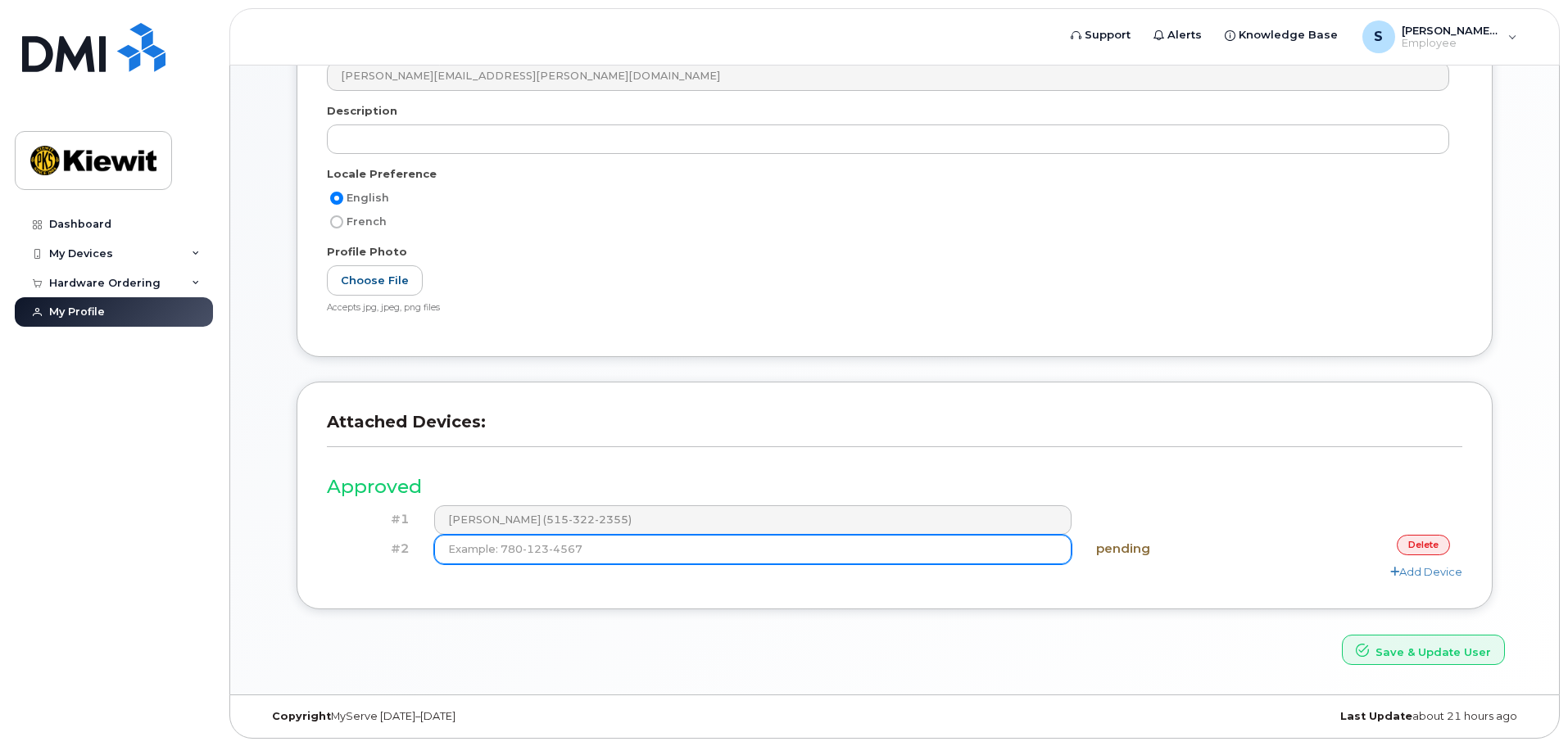
scroll to position [257, 0]
click at [463, 553] on input at bounding box center [753, 548] width 639 height 30
type input "(515) 202-7389"
drag, startPoint x: 545, startPoint y: 546, endPoint x: 414, endPoint y: 549, distance: 131.0
click at [414, 549] on div "#2 (515) 202-7389 pending delete" at bounding box center [895, 548] width 1136 height 30
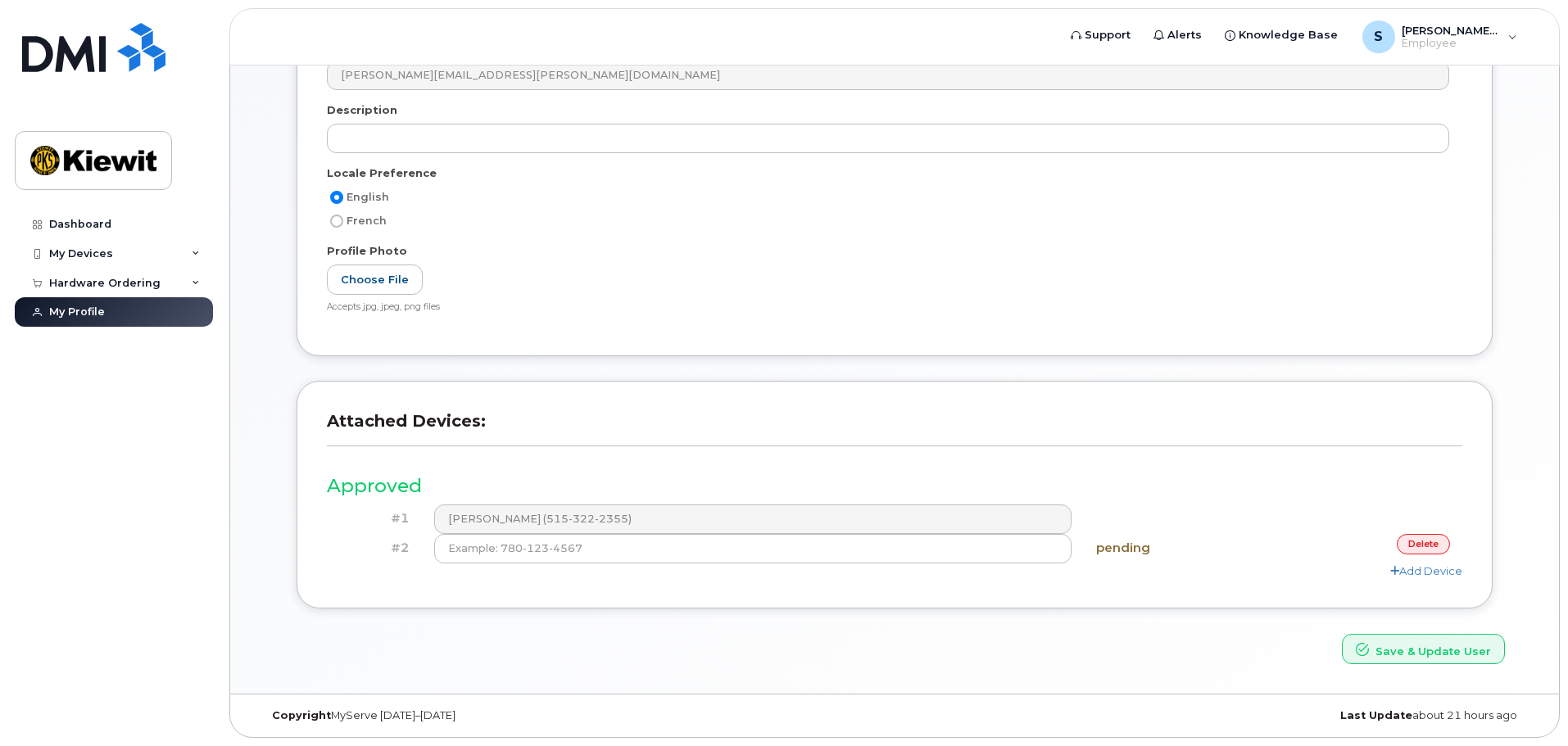
click at [620, 452] on header "Attached Devices:" at bounding box center [895, 436] width 1136 height 50
click at [1423, 539] on link "delete" at bounding box center [1423, 543] width 53 height 20
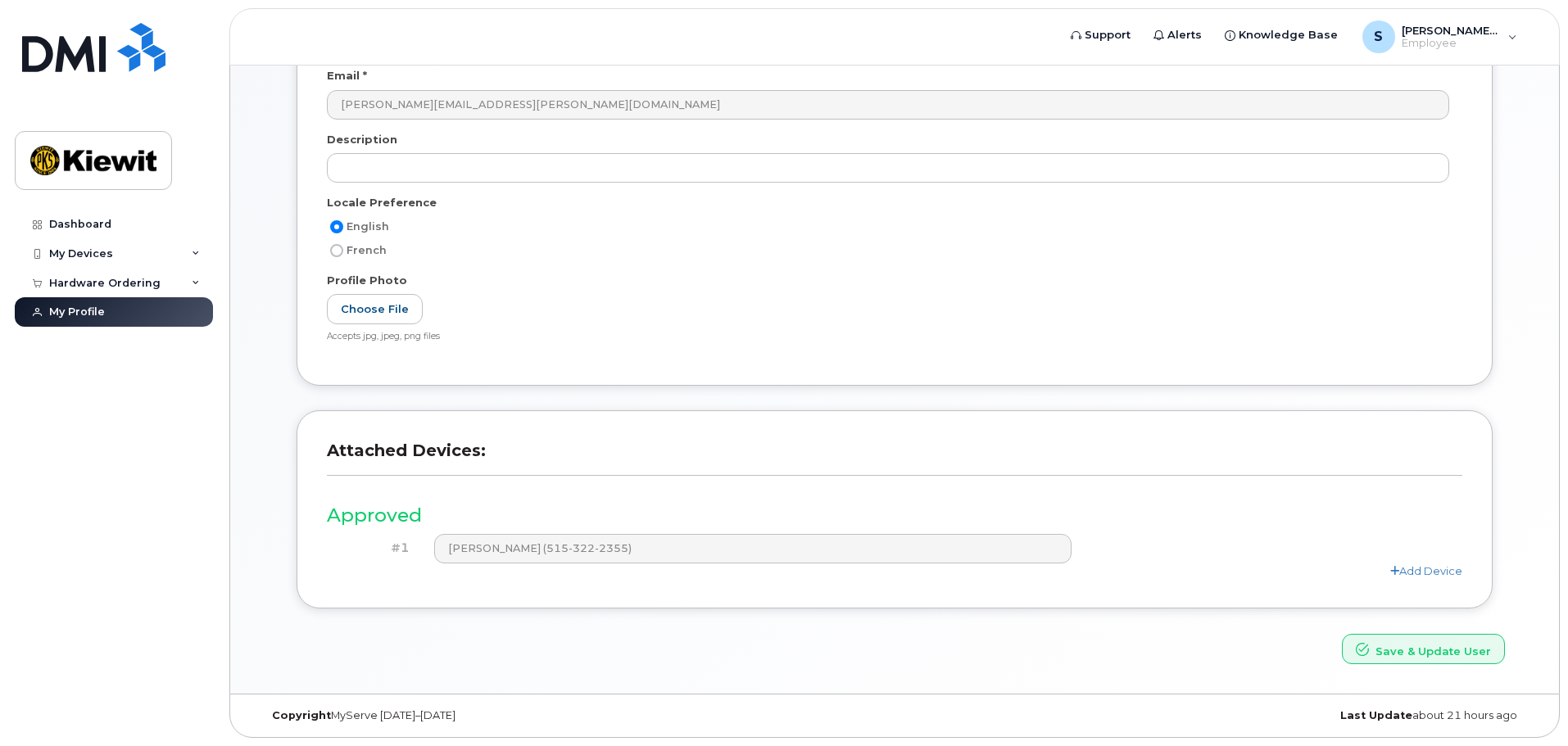
click at [1057, 448] on h3 "Attached Devices:" at bounding box center [895, 458] width 1136 height 36
click at [72, 277] on div "Hardware Ordering" at bounding box center [105, 284] width 112 height 13
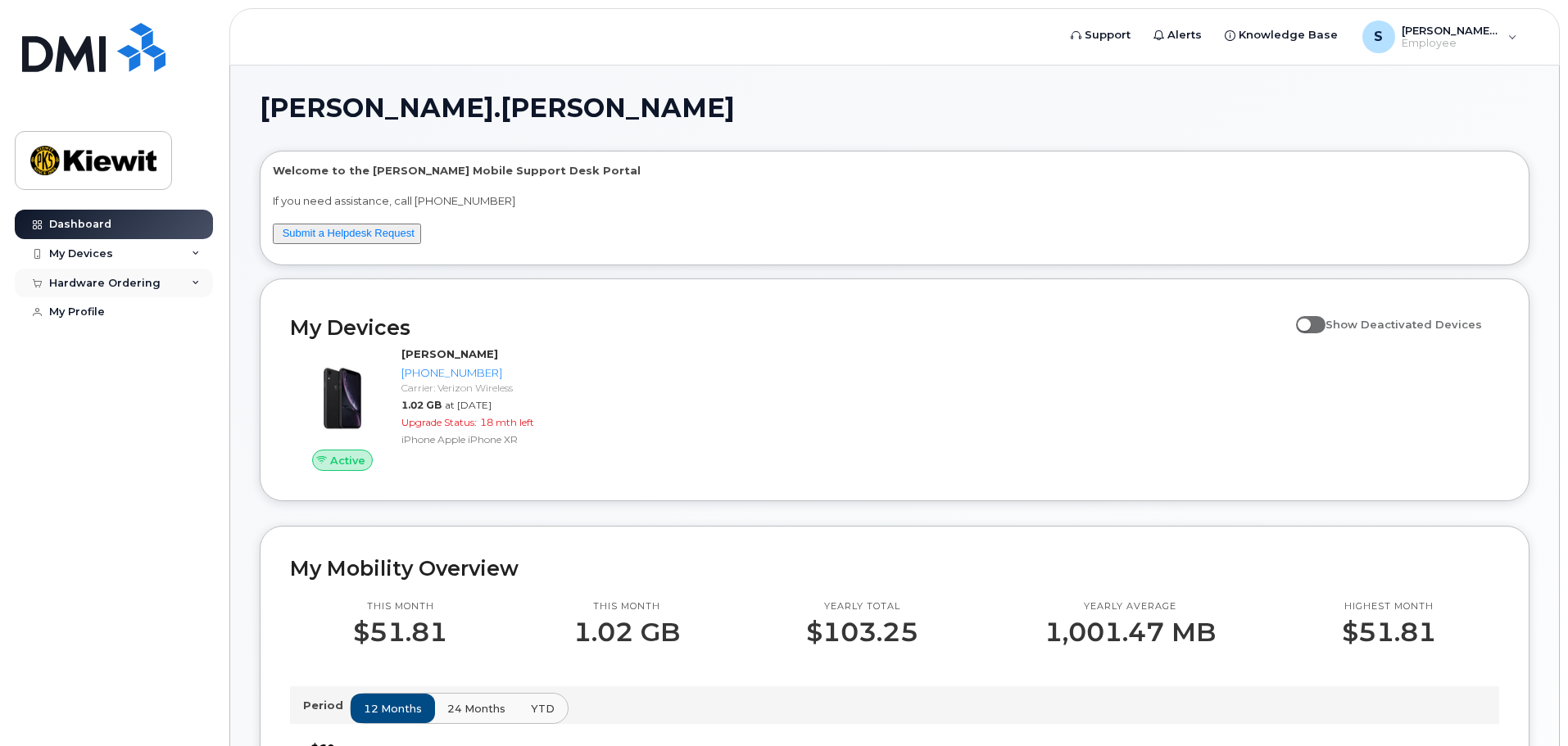
click at [97, 279] on div "Hardware Ordering" at bounding box center [105, 284] width 112 height 13
click at [96, 338] on div "New Order" at bounding box center [88, 343] width 63 height 14
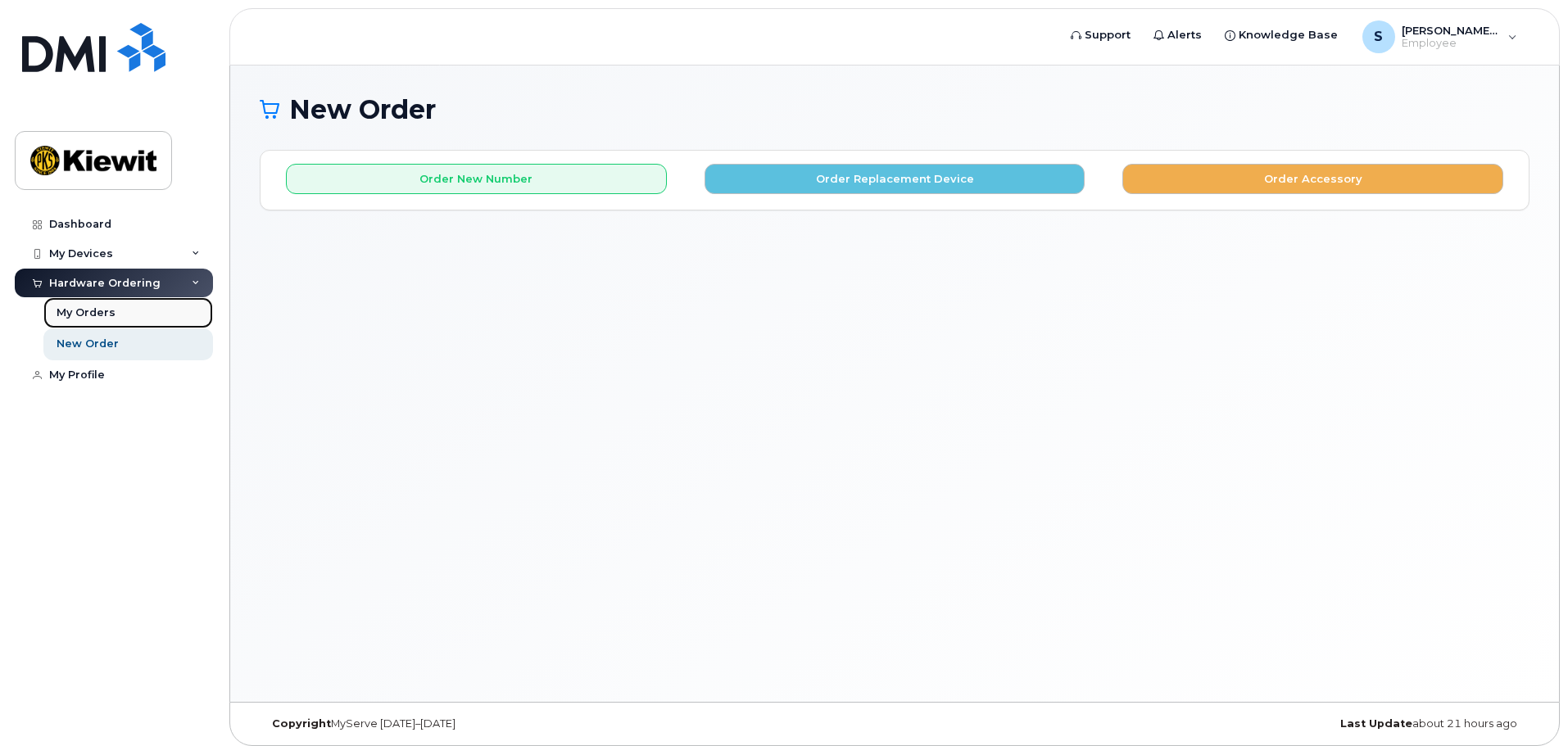
click at [96, 311] on div "My Orders" at bounding box center [86, 312] width 59 height 14
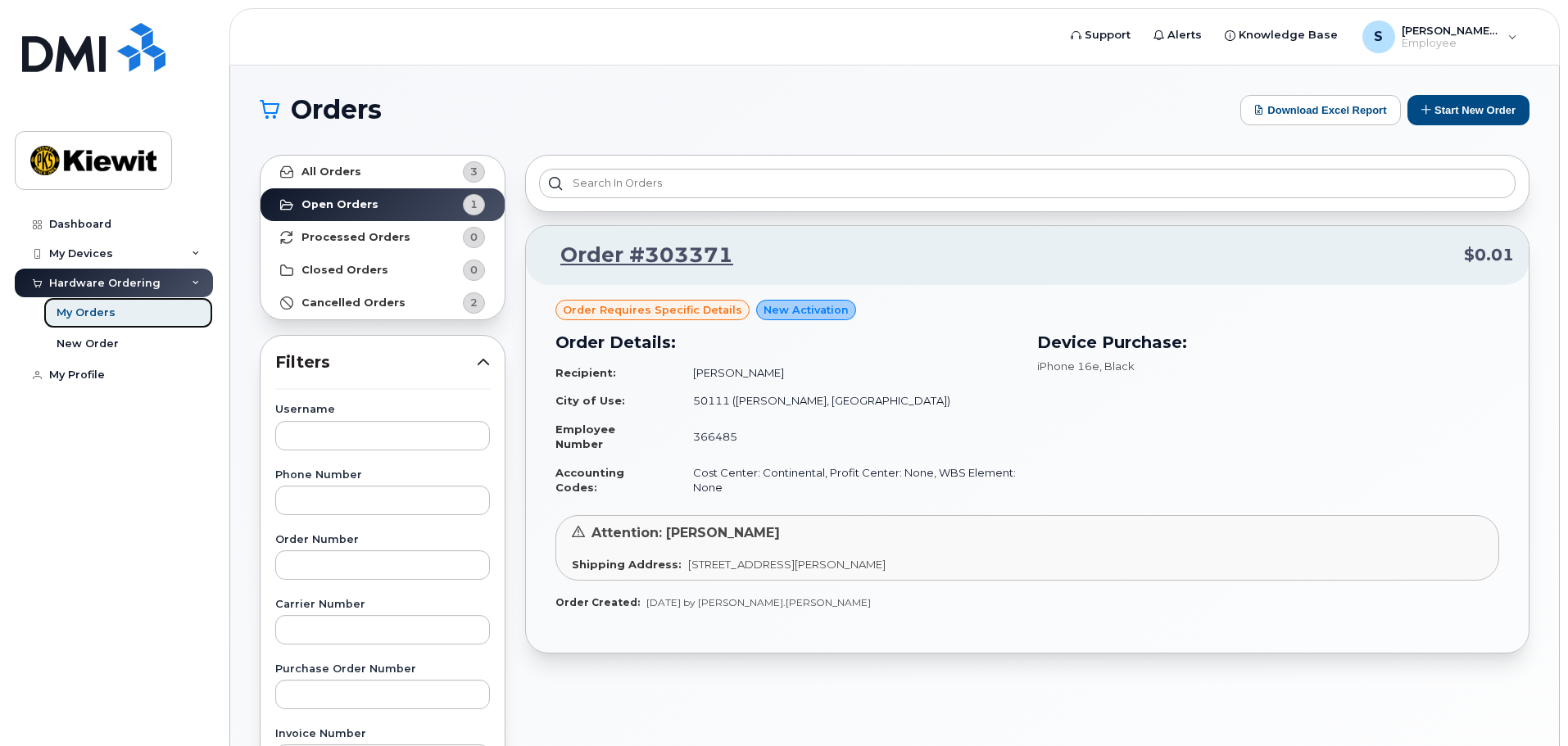
scroll to position [82, 0]
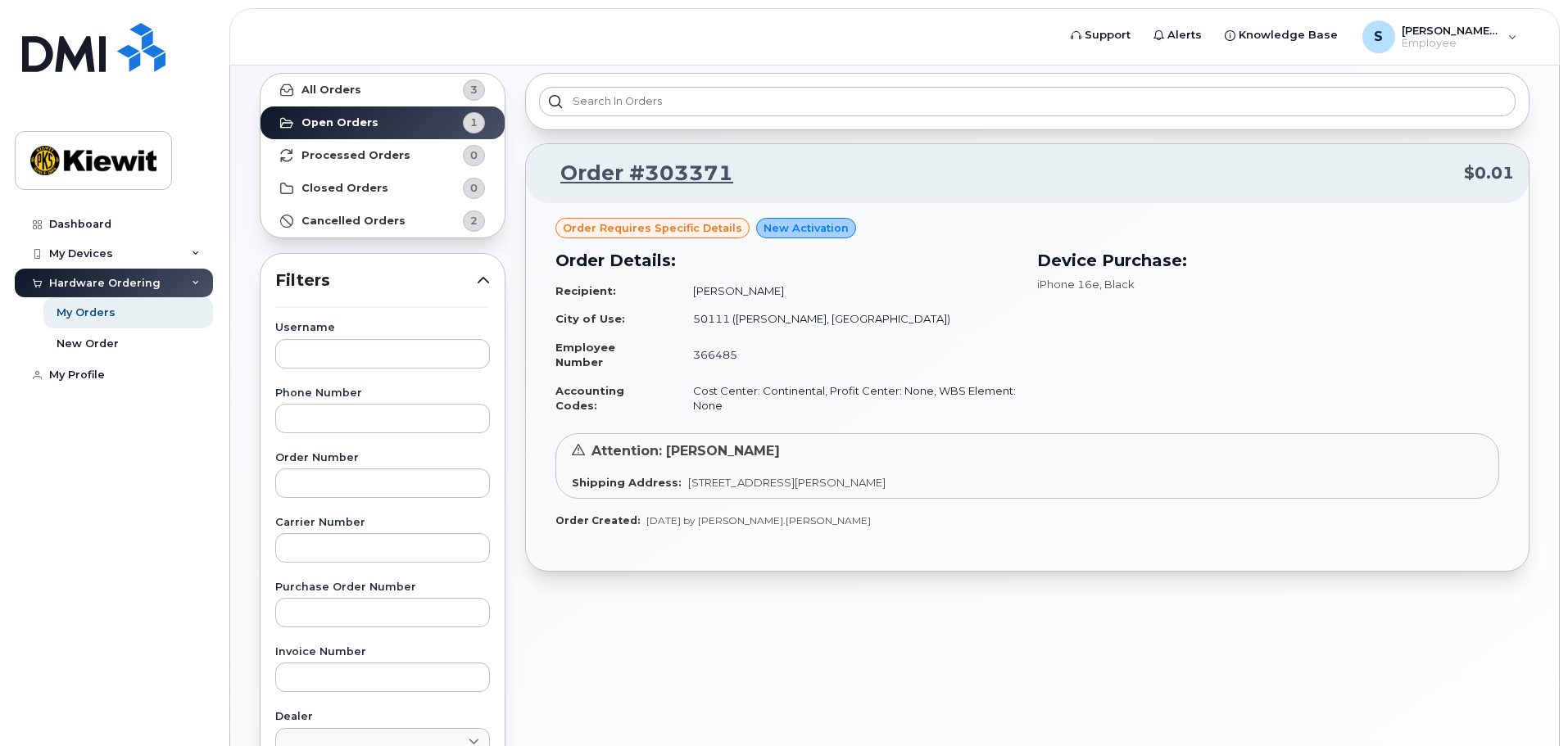
click at [636, 231] on span "Order requires Specific details" at bounding box center [652, 228] width 180 height 15
click at [631, 169] on link "Order #303371" at bounding box center [637, 173] width 192 height 30
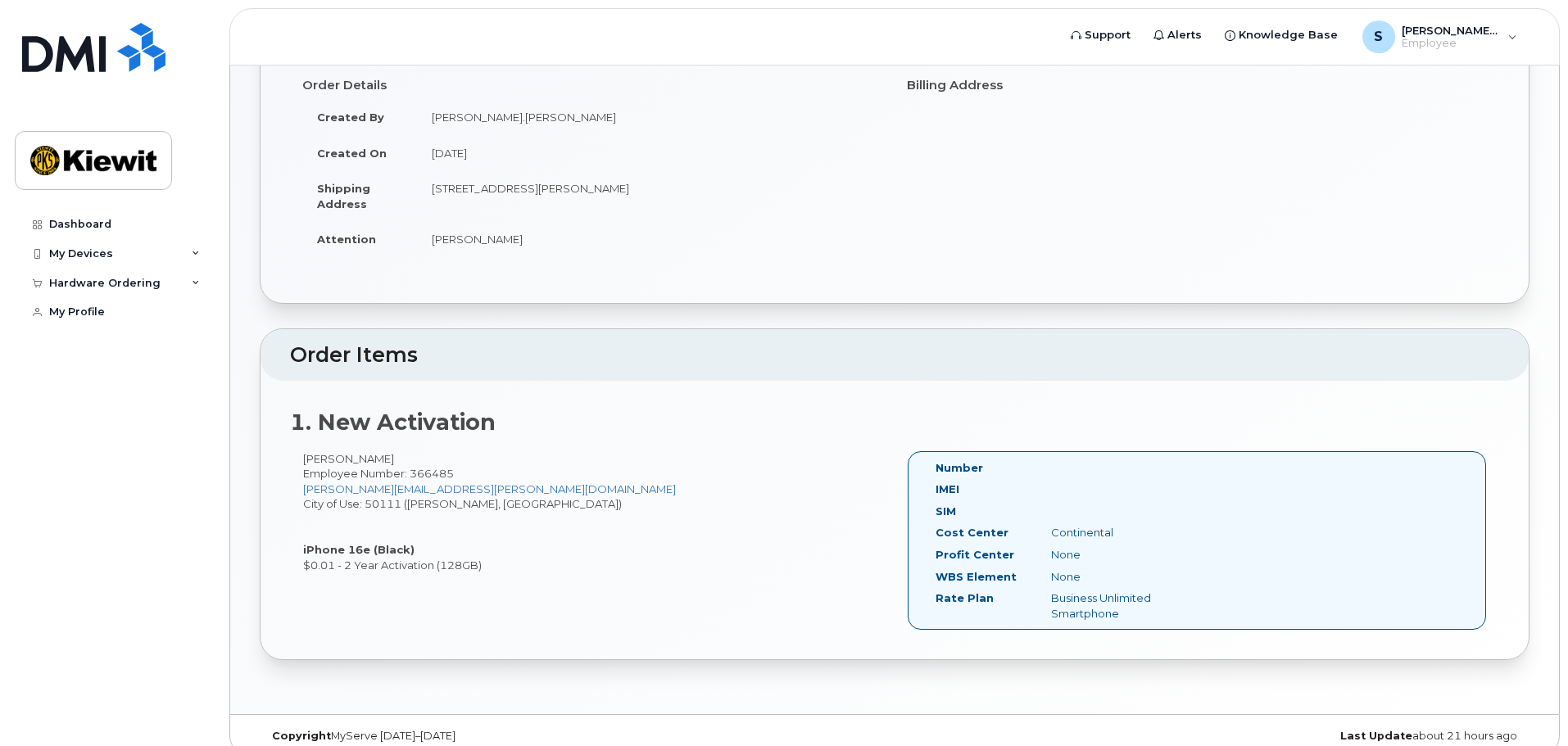
scroll to position [167, 0]
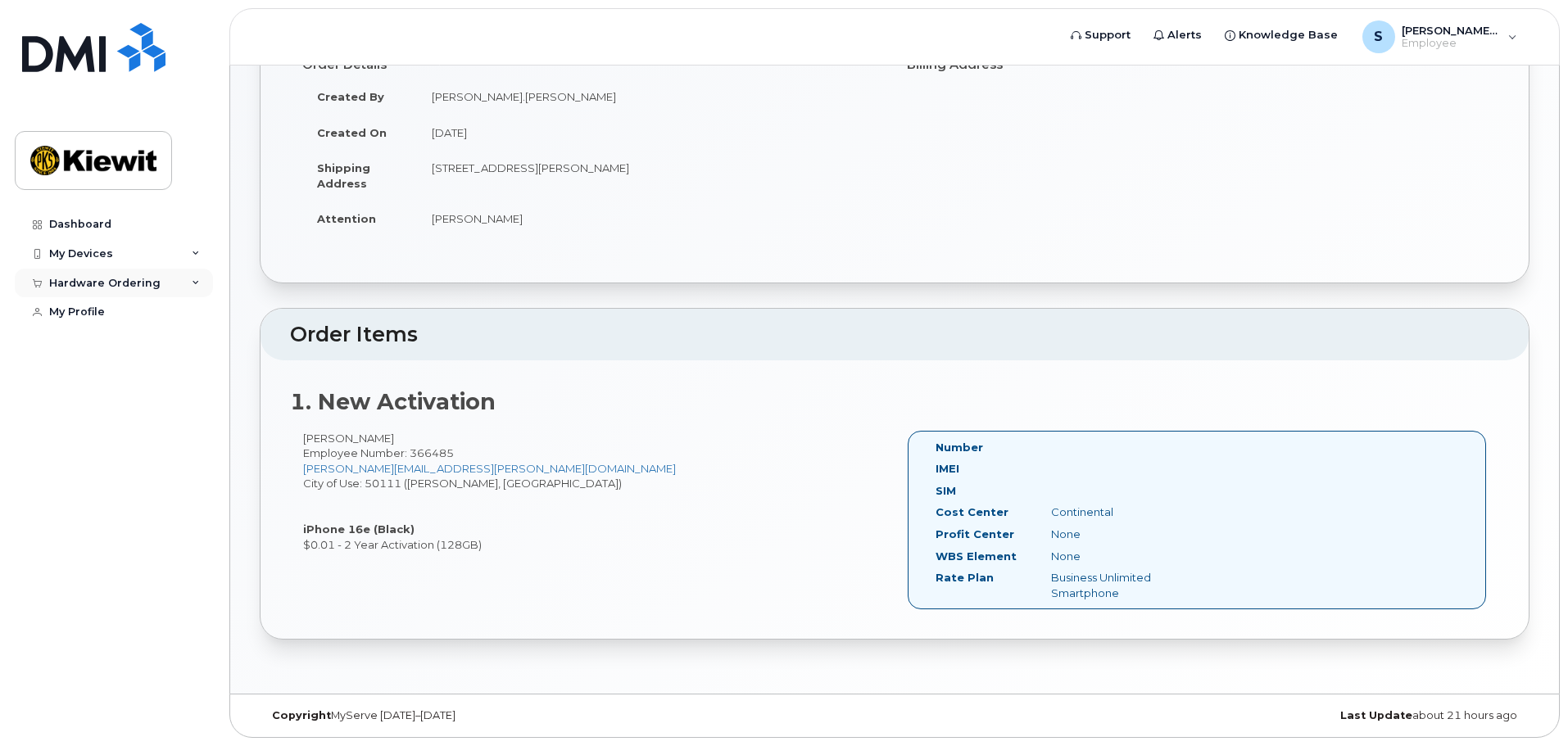
click at [97, 274] on div "Hardware Ordering" at bounding box center [114, 283] width 198 height 30
click at [89, 341] on div "New Order" at bounding box center [88, 343] width 63 height 14
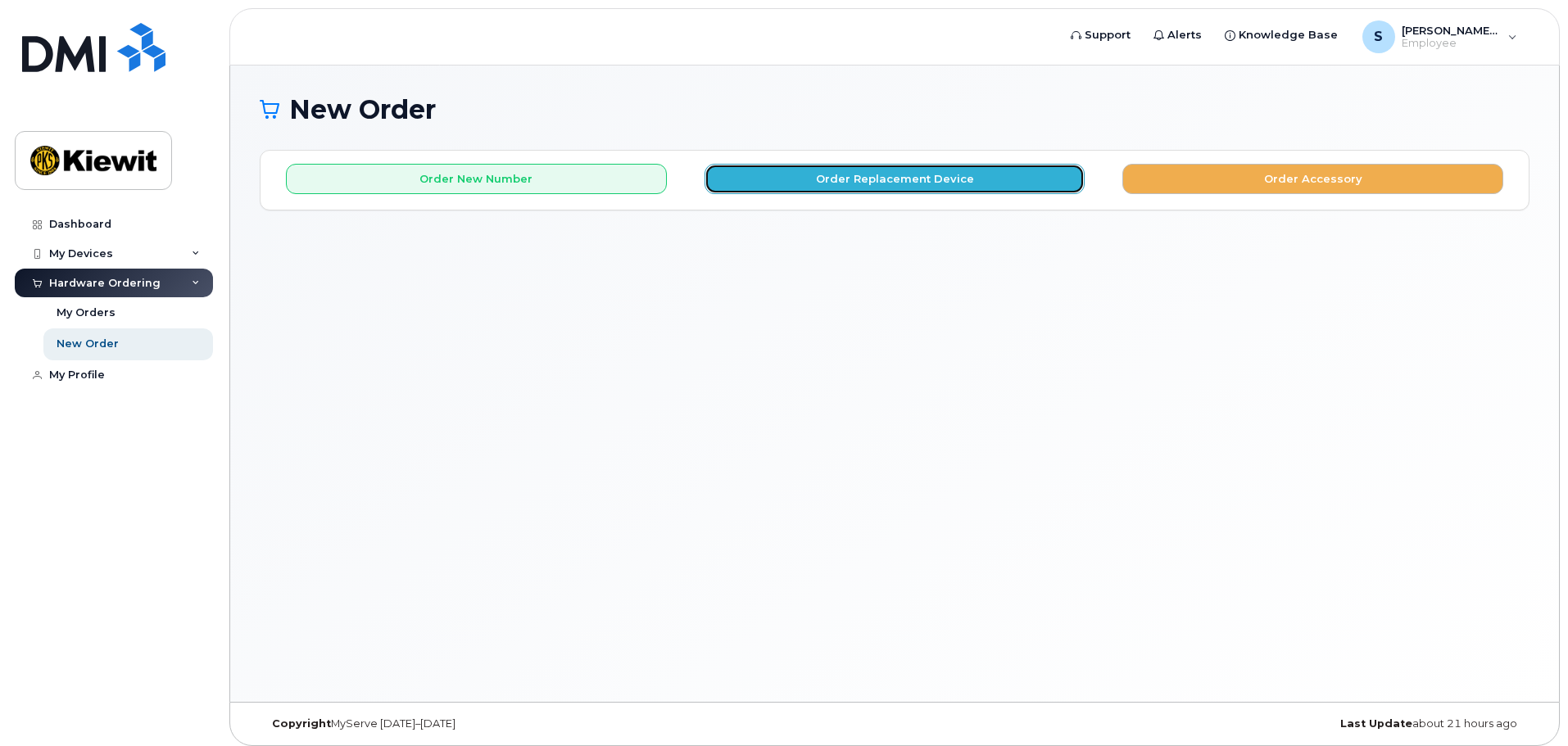
click at [776, 182] on button "Order Replacement Device" at bounding box center [896, 179] width 381 height 31
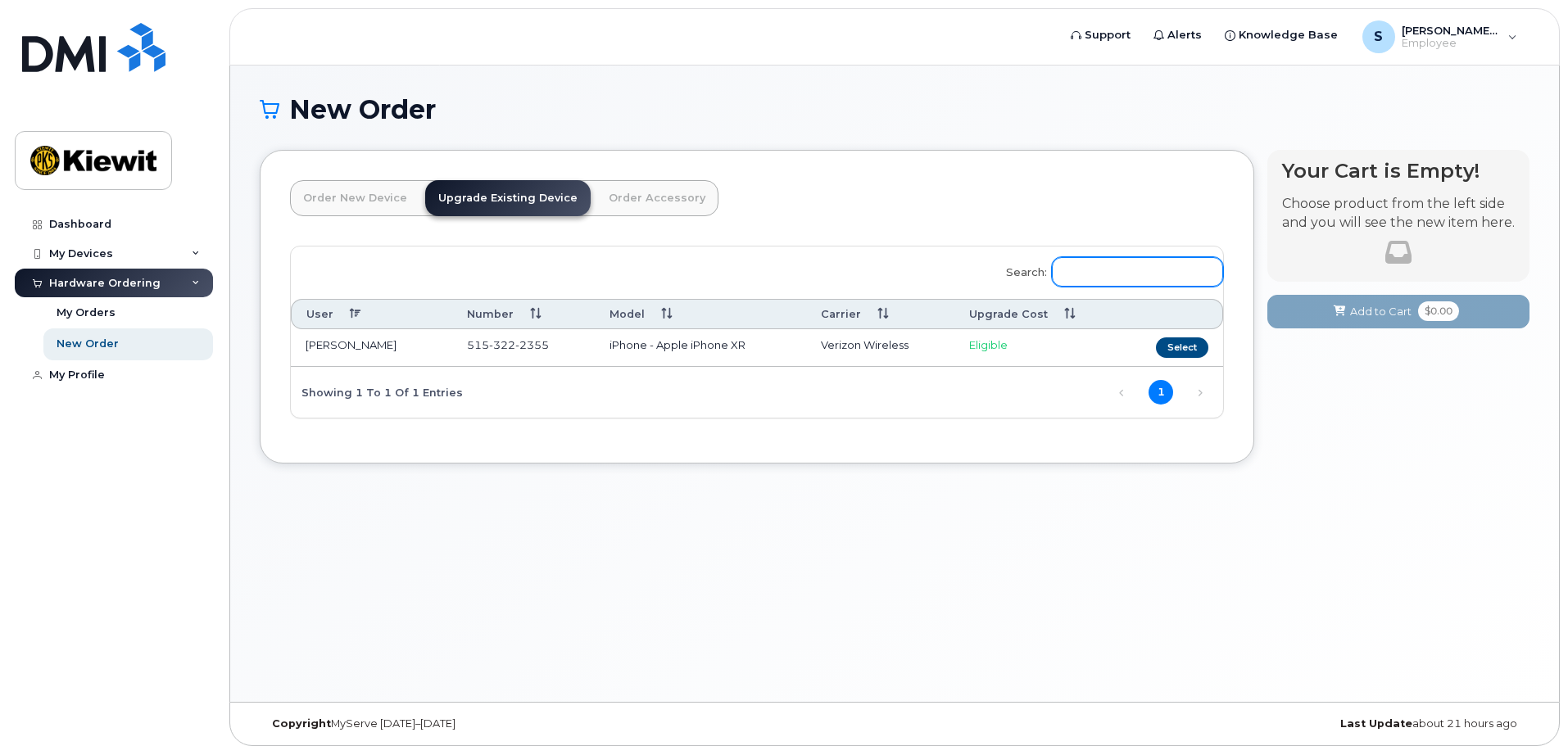
click at [1106, 274] on input "Search:" at bounding box center [1138, 271] width 171 height 30
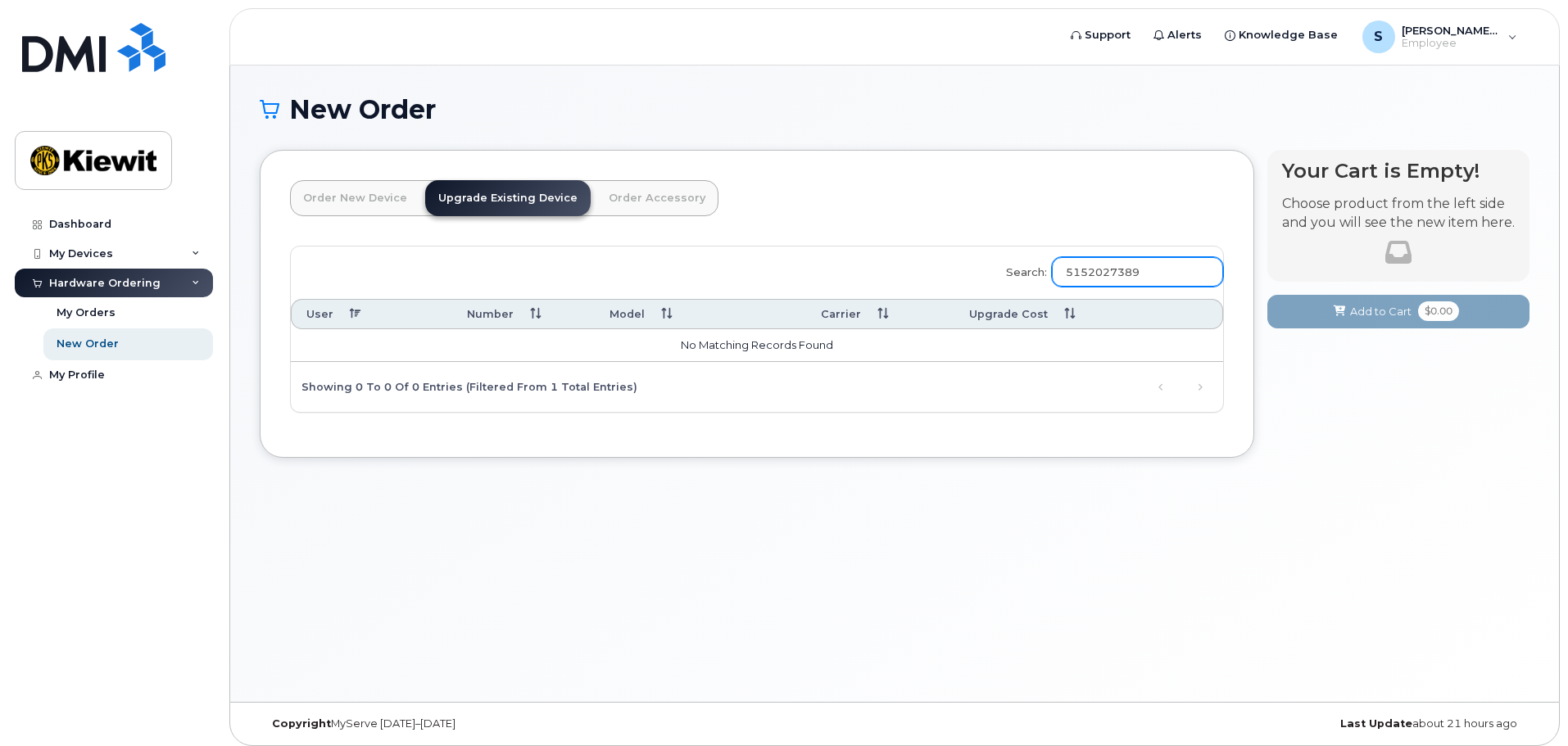
type input "5152027389"
